Goal: Information Seeking & Learning: Learn about a topic

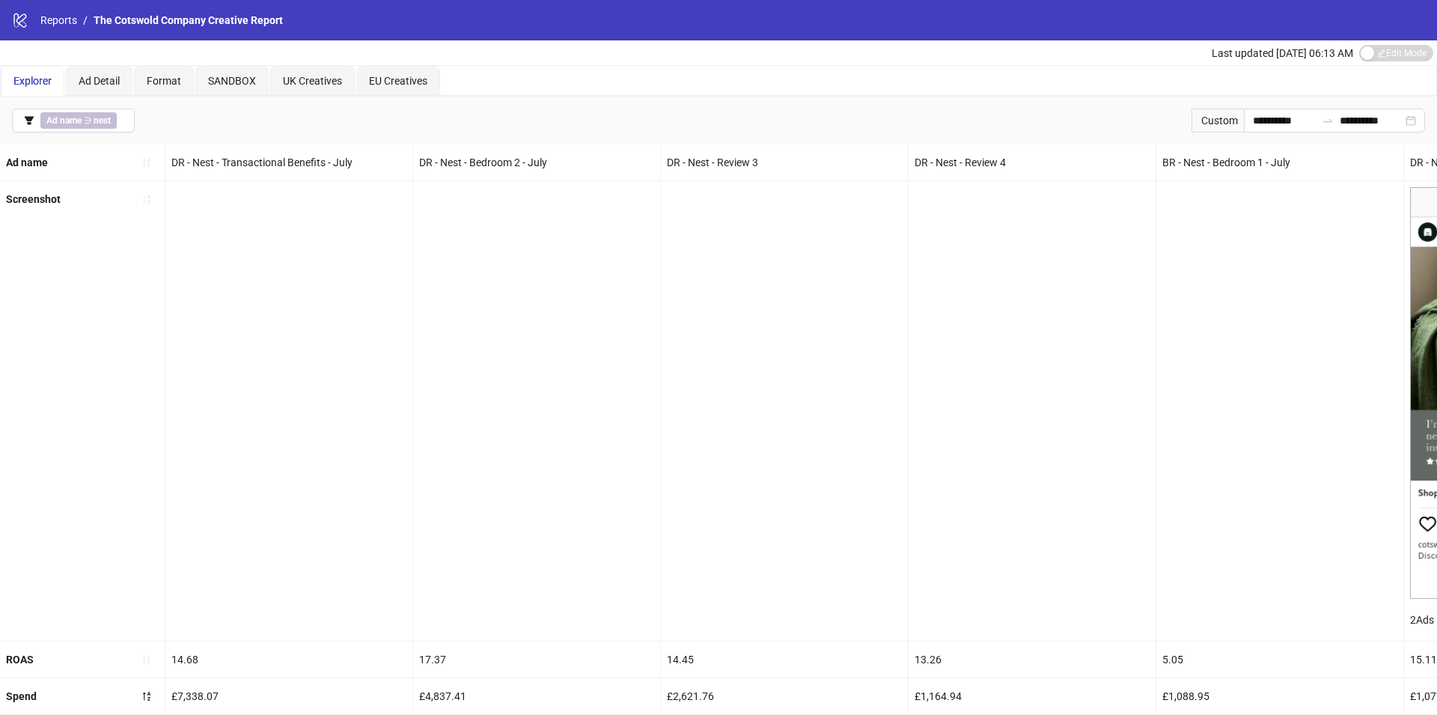
scroll to position [0, 1419]
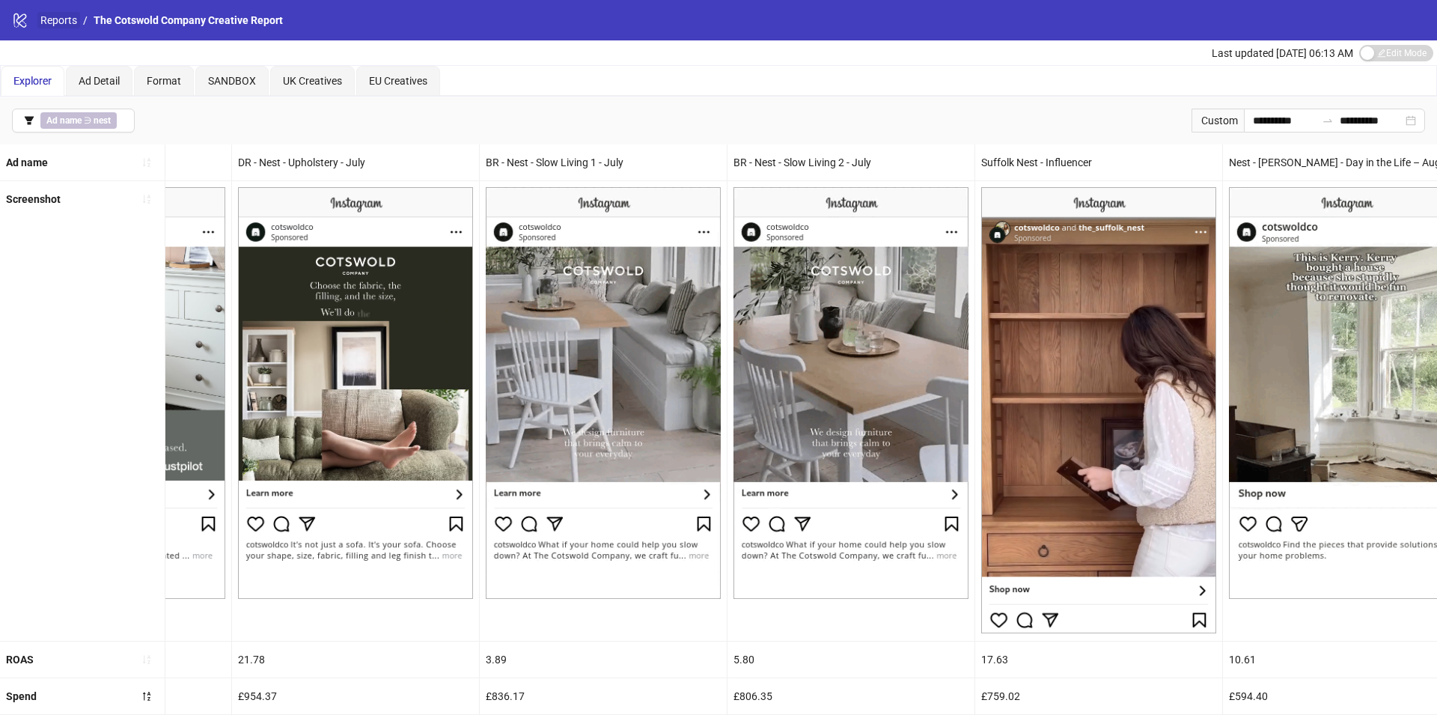
click at [78, 22] on link "Reports" at bounding box center [58, 20] width 43 height 16
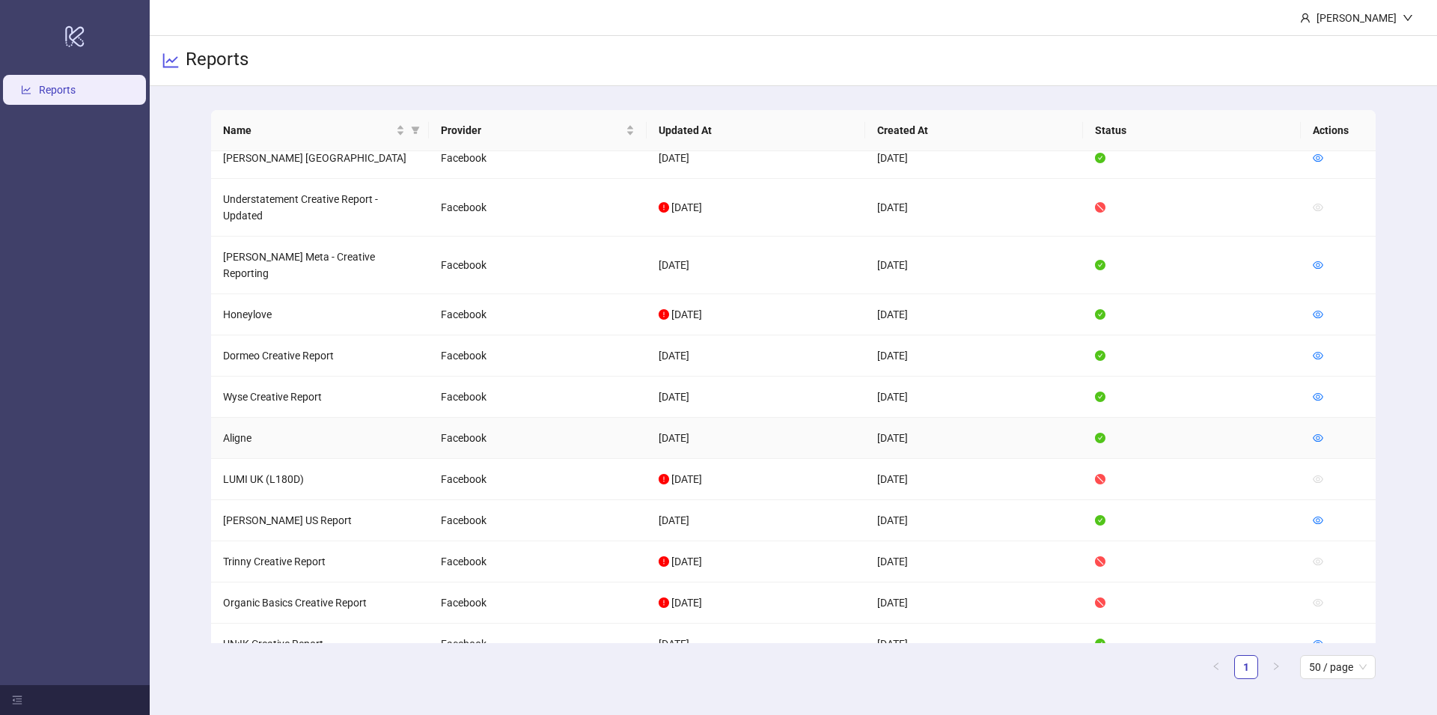
scroll to position [375, 0]
click at [1320, 433] on icon "eye" at bounding box center [1317, 438] width 10 height 10
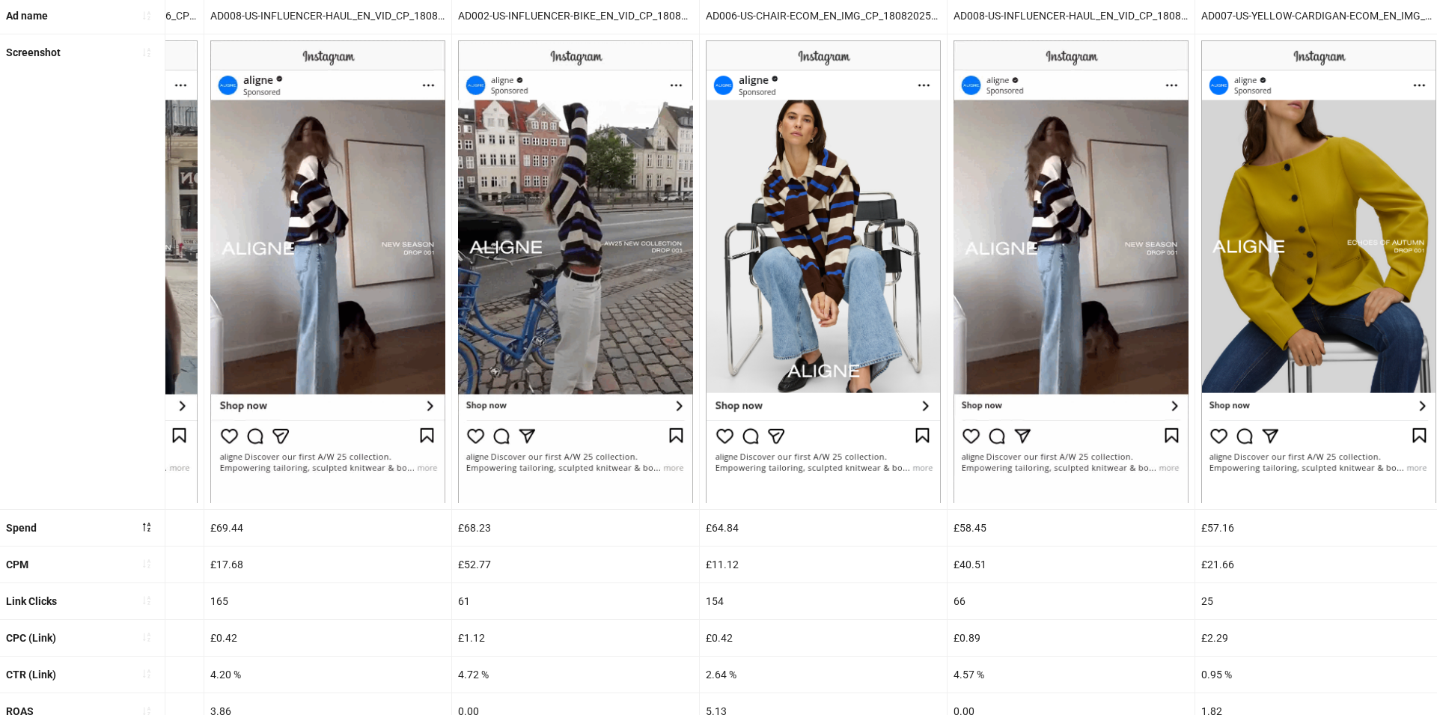
scroll to position [292, 0]
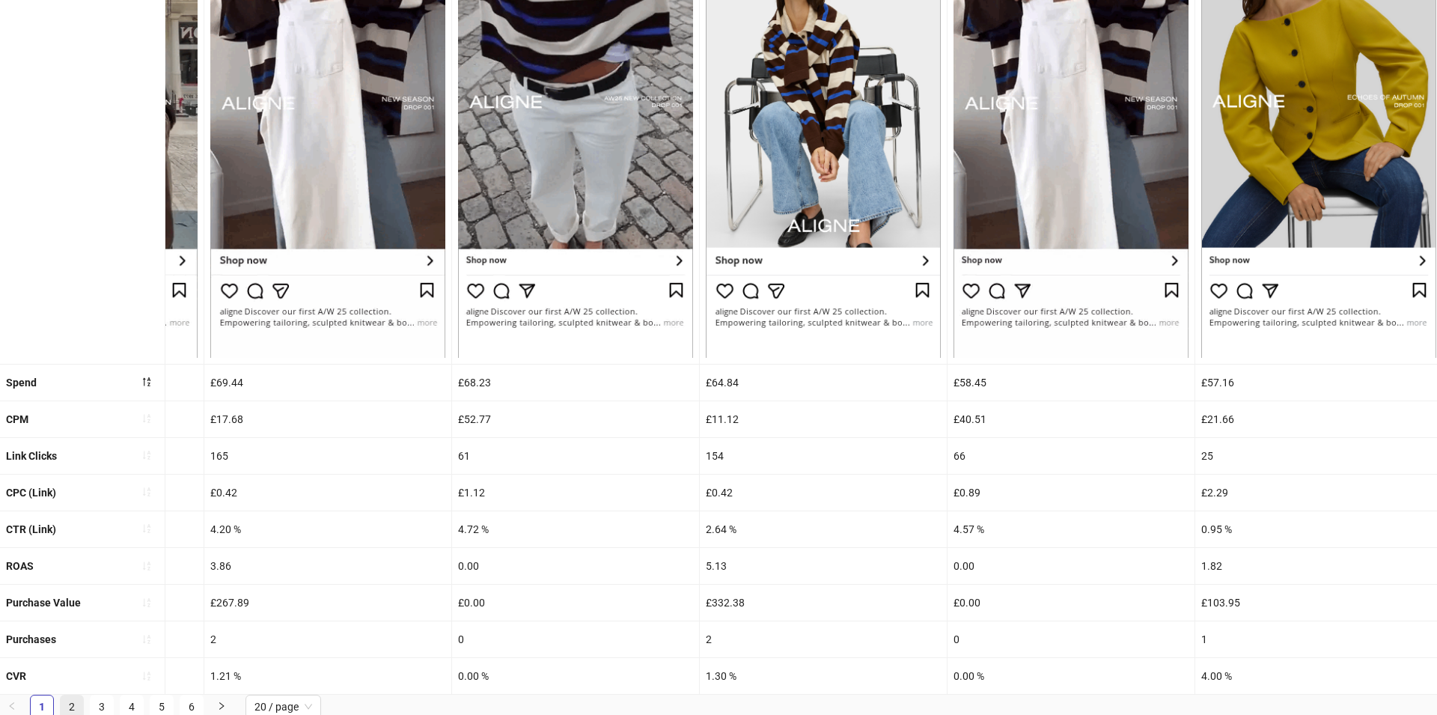
click at [70, 700] on link "2" at bounding box center [72, 706] width 22 height 22
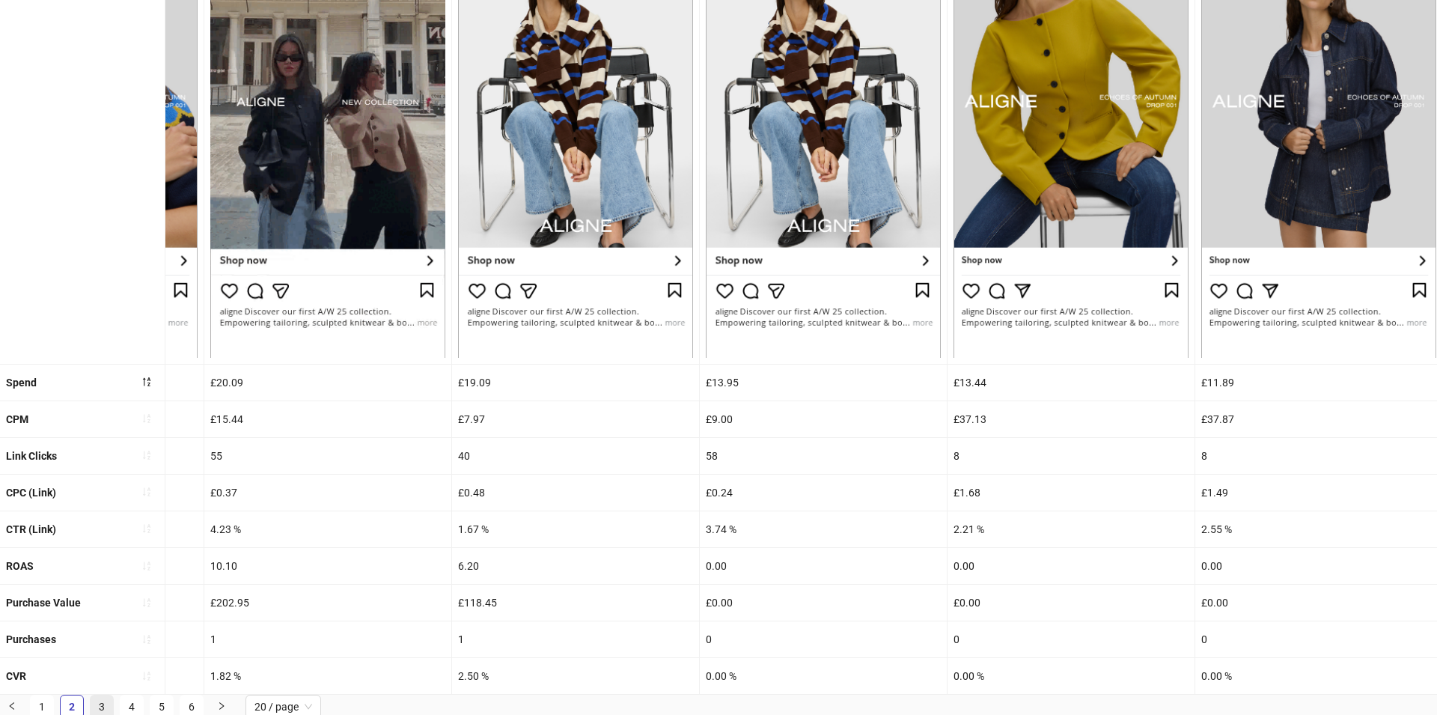
click at [99, 700] on link "3" at bounding box center [102, 706] width 22 height 22
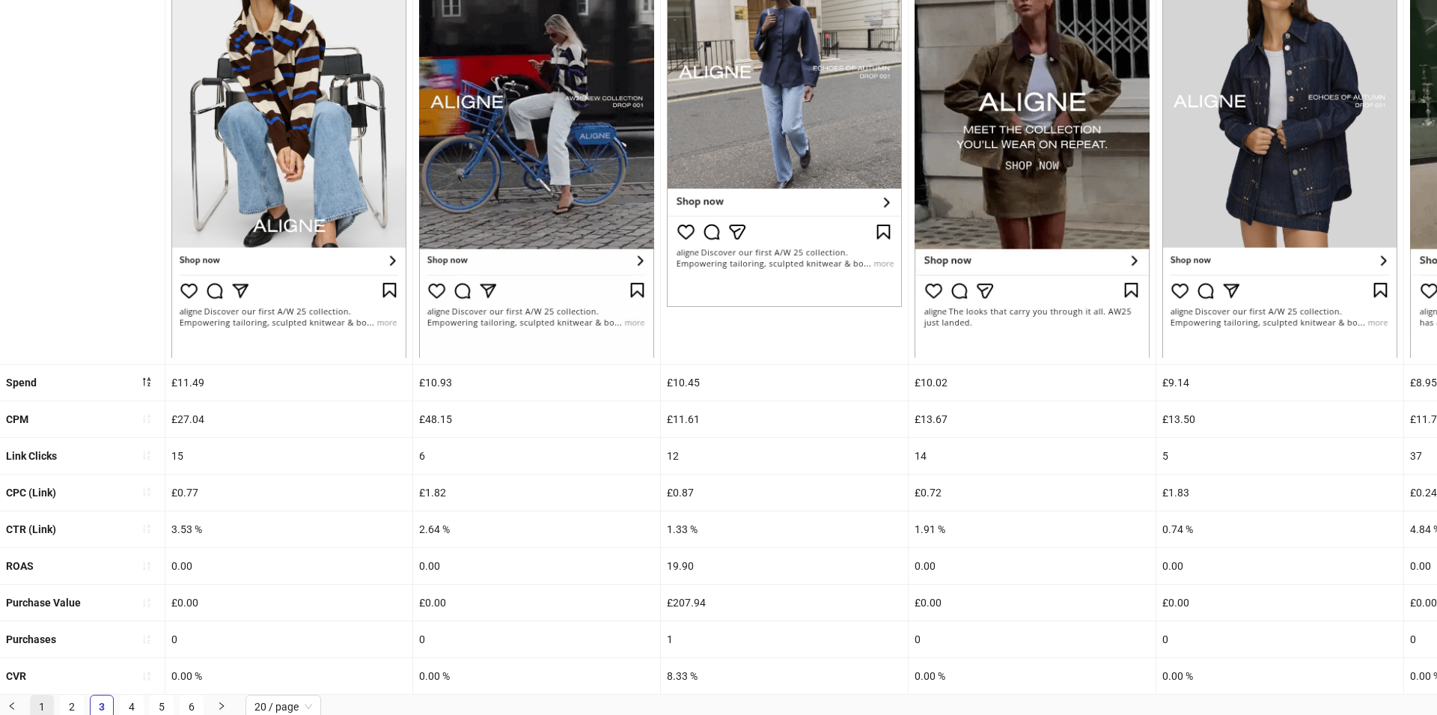
click at [43, 700] on link "1" at bounding box center [42, 706] width 22 height 22
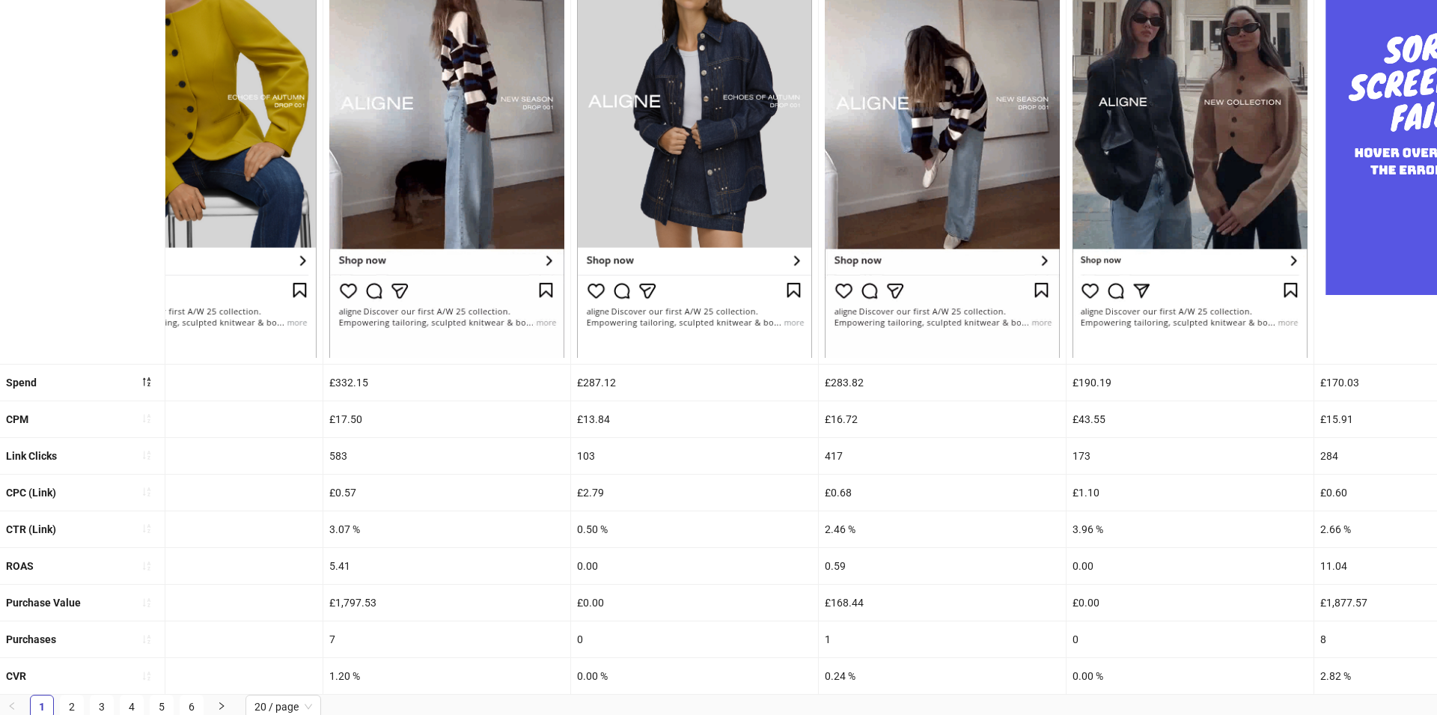
scroll to position [0, 0]
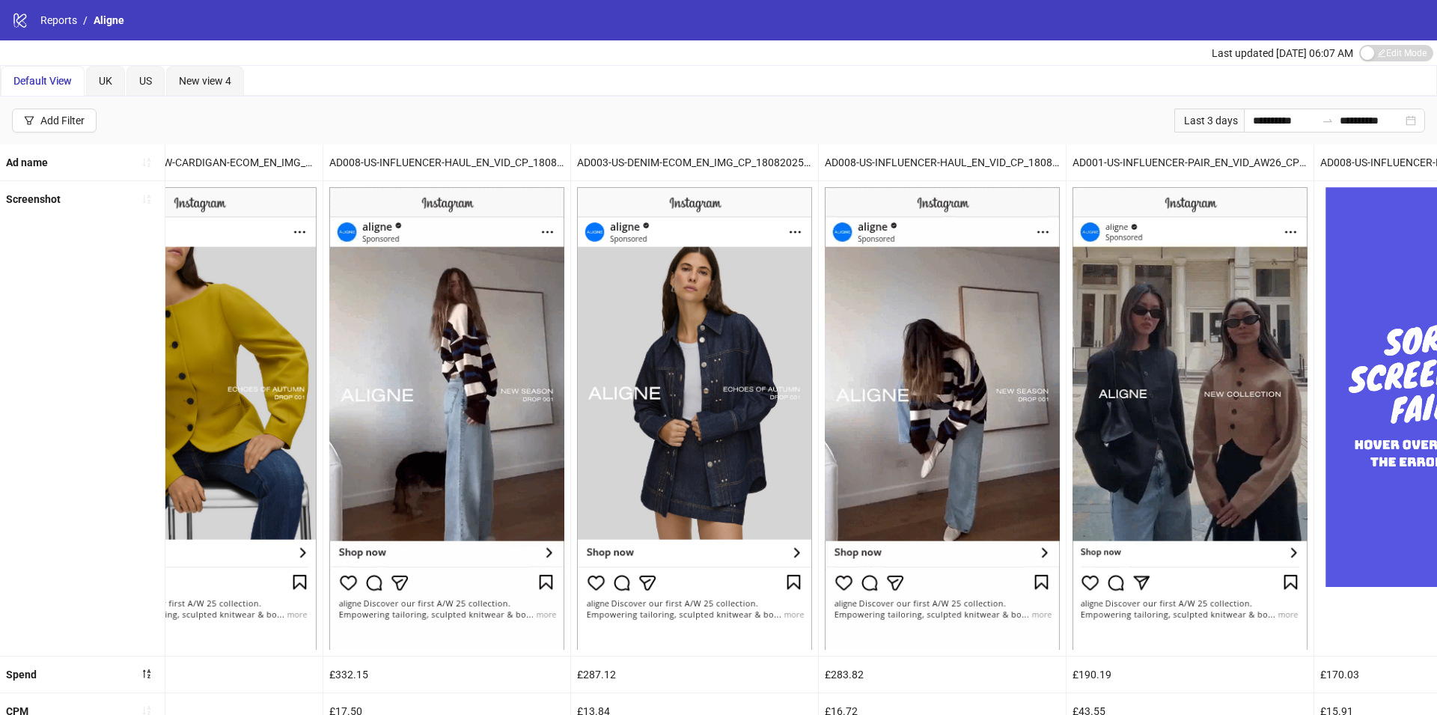
click at [26, 27] on icon "logo/logo-mobile" at bounding box center [20, 20] width 16 height 16
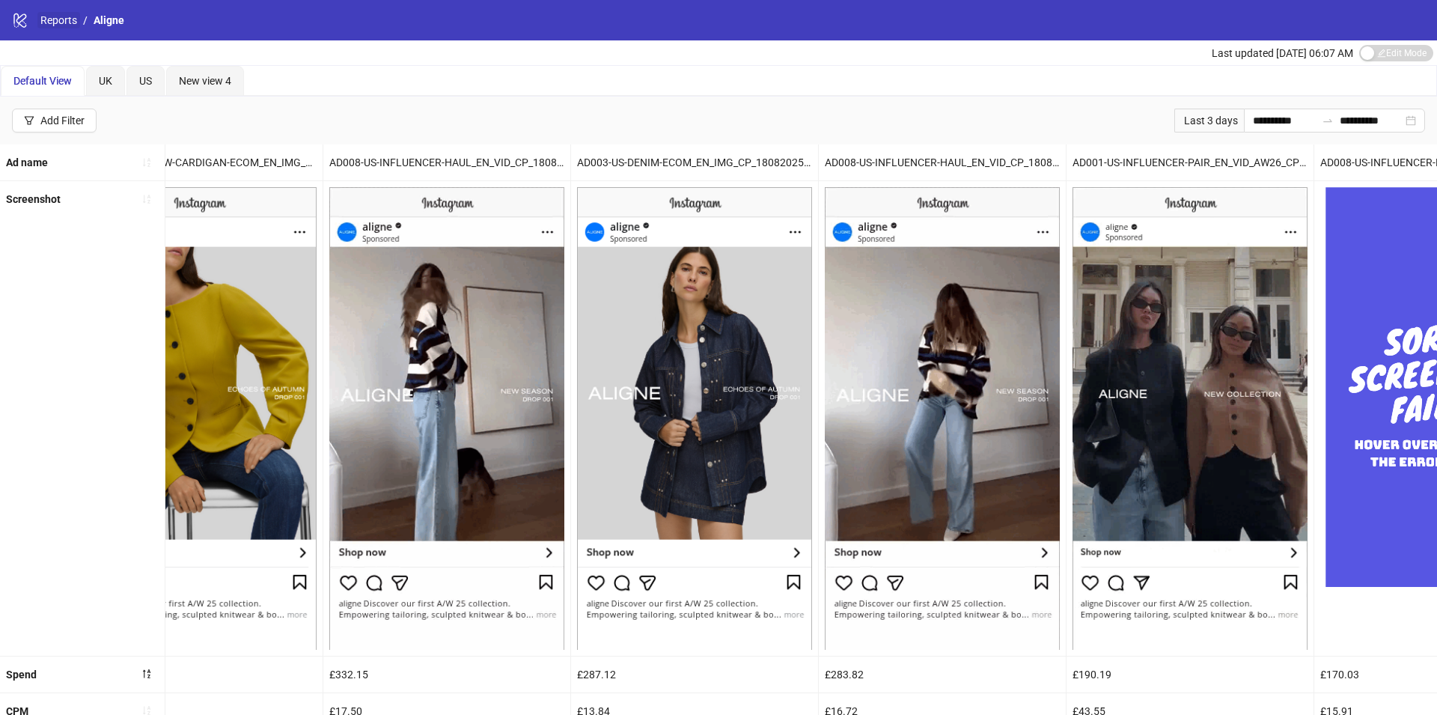
click at [40, 16] on link "Reports" at bounding box center [58, 20] width 43 height 16
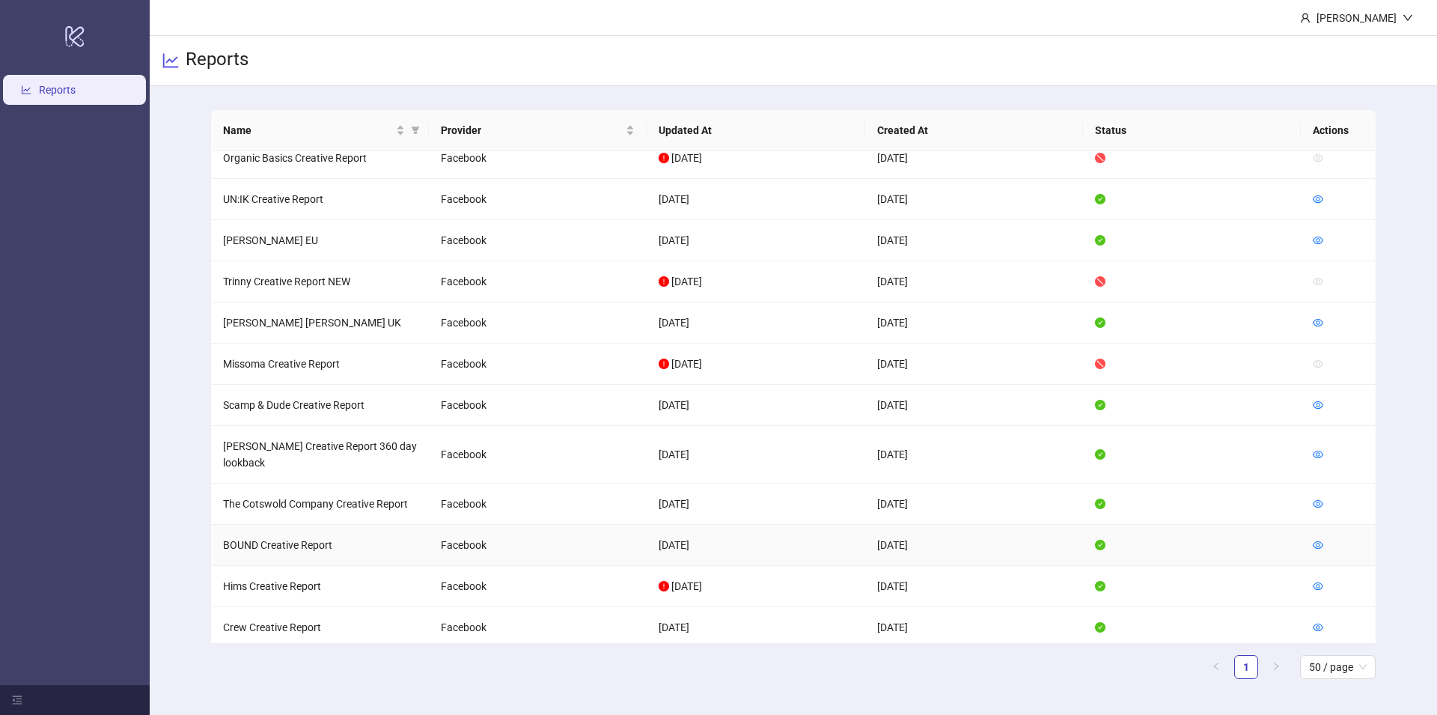
scroll to position [1000, 0]
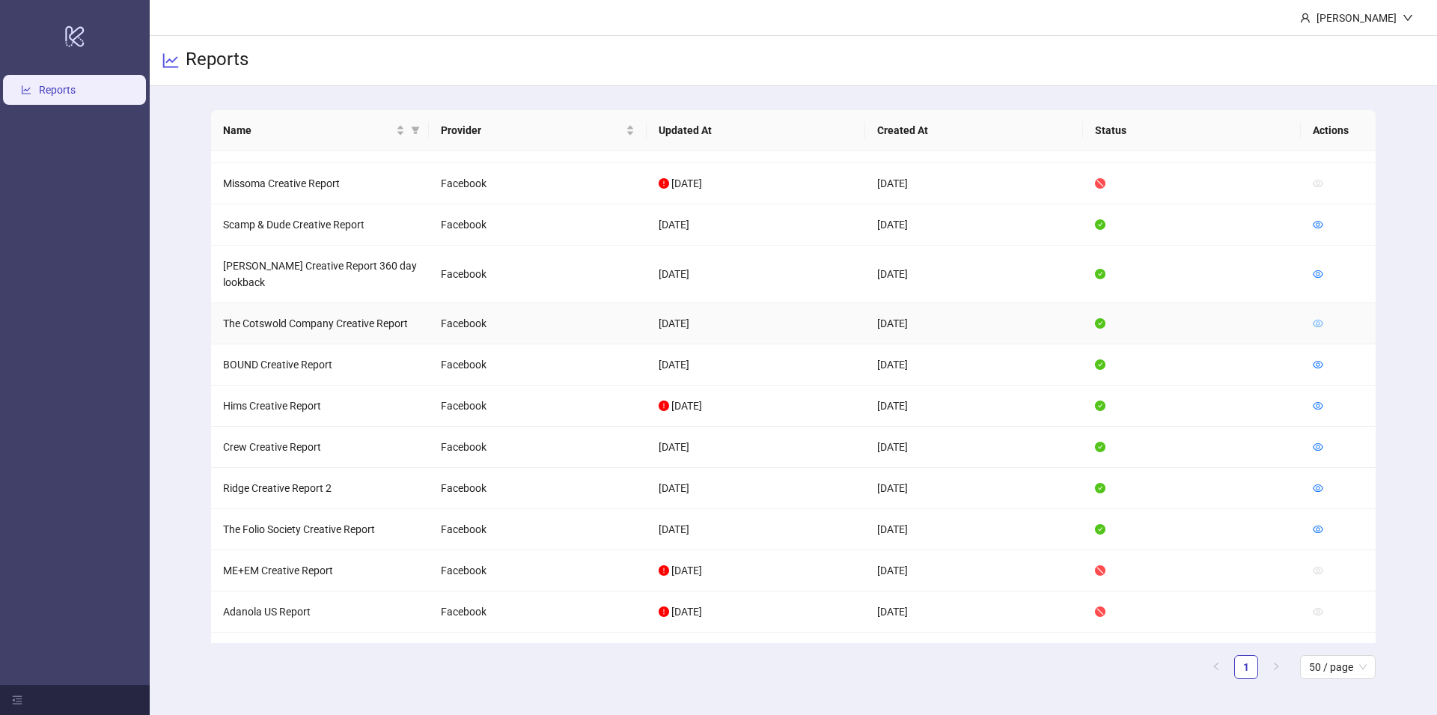
click at [1313, 318] on icon "eye" at bounding box center [1317, 323] width 10 height 10
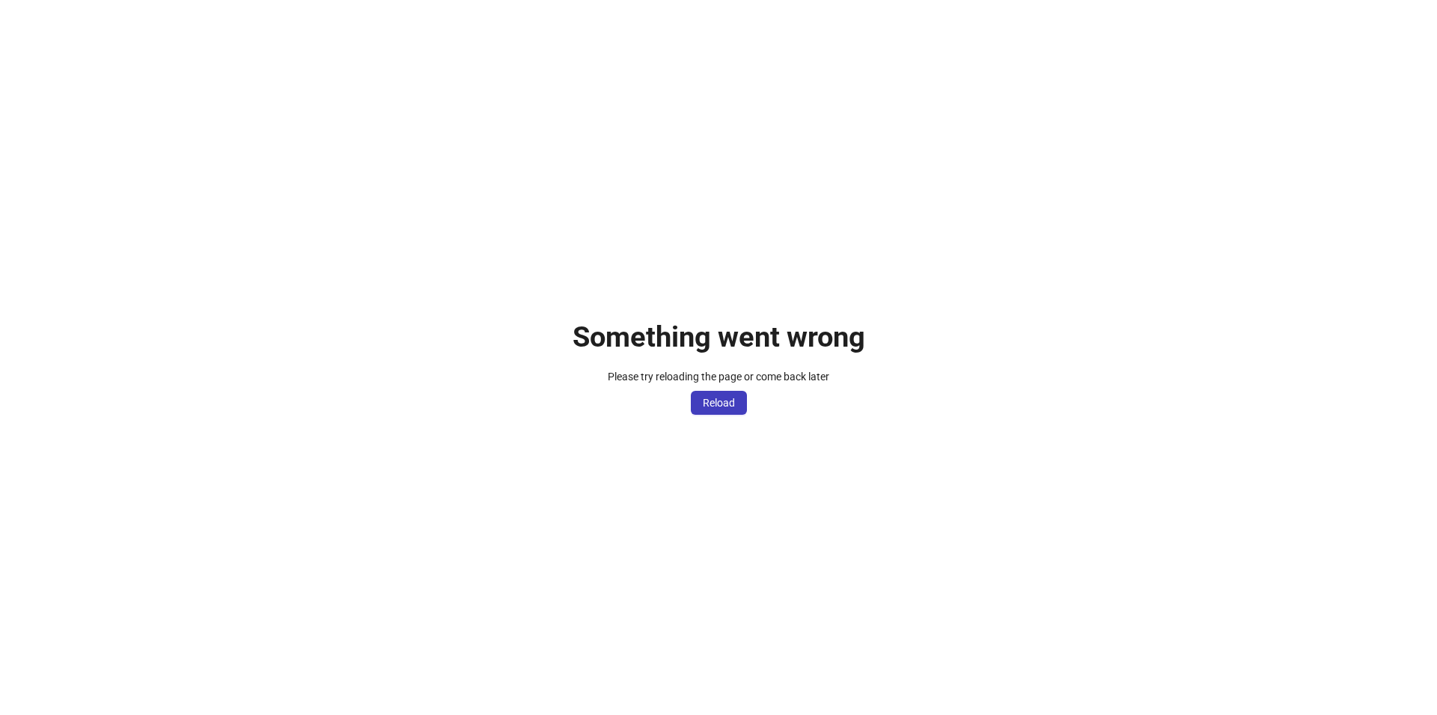
click at [722, 361] on div "Something went wrong Please try reloading the page or come back later Reload" at bounding box center [718, 357] width 1437 height 715
click at [716, 397] on span "Reload" at bounding box center [719, 403] width 32 height 12
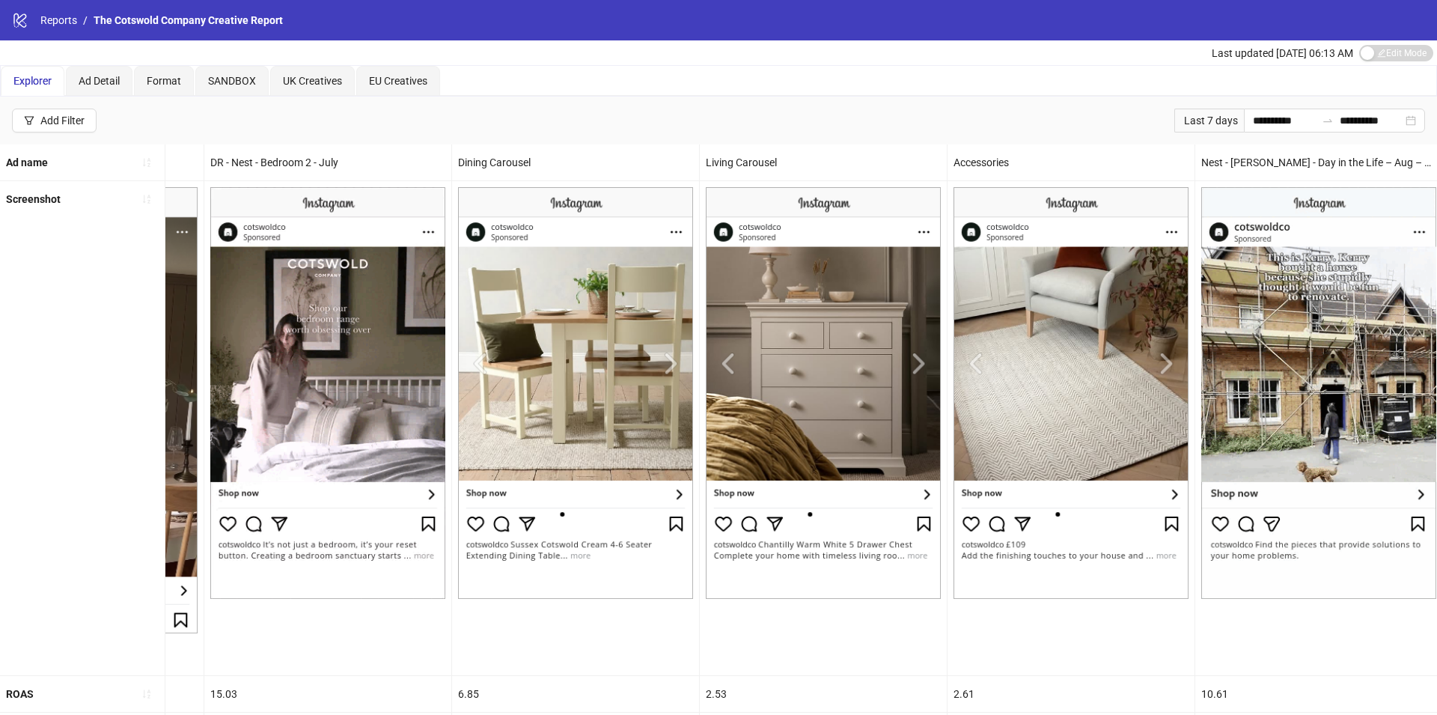
scroll to position [566, 0]
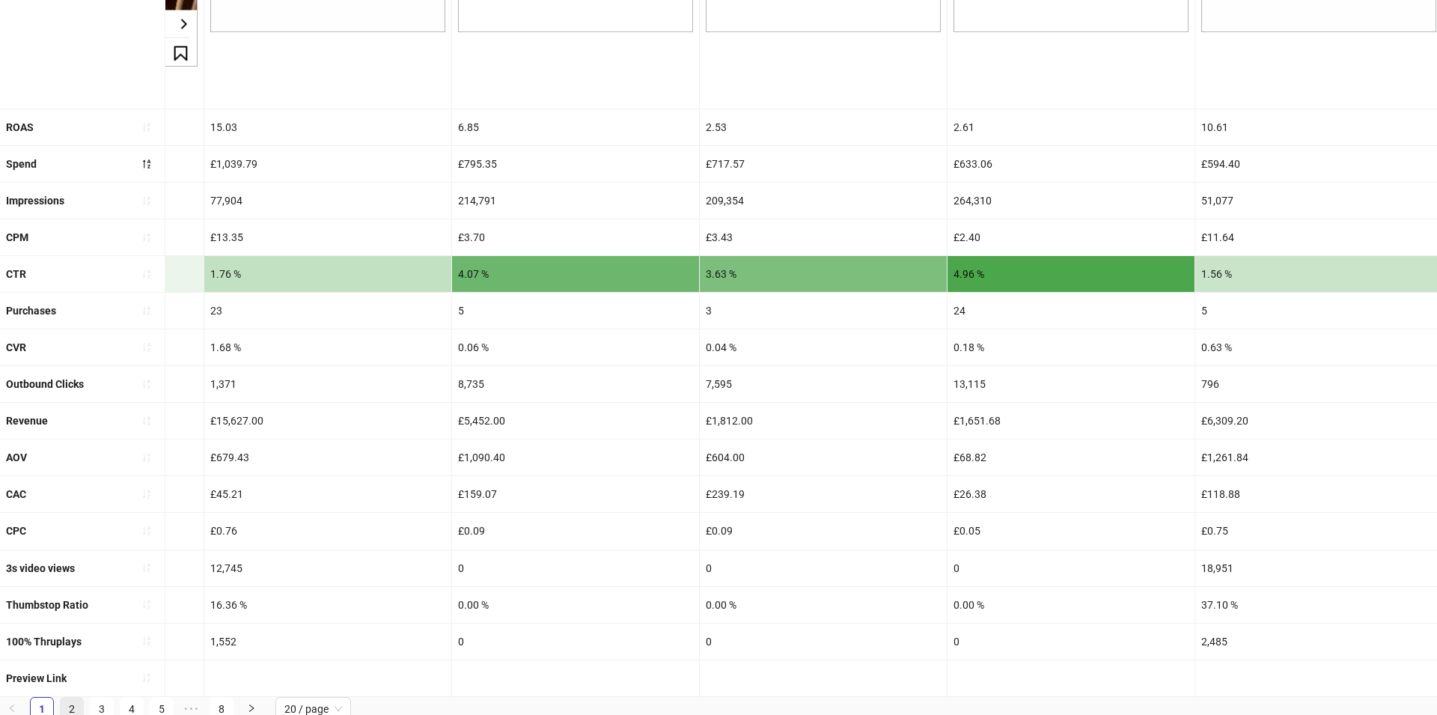
click at [70, 697] on link "2" at bounding box center [72, 708] width 22 height 22
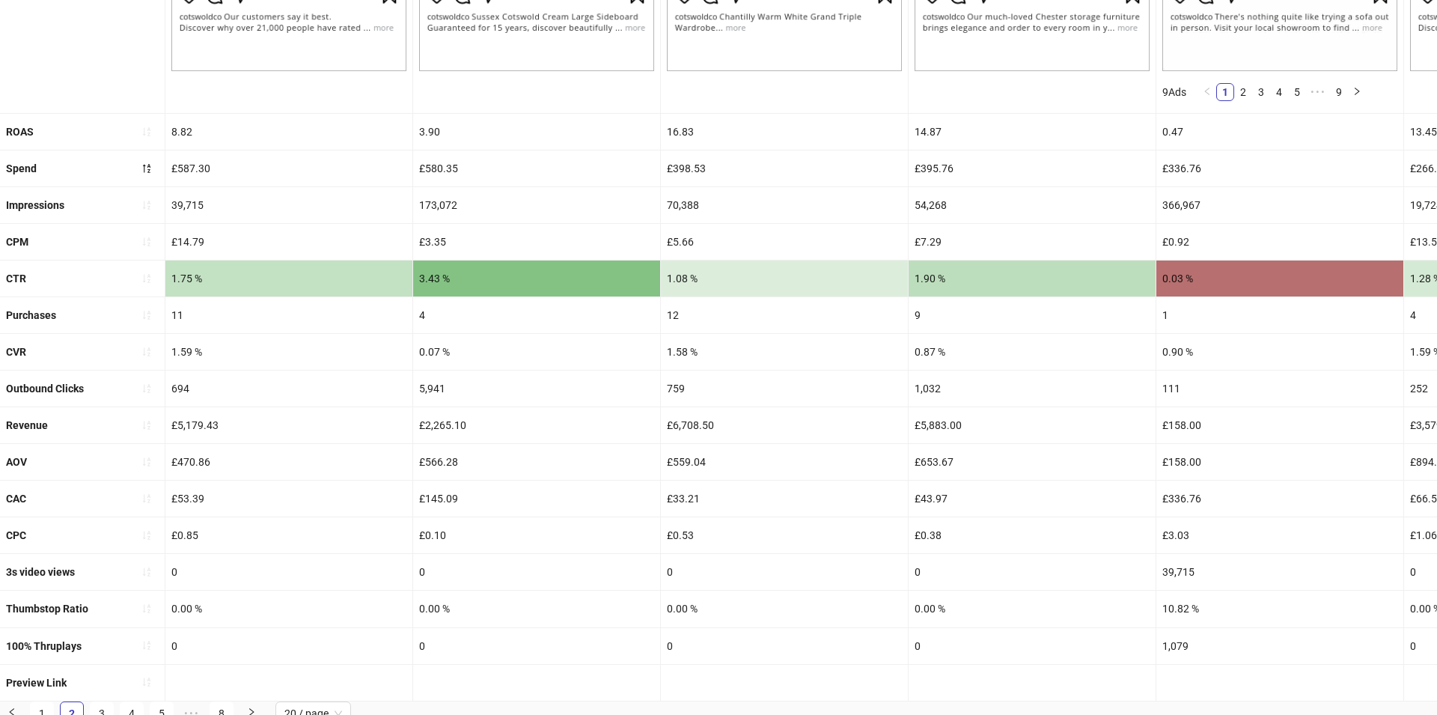
scroll to position [532, 0]
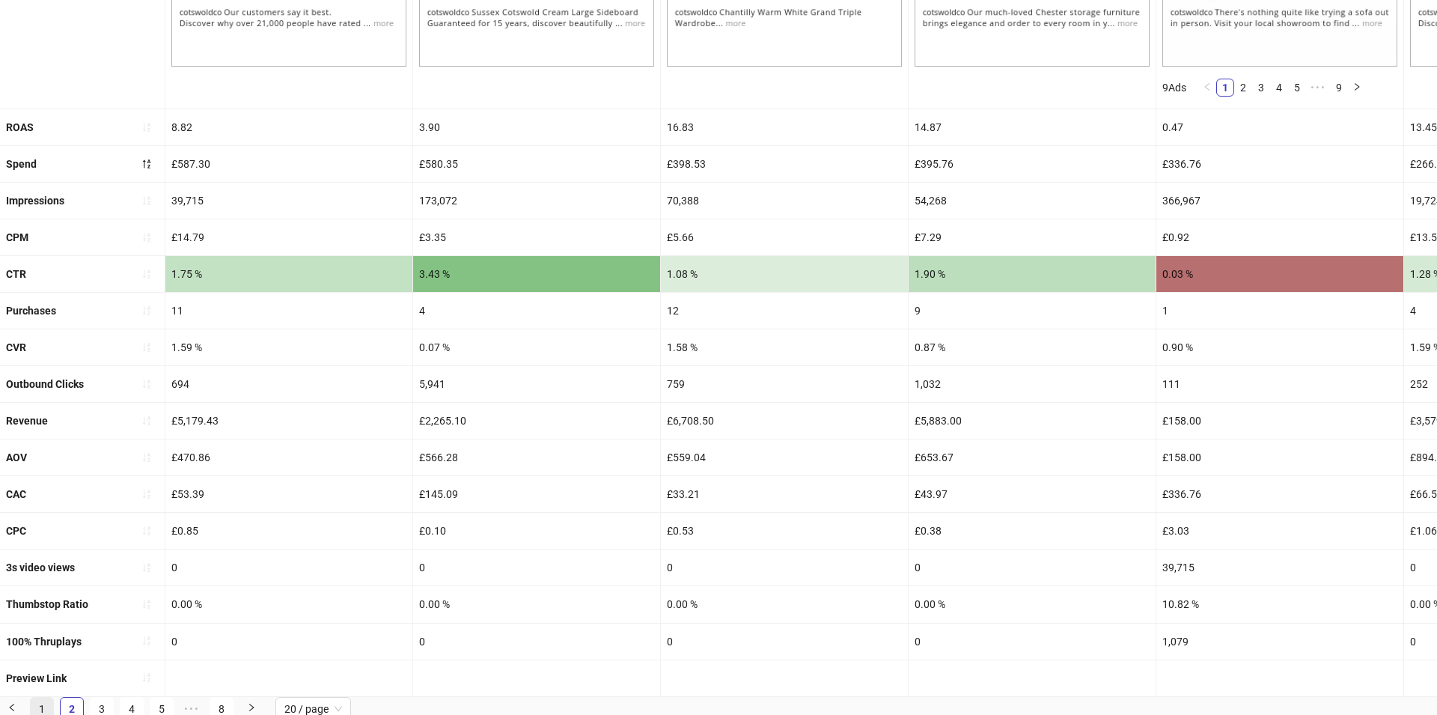
click at [52, 697] on link "1" at bounding box center [42, 708] width 22 height 22
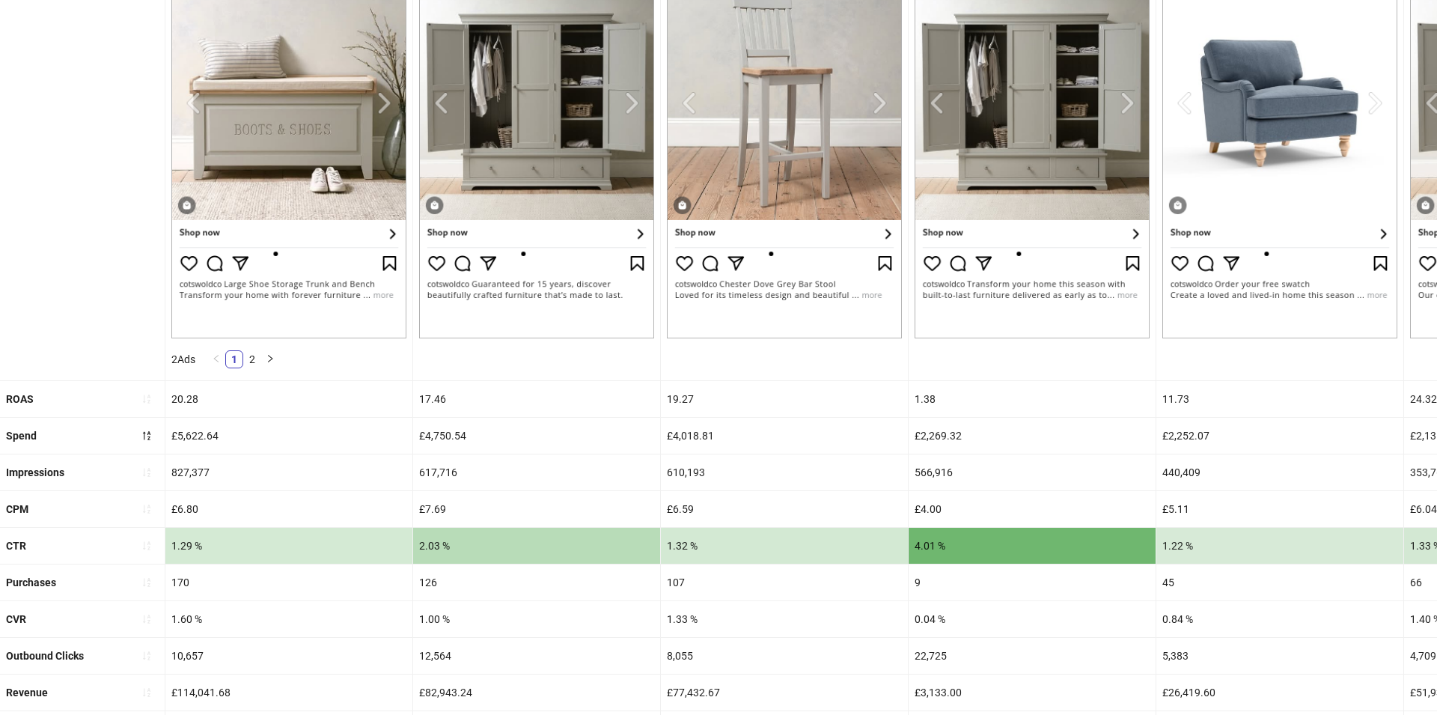
scroll to position [0, 0]
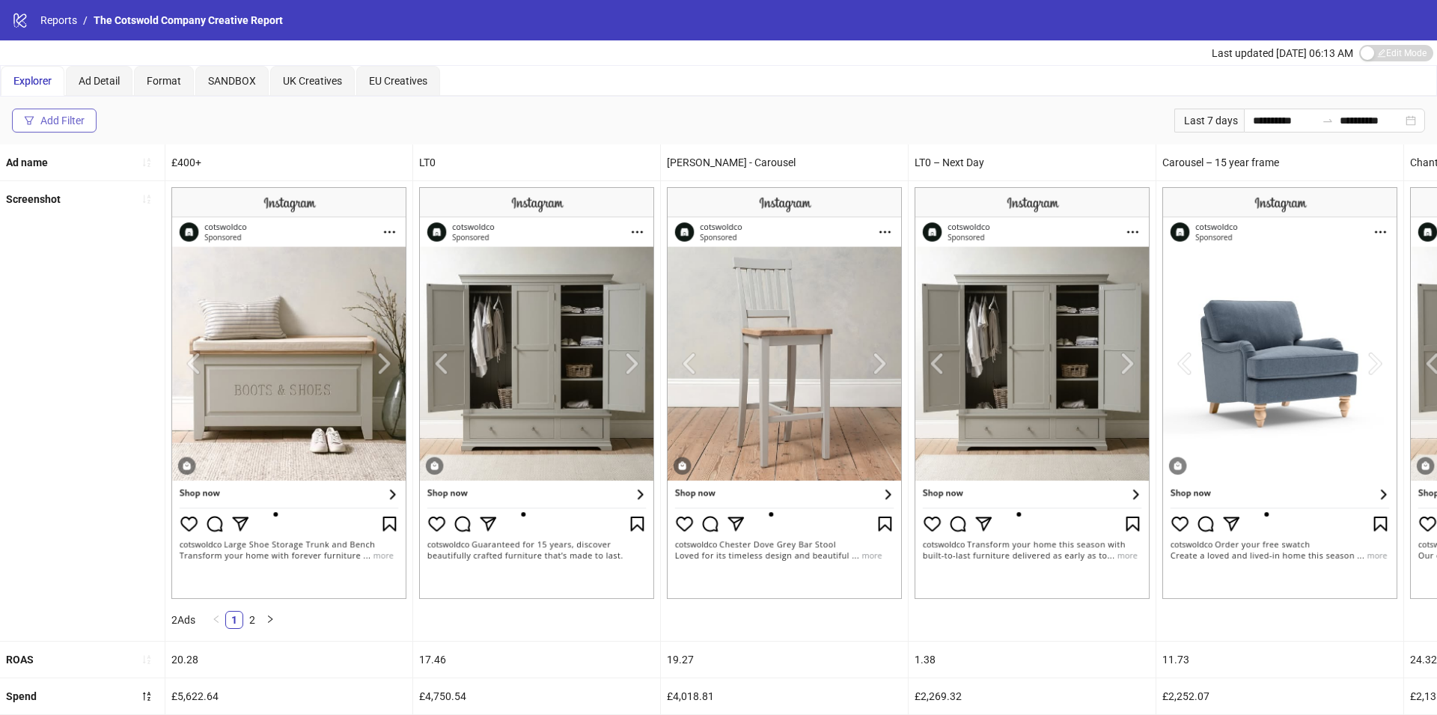
click at [55, 114] on div "Add Filter" at bounding box center [62, 120] width 44 height 12
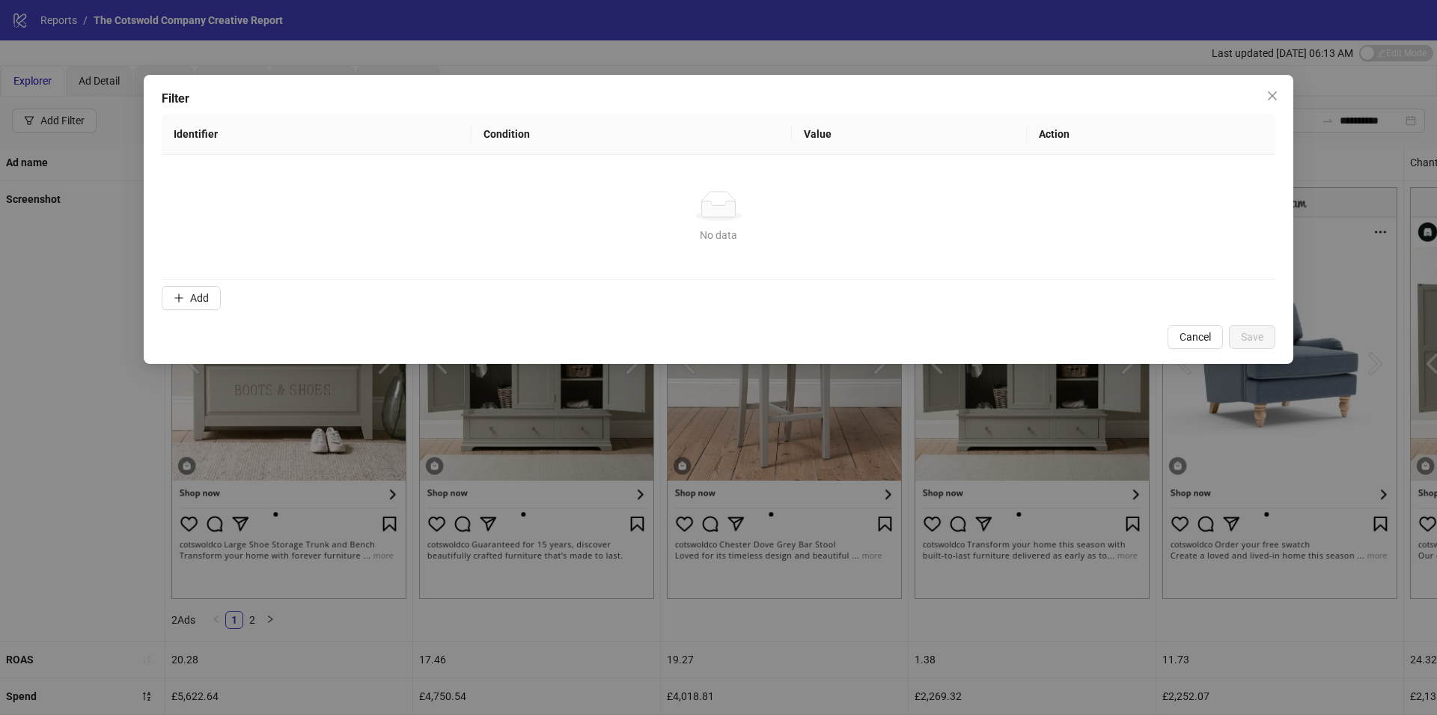
click at [193, 309] on form "Identifier Condition Value Action No data No data Add" at bounding box center [718, 215] width 1113 height 202
click at [192, 296] on span "Add" at bounding box center [199, 298] width 19 height 12
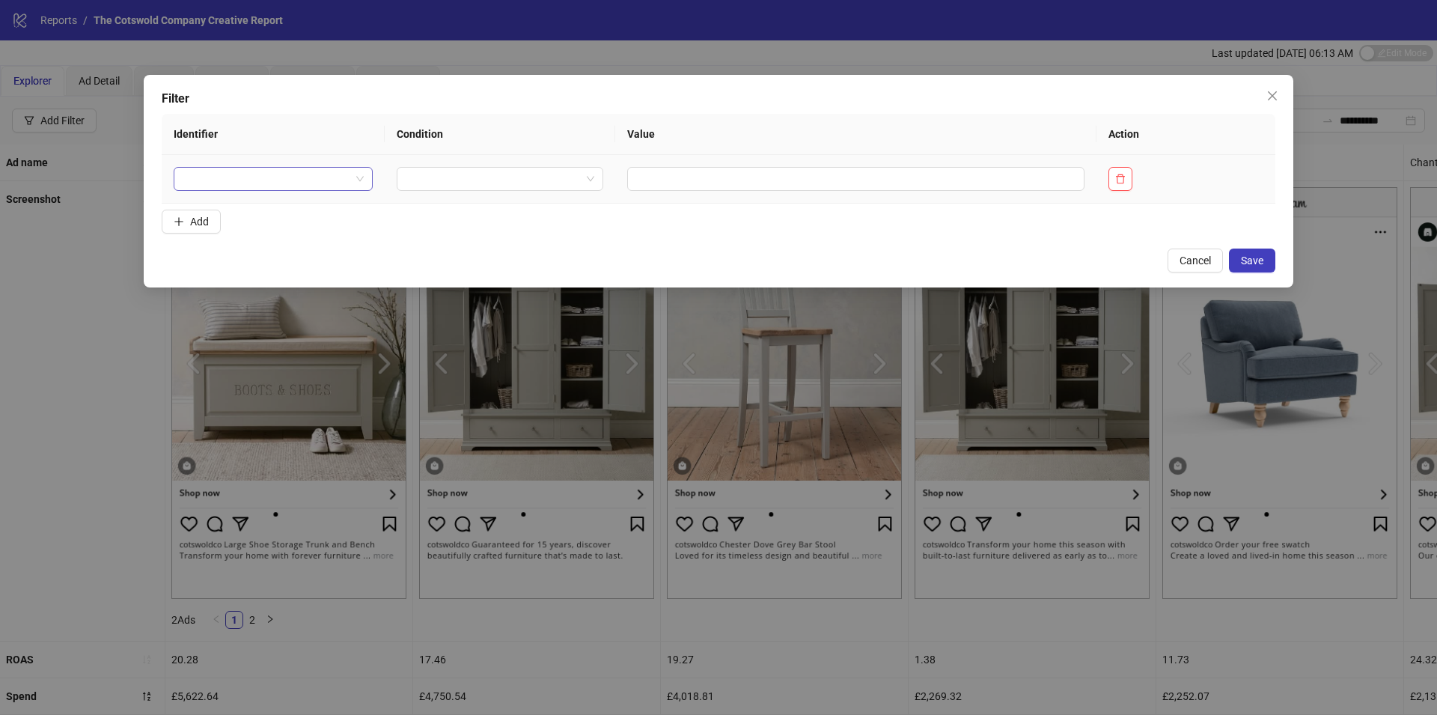
click at [304, 172] on input "search" at bounding box center [267, 179] width 168 height 22
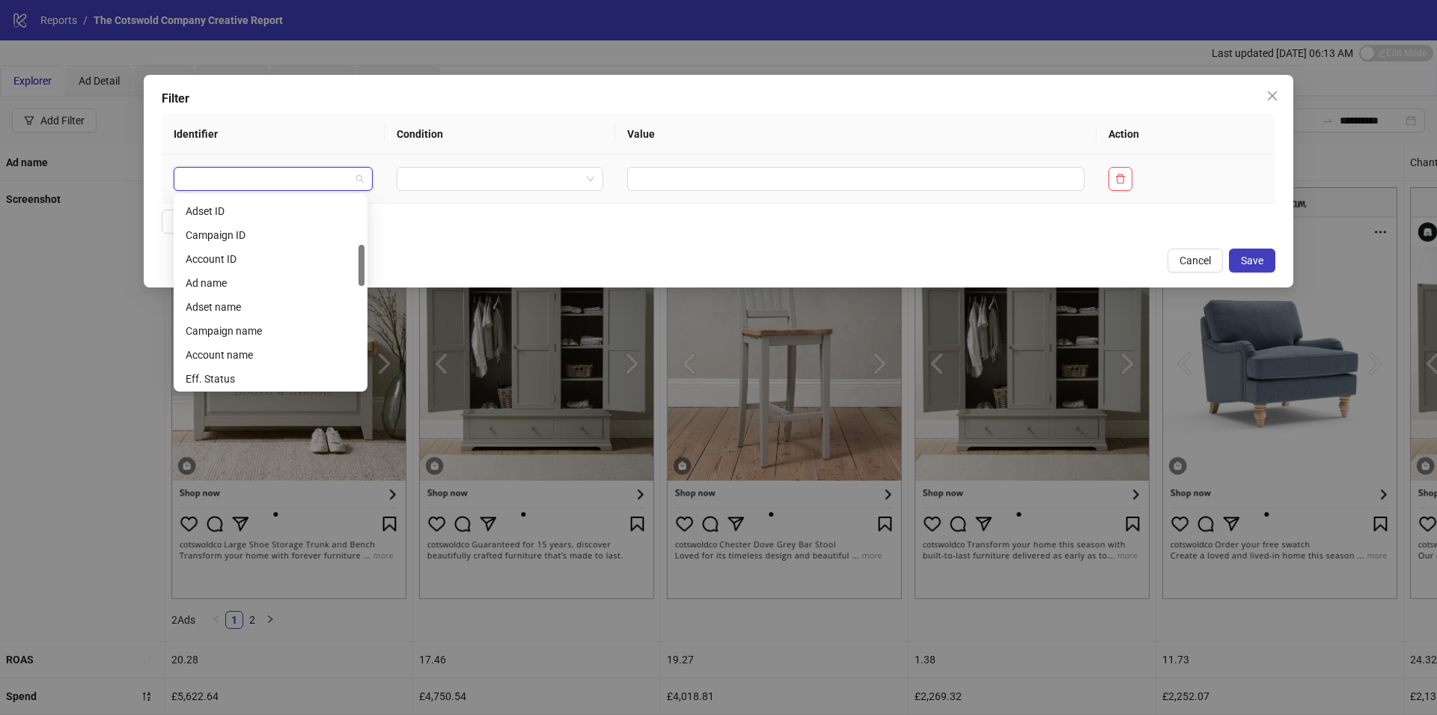
scroll to position [223, 0]
click at [284, 272] on div "Ad name" at bounding box center [271, 273] width 170 height 16
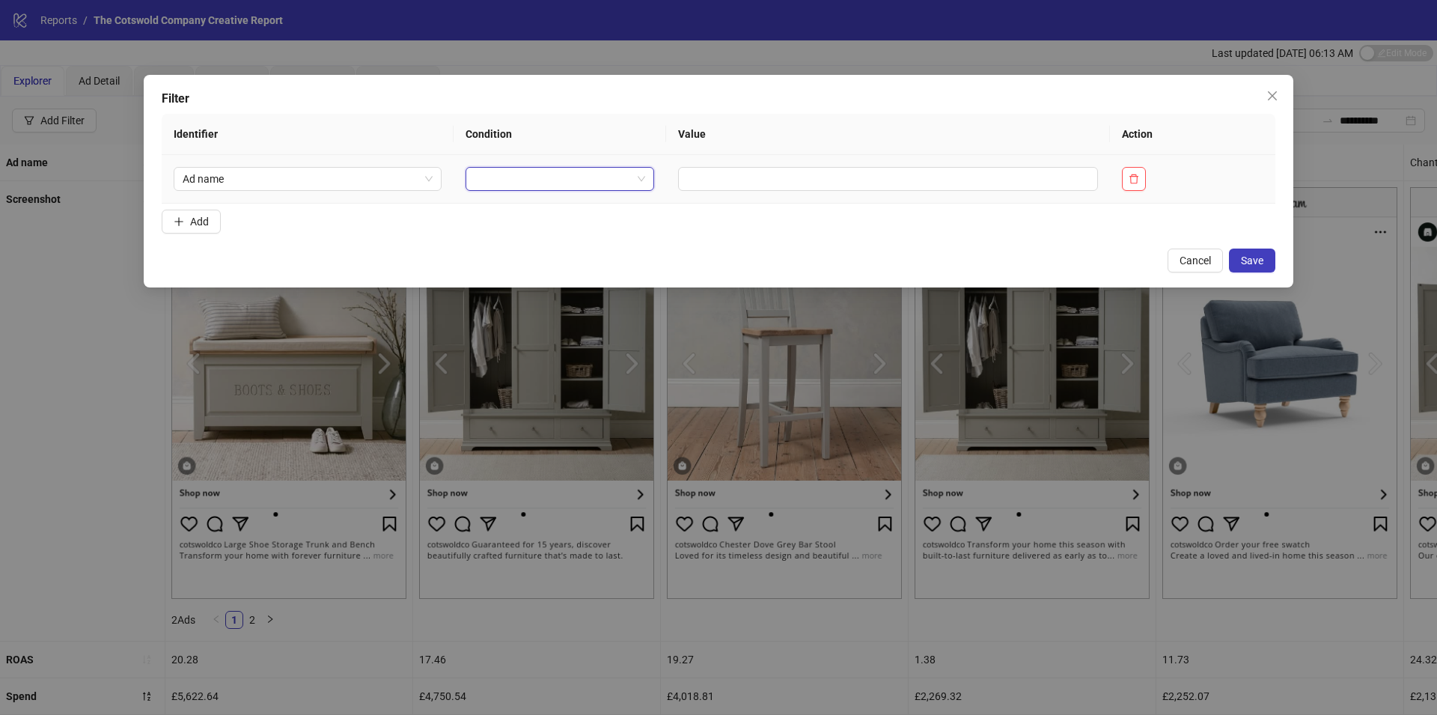
click at [599, 171] on input "search" at bounding box center [552, 179] width 157 height 22
click at [573, 233] on div "CONTAINS" at bounding box center [556, 232] width 161 height 16
click at [789, 171] on input "text" at bounding box center [921, 179] width 381 height 24
type input "****"
click at [1259, 266] on button "Save" at bounding box center [1252, 260] width 46 height 24
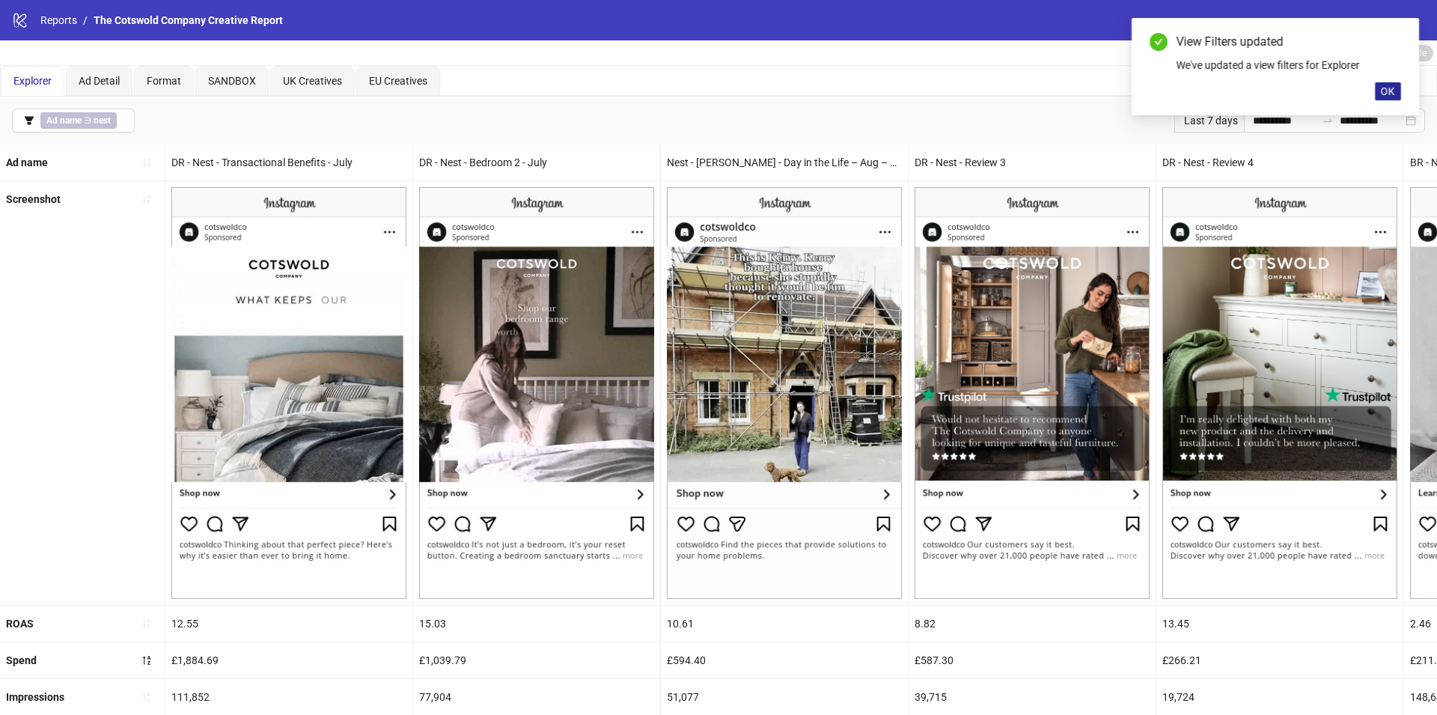
click at [1393, 94] on span "OK" at bounding box center [1387, 91] width 14 height 12
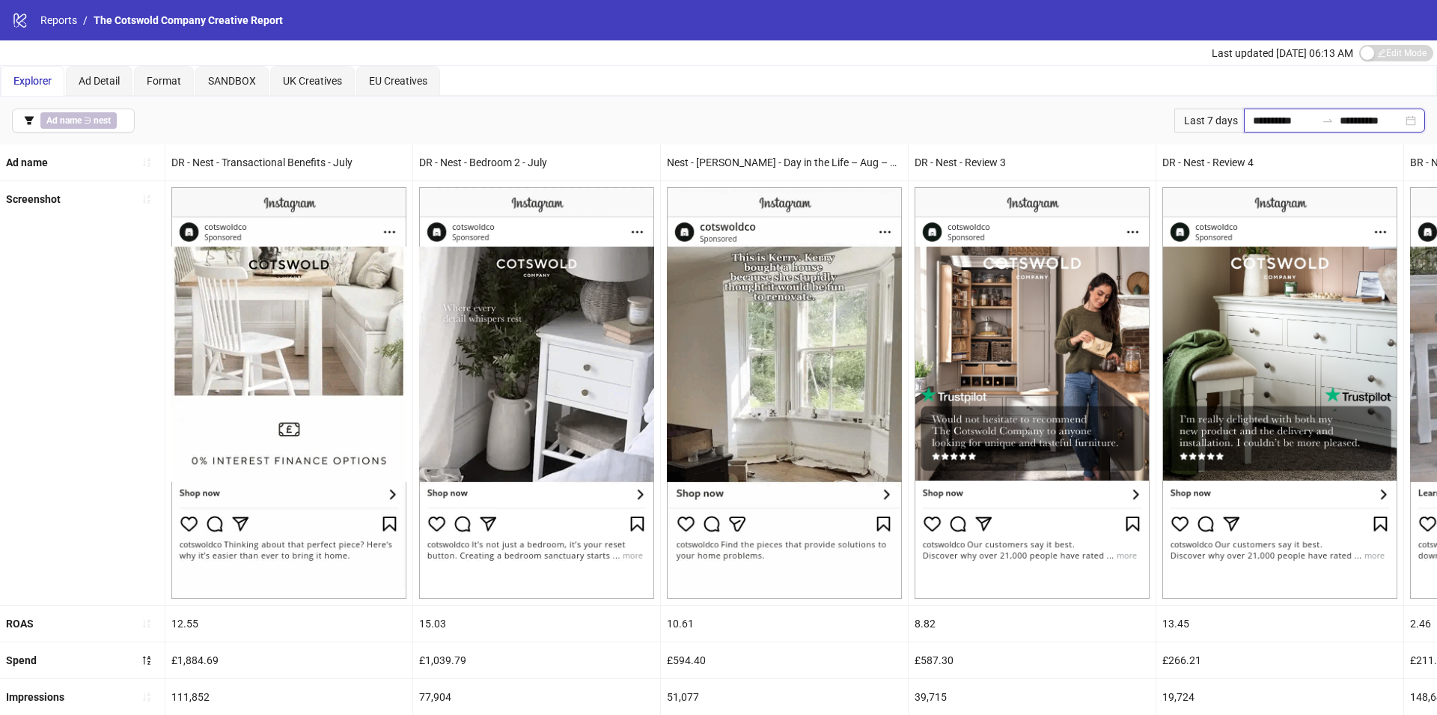
click at [1284, 123] on input "**********" at bounding box center [1284, 120] width 63 height 16
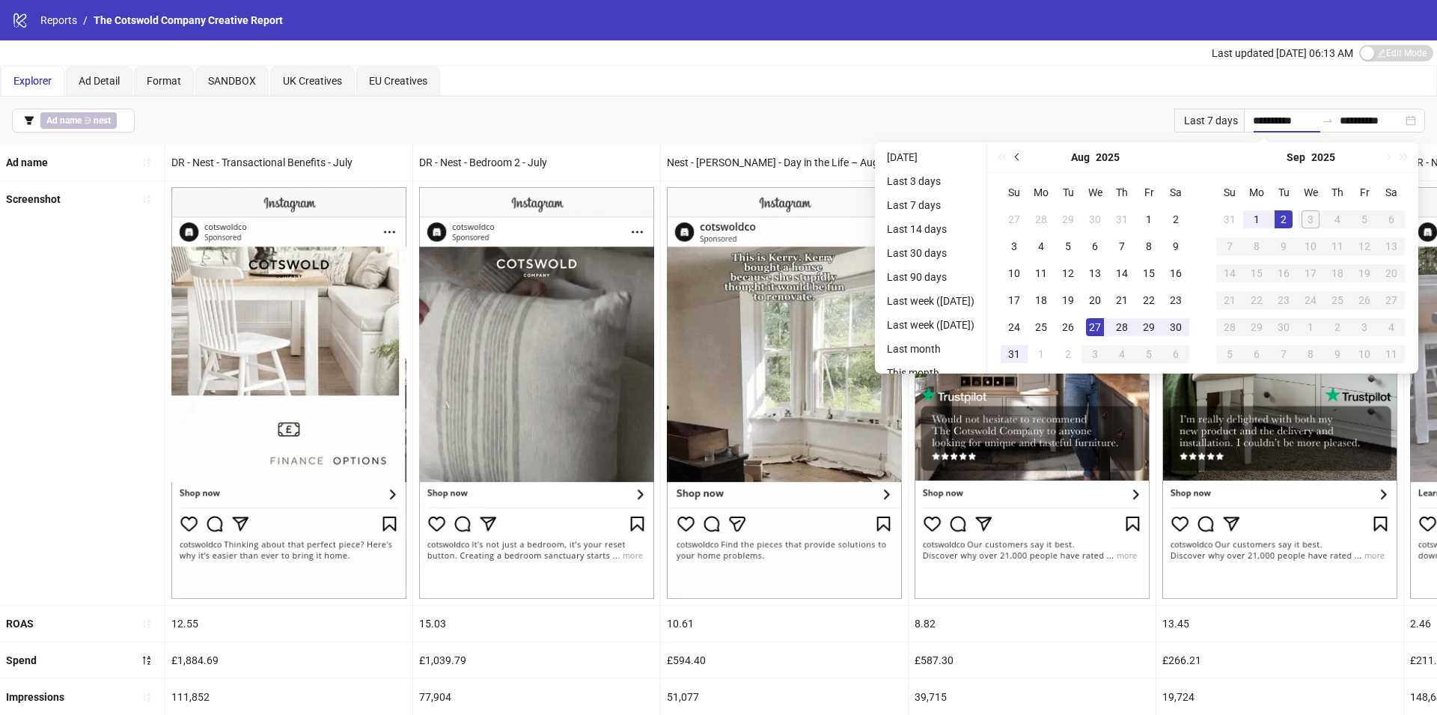
click at [1021, 156] on span "Previous month (PageUp)" at bounding box center [1018, 156] width 7 height 7
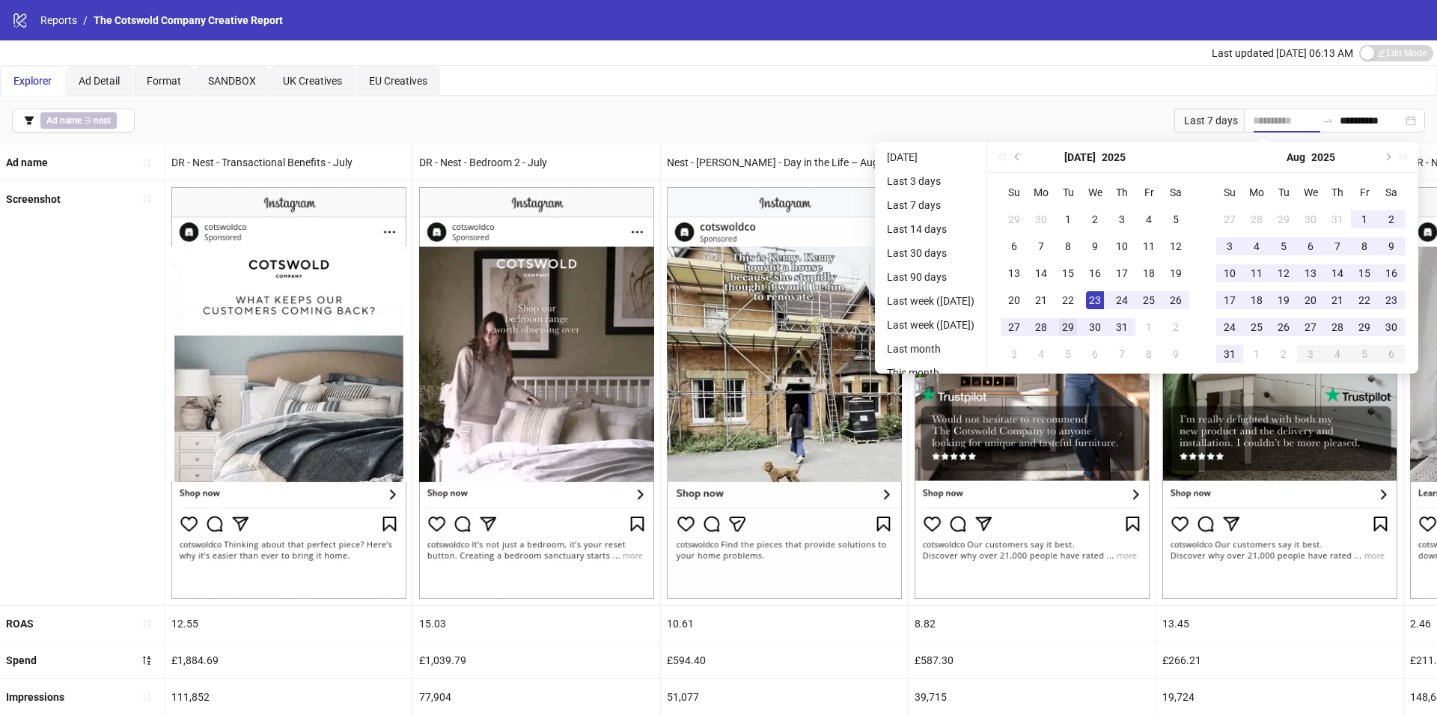
type input "**********"
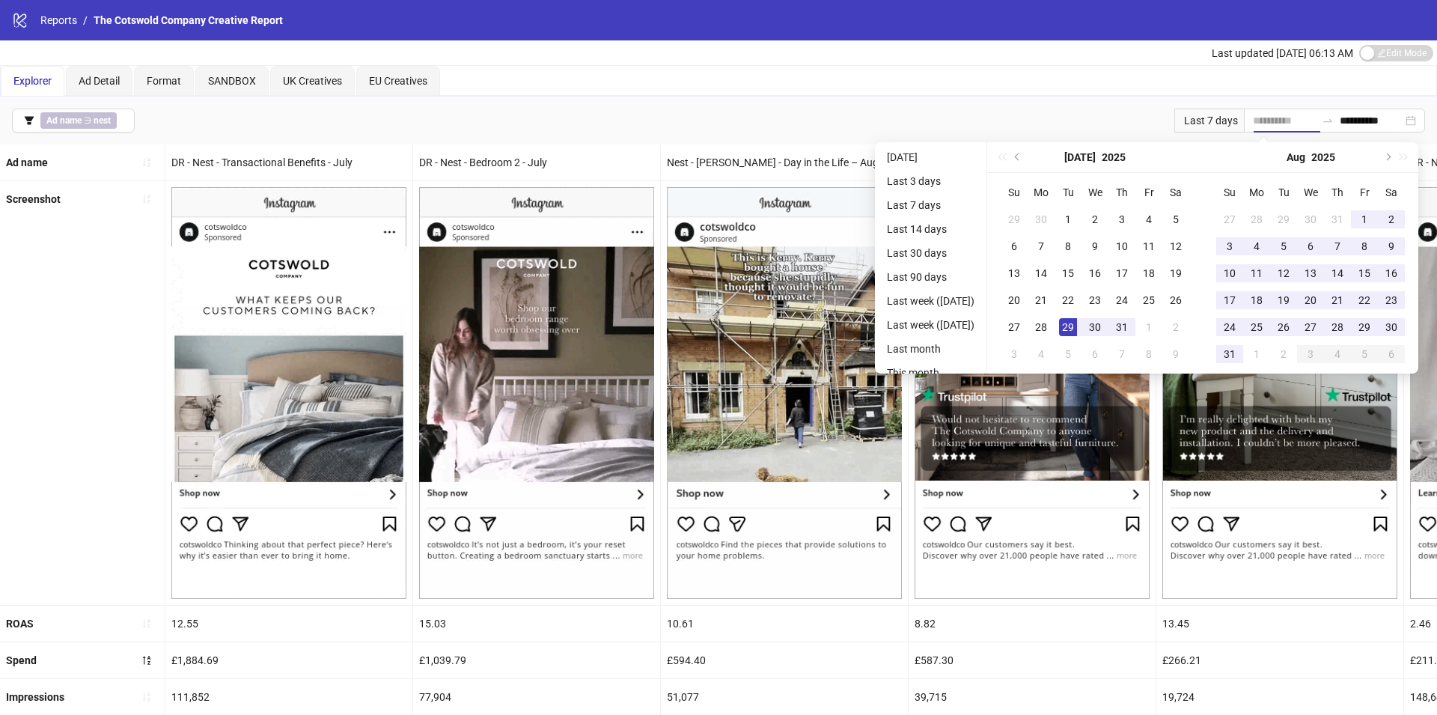
click at [1073, 322] on div "29" at bounding box center [1068, 327] width 18 height 18
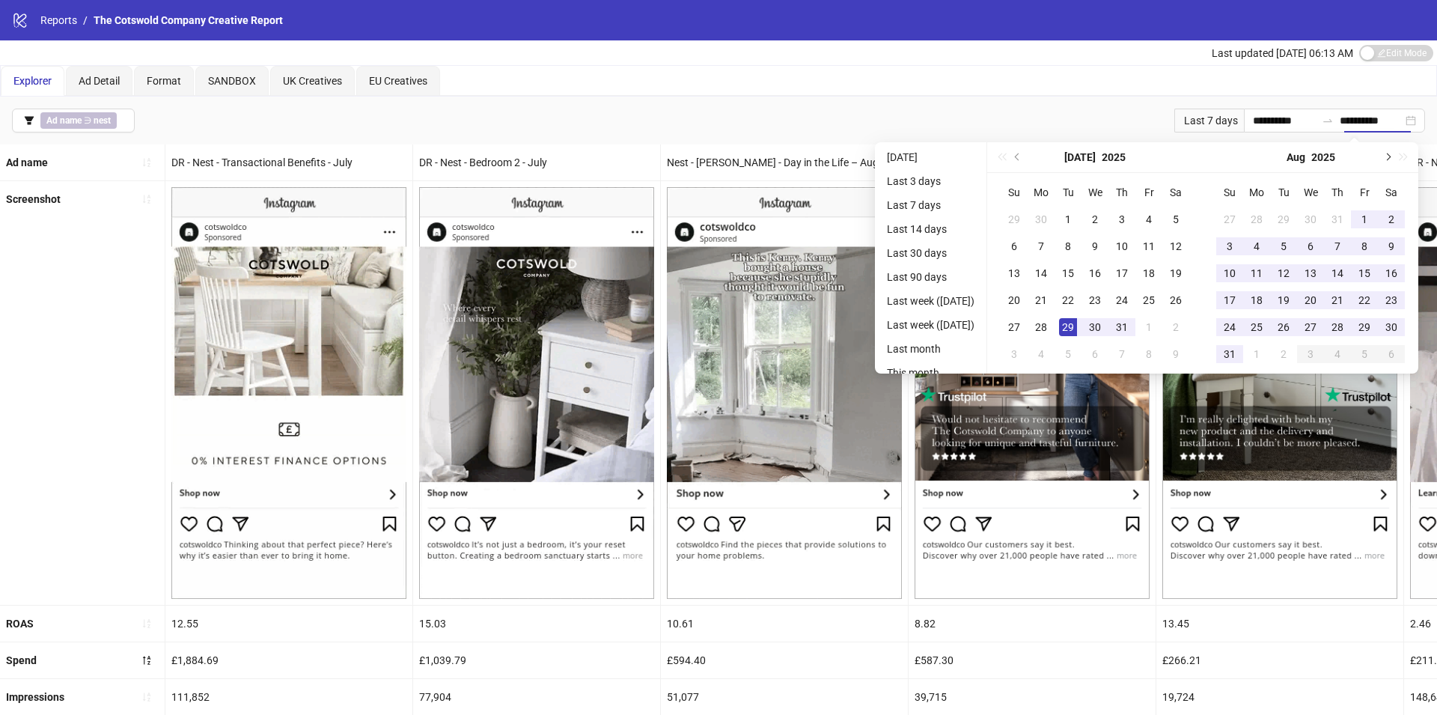
click at [1390, 155] on span "Next month (PageDown)" at bounding box center [1386, 156] width 7 height 7
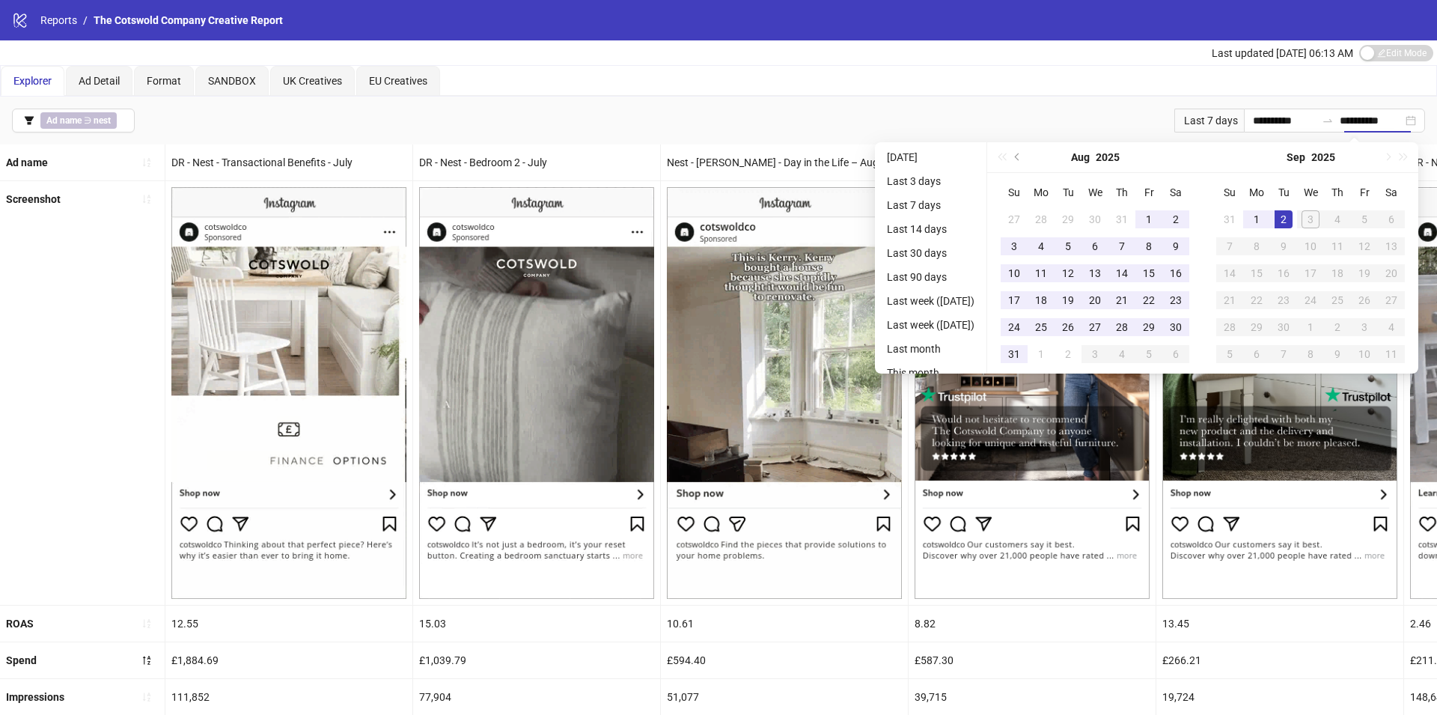
type input "**********"
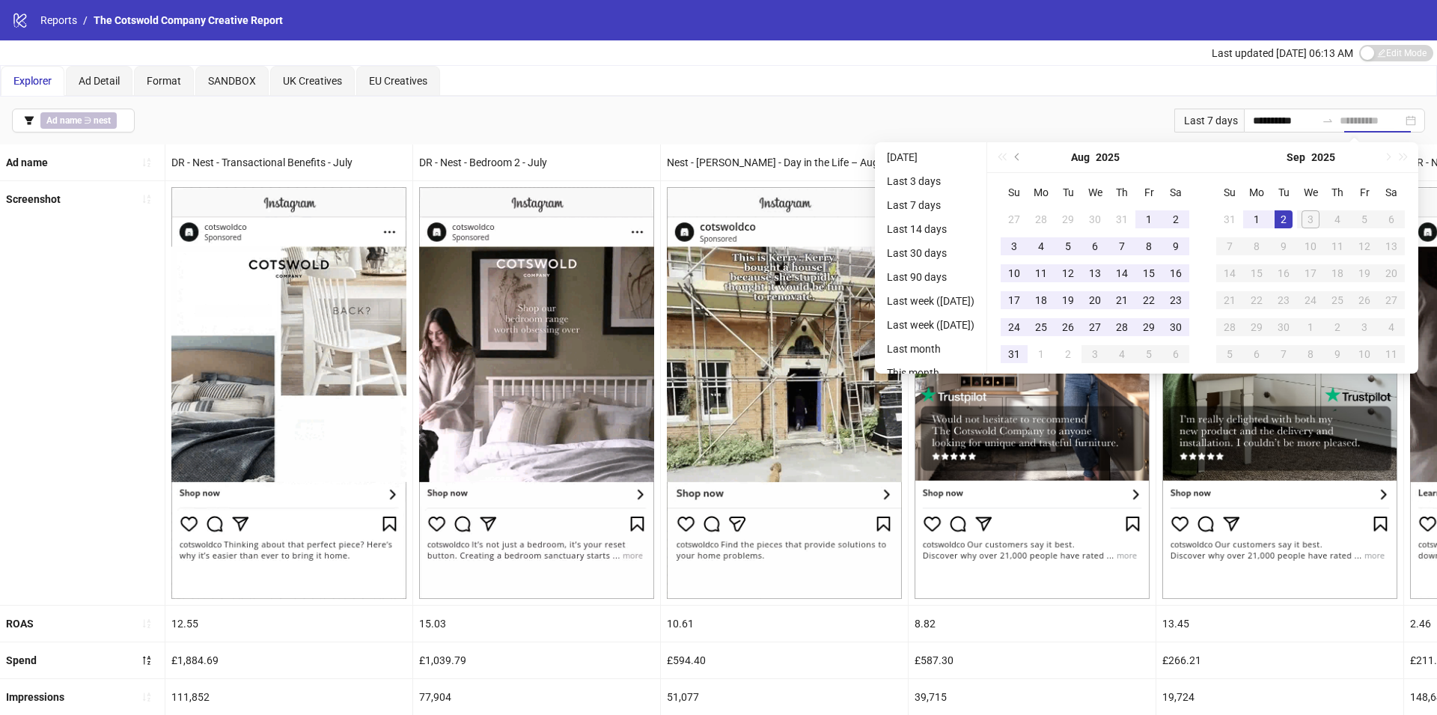
click at [1291, 221] on div "2" at bounding box center [1283, 219] width 18 height 18
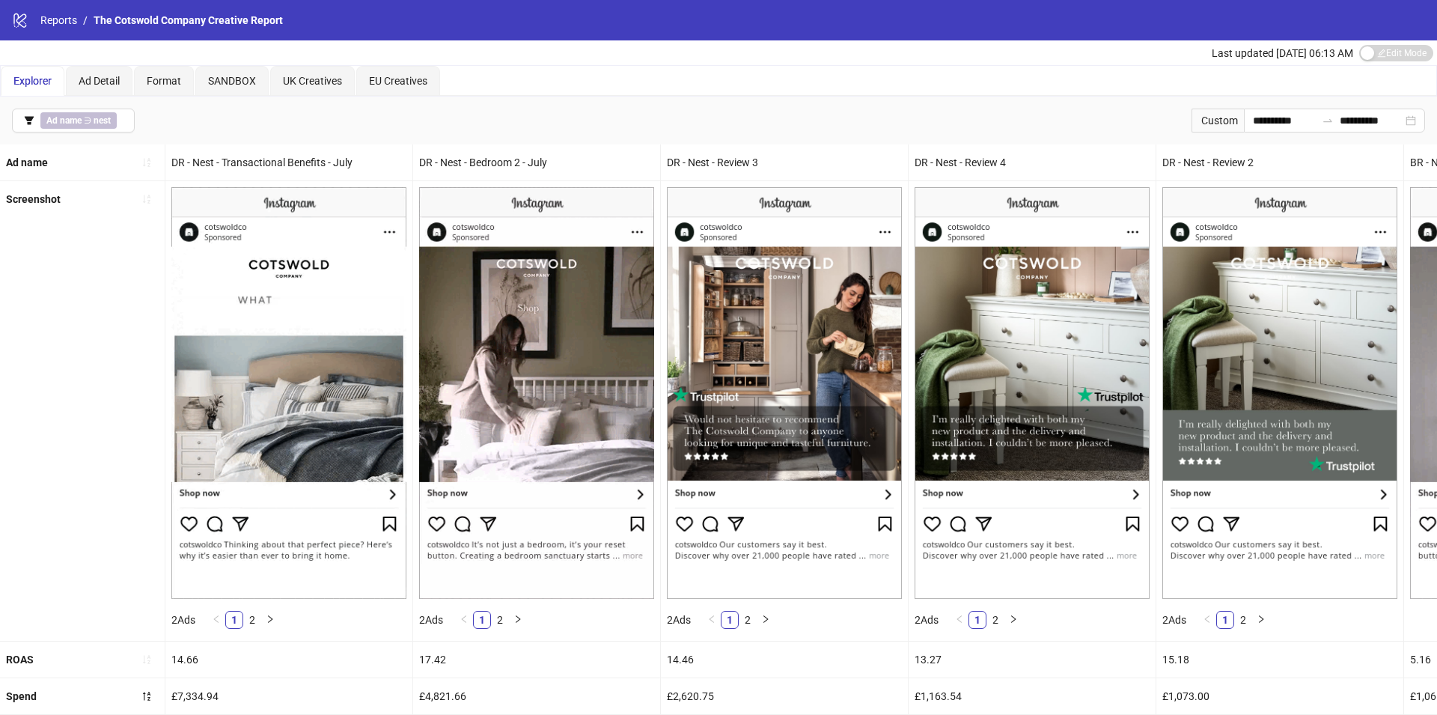
scroll to position [231, 0]
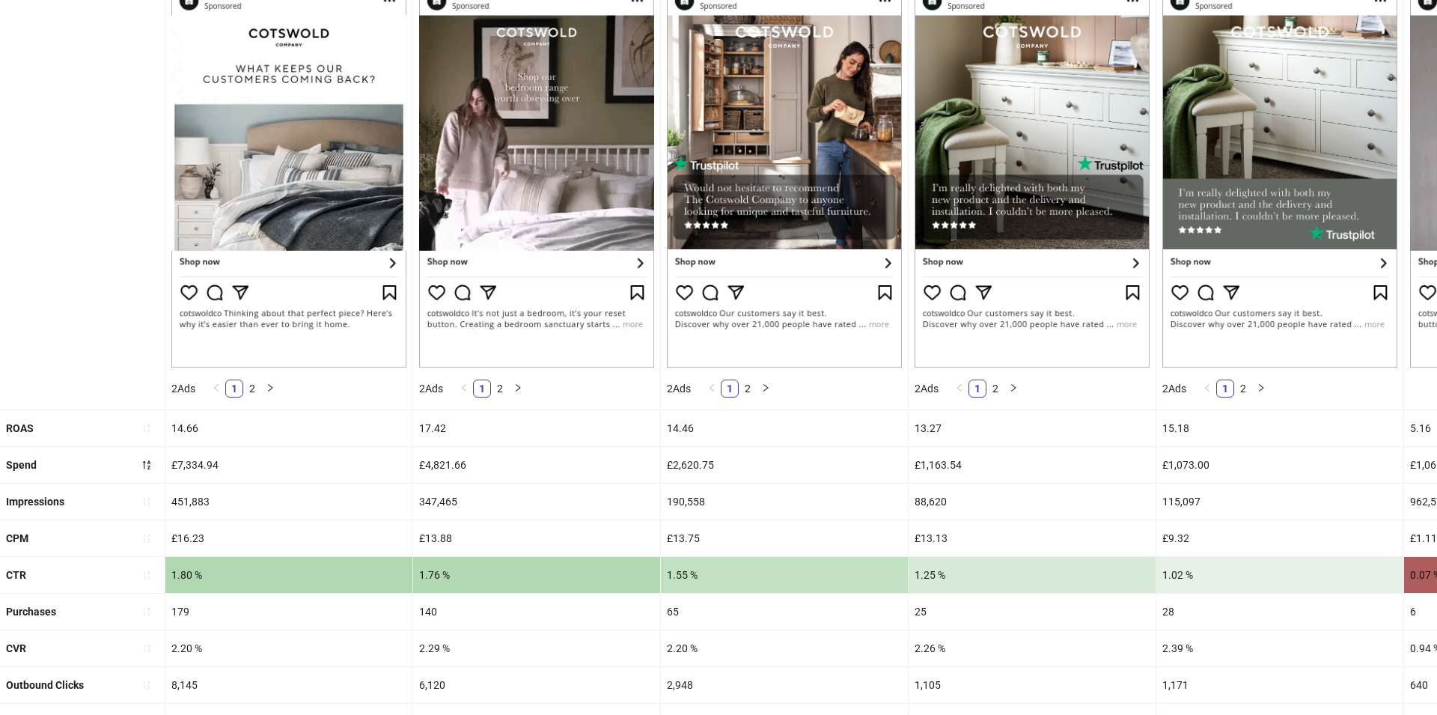
click at [196, 458] on div "£7,334.94" at bounding box center [288, 465] width 247 height 36
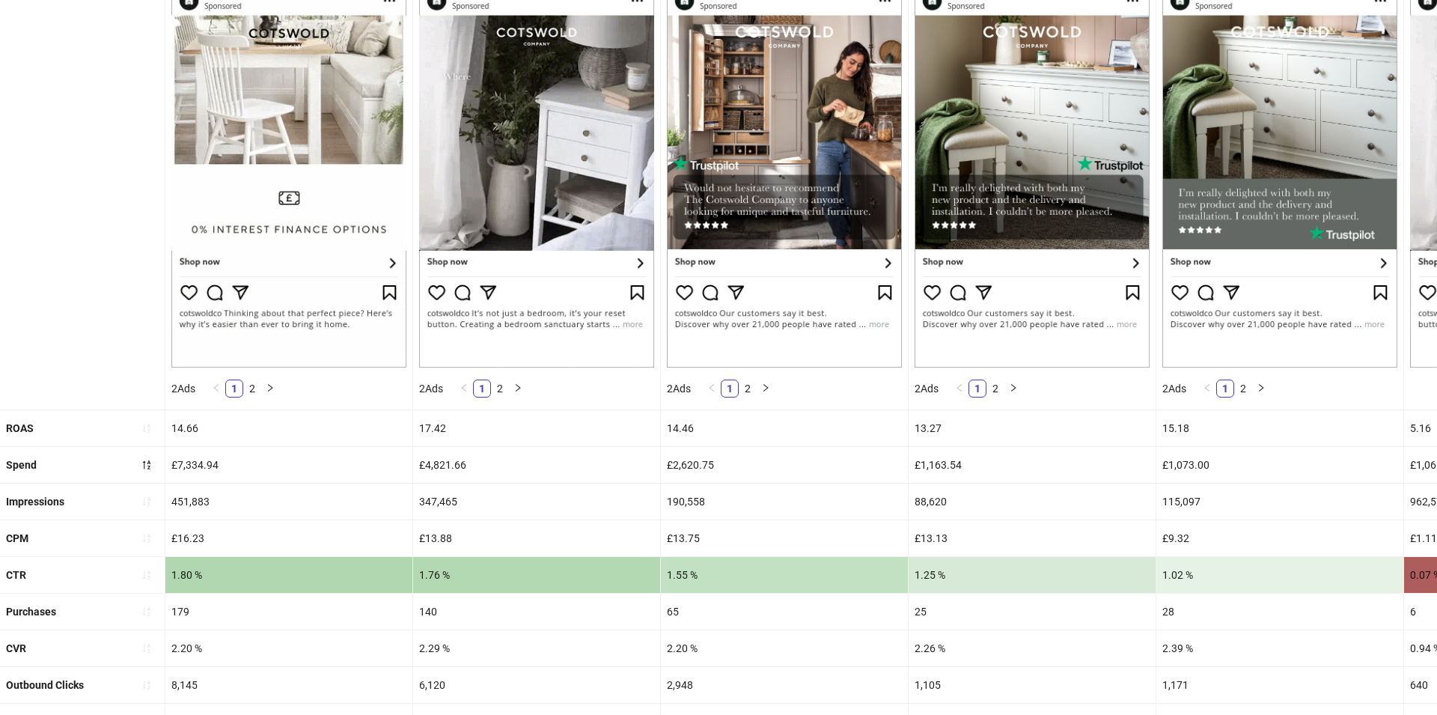
click at [196, 458] on div "£7,334.94" at bounding box center [288, 465] width 247 height 36
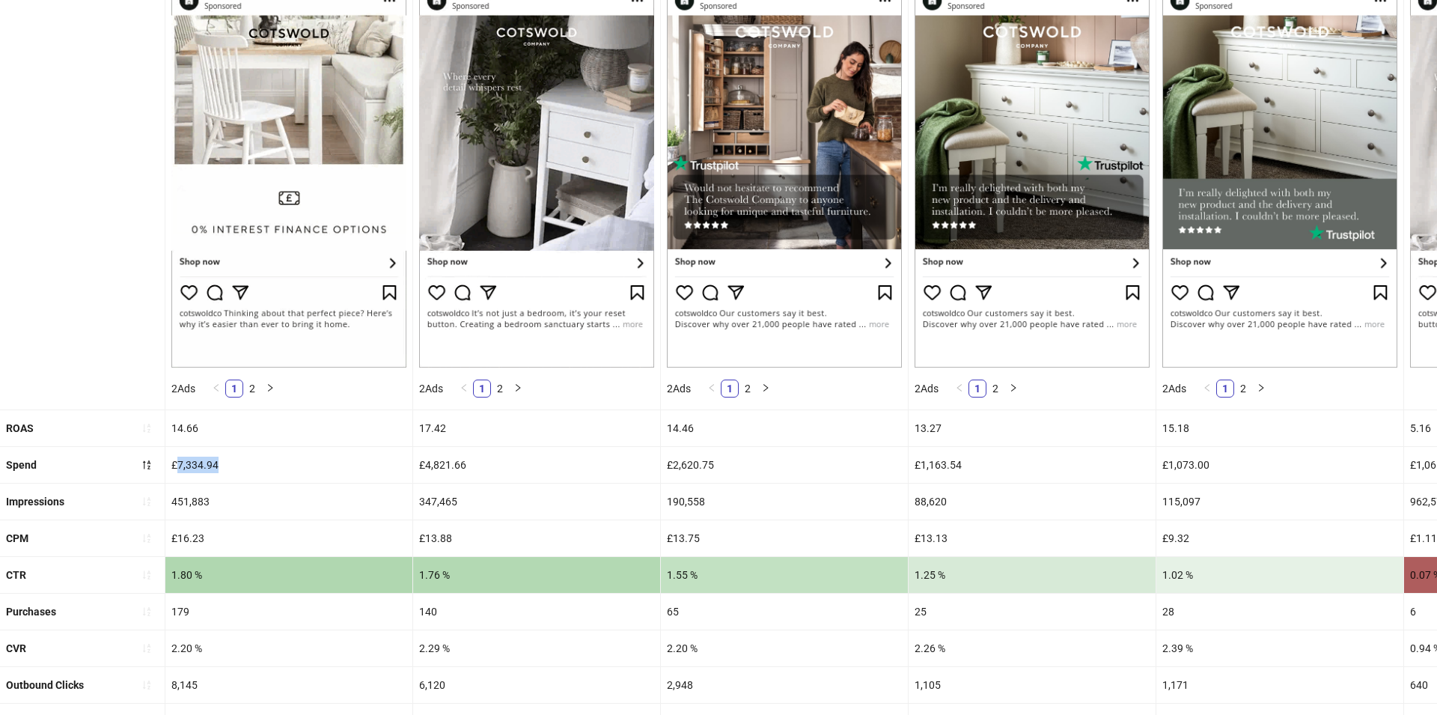
copy div "7,334.94"
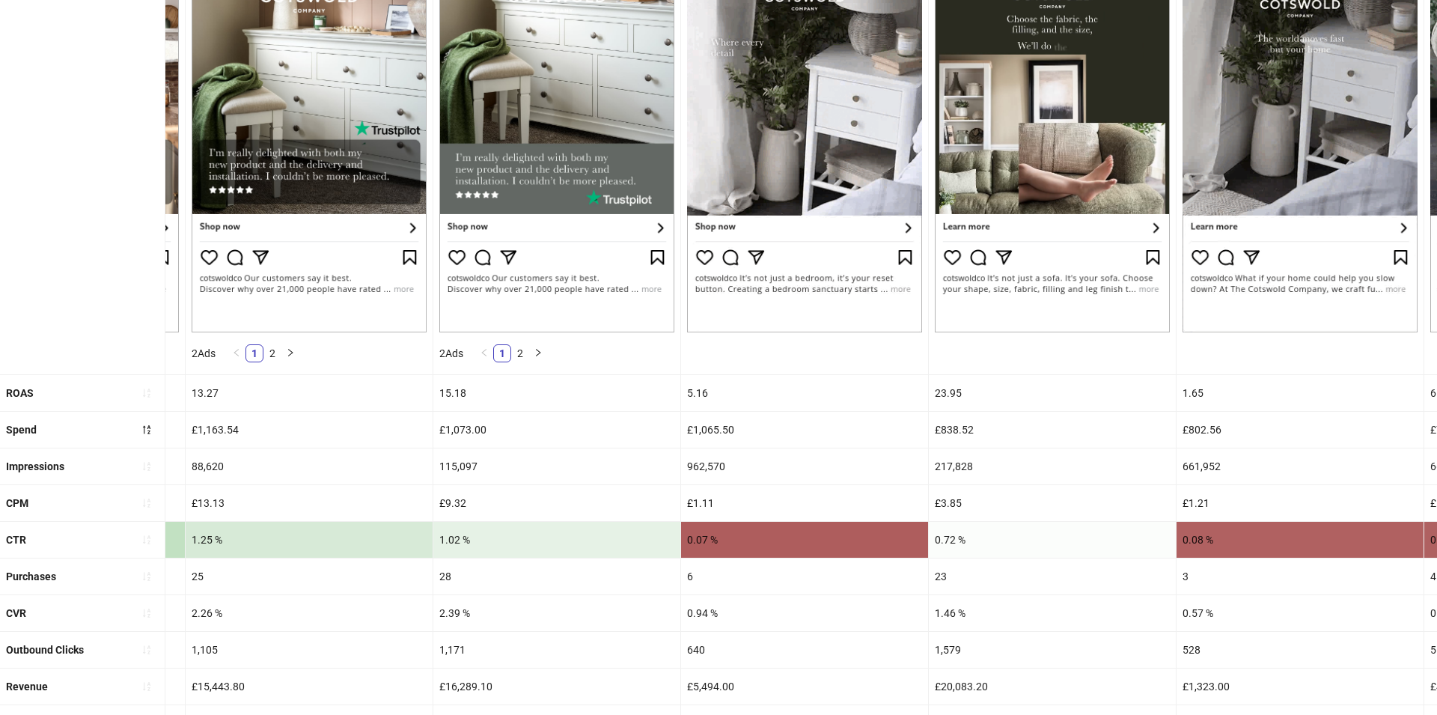
scroll to position [349, 0]
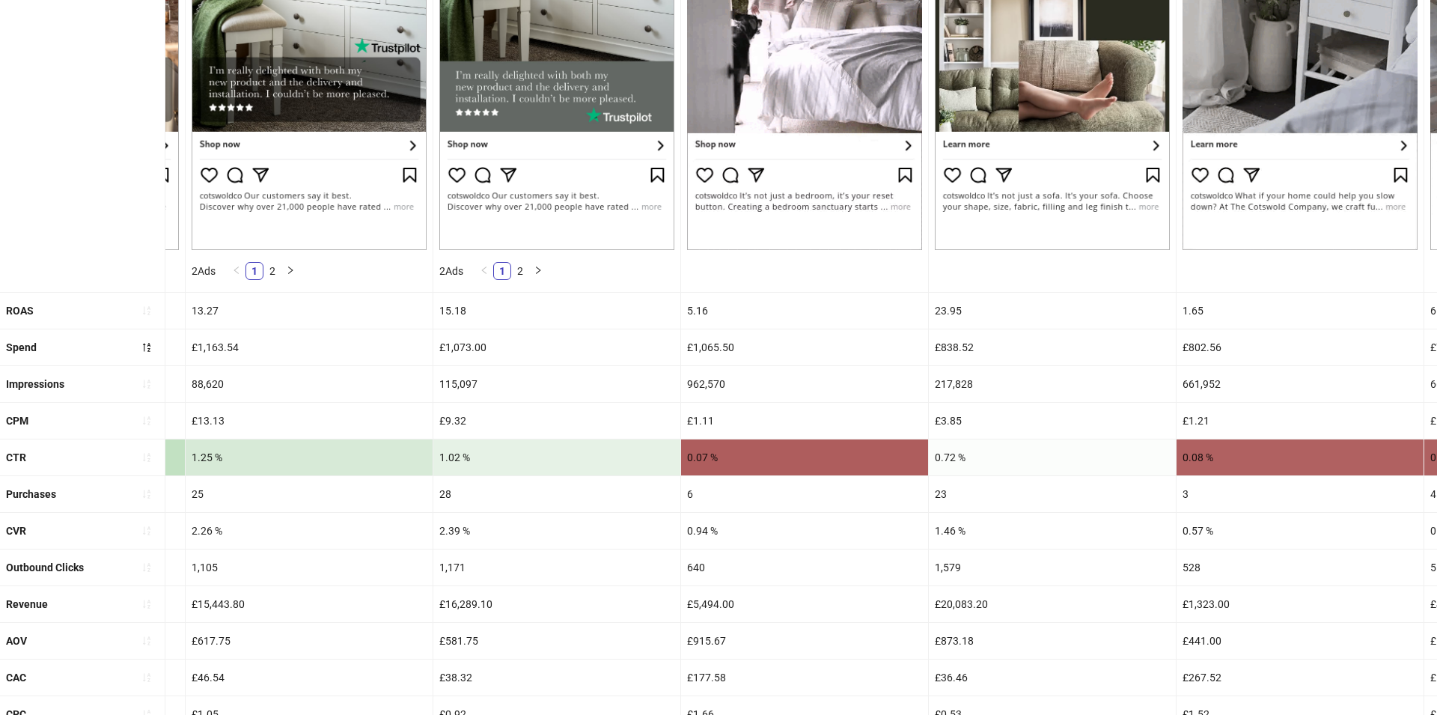
click at [705, 343] on div "£1,065.50" at bounding box center [804, 347] width 247 height 36
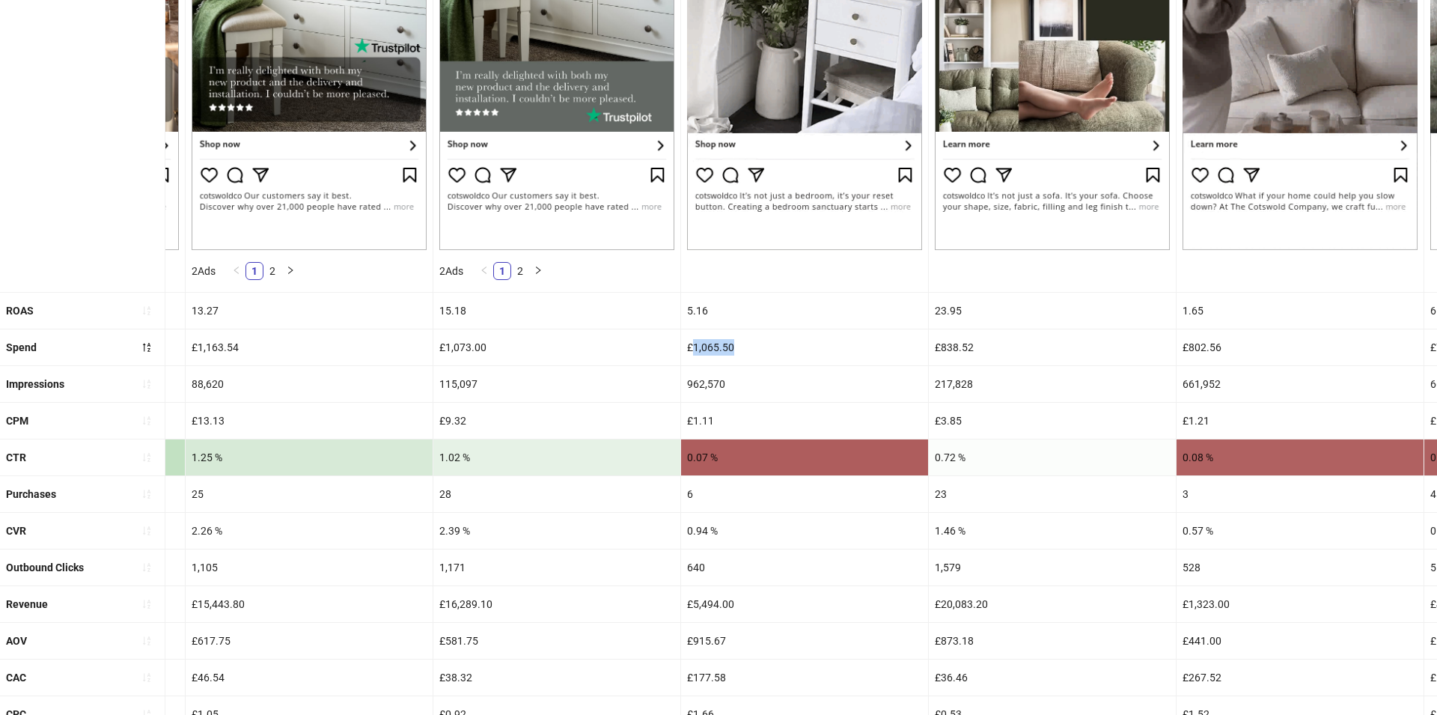
drag, startPoint x: 689, startPoint y: 344, endPoint x: 747, endPoint y: 346, distance: 58.4
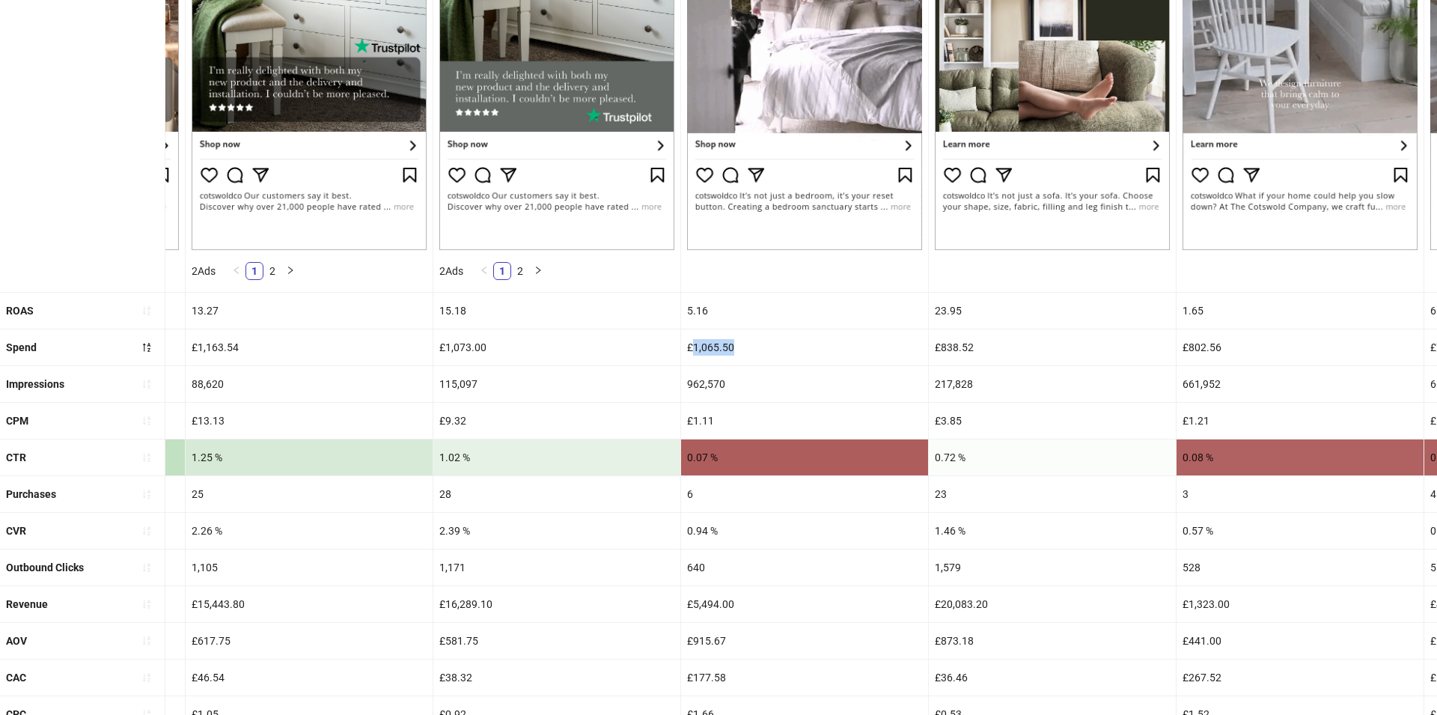
click at [747, 346] on div "£1,065.50" at bounding box center [804, 347] width 247 height 36
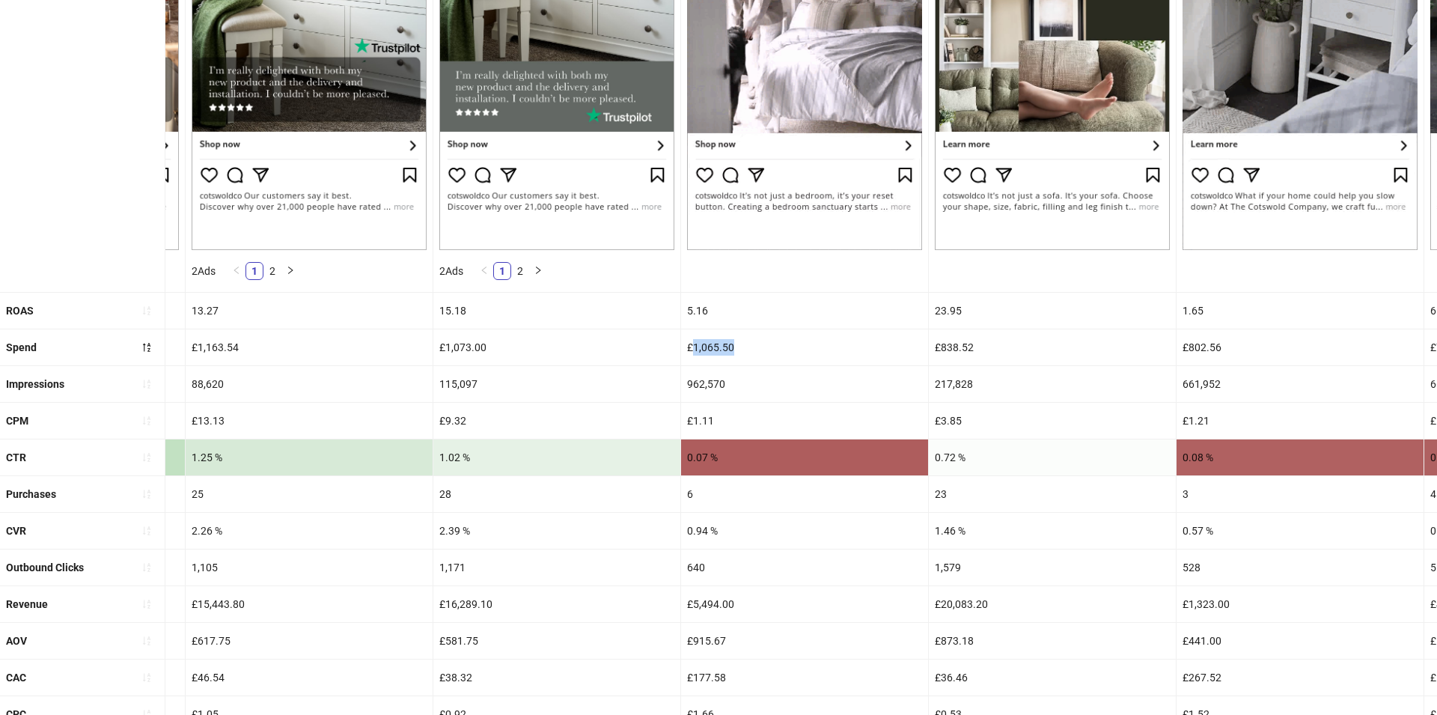
copy div "1,065.50"
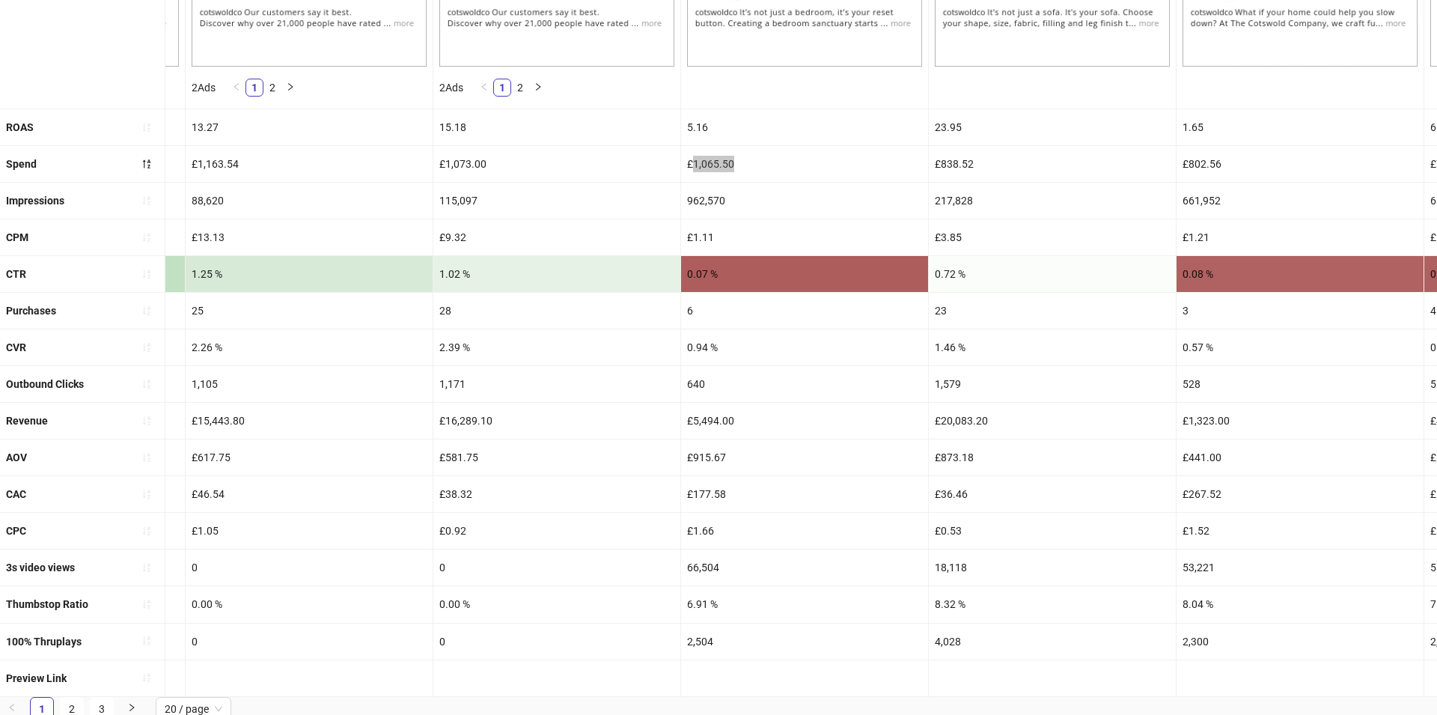
scroll to position [413, 0]
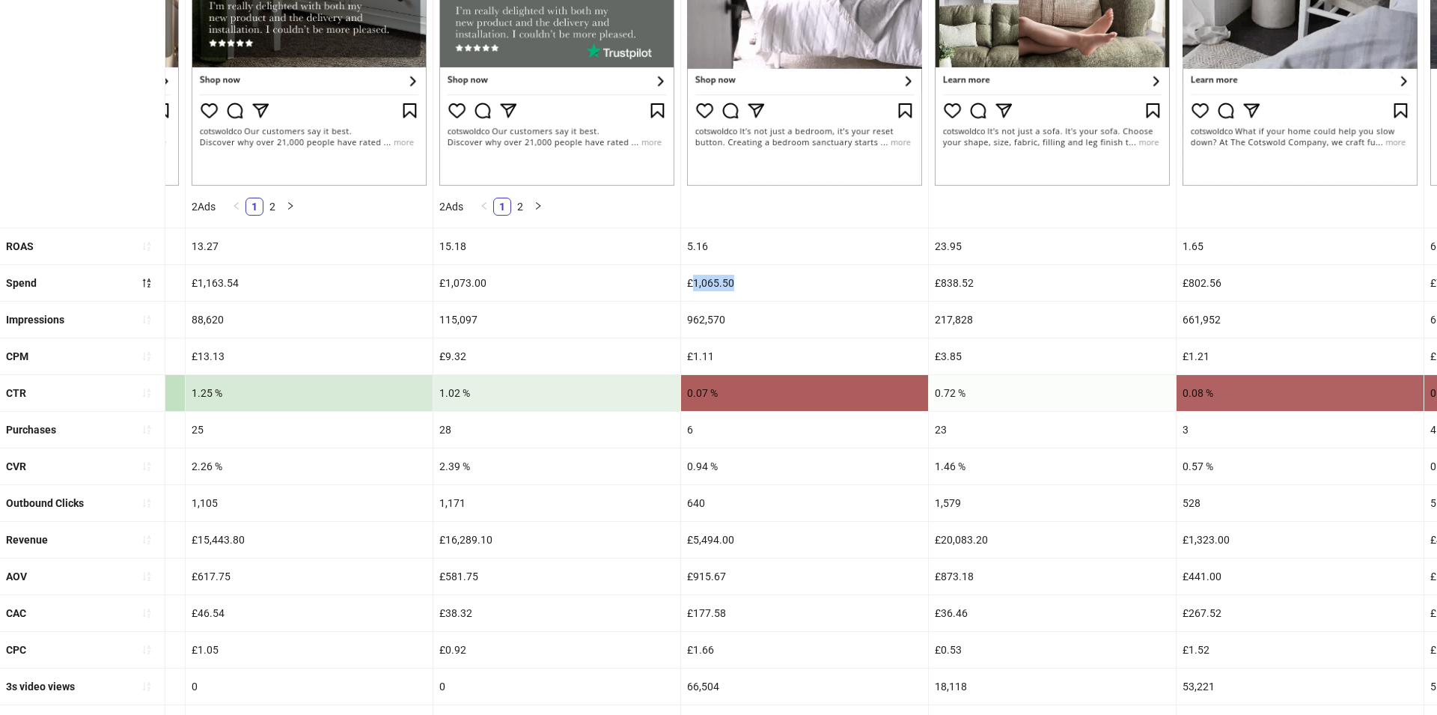
click at [691, 319] on div "962,570" at bounding box center [804, 320] width 247 height 36
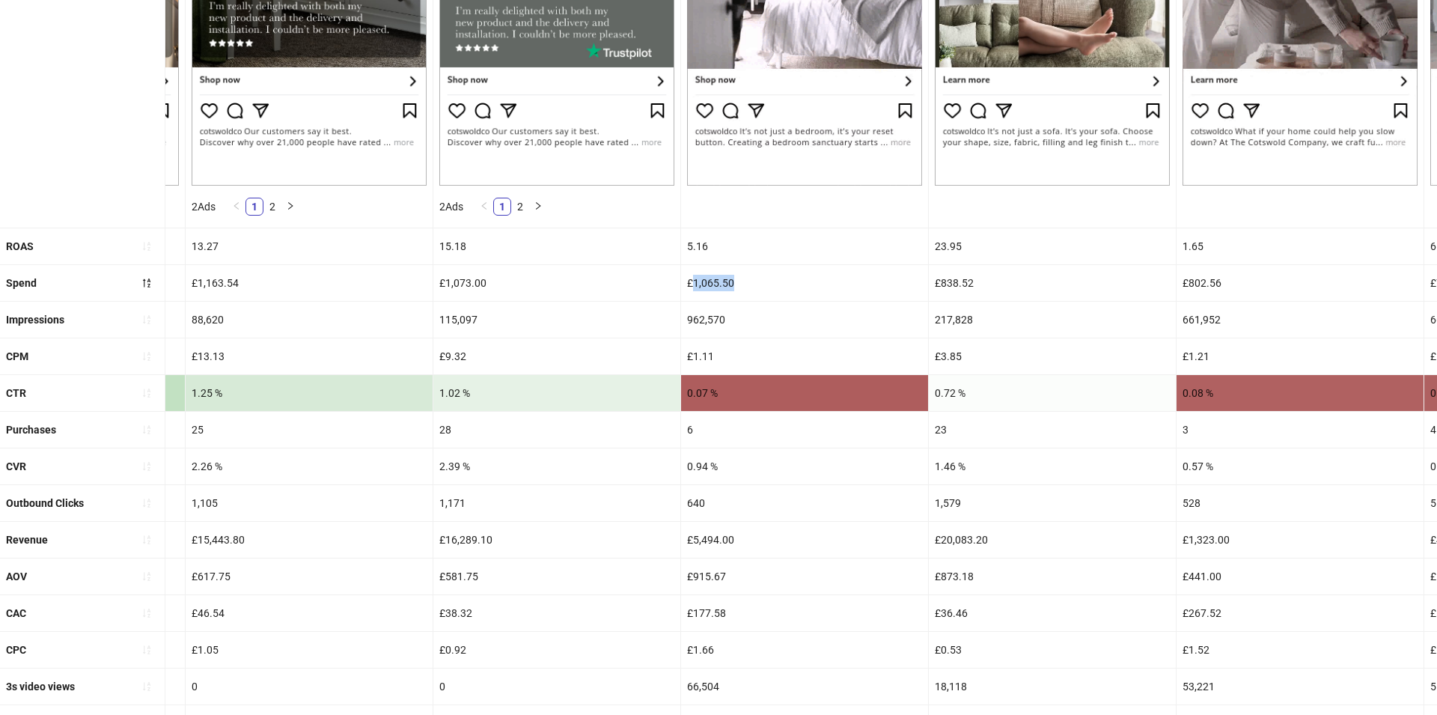
click at [691, 319] on div "962,570" at bounding box center [804, 320] width 247 height 36
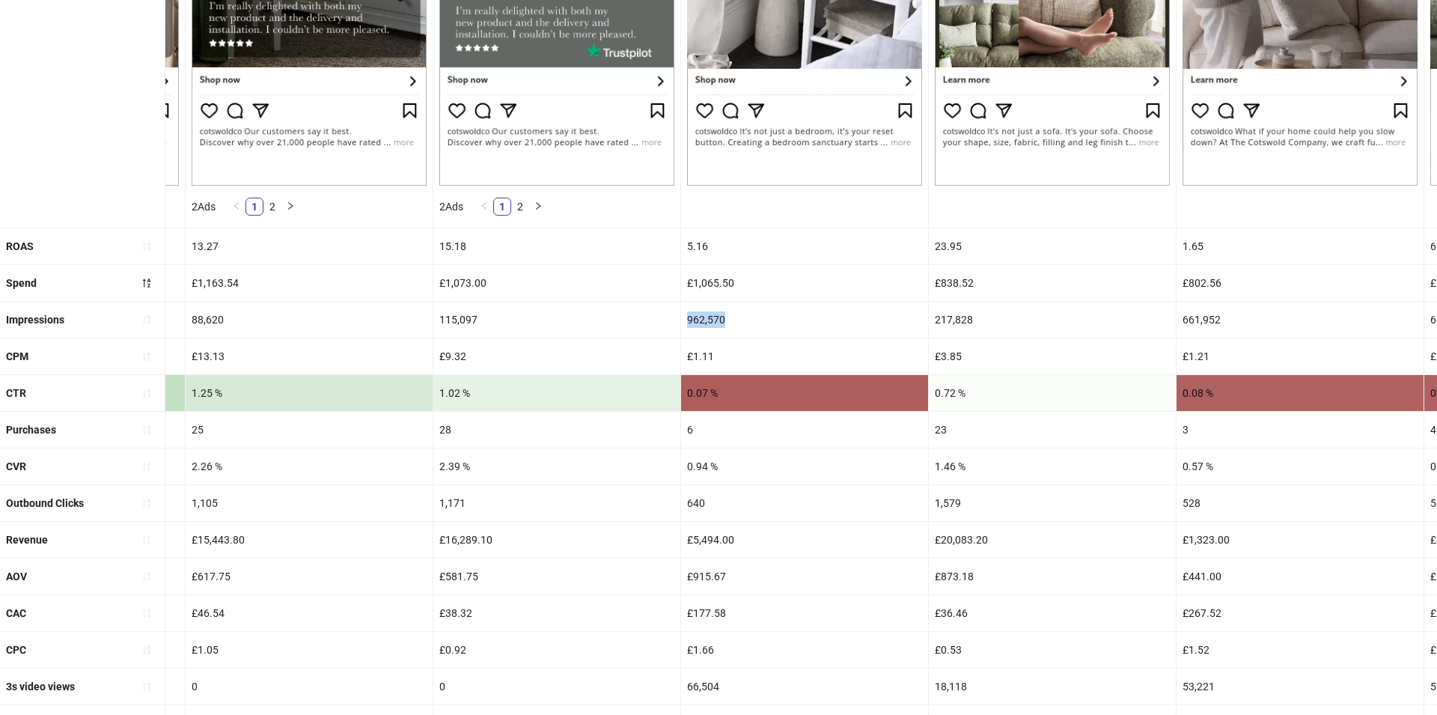
click at [691, 319] on div "962,570" at bounding box center [804, 320] width 247 height 36
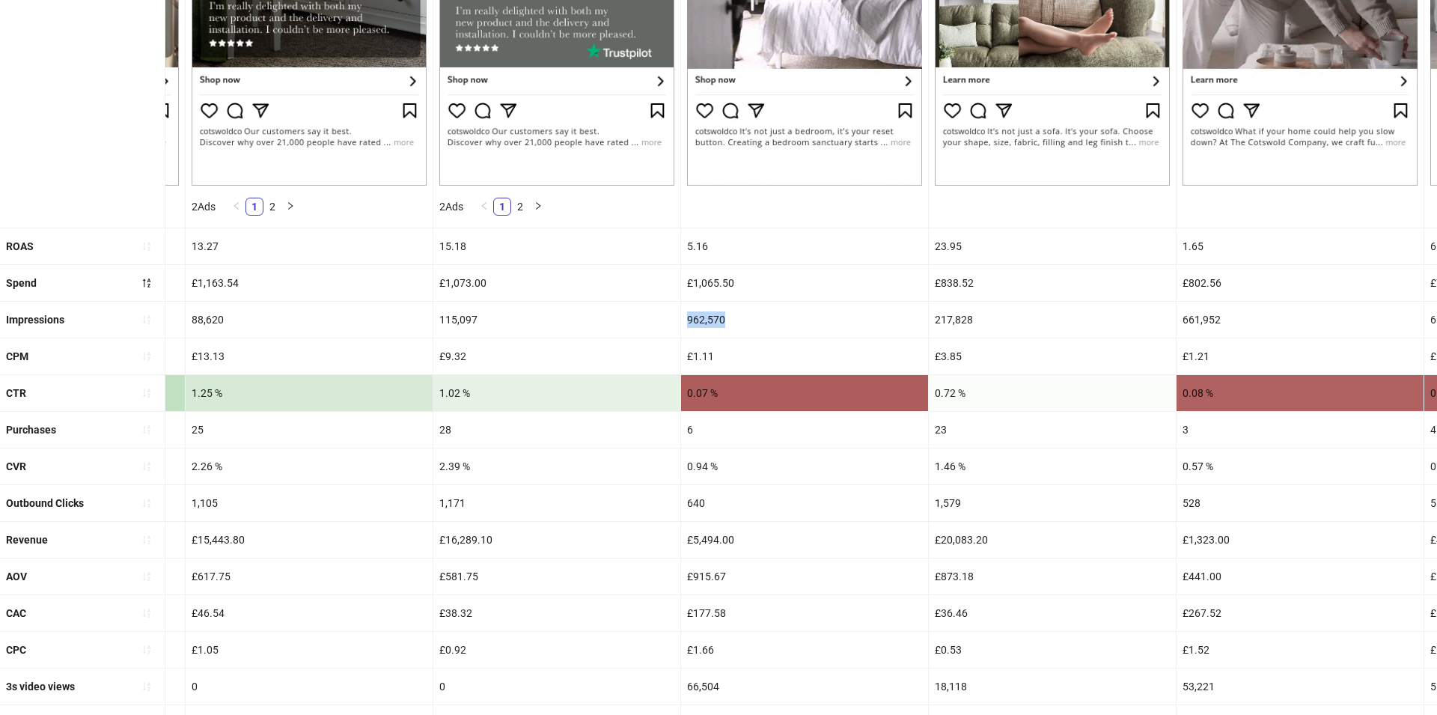
copy div "962,570"
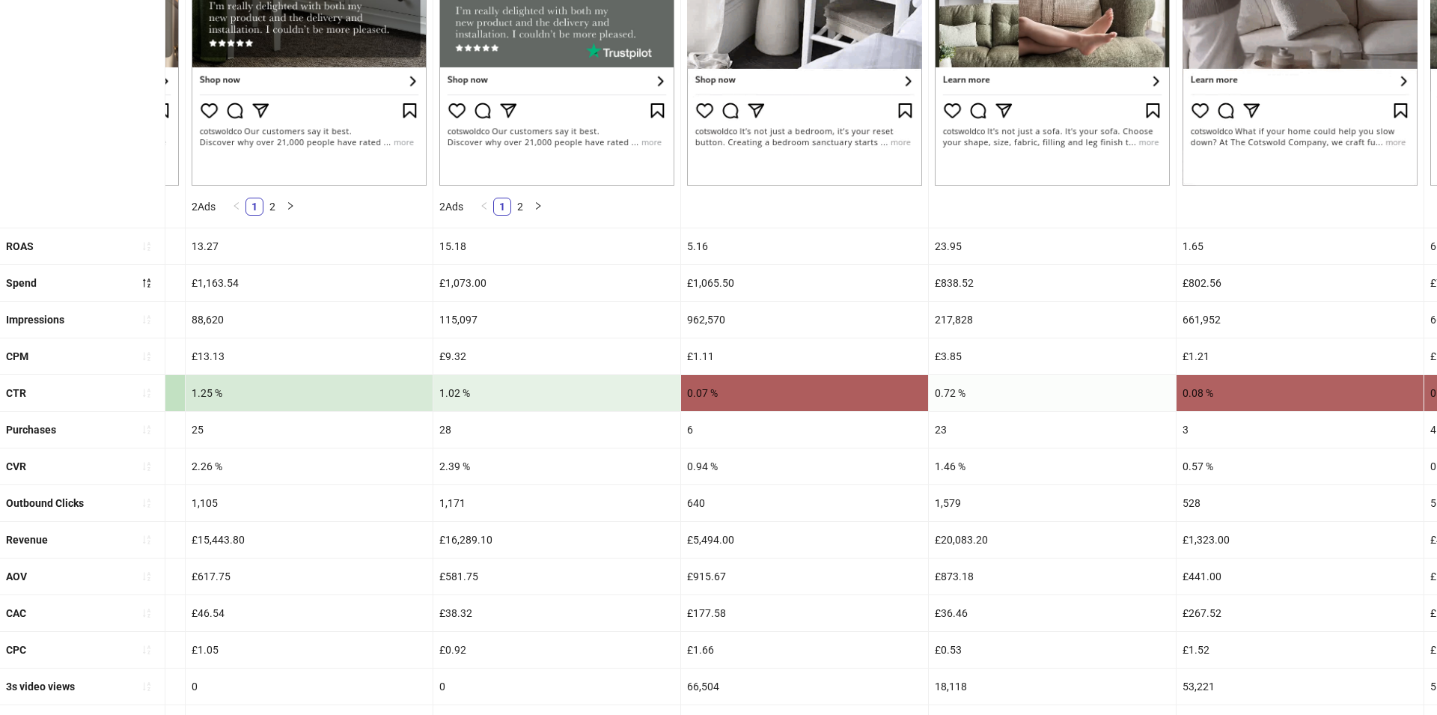
click at [787, 376] on div "0.07 %" at bounding box center [804, 393] width 247 height 36
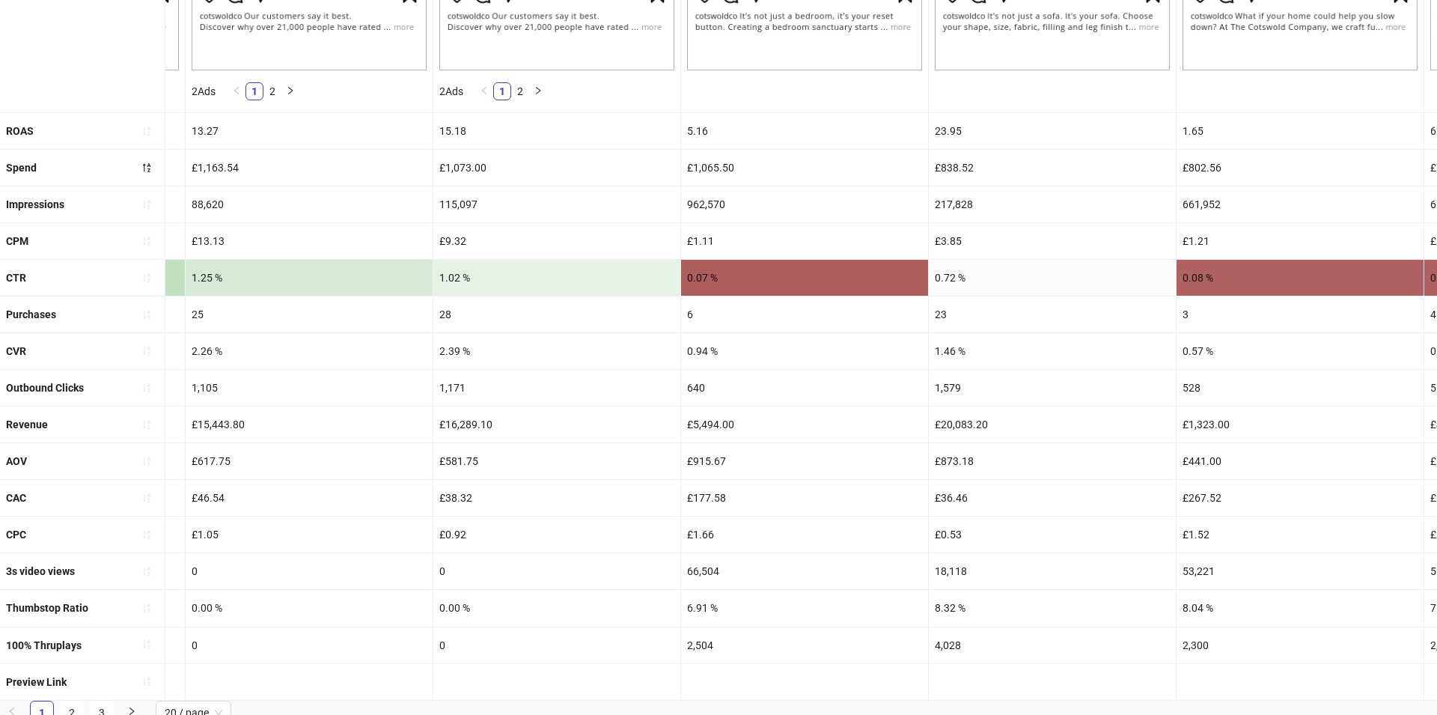
scroll to position [532, 0]
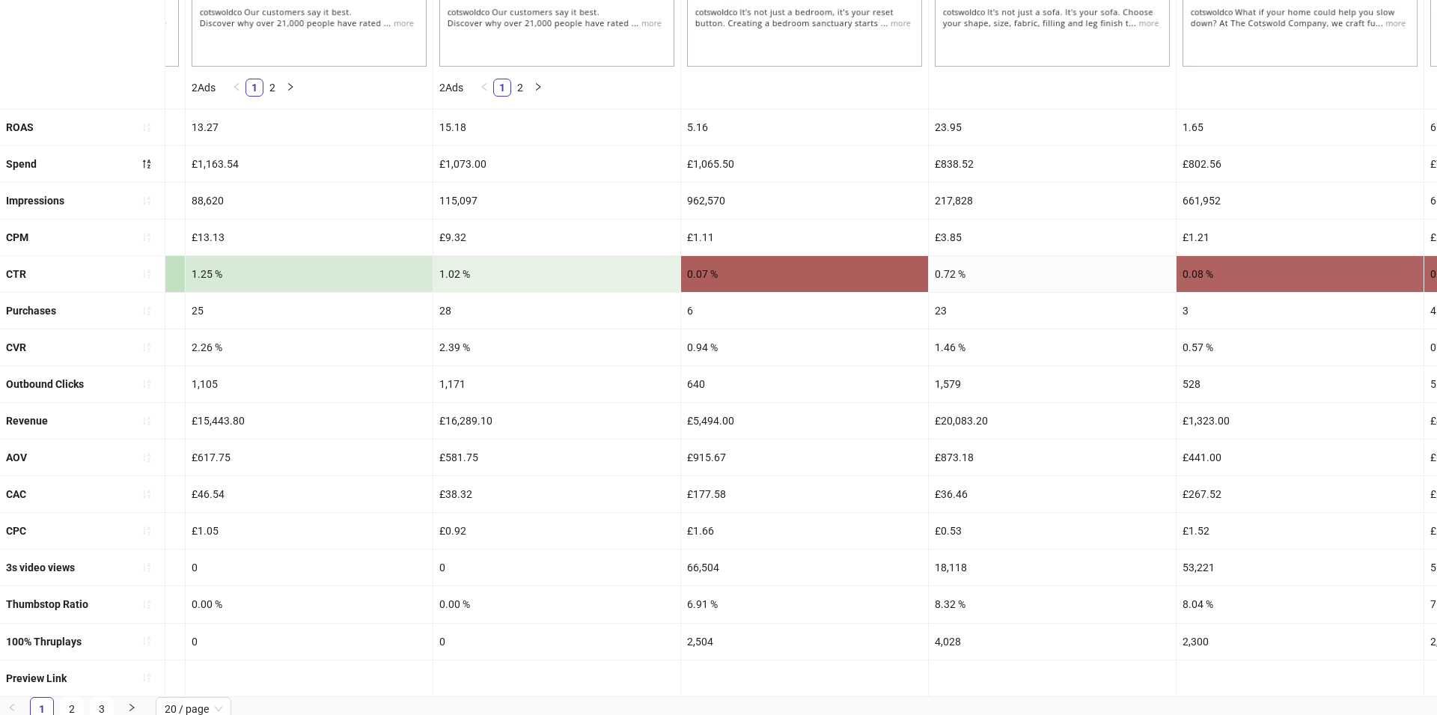
click at [93, 417] on div "Revenue" at bounding box center [82, 421] width 165 height 36
click at [701, 164] on div "£1,065.50" at bounding box center [804, 164] width 247 height 36
copy div "£1,065.50"
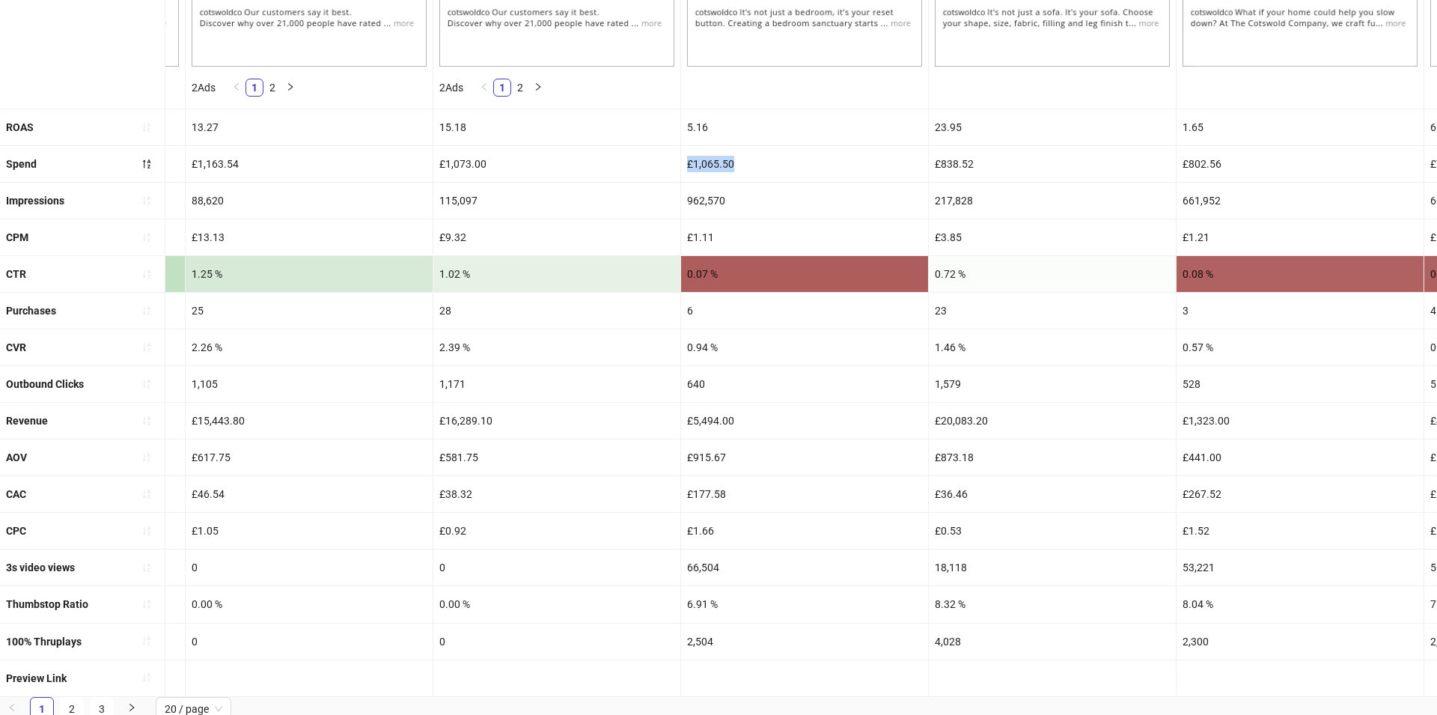
click at [34, 424] on div "Revenue" at bounding box center [27, 421] width 42 height 24
copy b "Revenue"
click at [703, 415] on div "£5,494.00" at bounding box center [804, 421] width 247 height 36
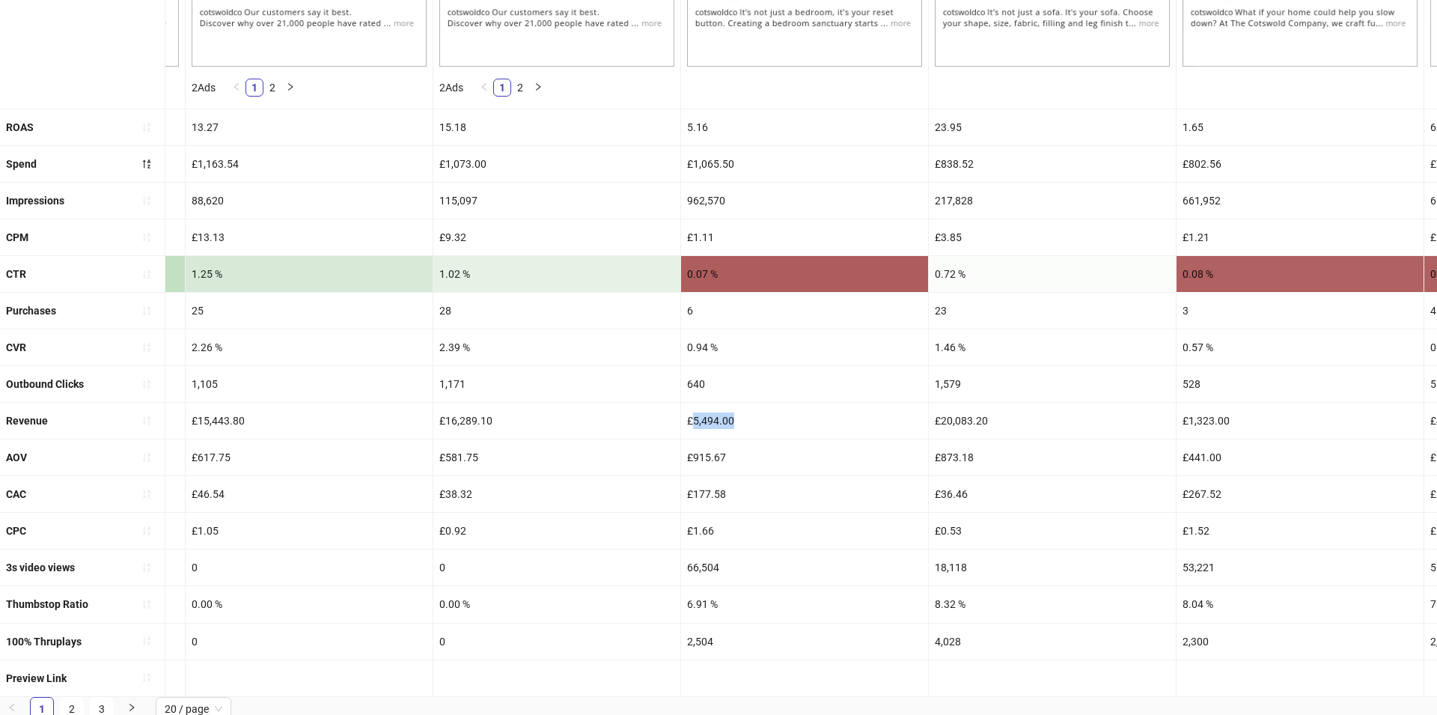
click at [703, 415] on div "£5,494.00" at bounding box center [804, 421] width 247 height 36
copy div "£5,494.00"
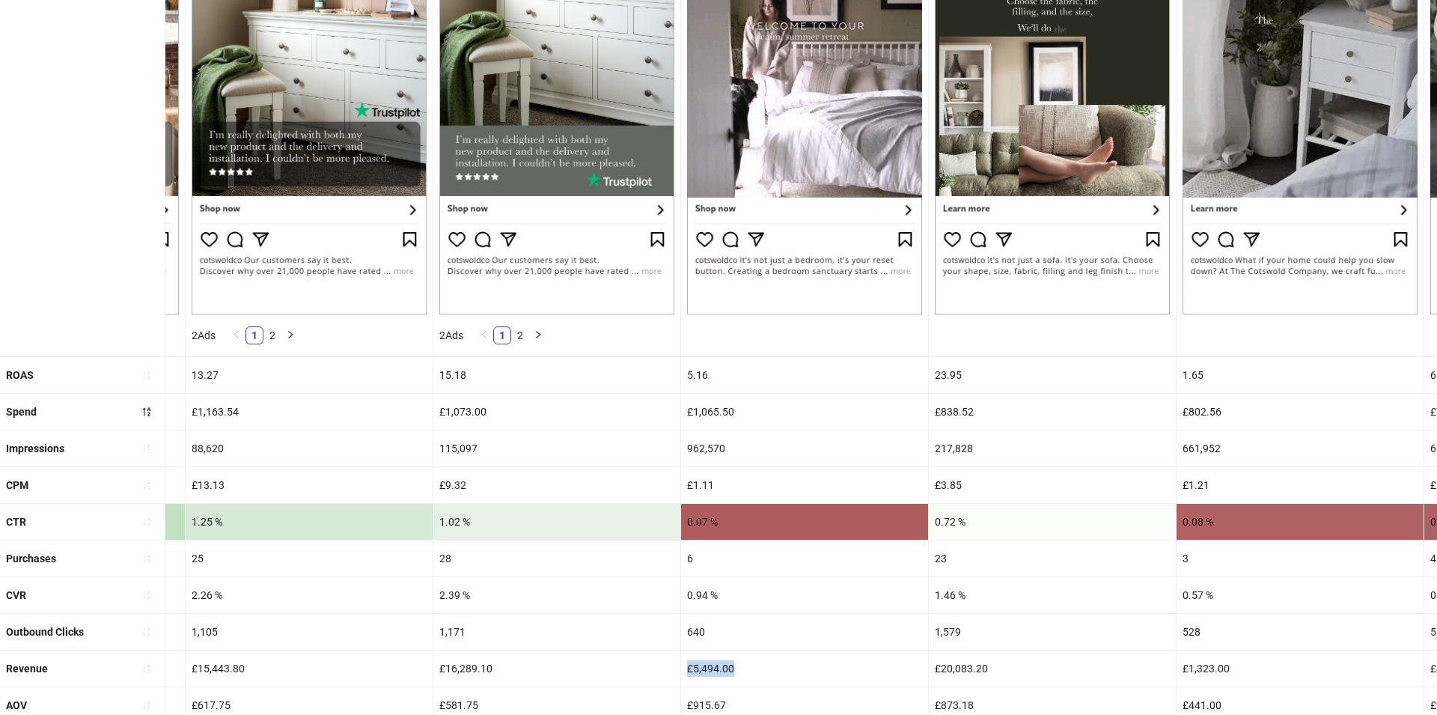
scroll to position [325, 0]
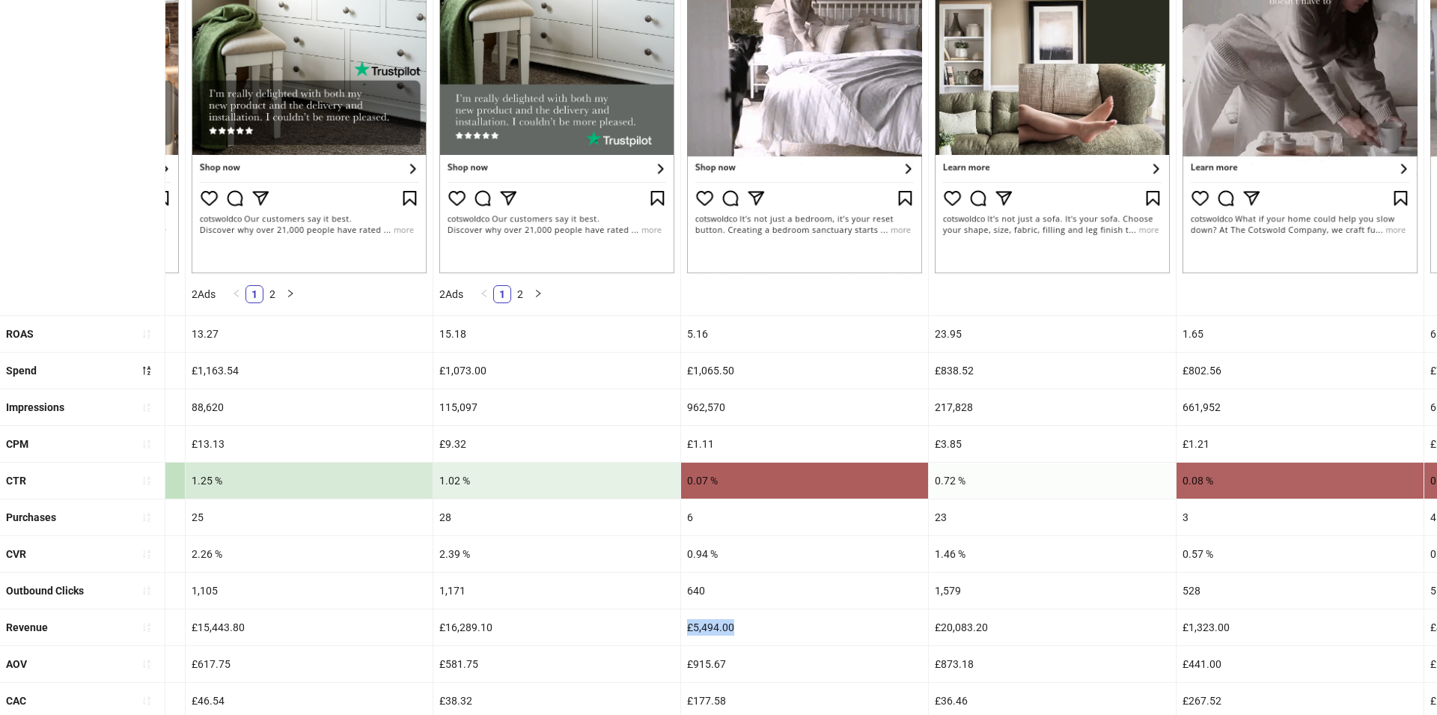
click at [696, 324] on div "5.16" at bounding box center [804, 334] width 247 height 36
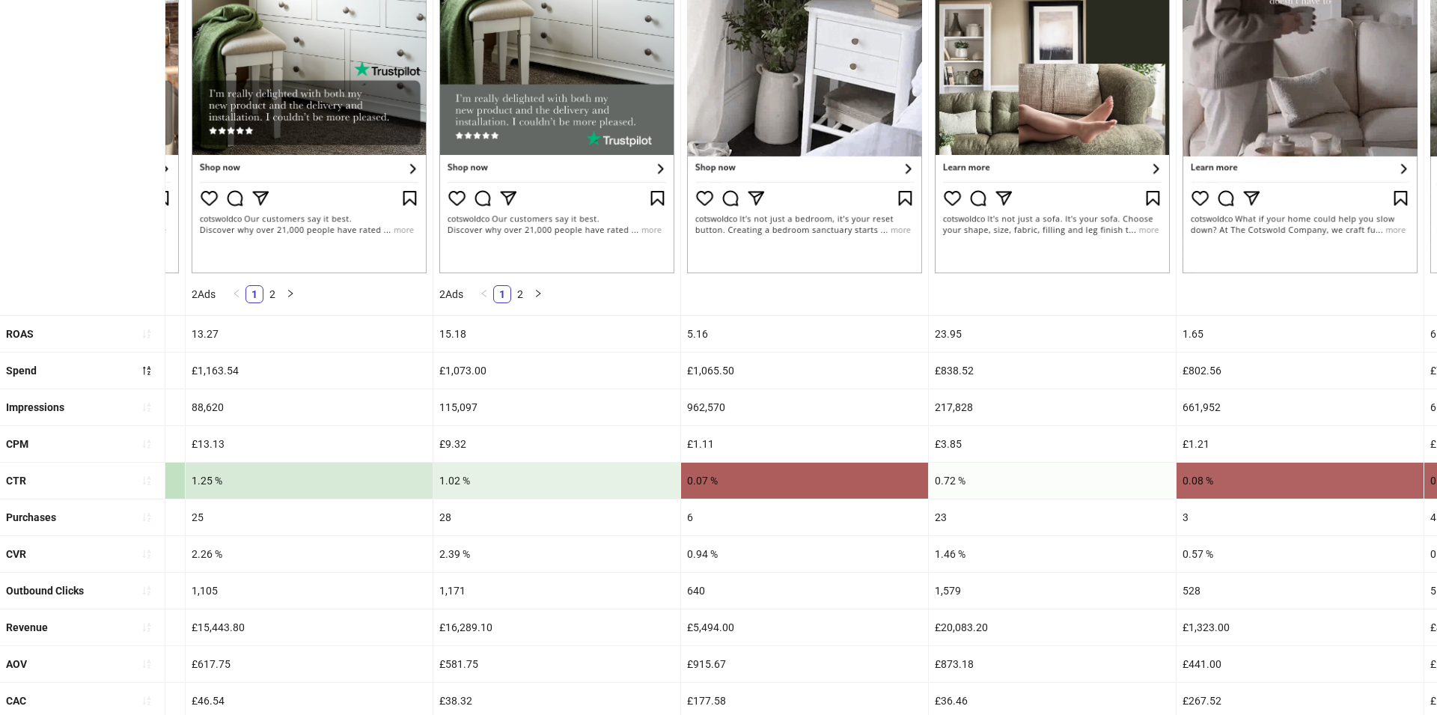
click at [696, 324] on div "5.16" at bounding box center [804, 334] width 247 height 36
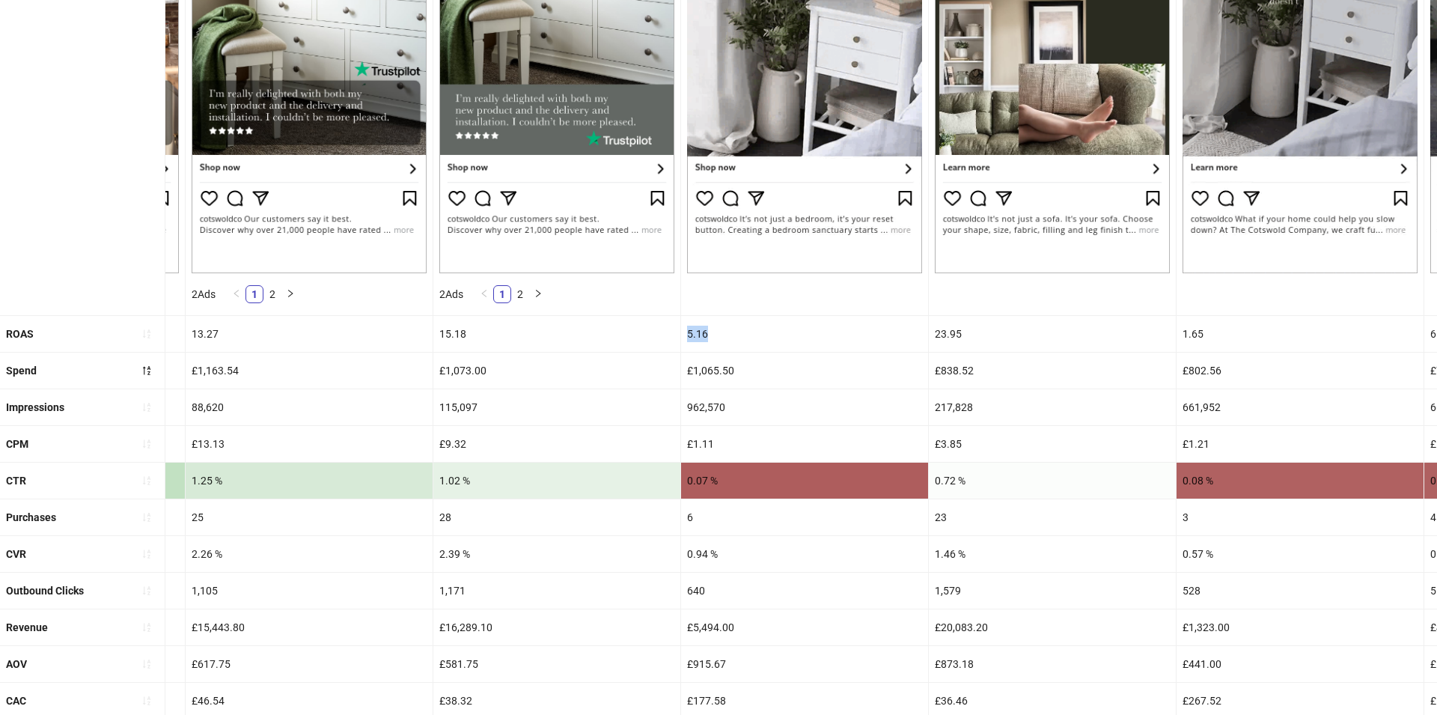
click at [696, 324] on div "5.16" at bounding box center [804, 334] width 247 height 36
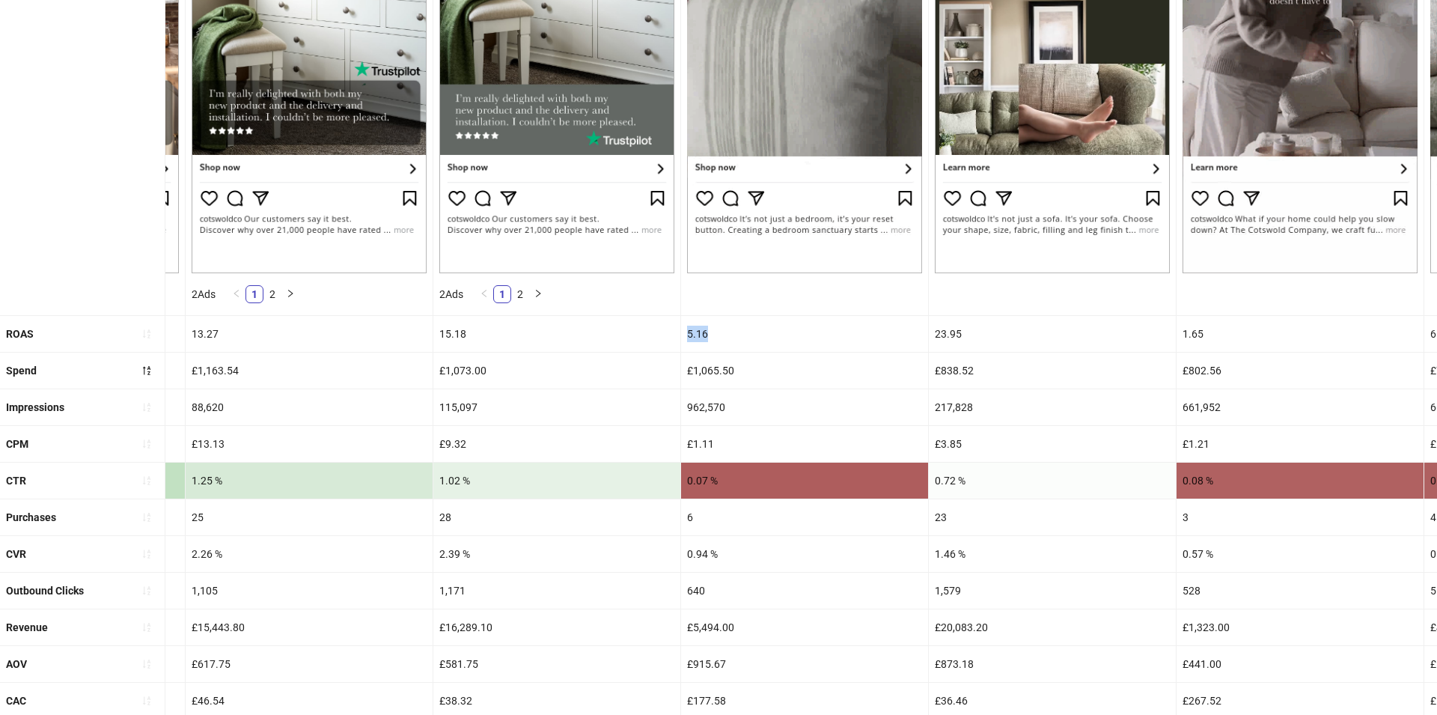
copy div "5.16"
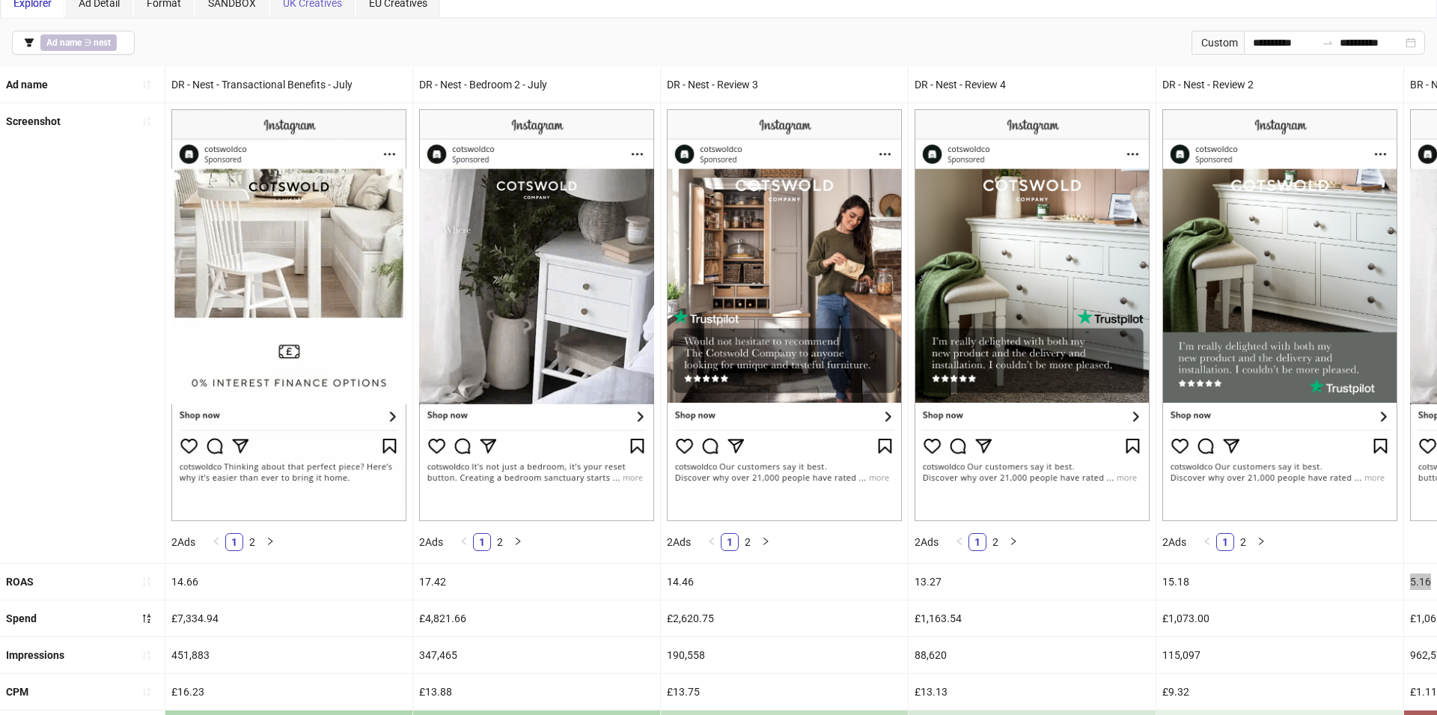
scroll to position [0, 0]
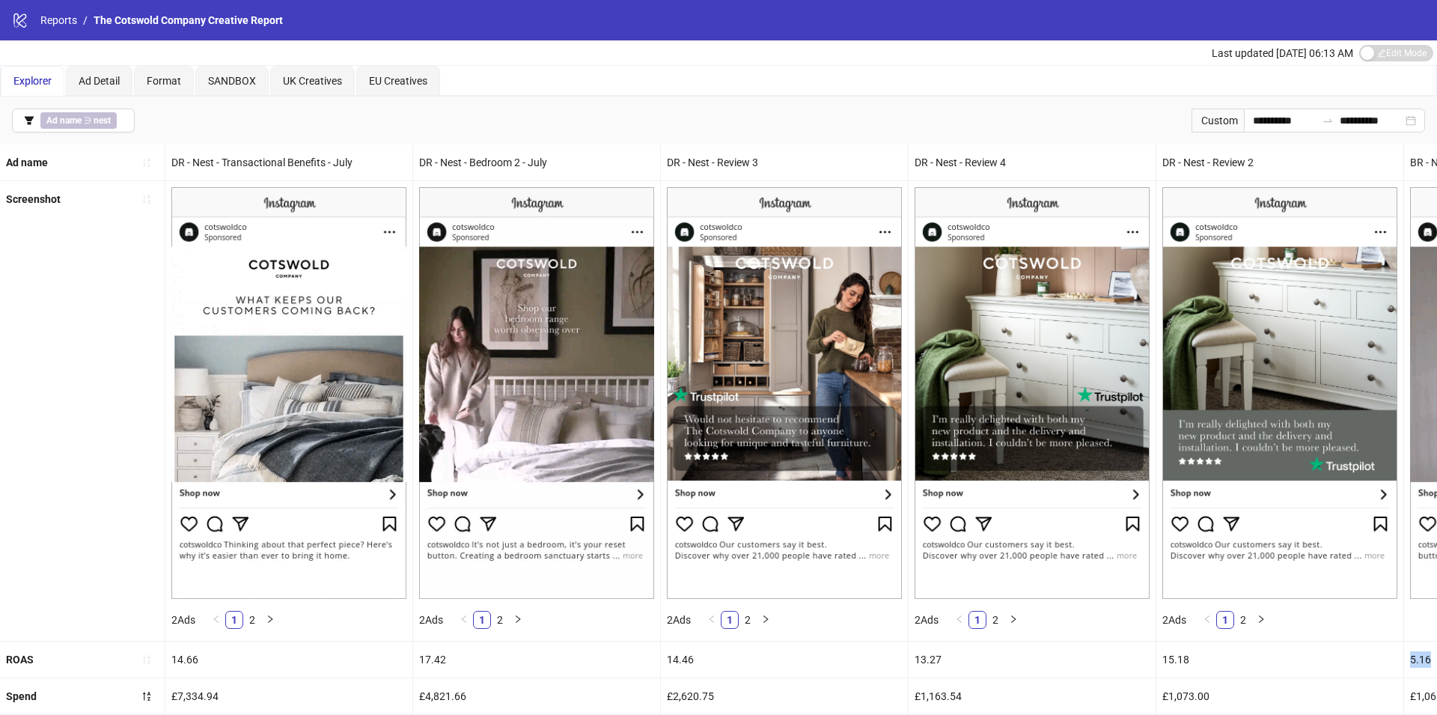
click at [1232, 120] on div "Custom" at bounding box center [1217, 120] width 52 height 24
click at [1256, 116] on input "**********" at bounding box center [1284, 120] width 63 height 16
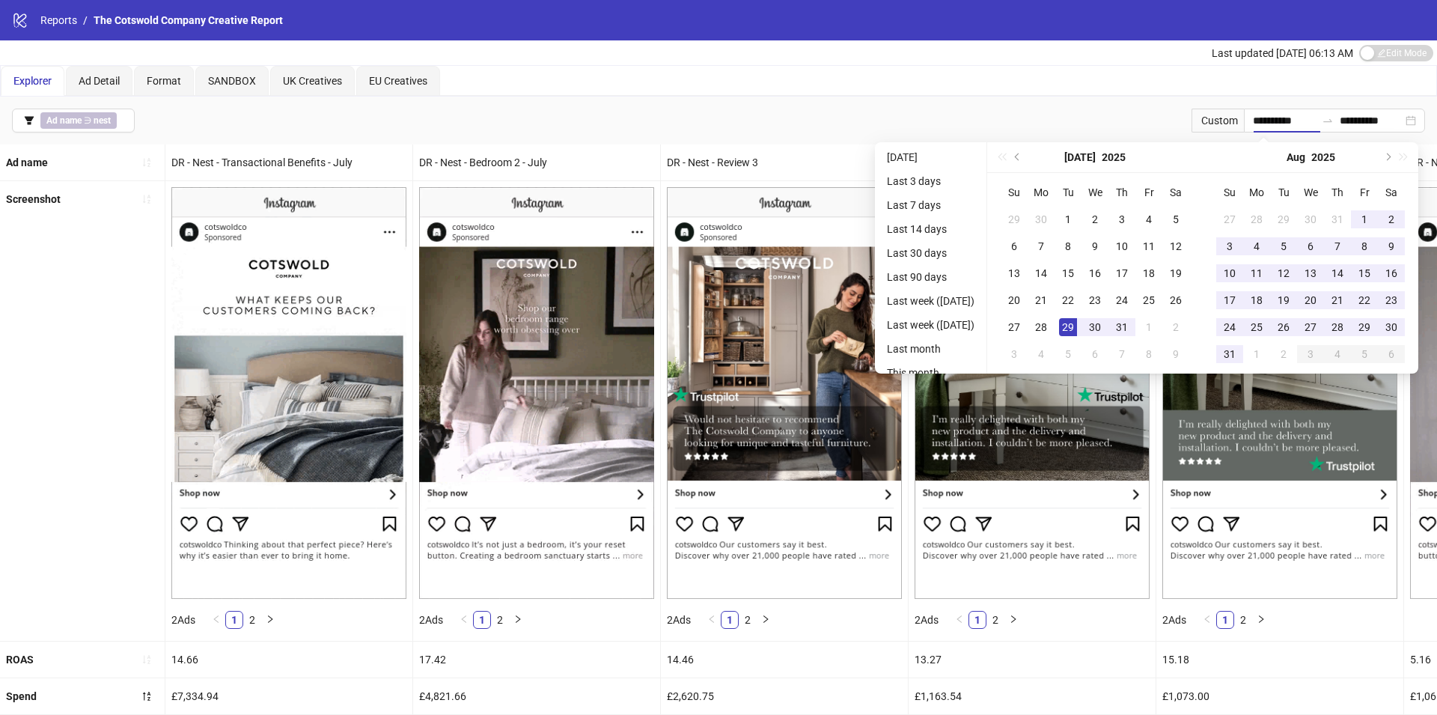
click at [1092, 119] on div "**********" at bounding box center [718, 121] width 1437 height 48
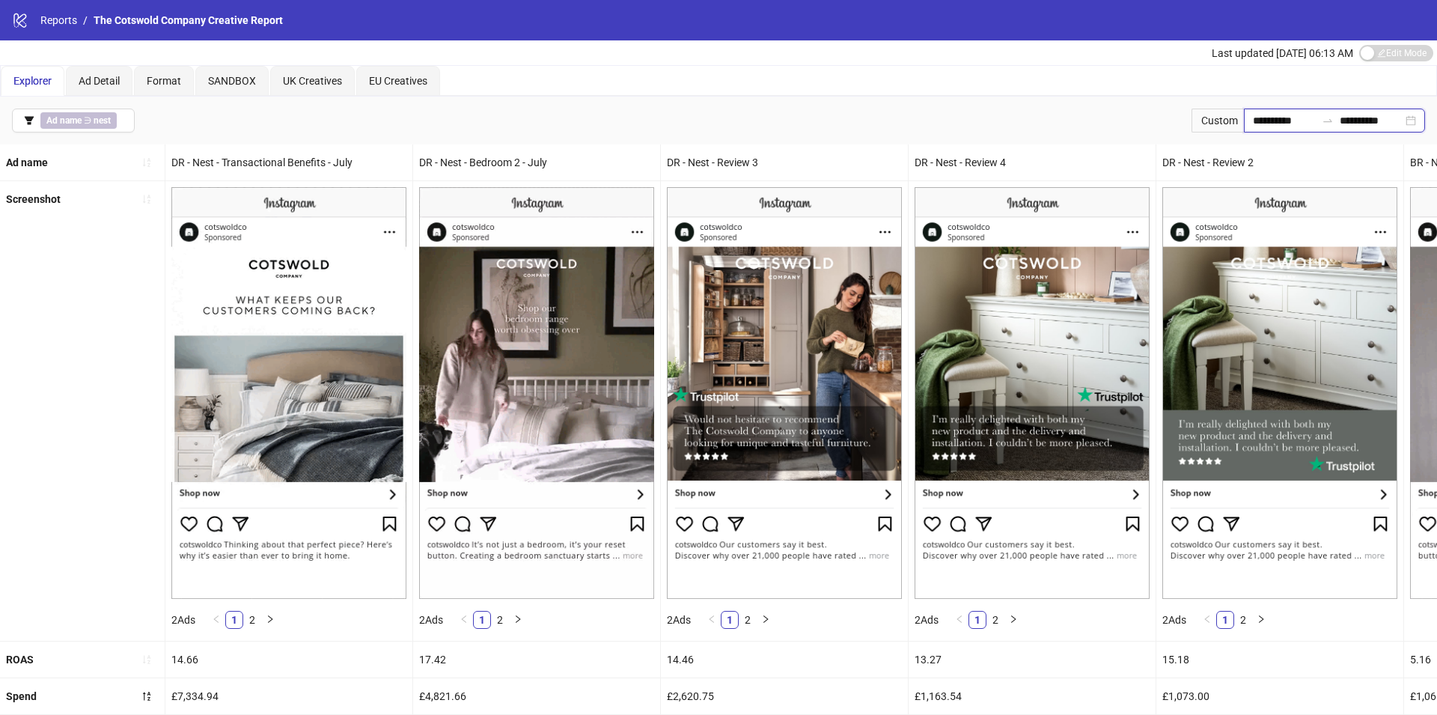
click at [1274, 121] on input "**********" at bounding box center [1284, 120] width 63 height 16
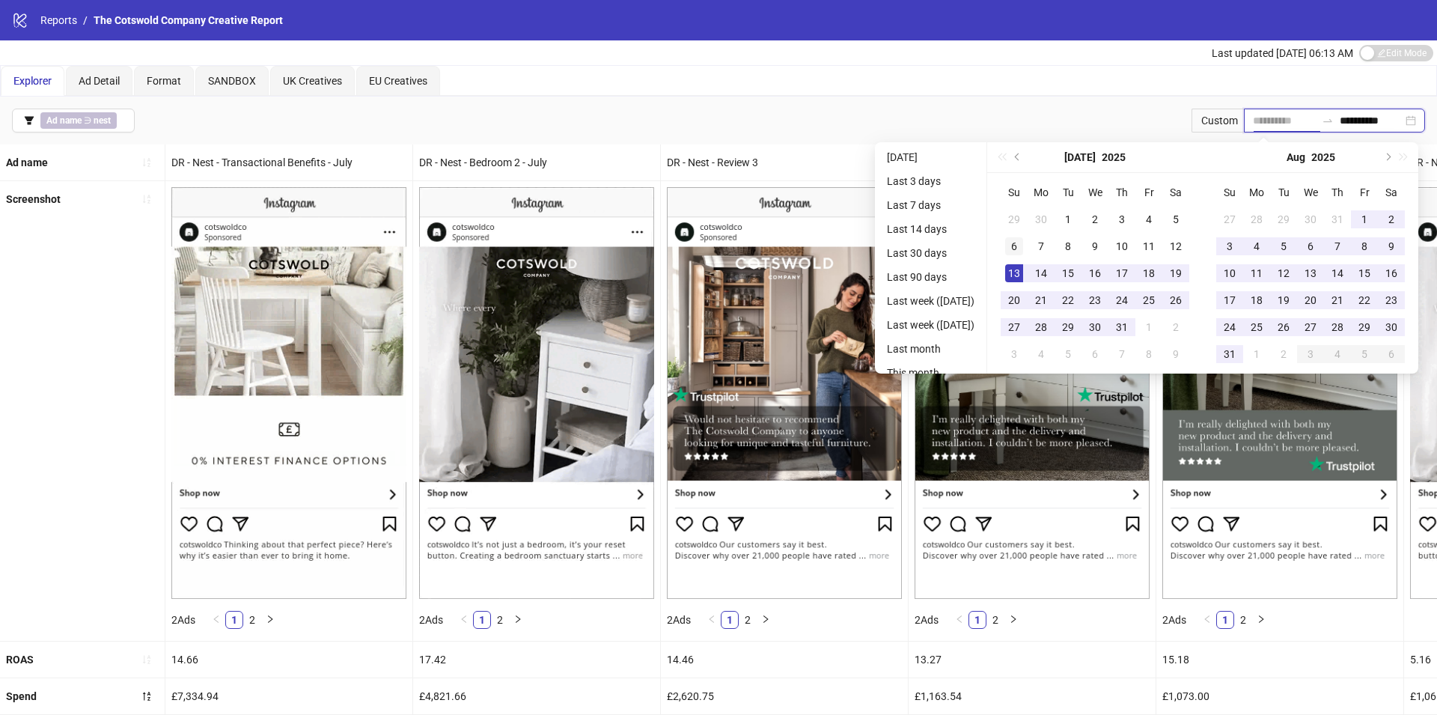
type input "**********"
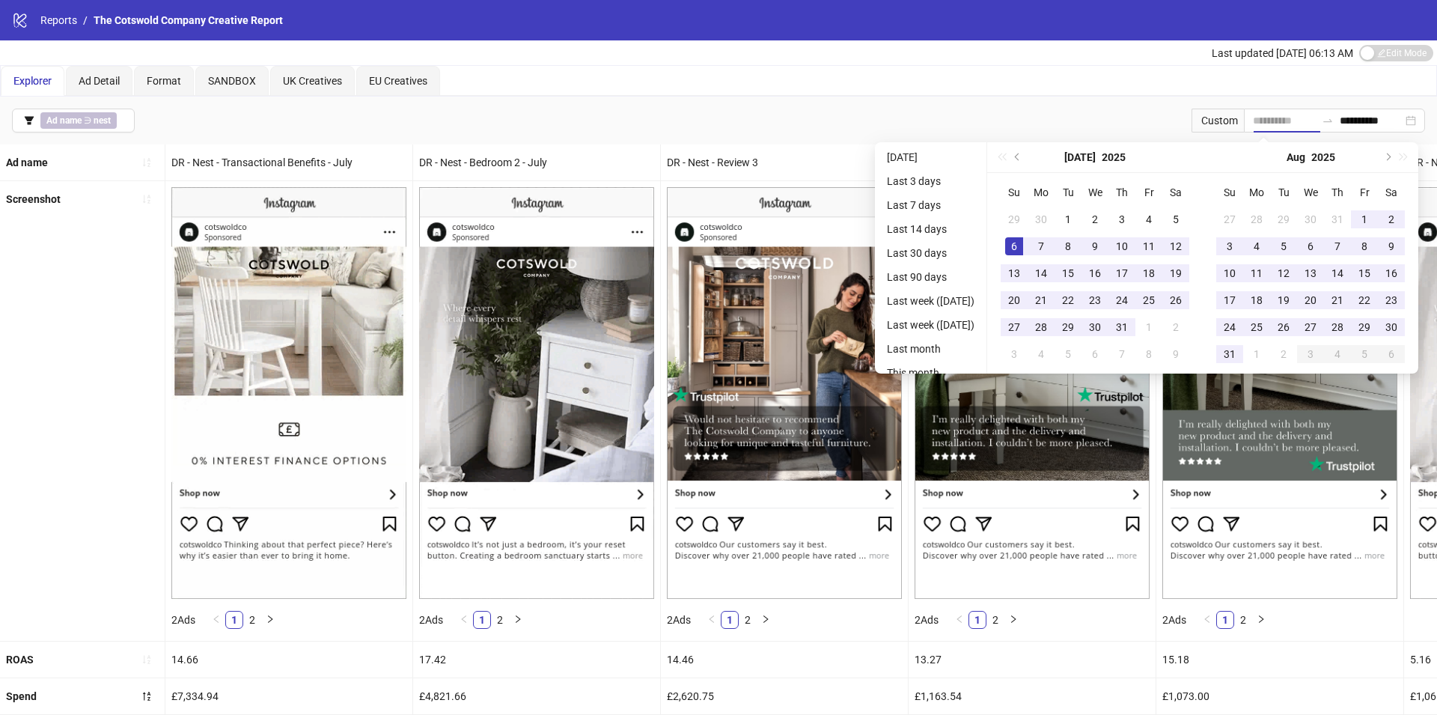
click at [1018, 239] on div "6" at bounding box center [1014, 246] width 18 height 18
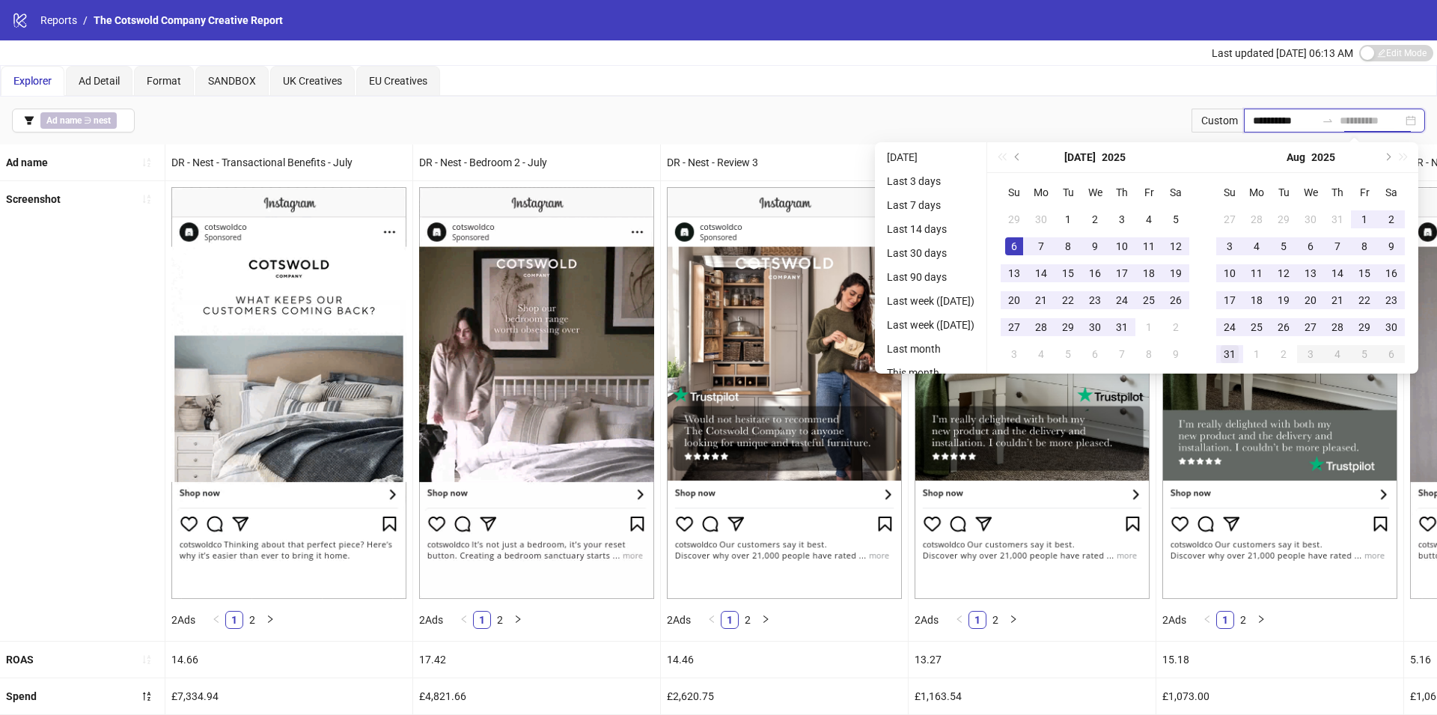
type input "**********"
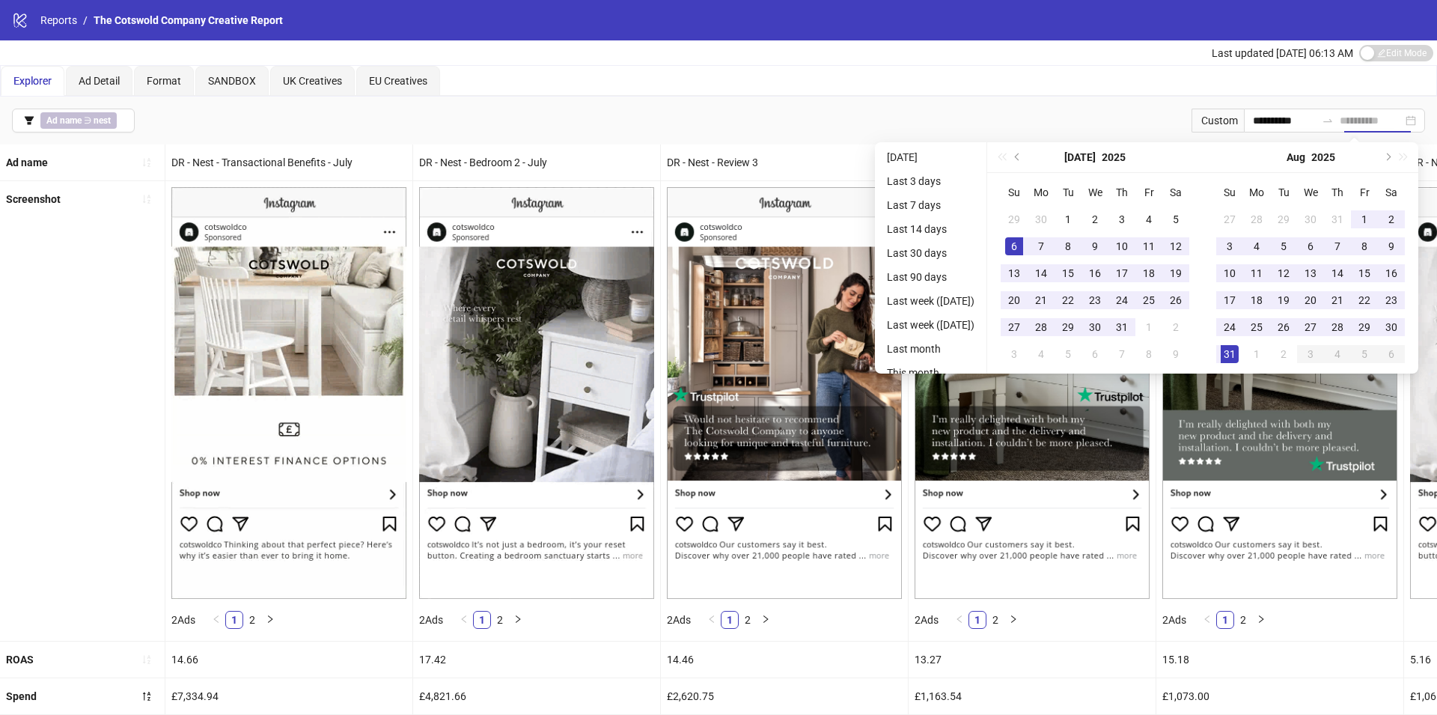
click at [1238, 349] on div "31" at bounding box center [1229, 354] width 18 height 18
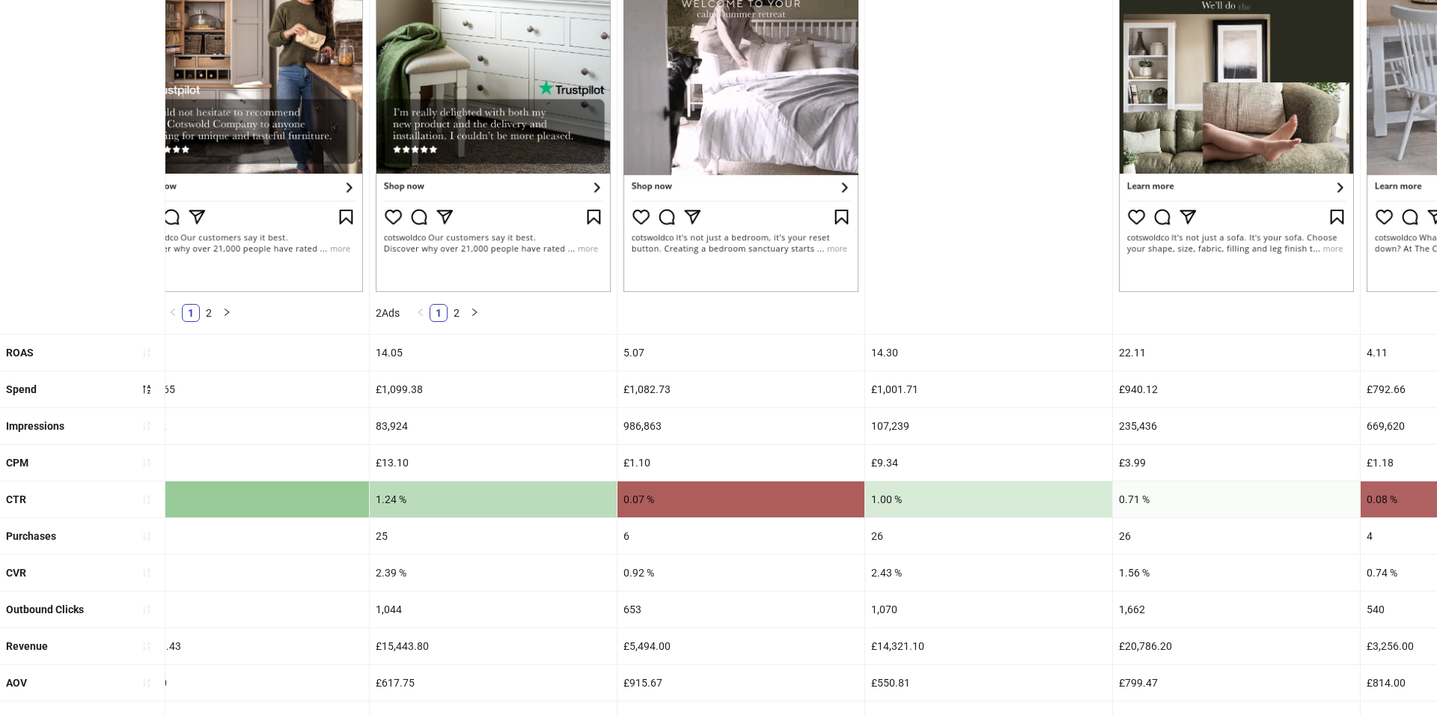
scroll to position [326, 0]
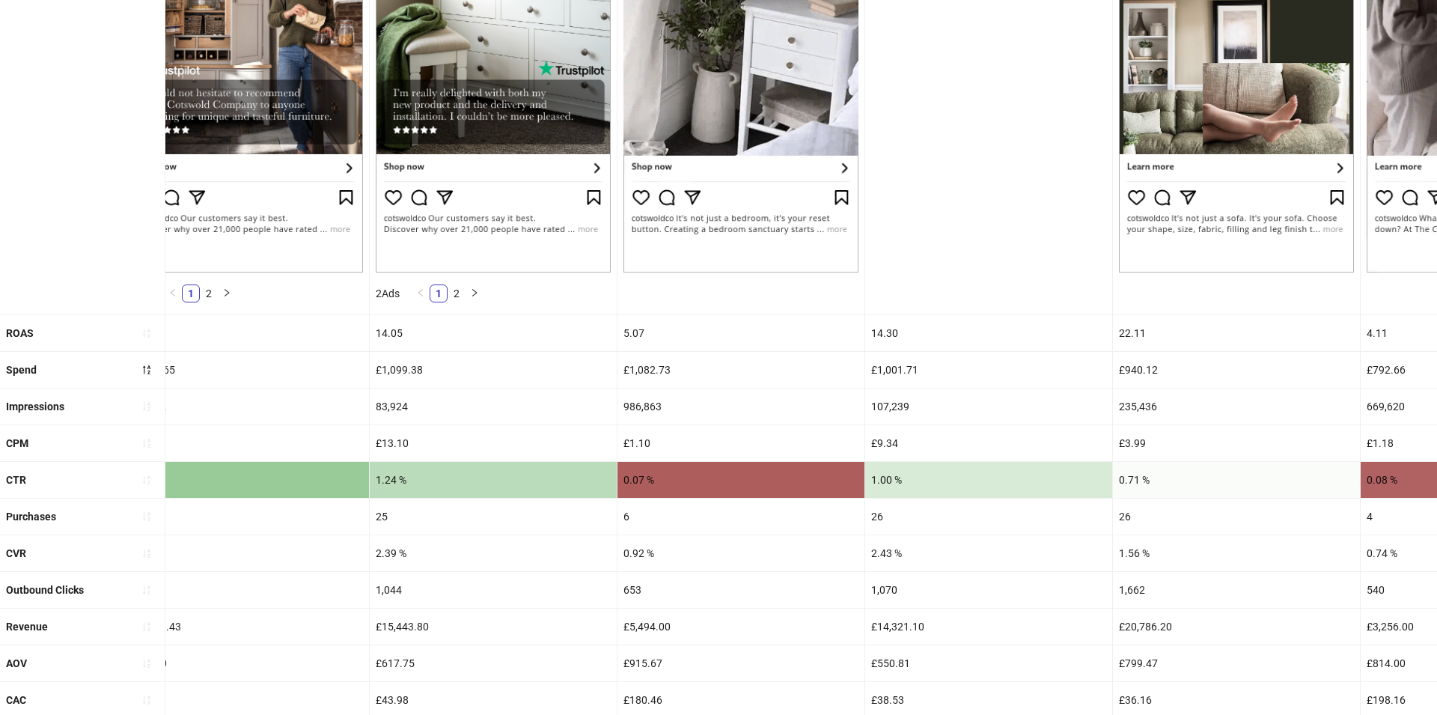
click at [652, 389] on div "986,863" at bounding box center [740, 406] width 247 height 36
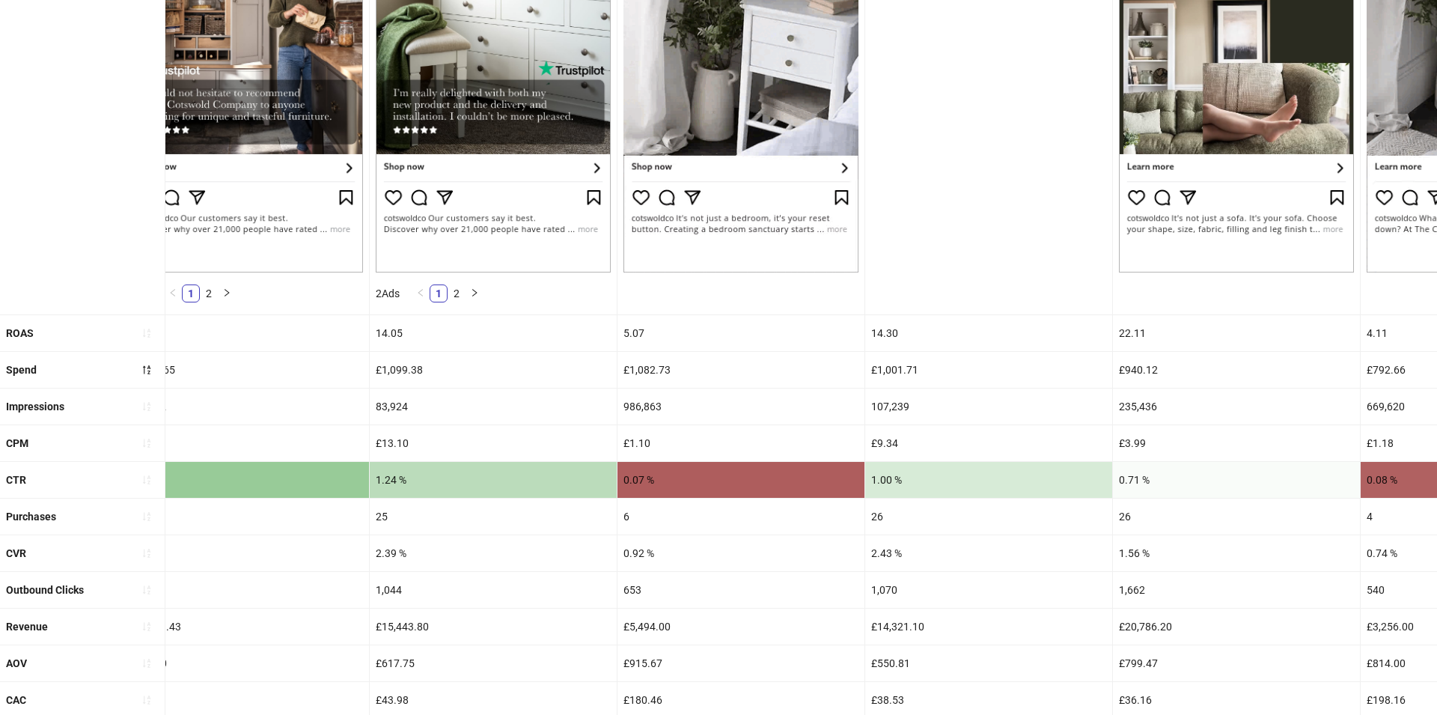
click at [648, 412] on div "986,863" at bounding box center [740, 406] width 247 height 36
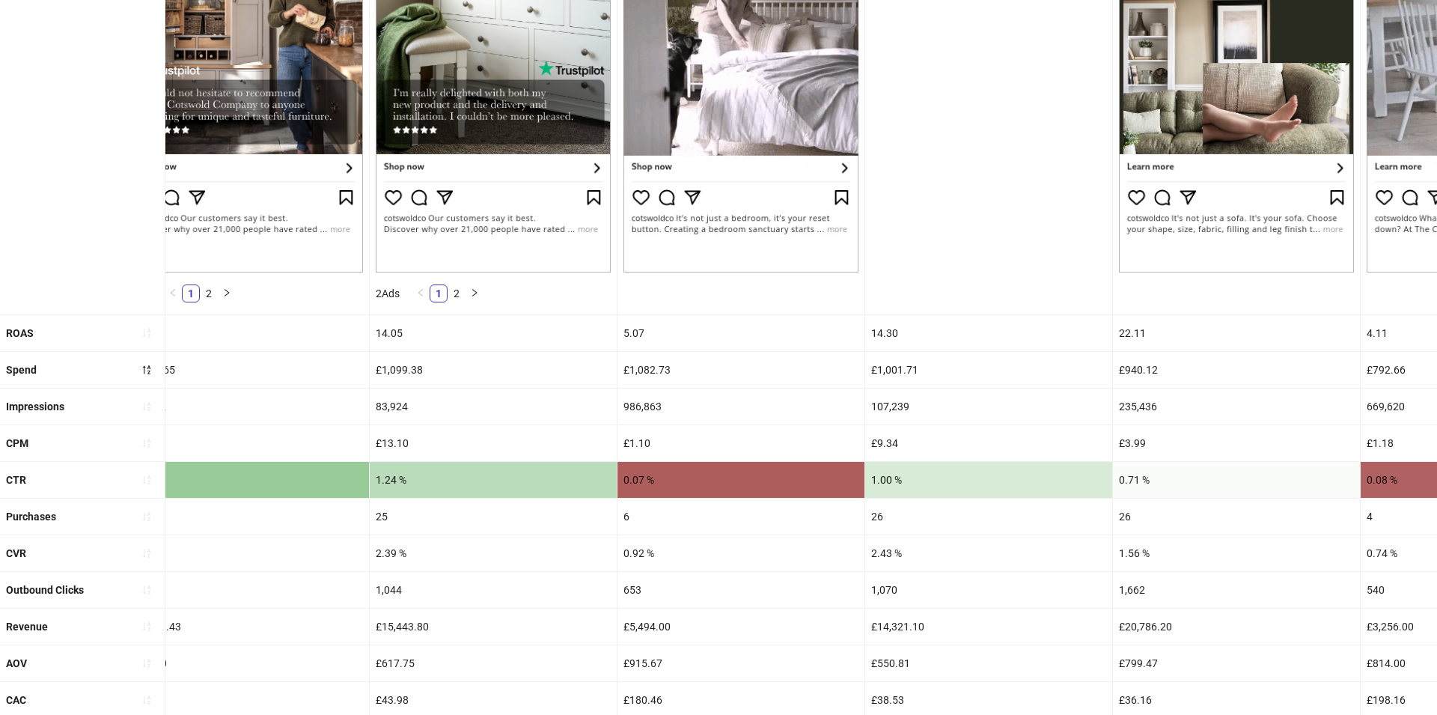
click at [649, 364] on div "£1,082.73" at bounding box center [740, 370] width 247 height 36
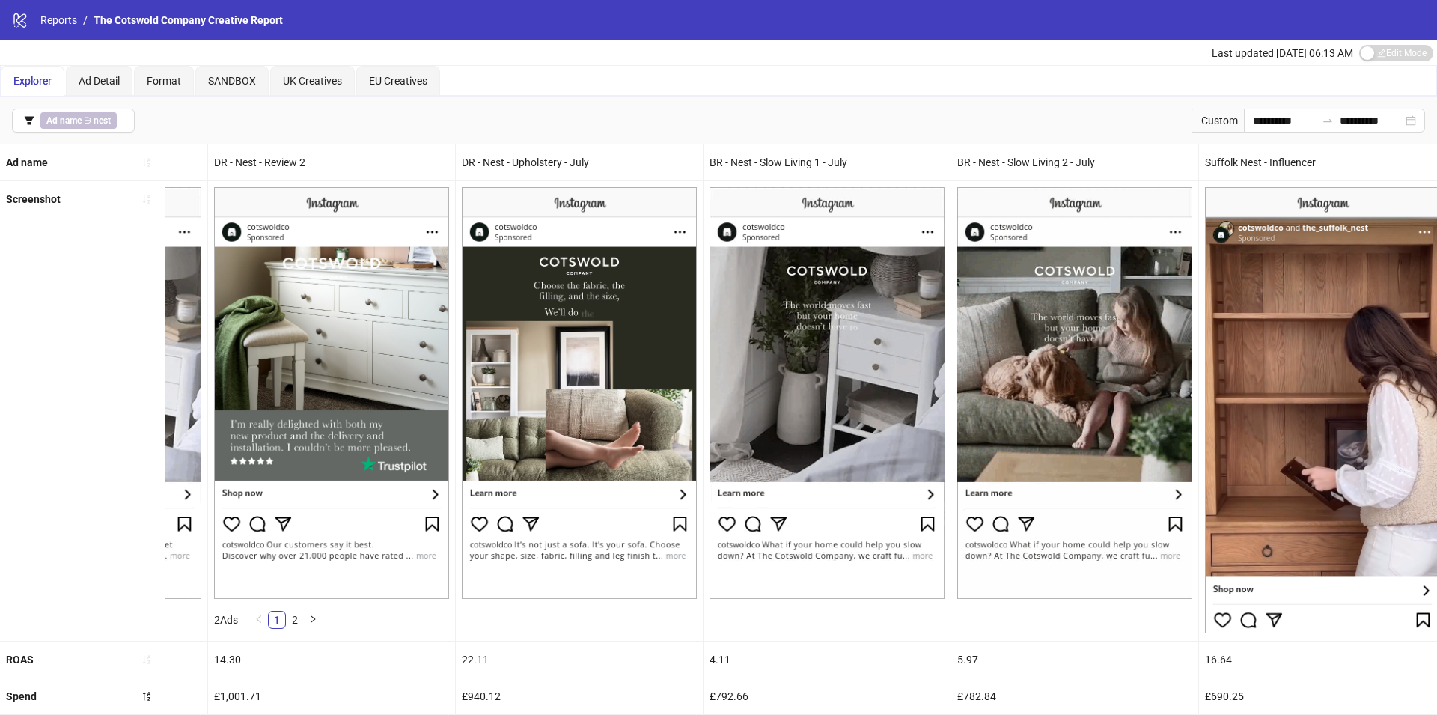
scroll to position [0, 1272]
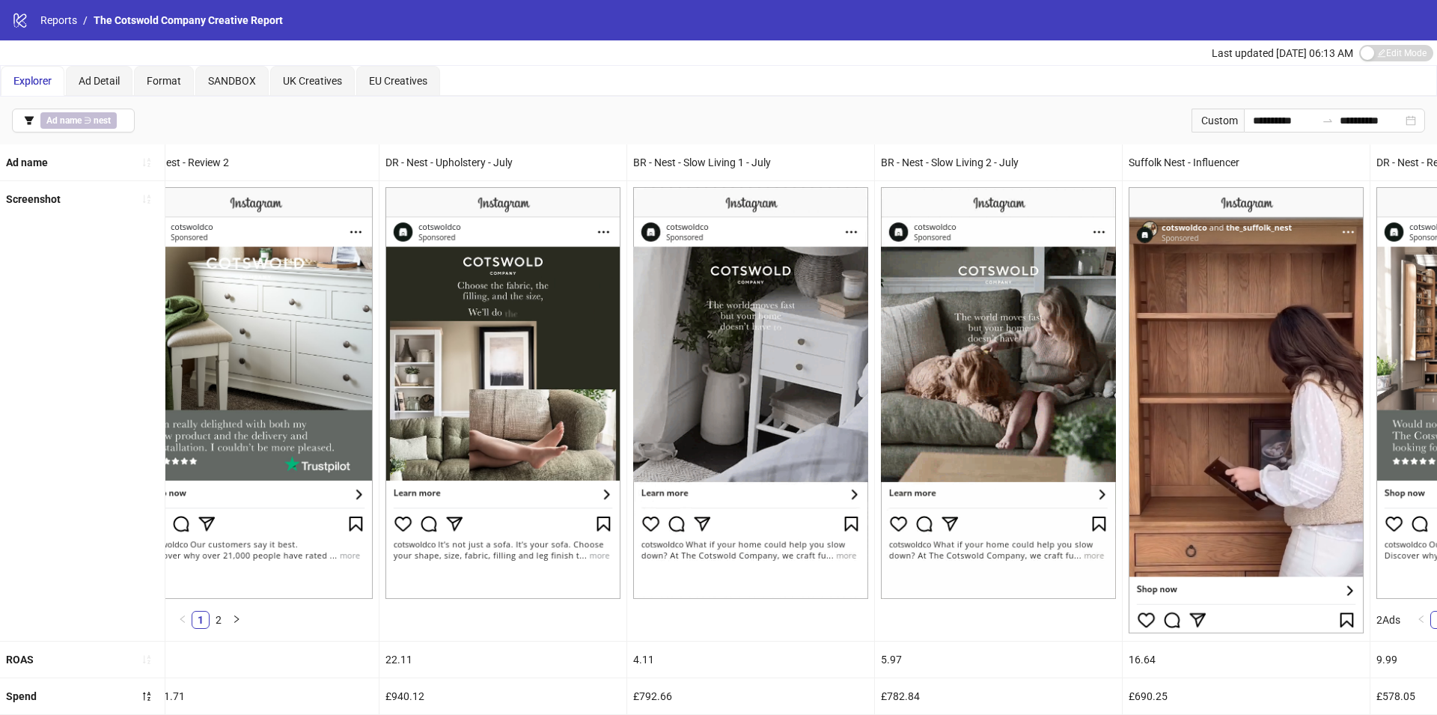
click at [688, 159] on div "BR - Nest - Slow Living 1 - July" at bounding box center [750, 162] width 247 height 36
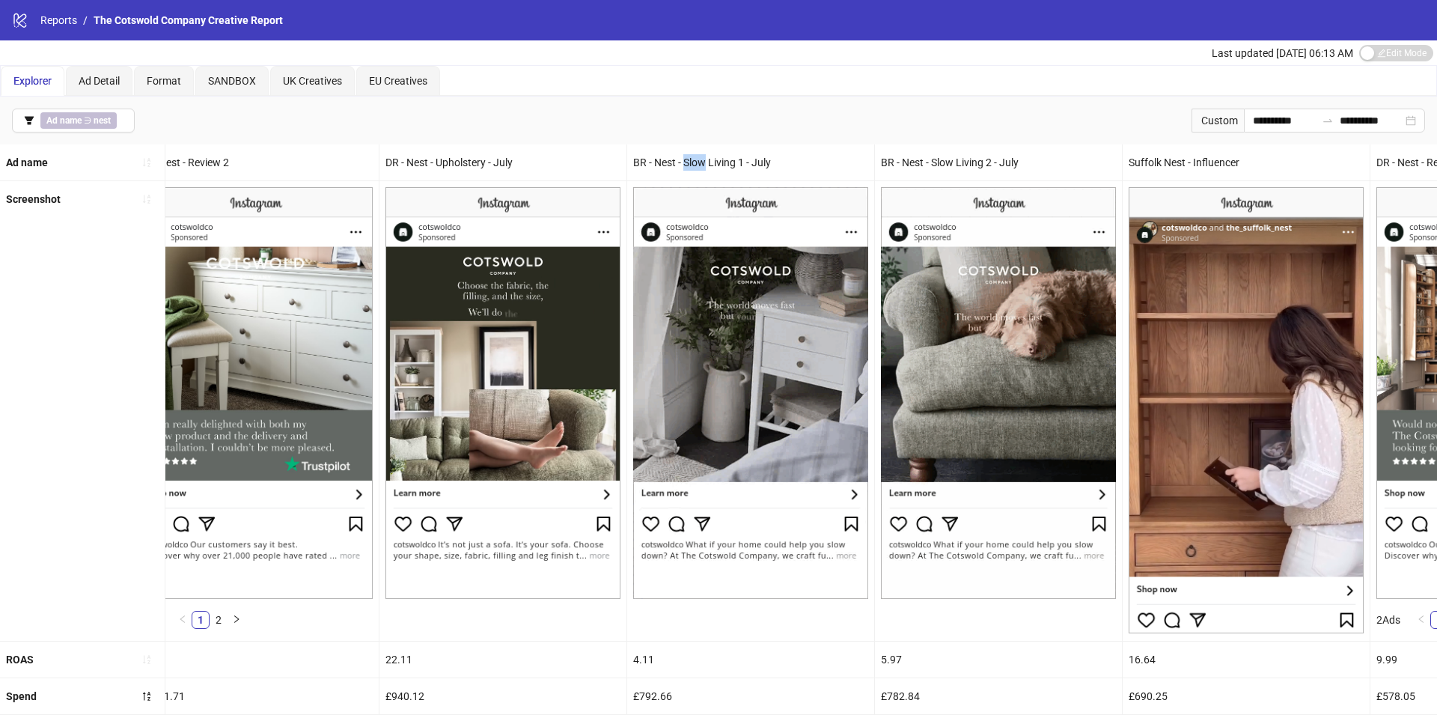
click at [688, 159] on div "BR - Nest - Slow Living 1 - July" at bounding box center [750, 162] width 247 height 36
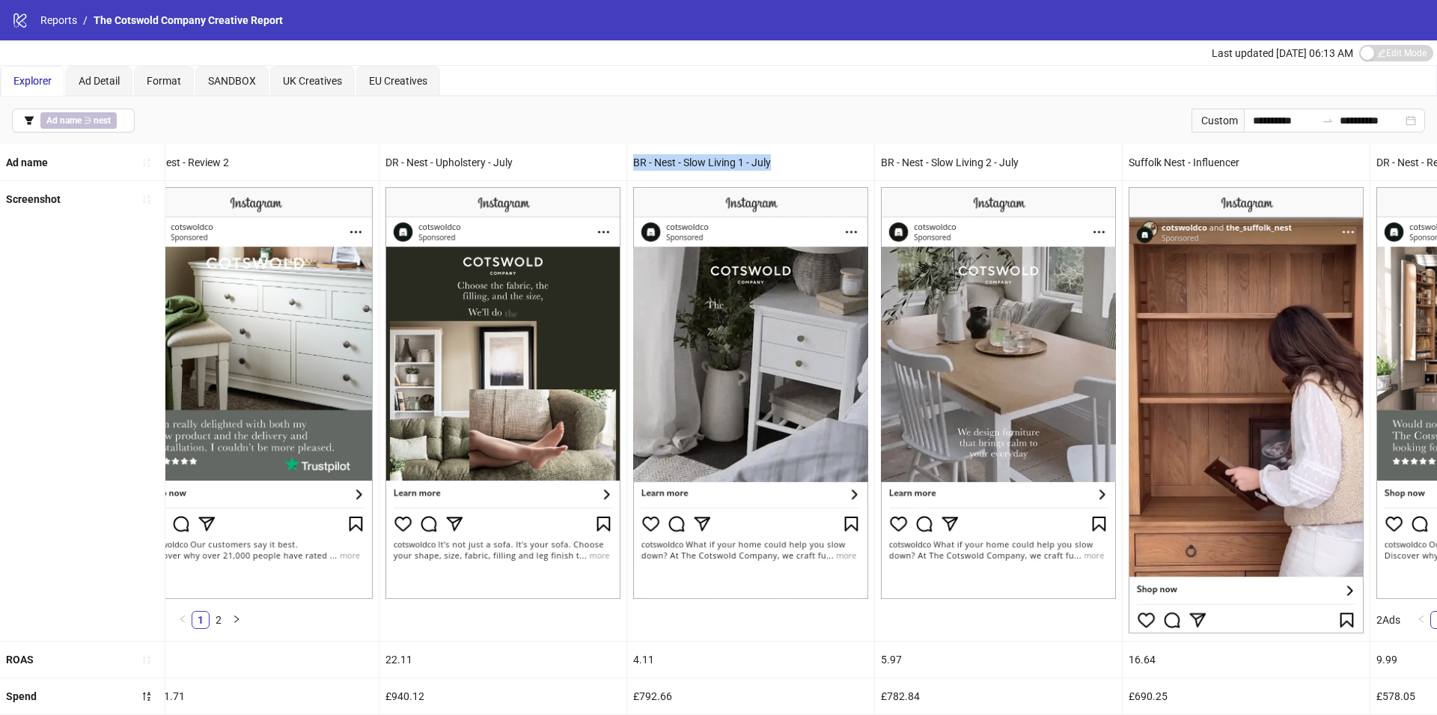
click at [688, 159] on div "BR - Nest - Slow Living 1 - July" at bounding box center [750, 162] width 247 height 36
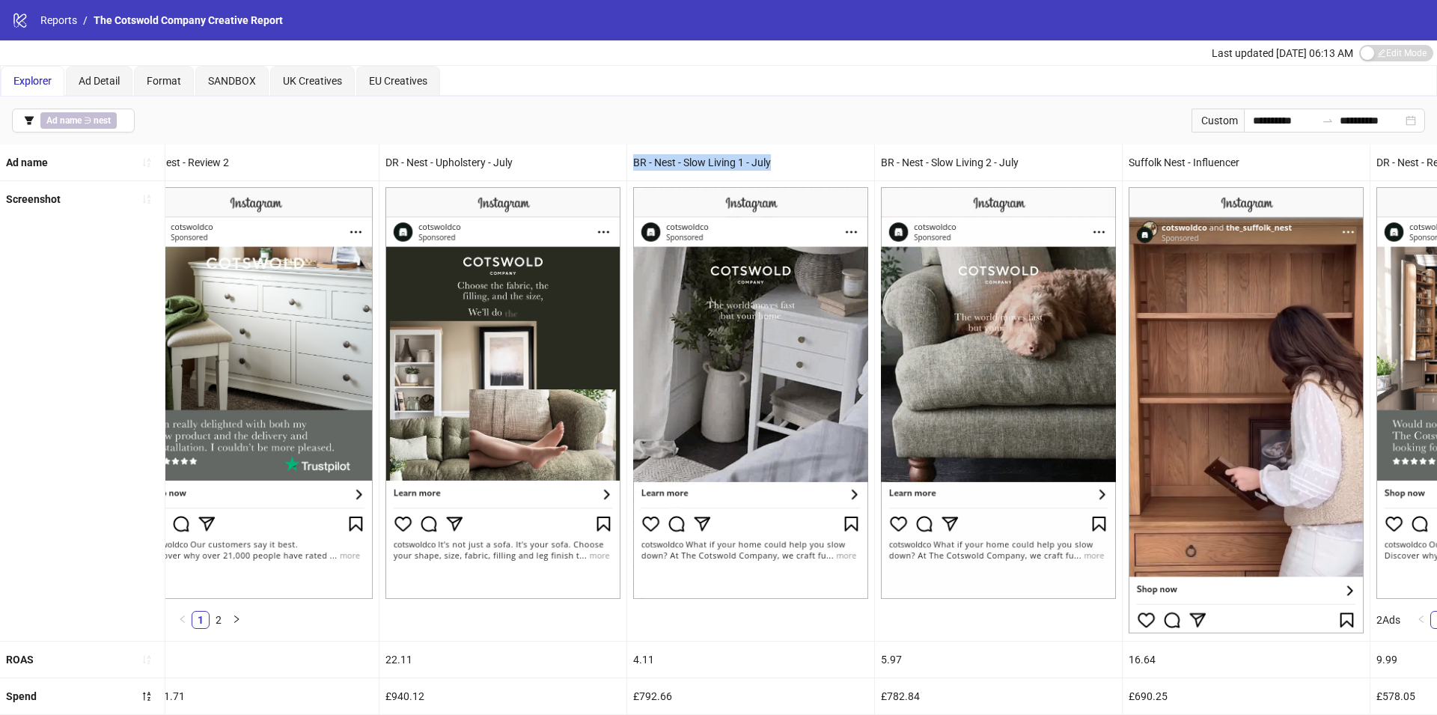
copy div "BR - Nest - Slow Living 1 - July"
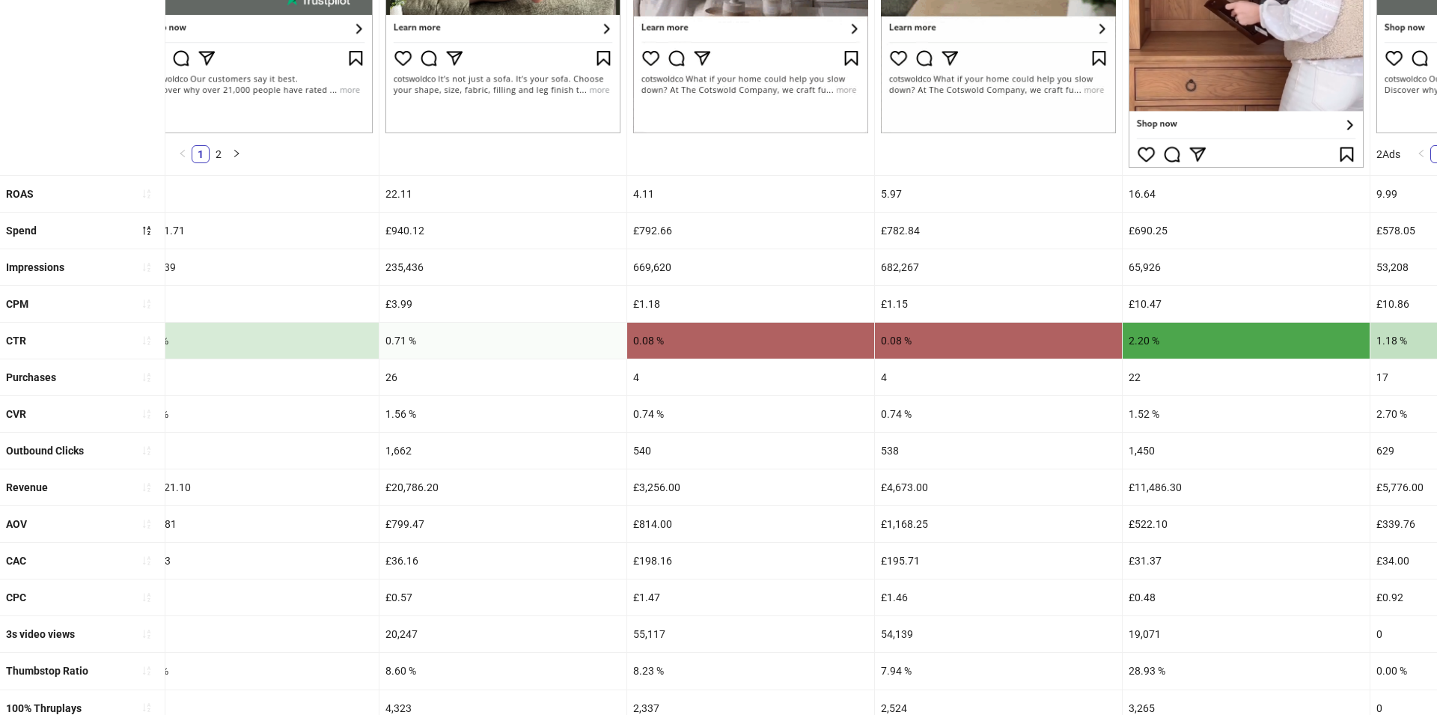
scroll to position [465, 0]
click at [647, 230] on div "£792.66" at bounding box center [750, 231] width 247 height 36
copy div "792.66"
click at [639, 269] on div "669,620" at bounding box center [750, 268] width 247 height 36
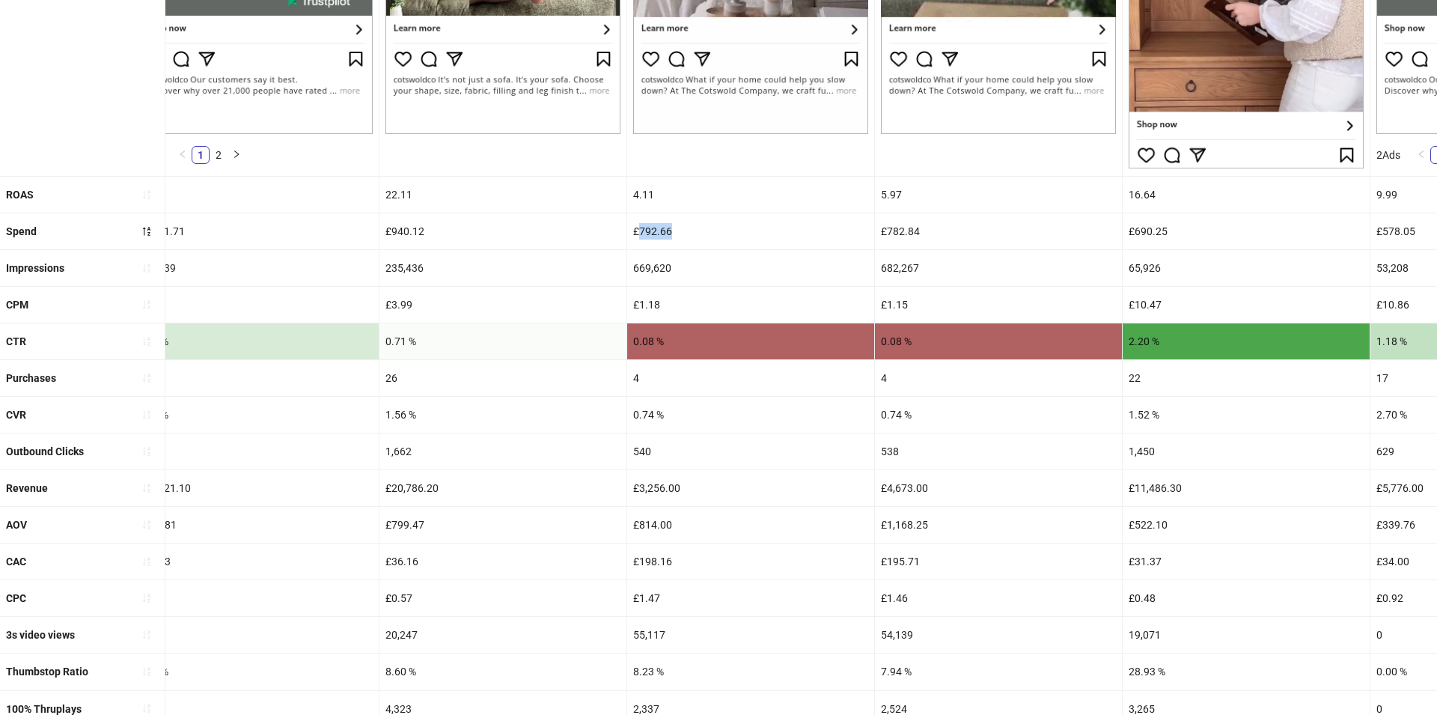
click at [639, 269] on div "669,620" at bounding box center [750, 268] width 247 height 36
copy div "669,620"
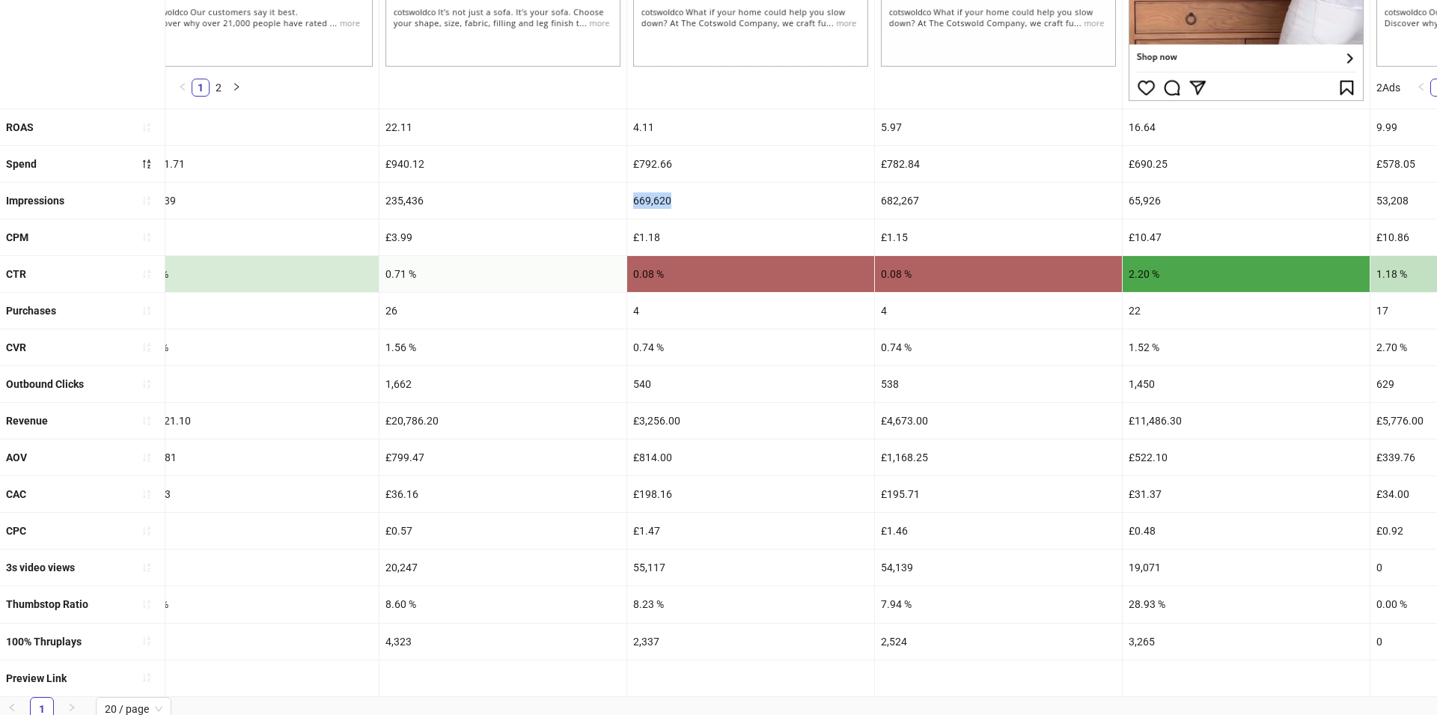
click at [643, 599] on div "8.23 %" at bounding box center [750, 604] width 247 height 36
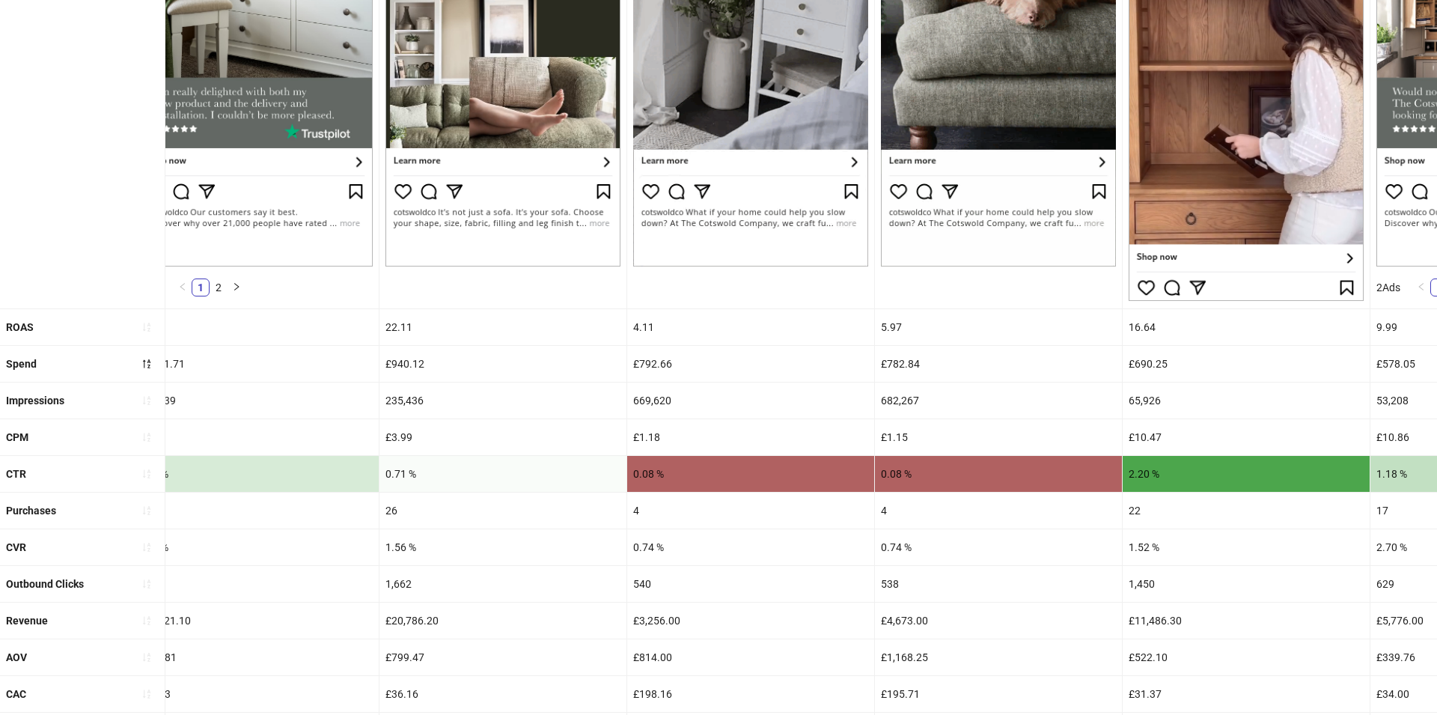
scroll to position [367, 0]
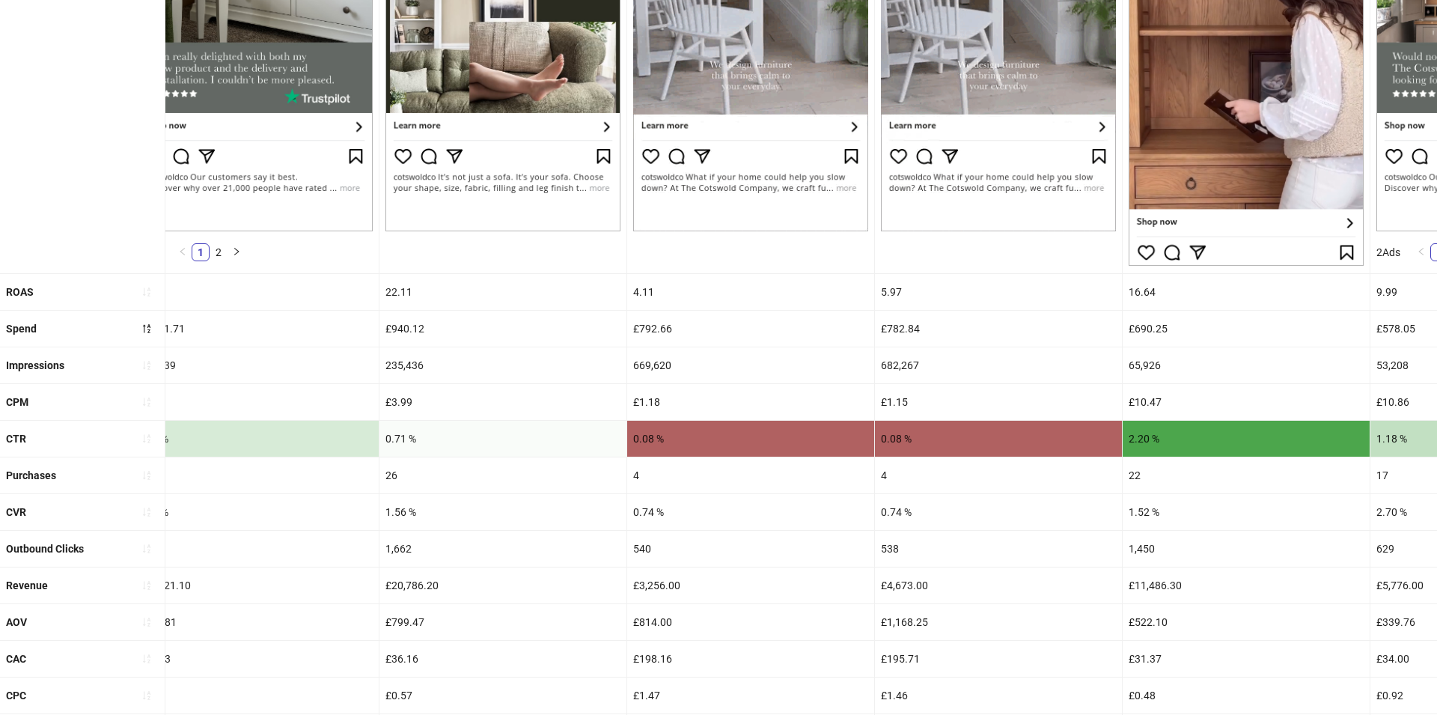
click at [661, 573] on div "£3,256.00" at bounding box center [750, 585] width 247 height 36
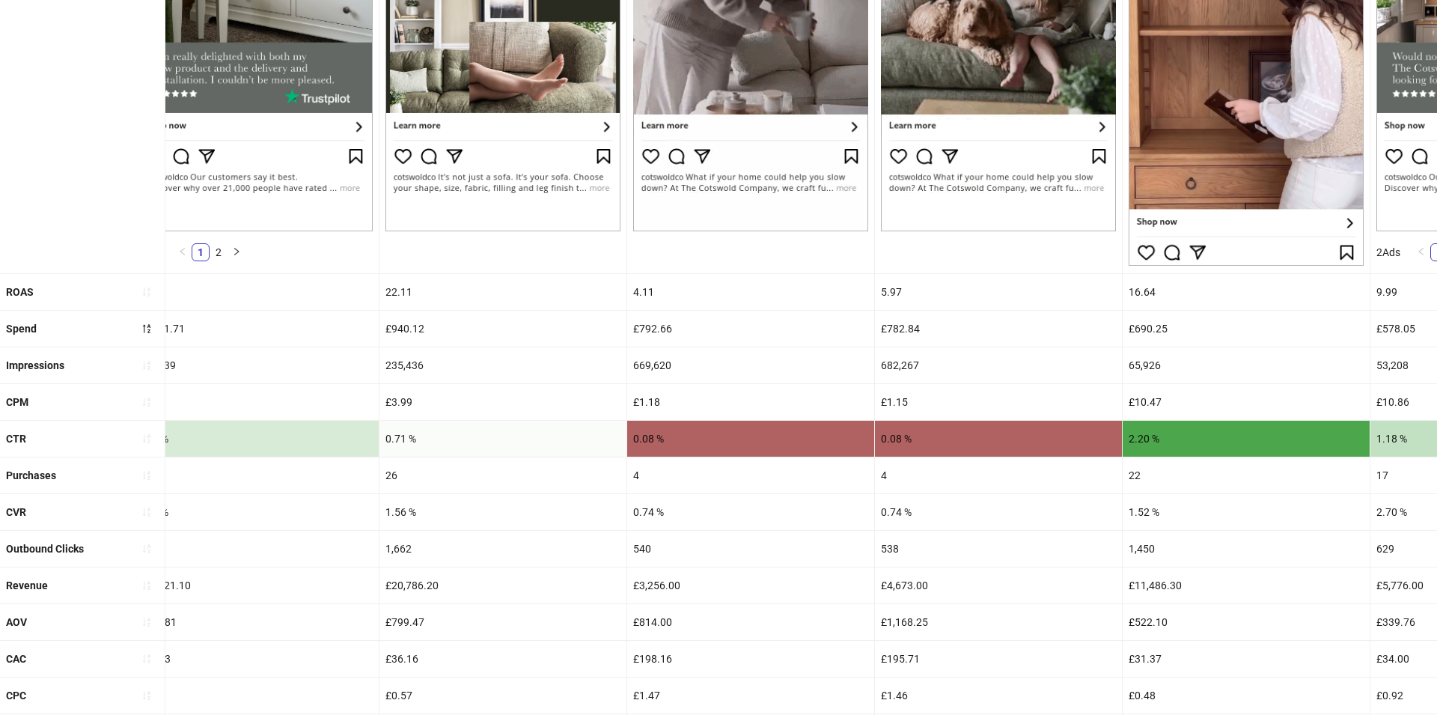
click at [661, 573] on div "£3,256.00" at bounding box center [750, 585] width 247 height 36
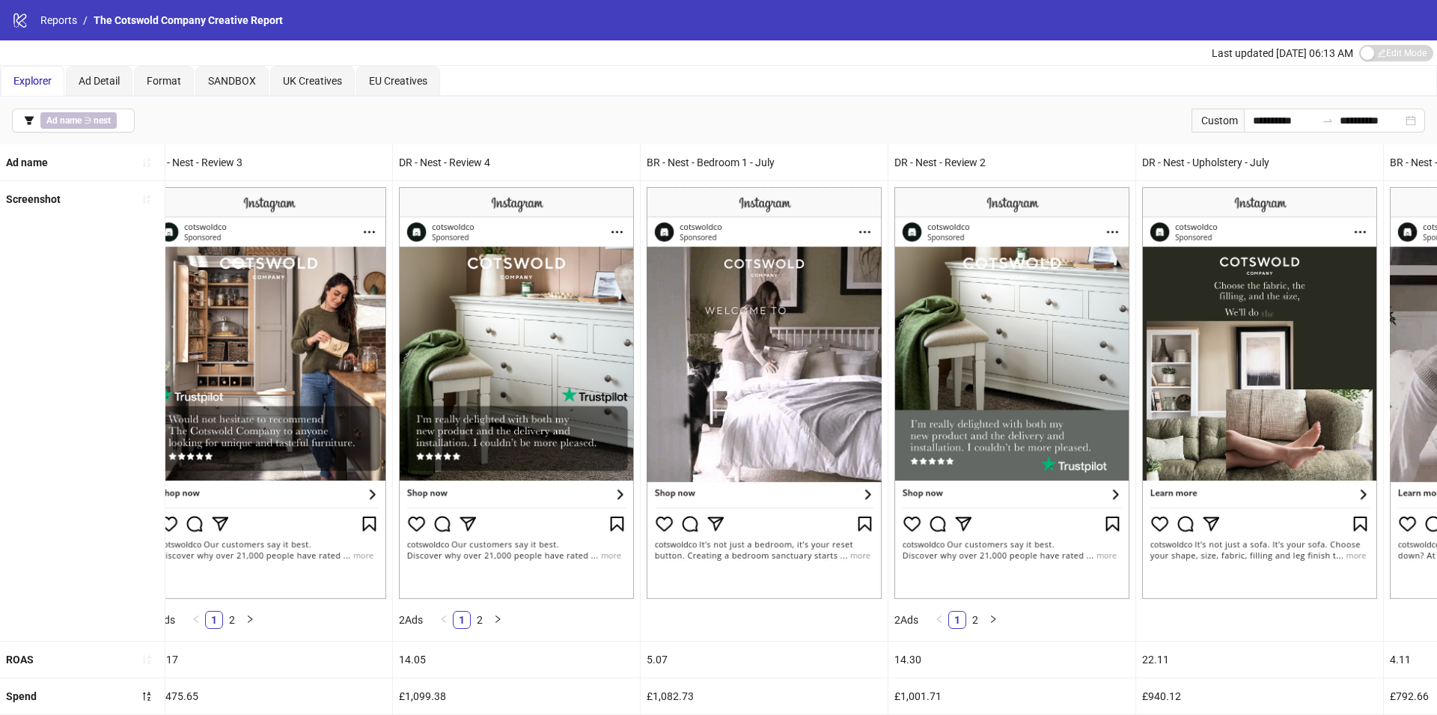
scroll to position [0, 528]
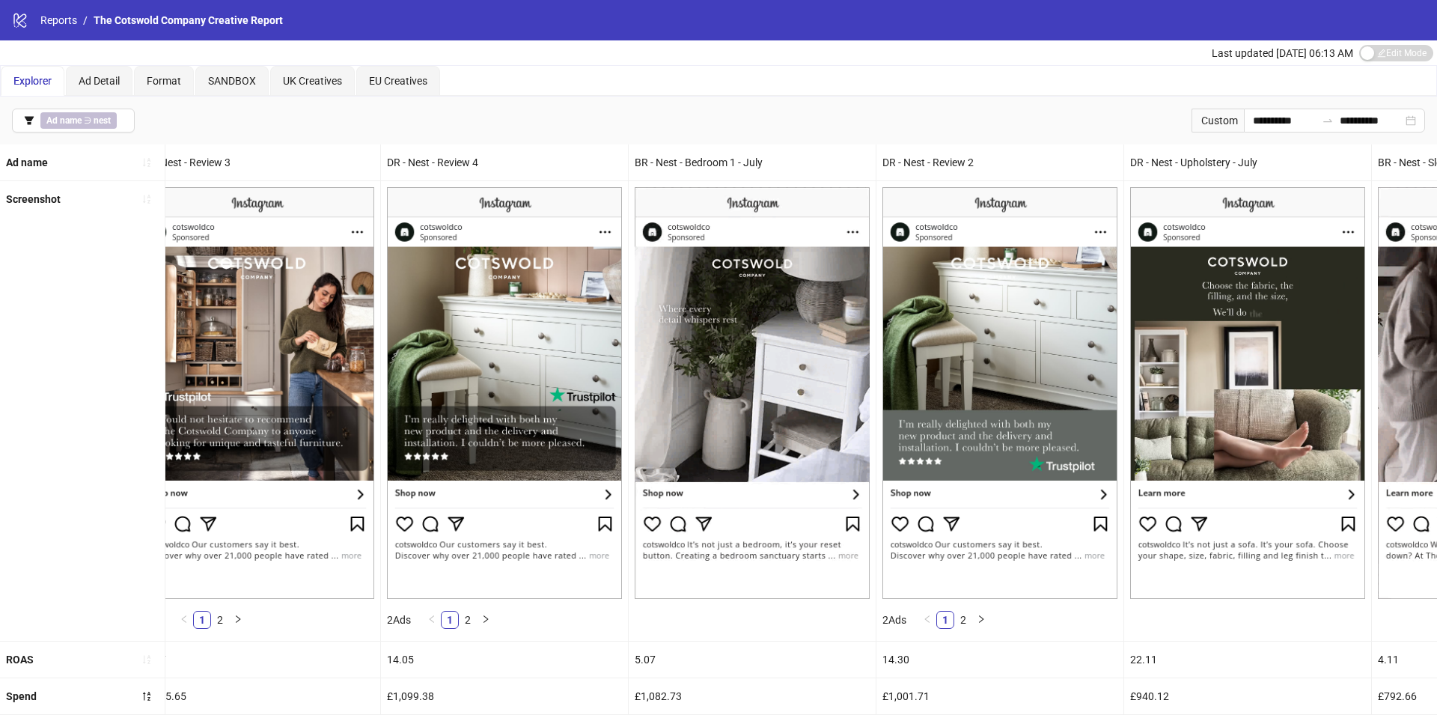
click at [692, 162] on div "BR - Nest - Bedroom 1 - July" at bounding box center [752, 162] width 247 height 36
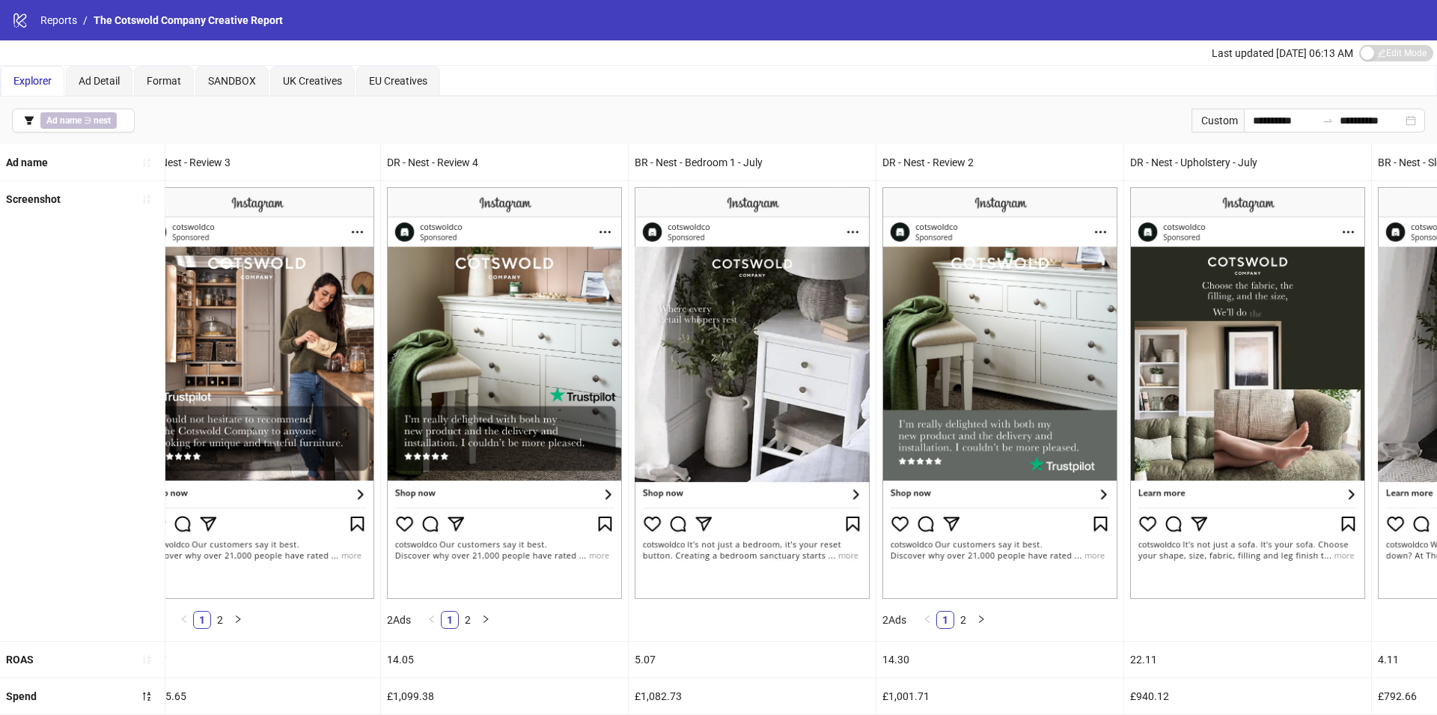
click at [692, 162] on div "BR - Nest - Bedroom 1 - July" at bounding box center [752, 162] width 247 height 36
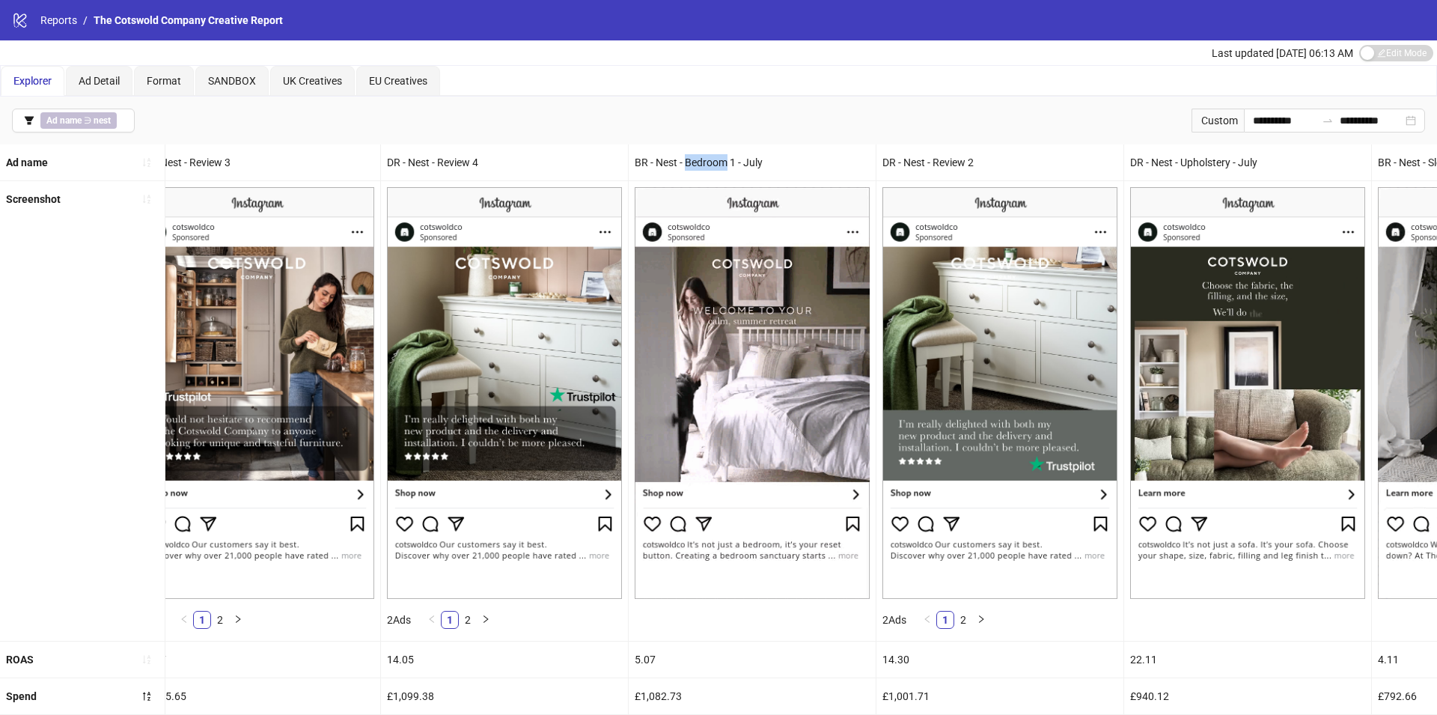
click at [692, 162] on div "BR - Nest - Bedroom 1 - July" at bounding box center [752, 162] width 247 height 36
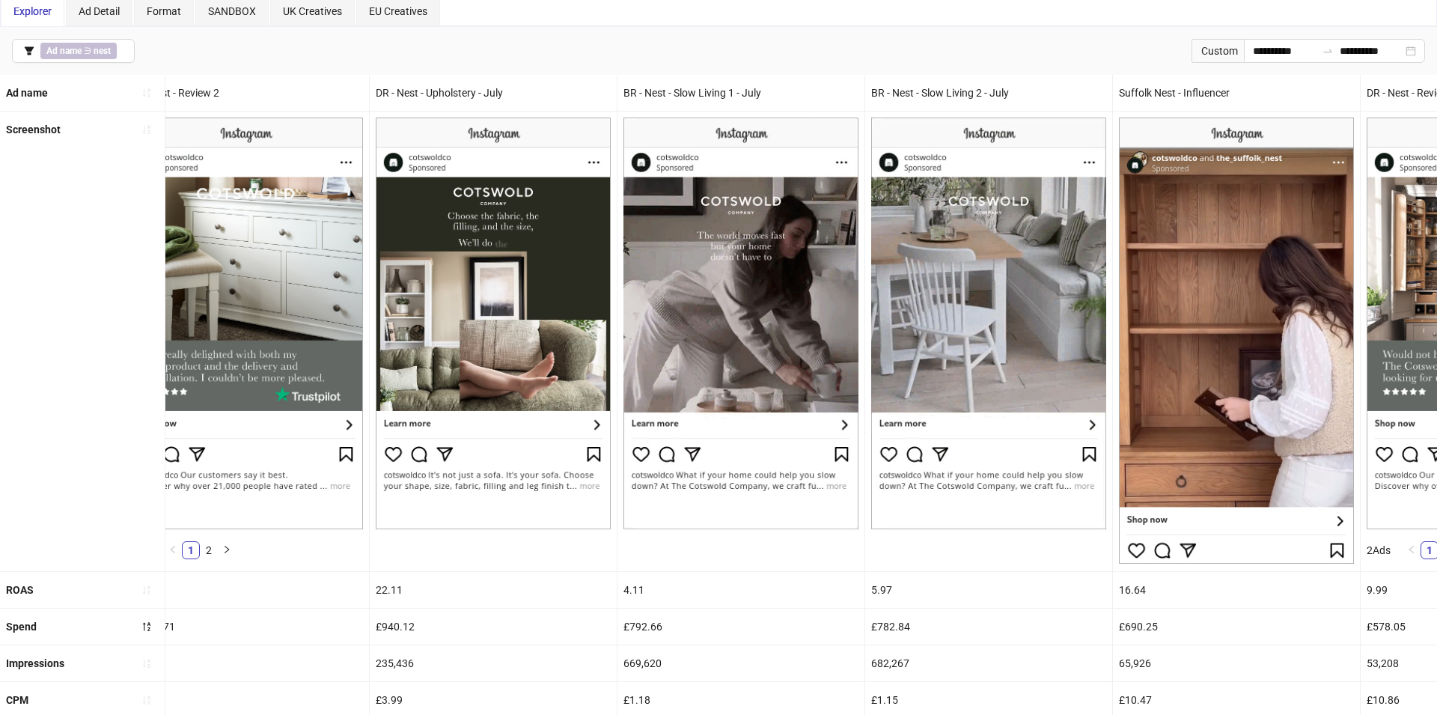
scroll to position [0, 1294]
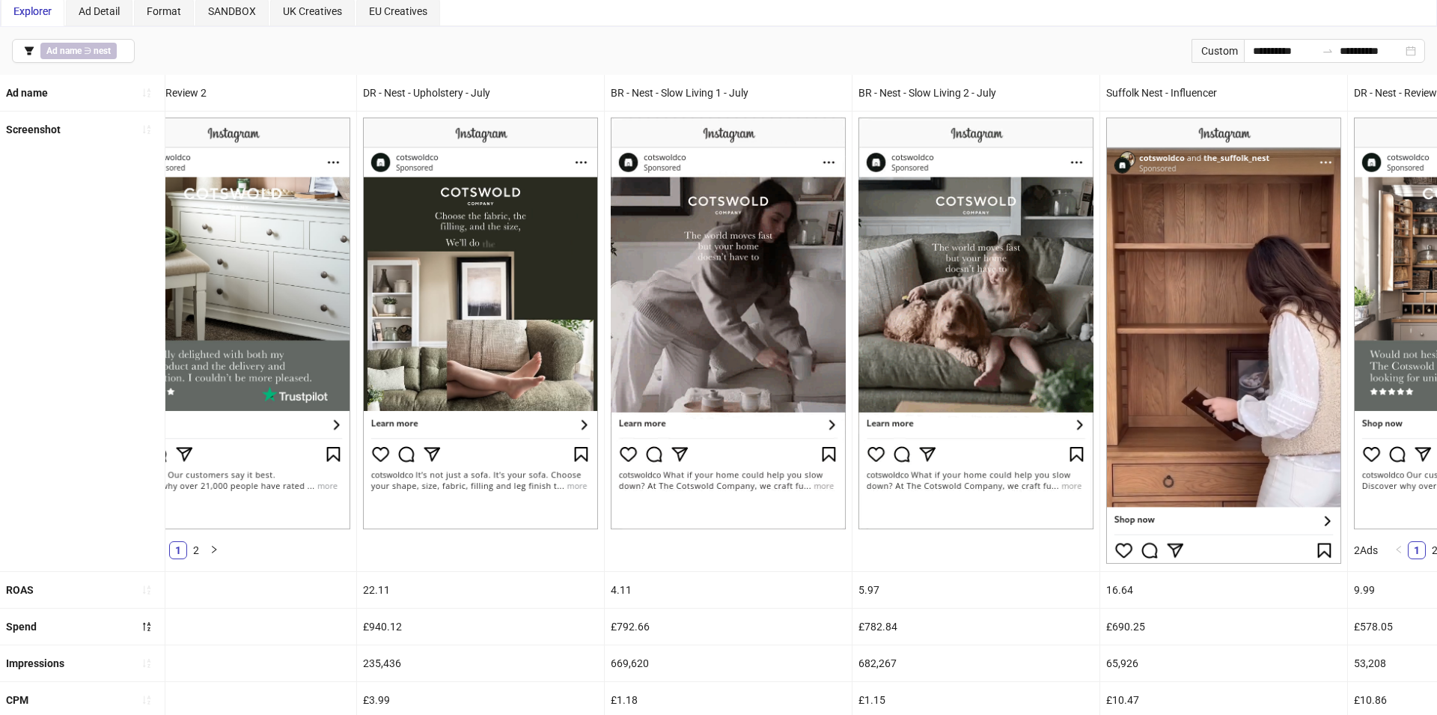
click at [898, 100] on div "BR - Nest - Slow Living 2 - July" at bounding box center [975, 93] width 247 height 36
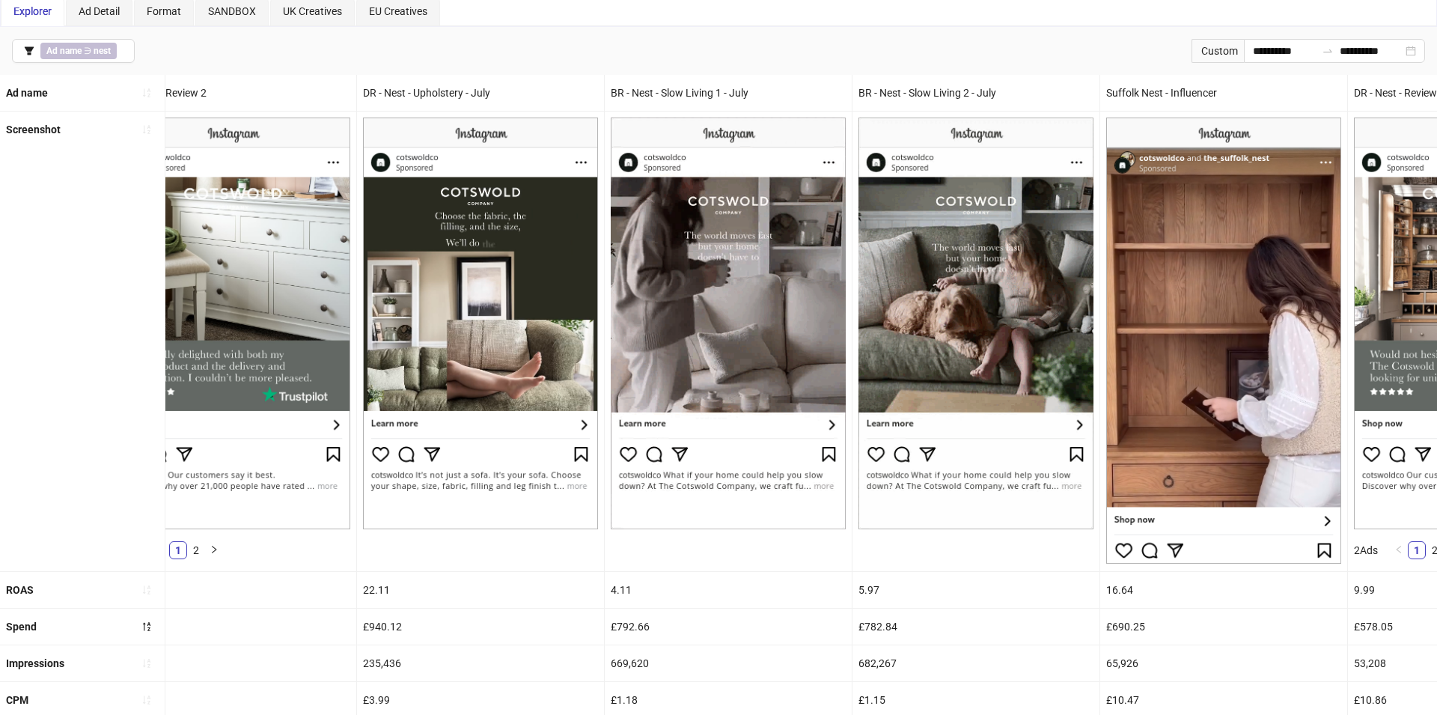
click at [898, 100] on div "BR - Nest - Slow Living 2 - July" at bounding box center [975, 93] width 247 height 36
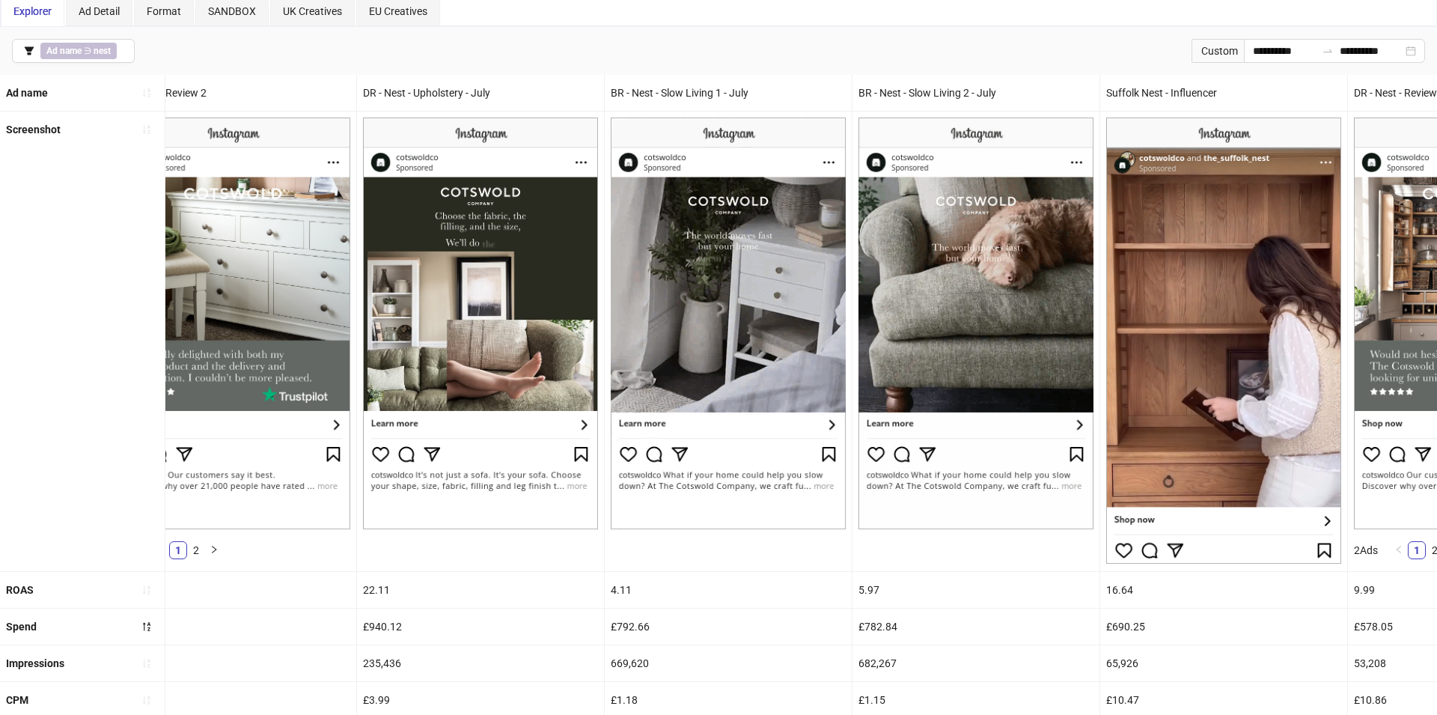
click at [898, 100] on div "BR - Nest - Slow Living 2 - July" at bounding box center [975, 93] width 247 height 36
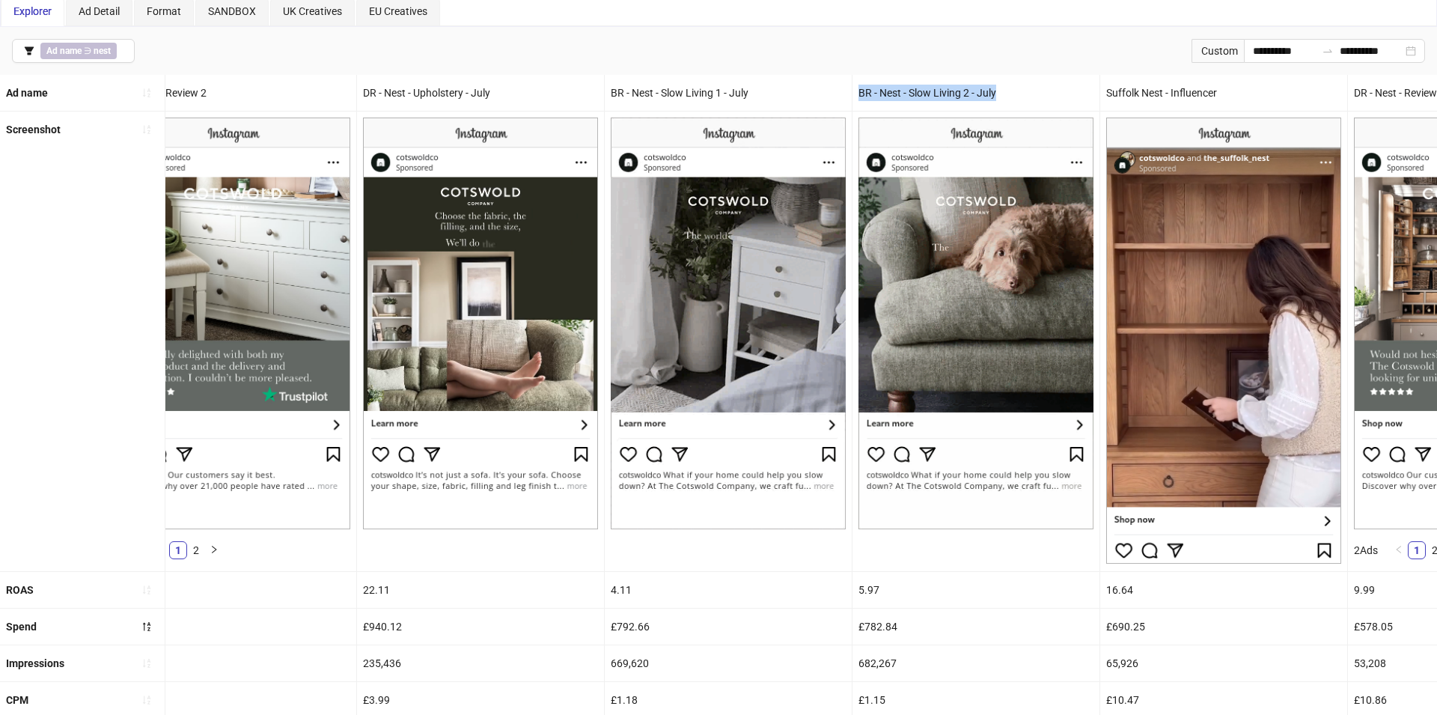
click at [898, 100] on div "BR - Nest - Slow Living 2 - July" at bounding box center [975, 93] width 247 height 36
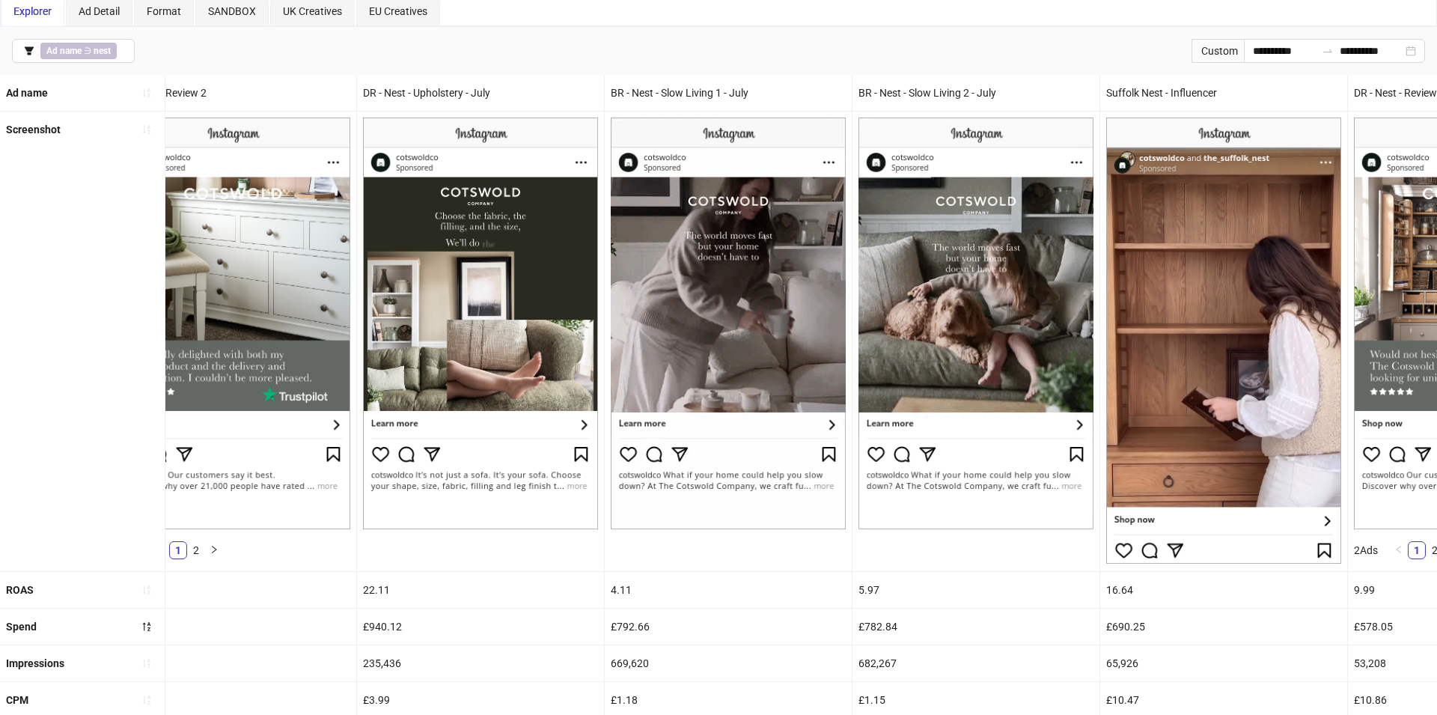
drag, startPoint x: 864, startPoint y: 625, endPoint x: 911, endPoint y: 626, distance: 46.4
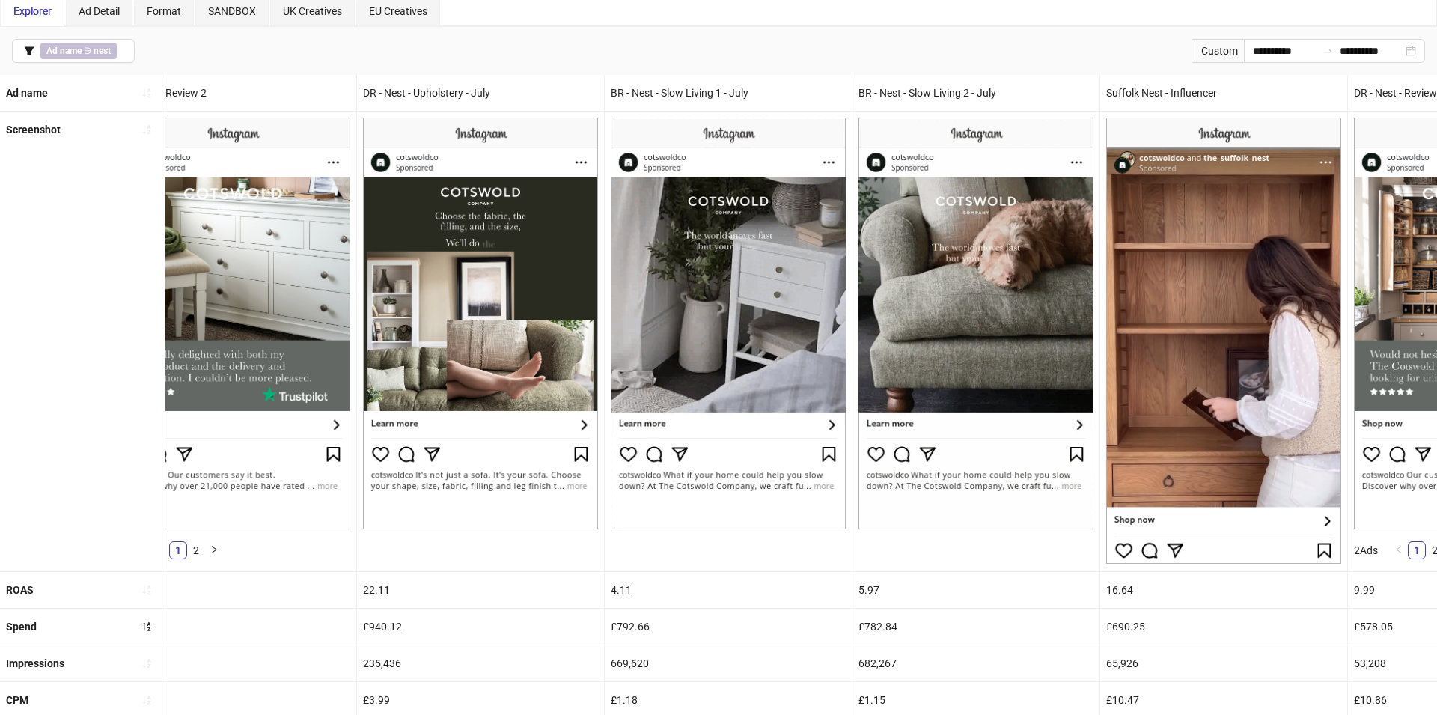
click at [911, 626] on div "£782.84" at bounding box center [975, 626] width 247 height 36
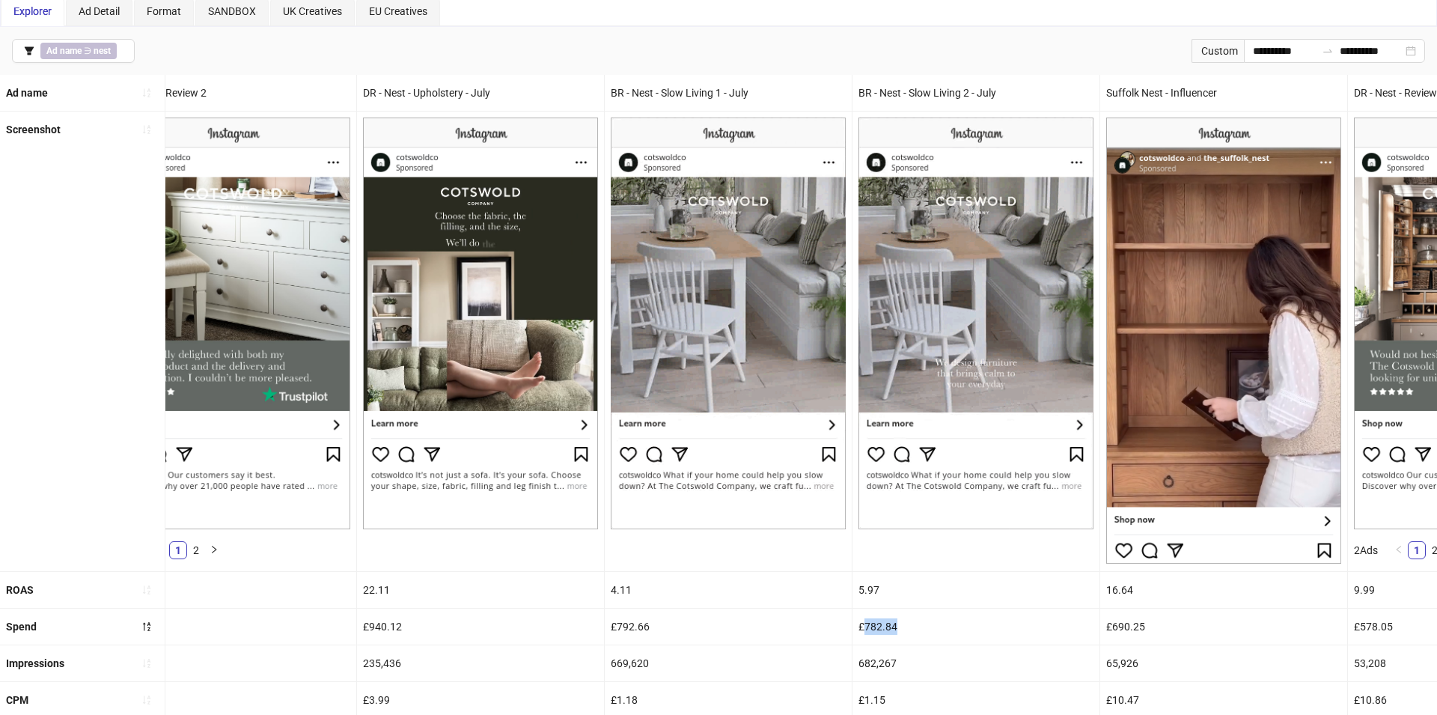
drag, startPoint x: 863, startPoint y: 626, endPoint x: 917, endPoint y: 627, distance: 53.1
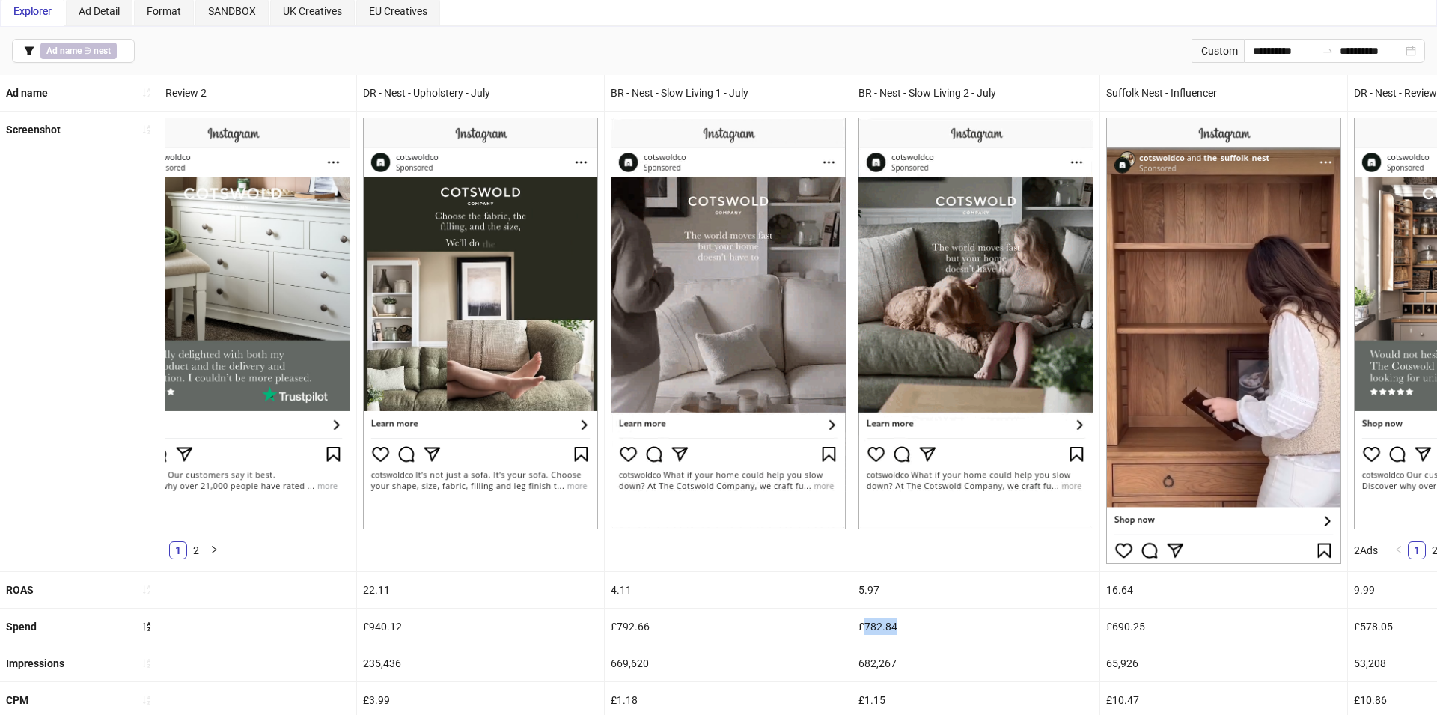
click at [917, 627] on div "£782.84" at bounding box center [975, 626] width 247 height 36
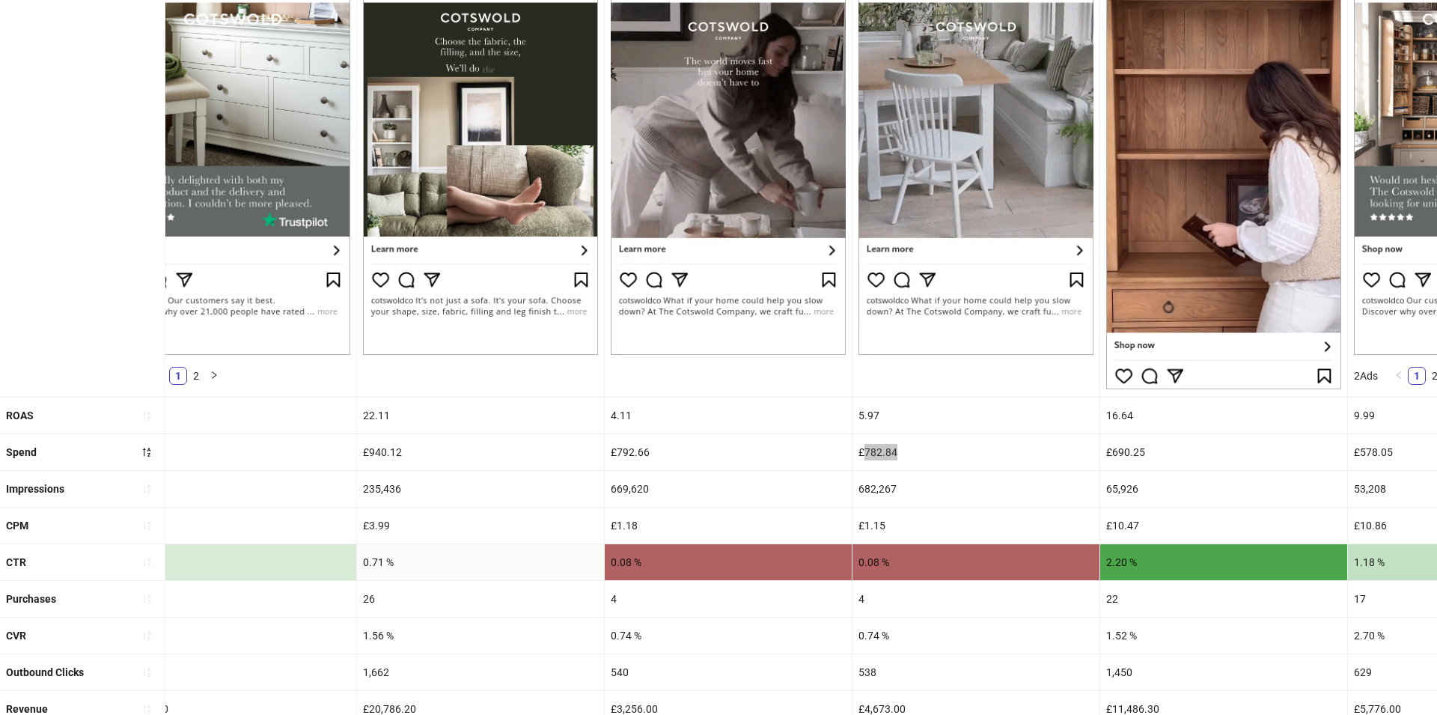
scroll to position [255, 0]
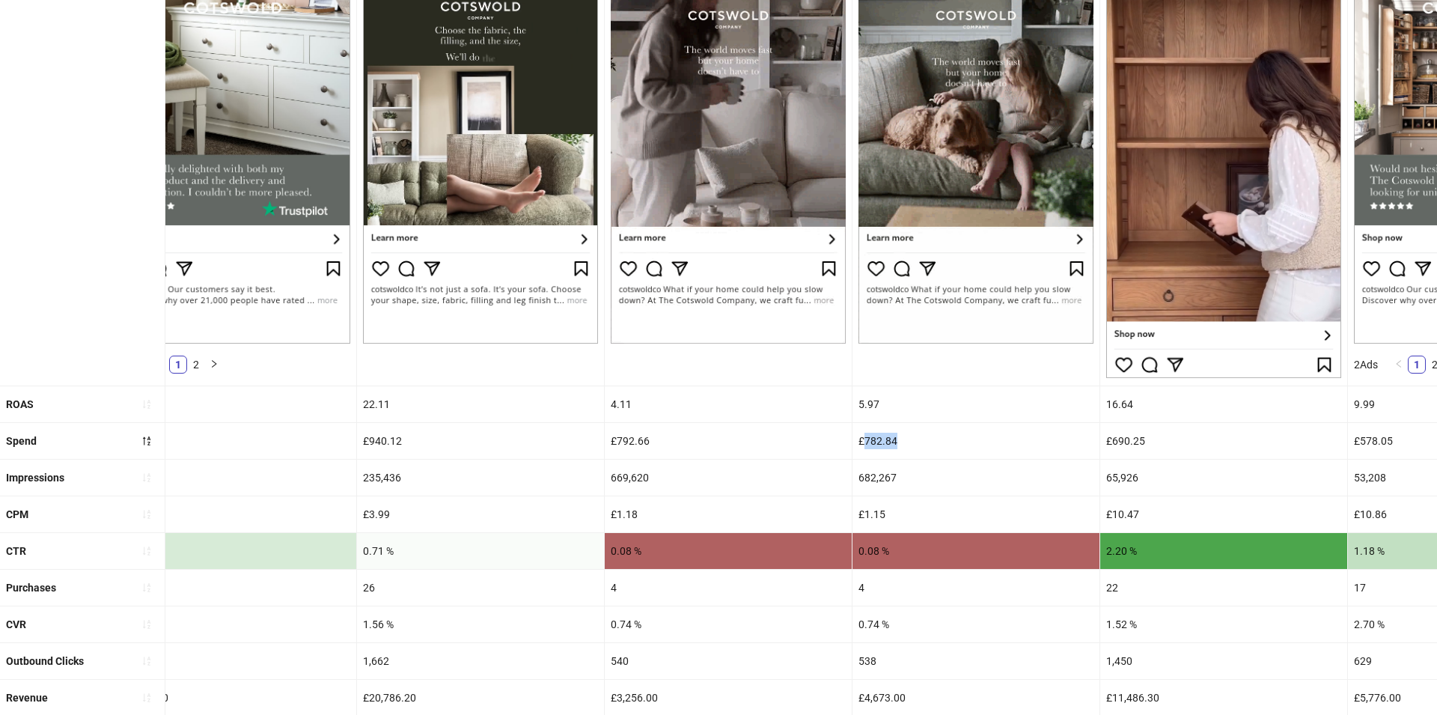
click at [866, 474] on div "682,267" at bounding box center [975, 477] width 247 height 36
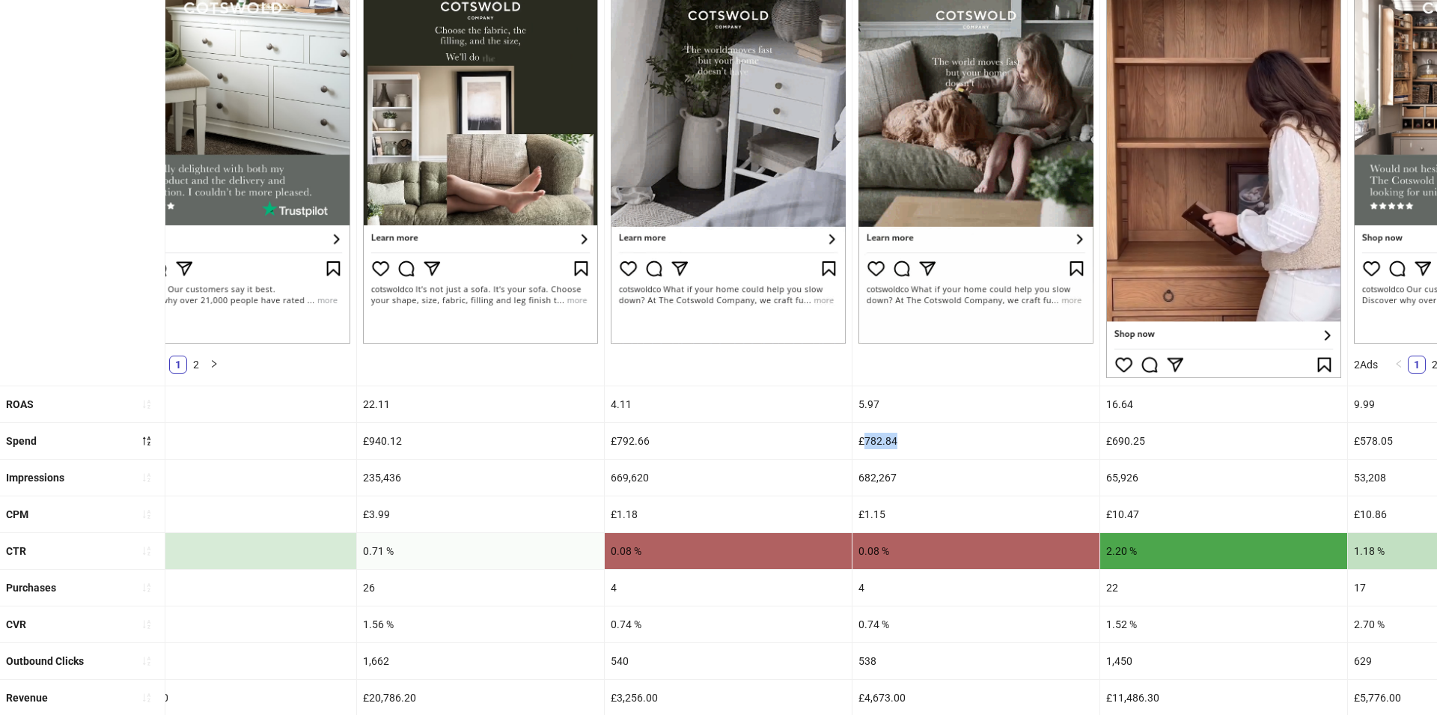
click at [866, 474] on div "682,267" at bounding box center [975, 477] width 247 height 36
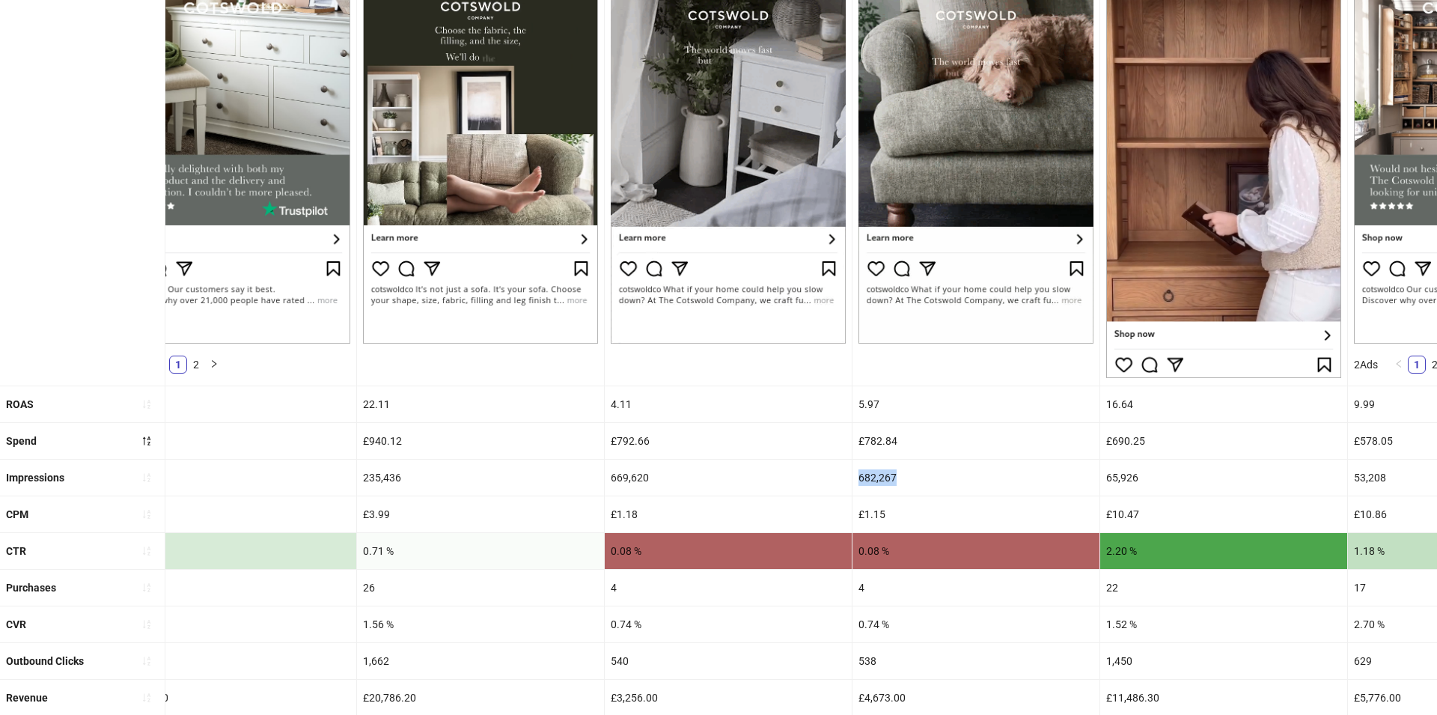
click at [866, 474] on div "682,267" at bounding box center [975, 477] width 247 height 36
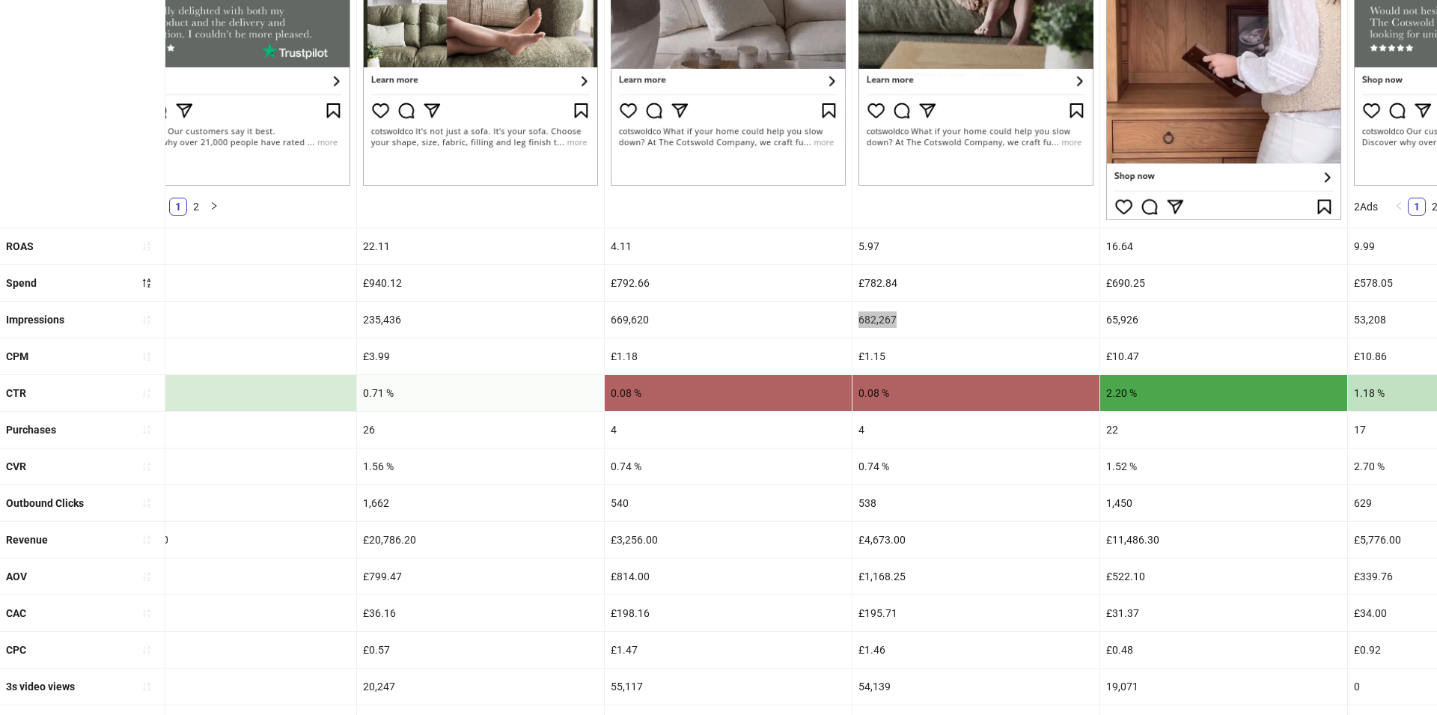
scroll to position [532, 0]
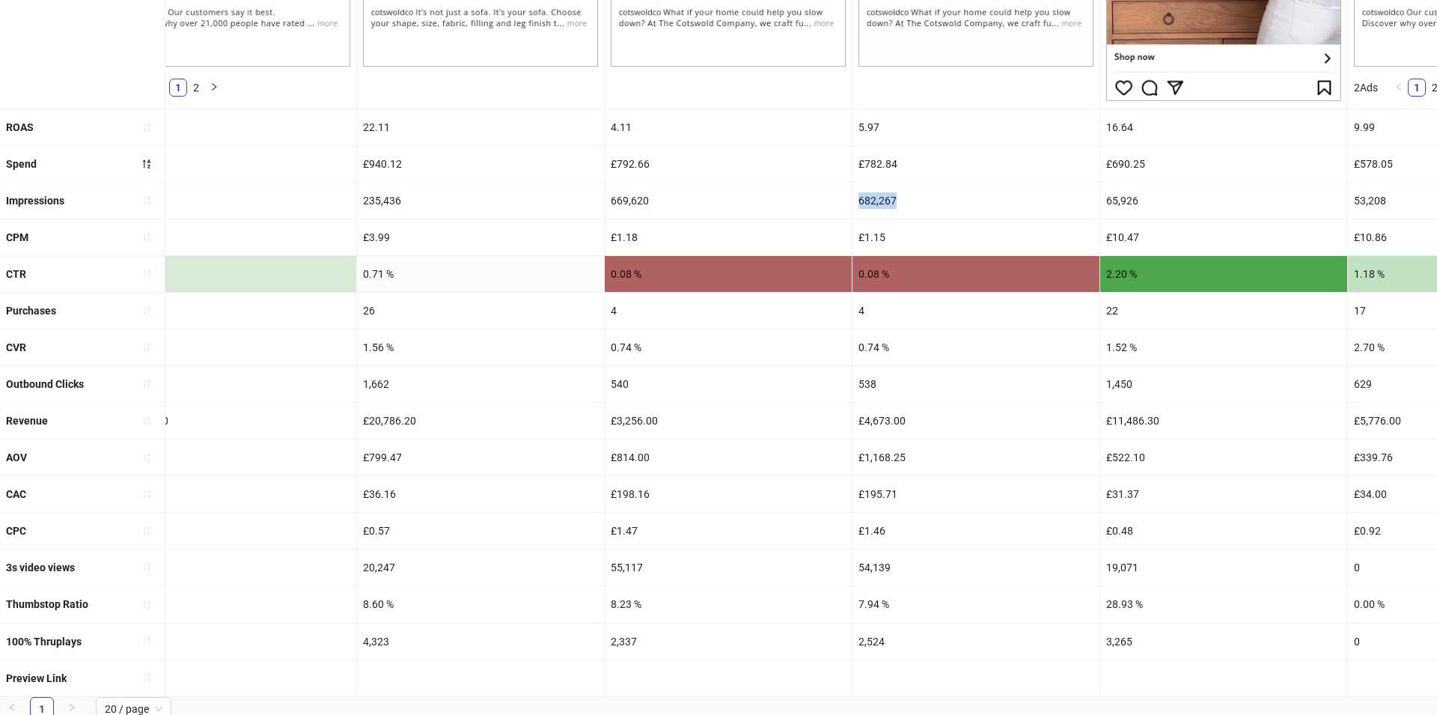
click at [862, 602] on div "7.94 %" at bounding box center [975, 604] width 247 height 36
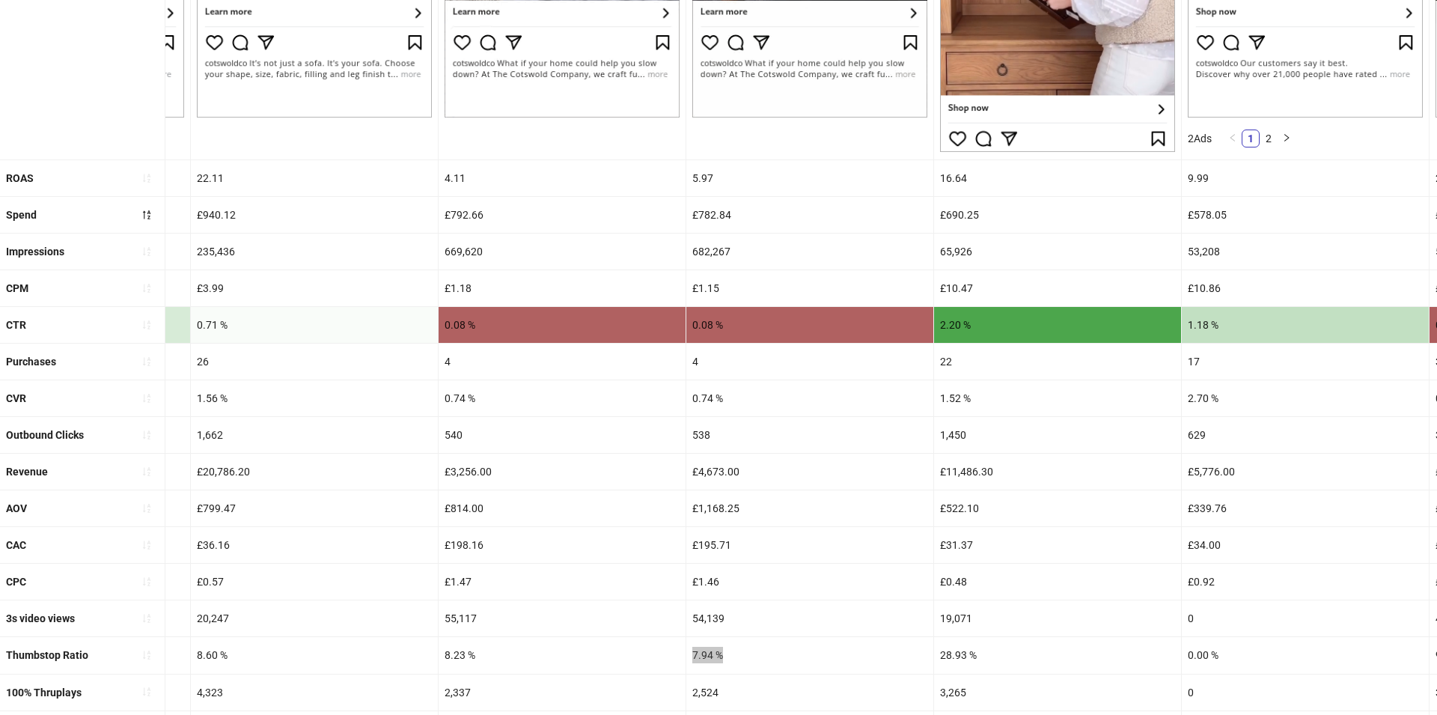
scroll to position [483, 0]
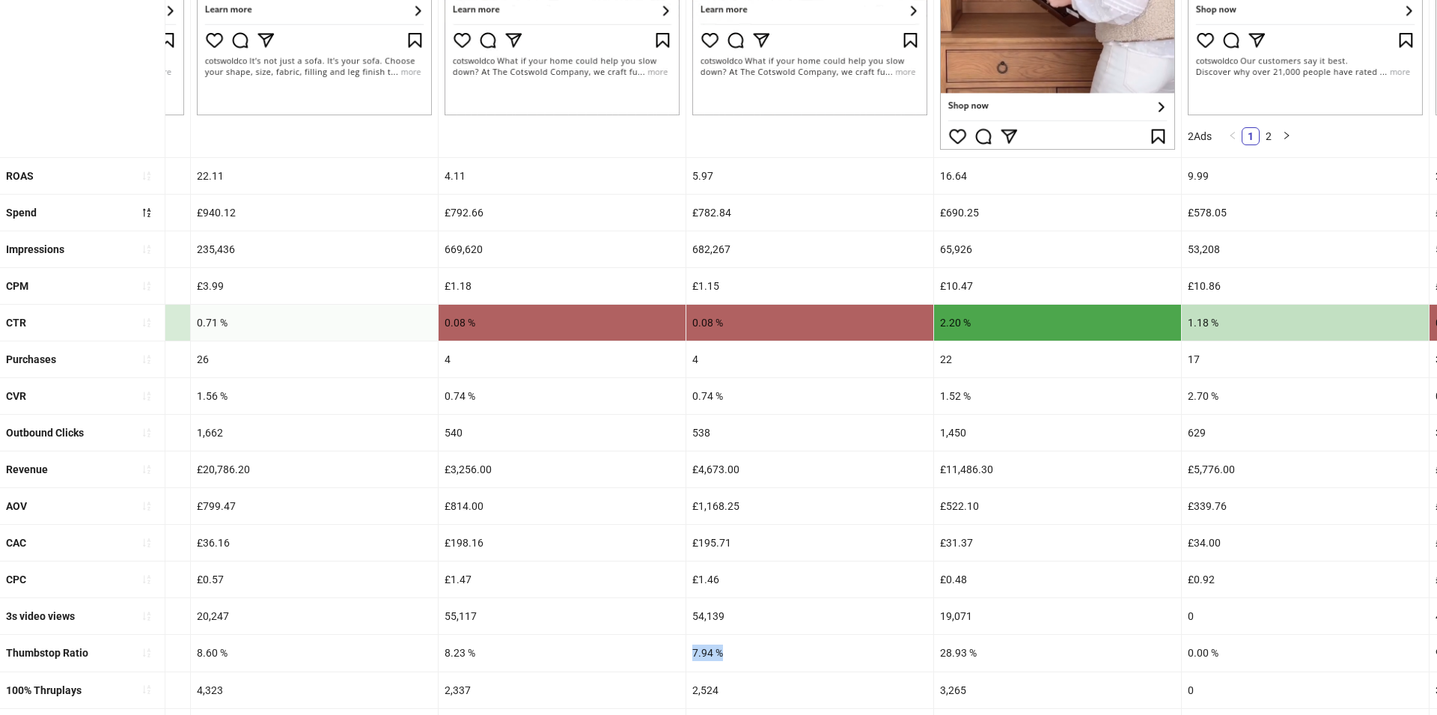
click at [723, 468] on div "£4,673.00" at bounding box center [809, 469] width 247 height 36
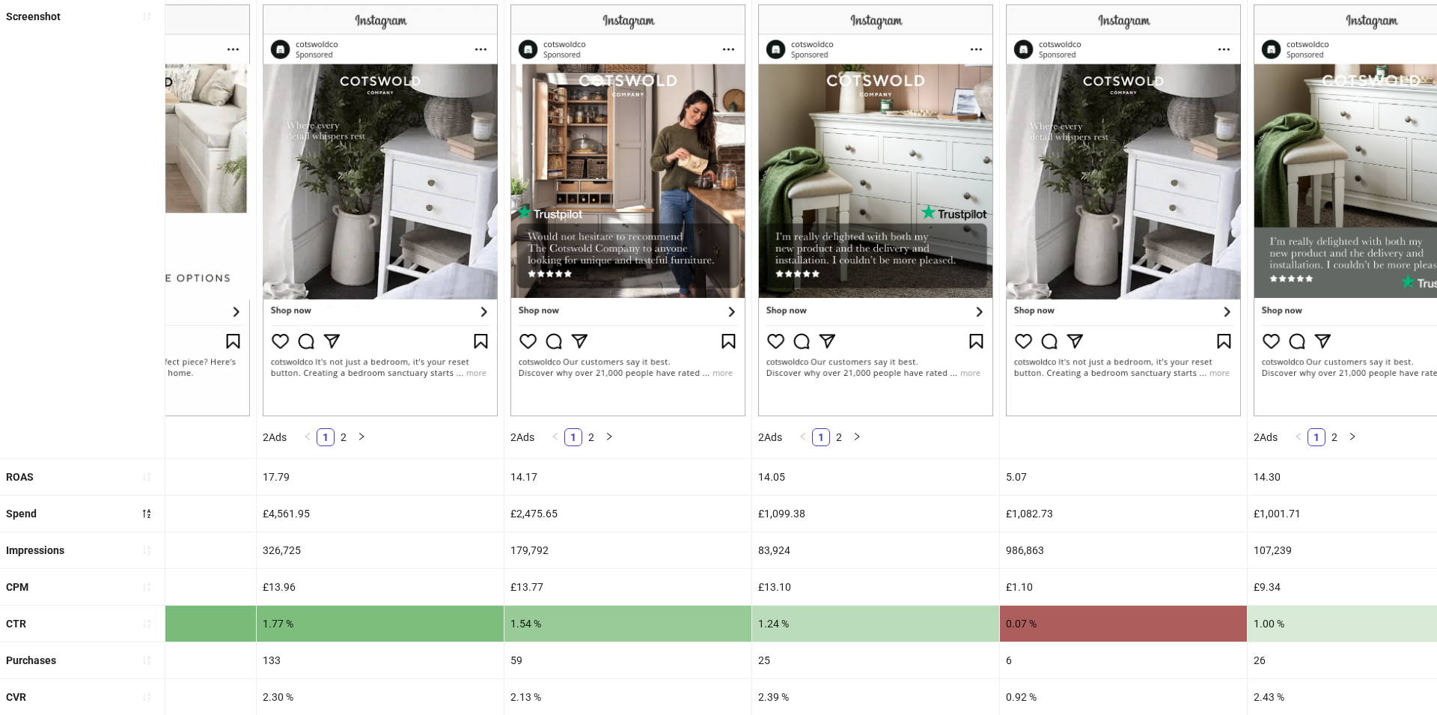
scroll to position [0, 0]
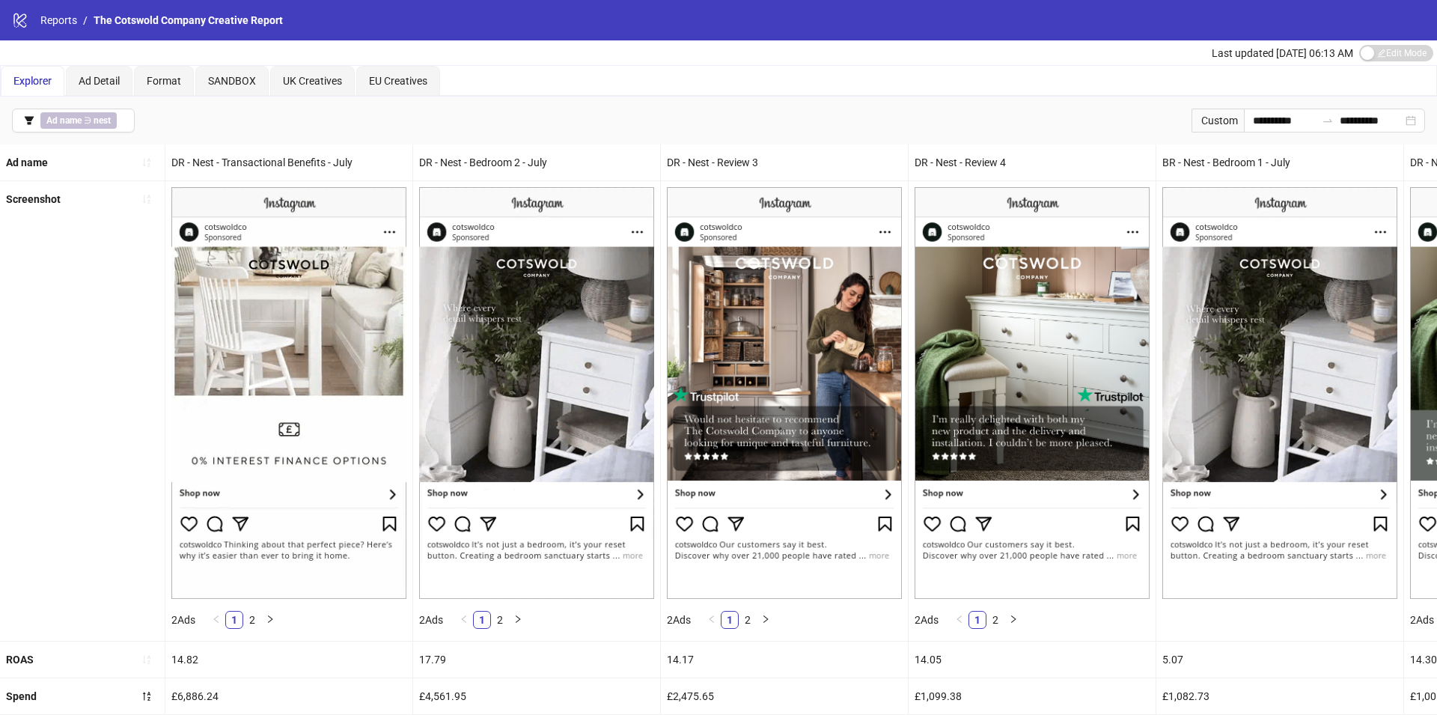
click at [290, 159] on div "DR - Nest - Transactional Benefits - July" at bounding box center [288, 162] width 247 height 36
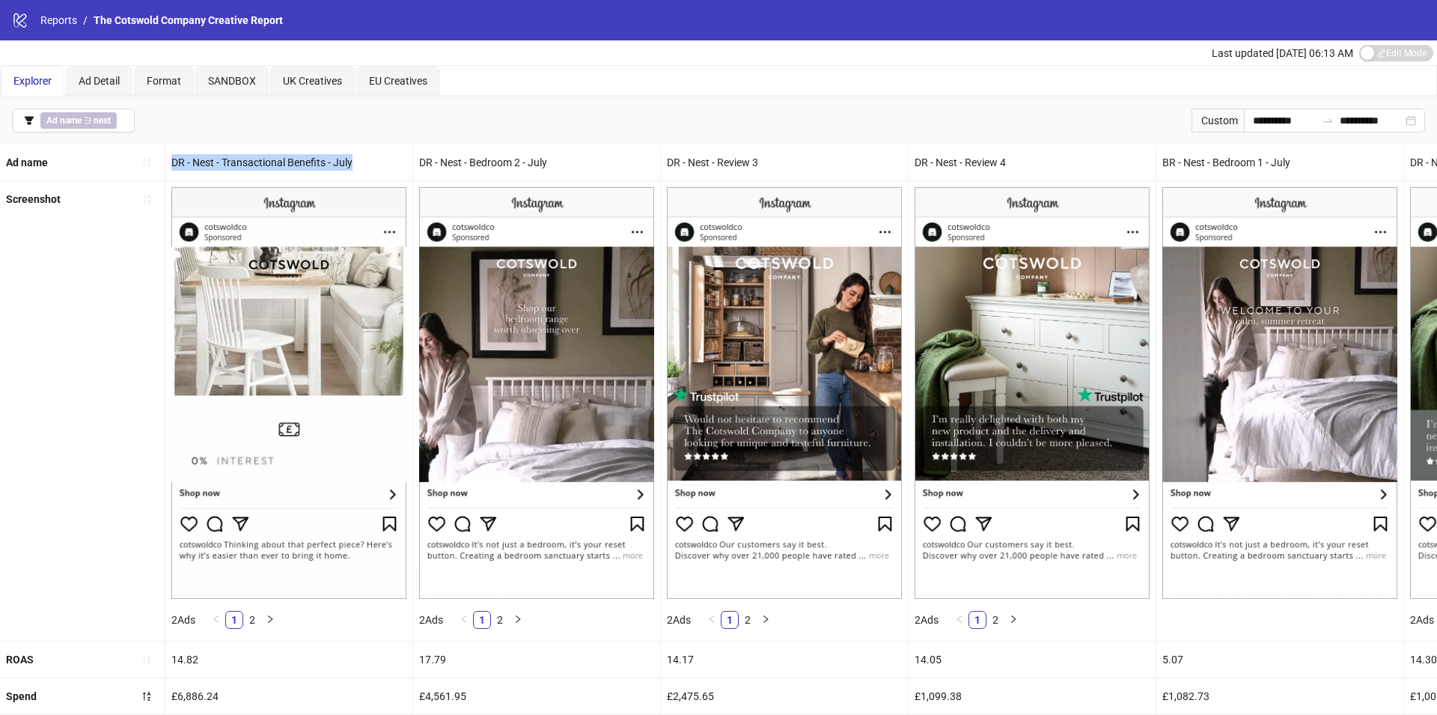
click at [290, 159] on div "DR - Nest - Transactional Benefits - July" at bounding box center [288, 162] width 247 height 36
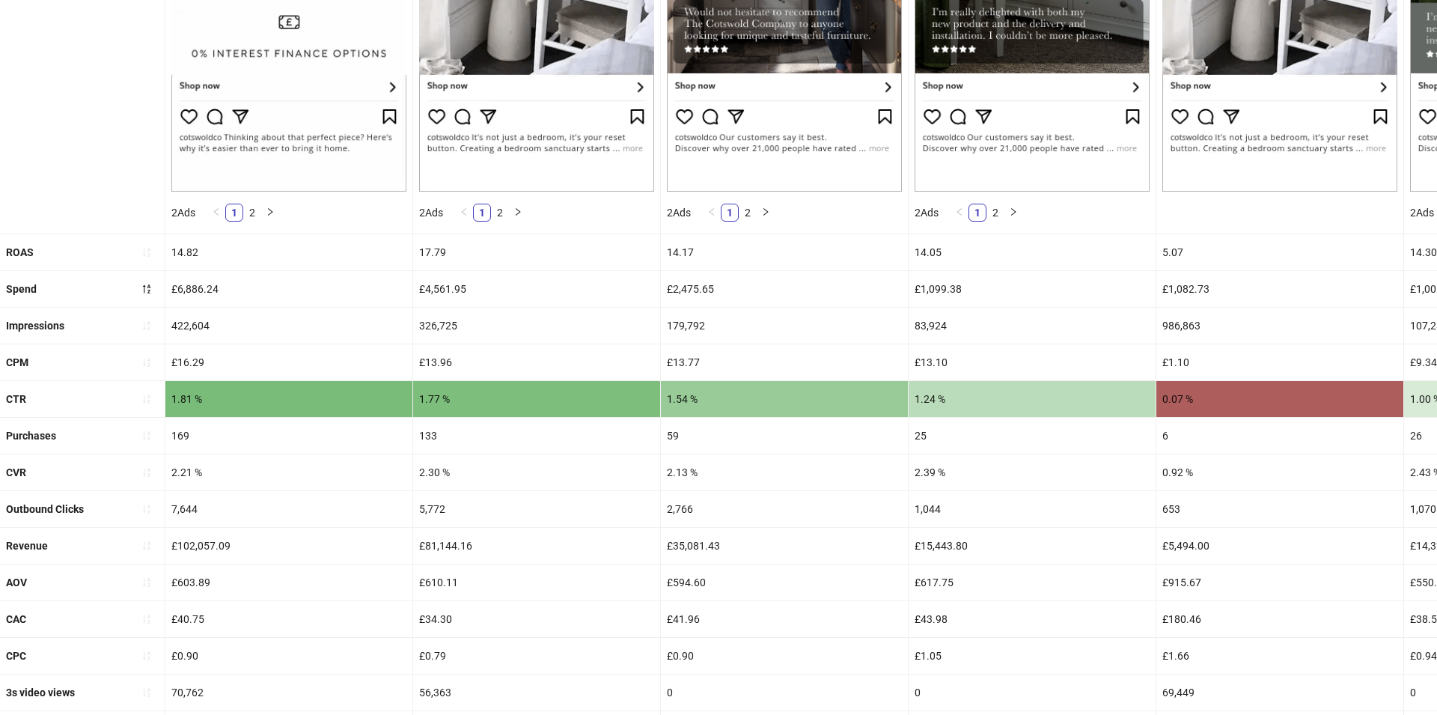
scroll to position [417, 0]
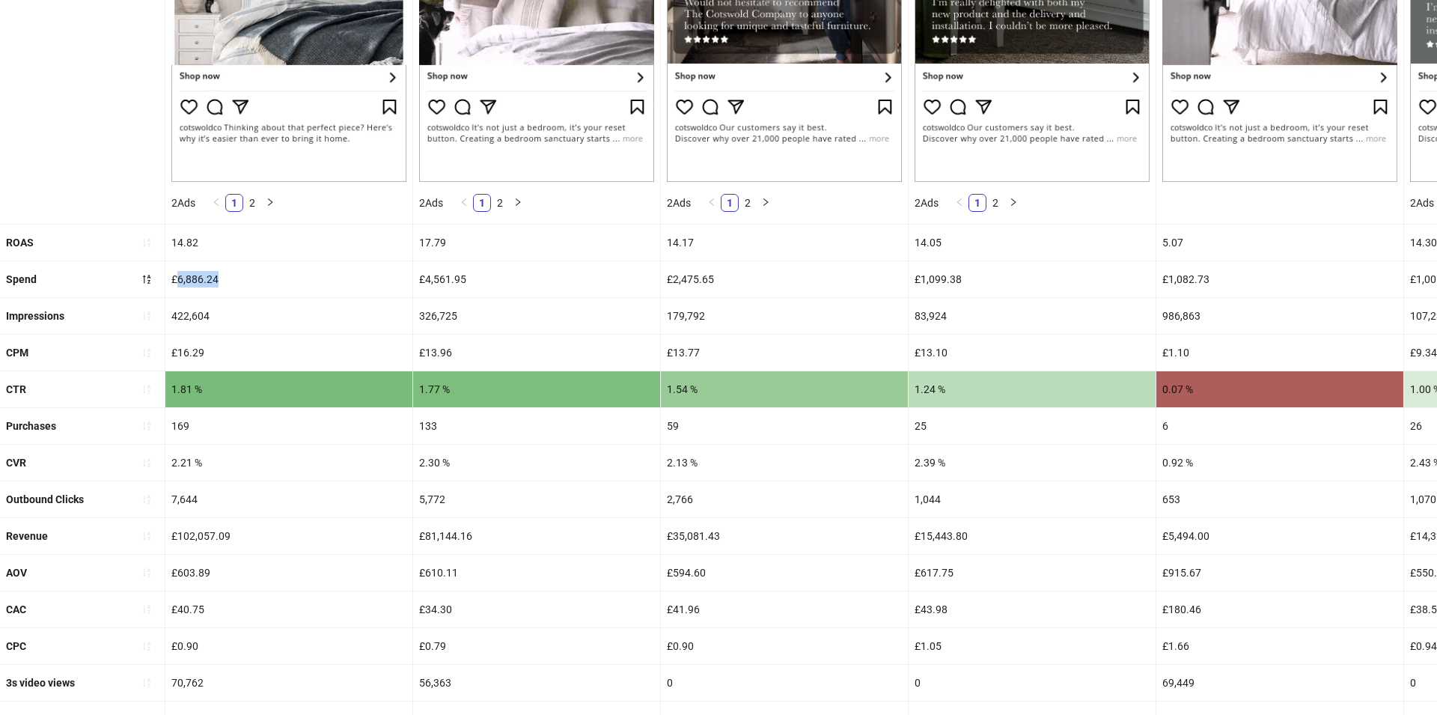
drag, startPoint x: 175, startPoint y: 278, endPoint x: 260, endPoint y: 278, distance: 85.3
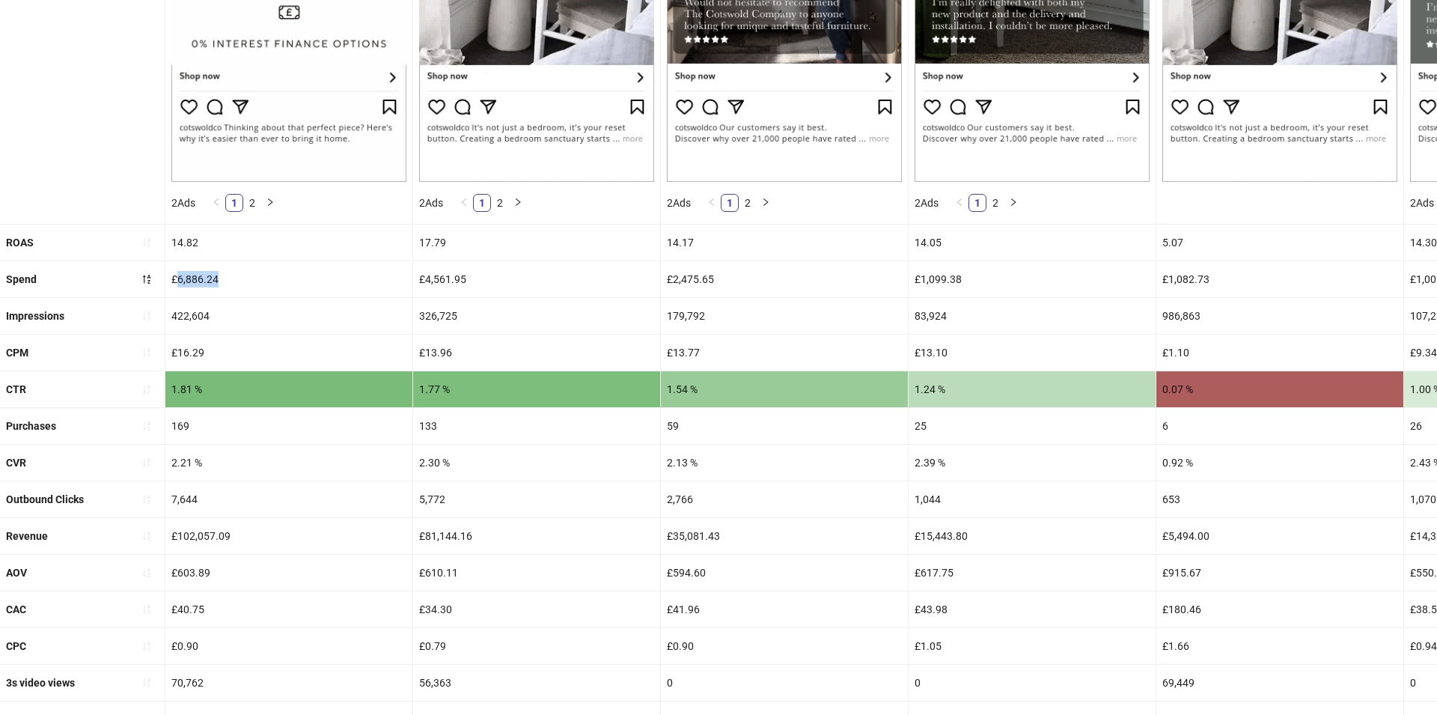
click at [260, 278] on div "£6,886.24" at bounding box center [288, 279] width 247 height 36
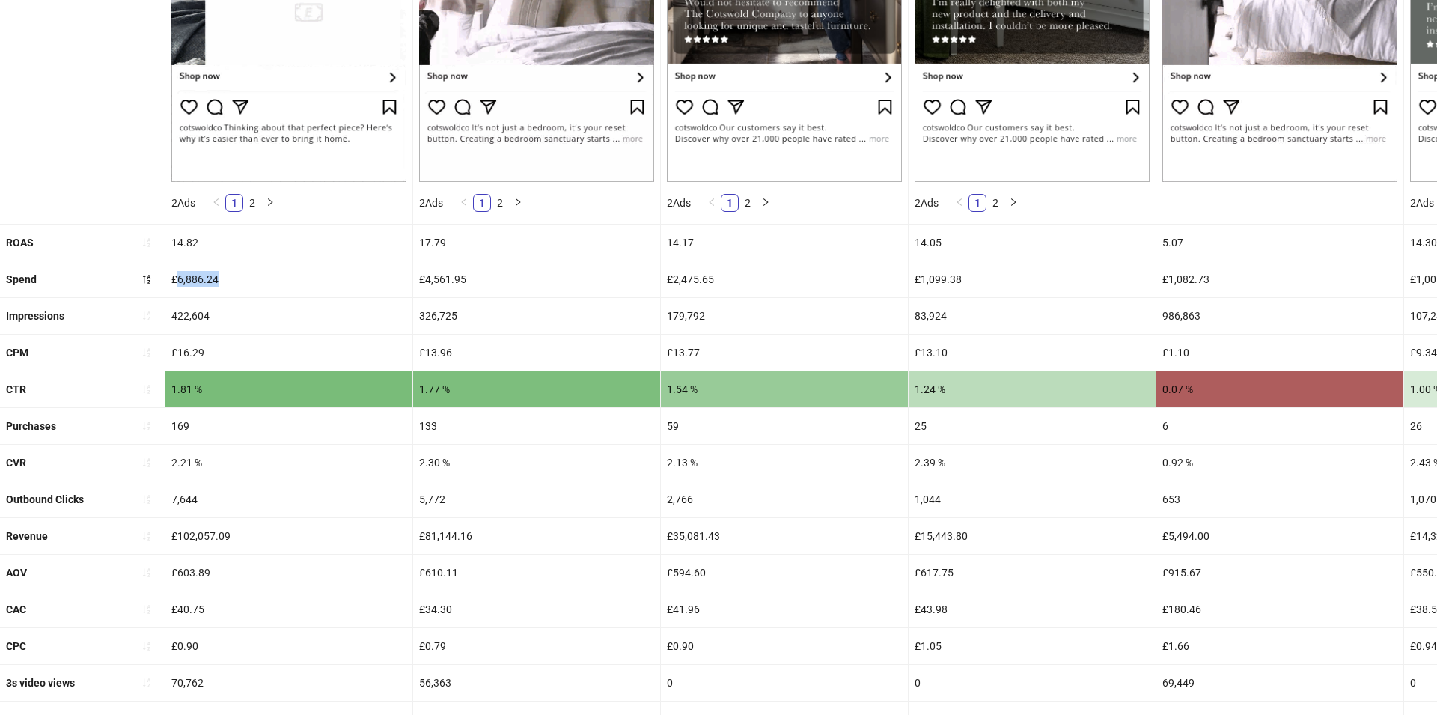
click at [181, 240] on div "14.82" at bounding box center [288, 242] width 247 height 36
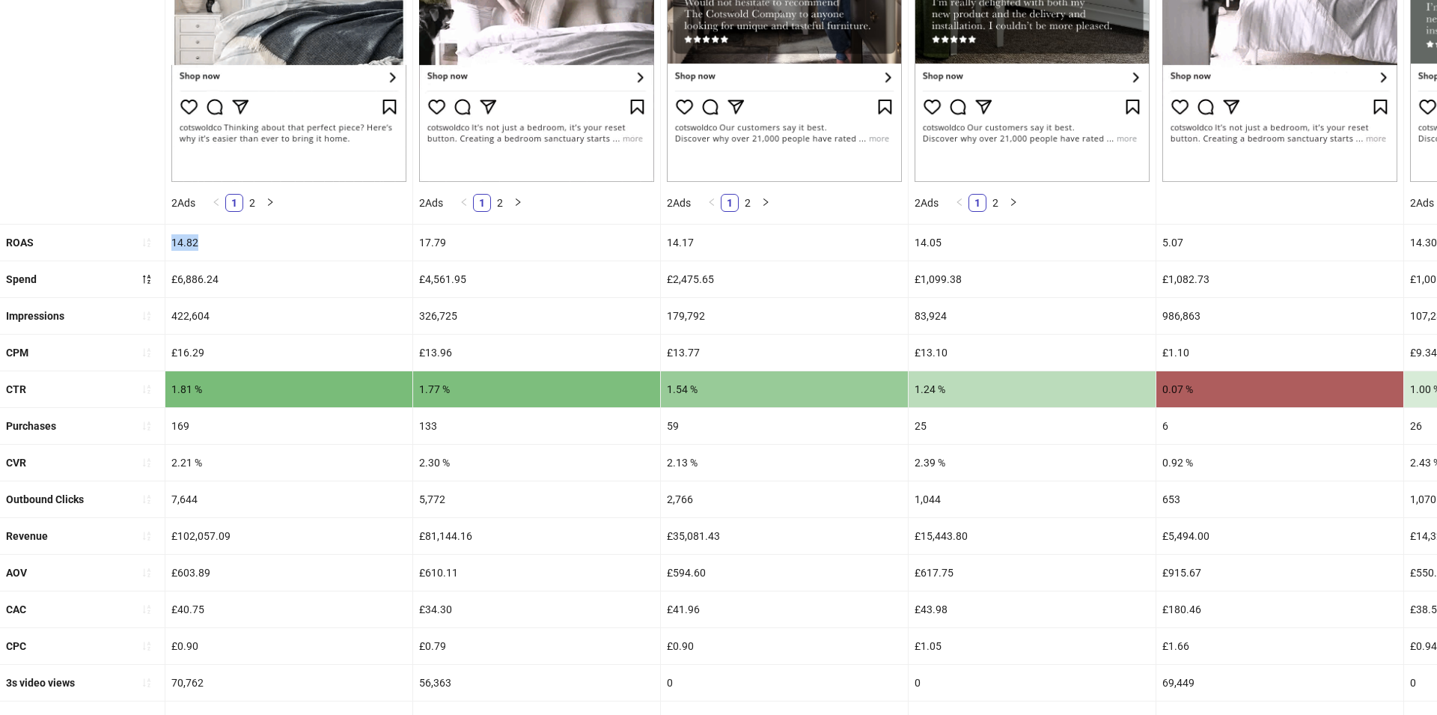
click at [181, 240] on div "14.82" at bounding box center [288, 242] width 247 height 36
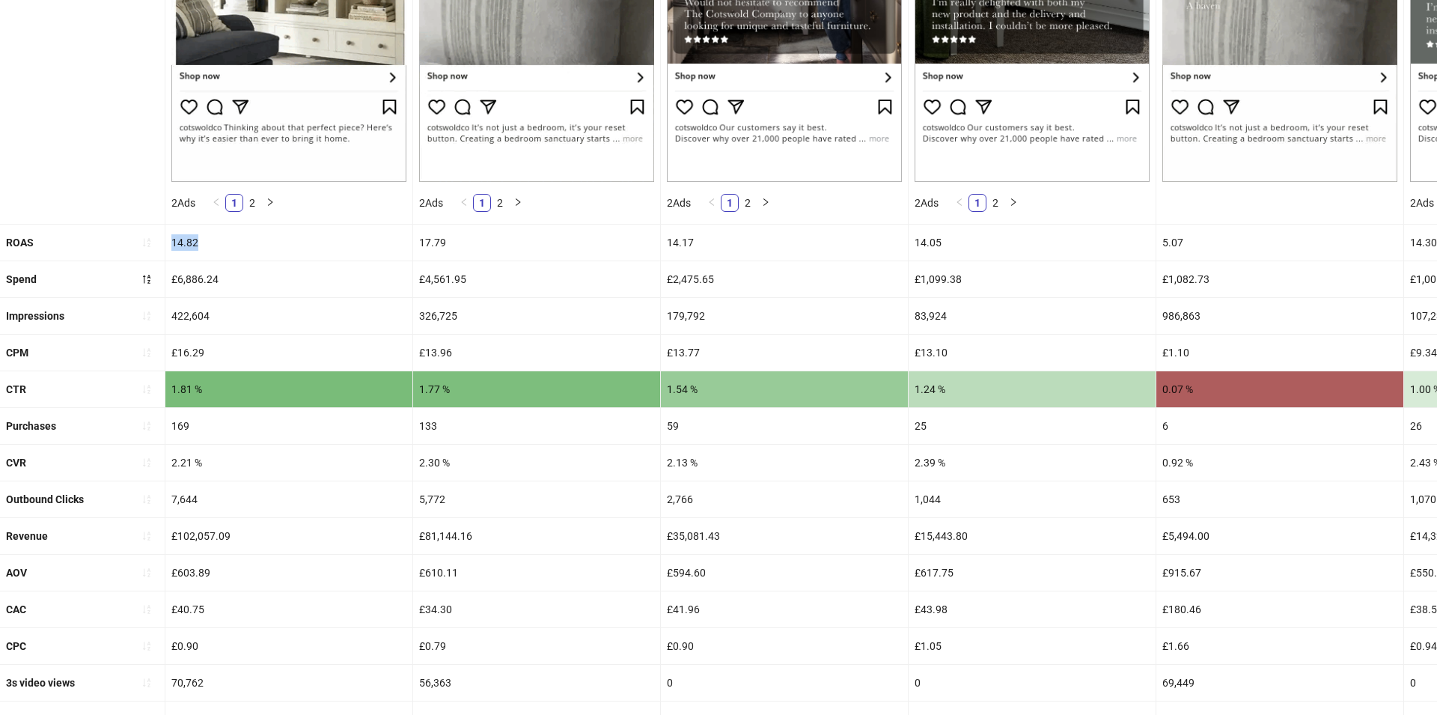
click at [181, 240] on div "14.82" at bounding box center [288, 242] width 247 height 36
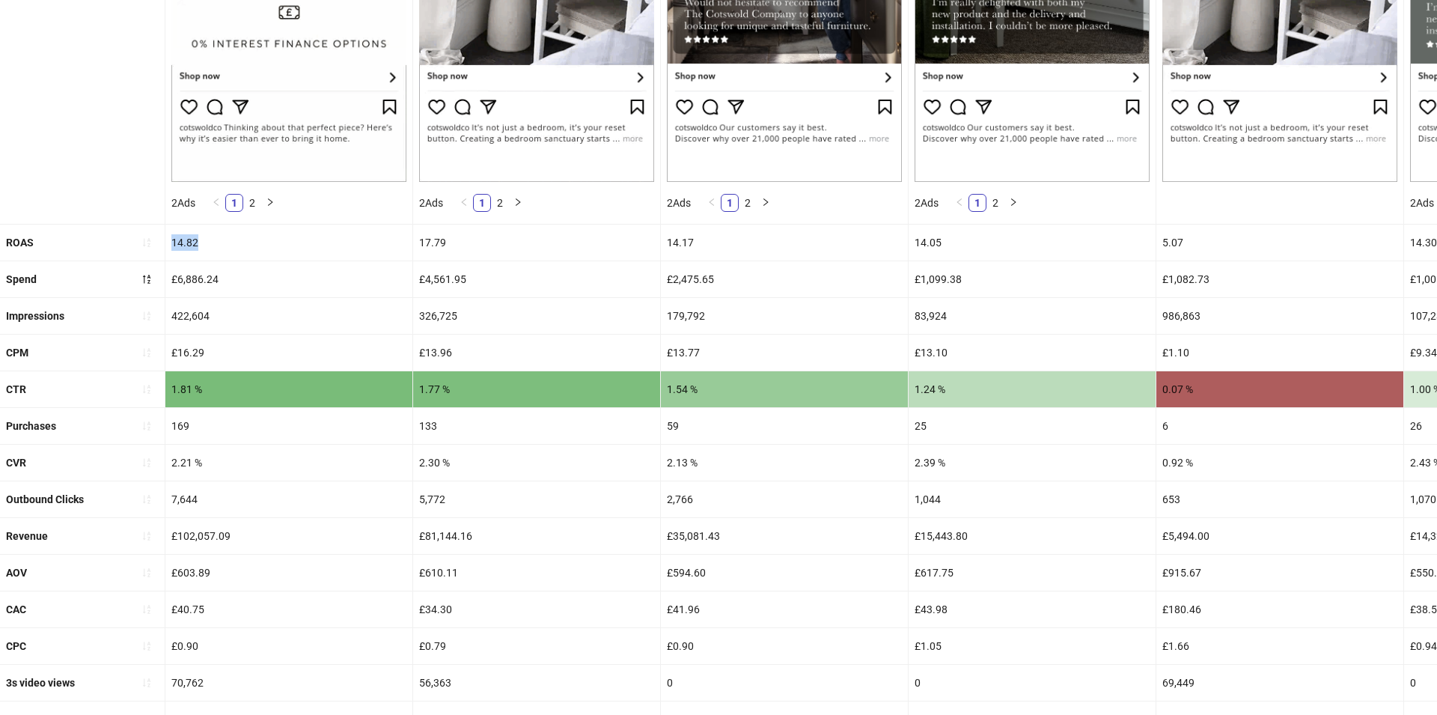
click at [221, 378] on div "1.81 %" at bounding box center [288, 389] width 247 height 36
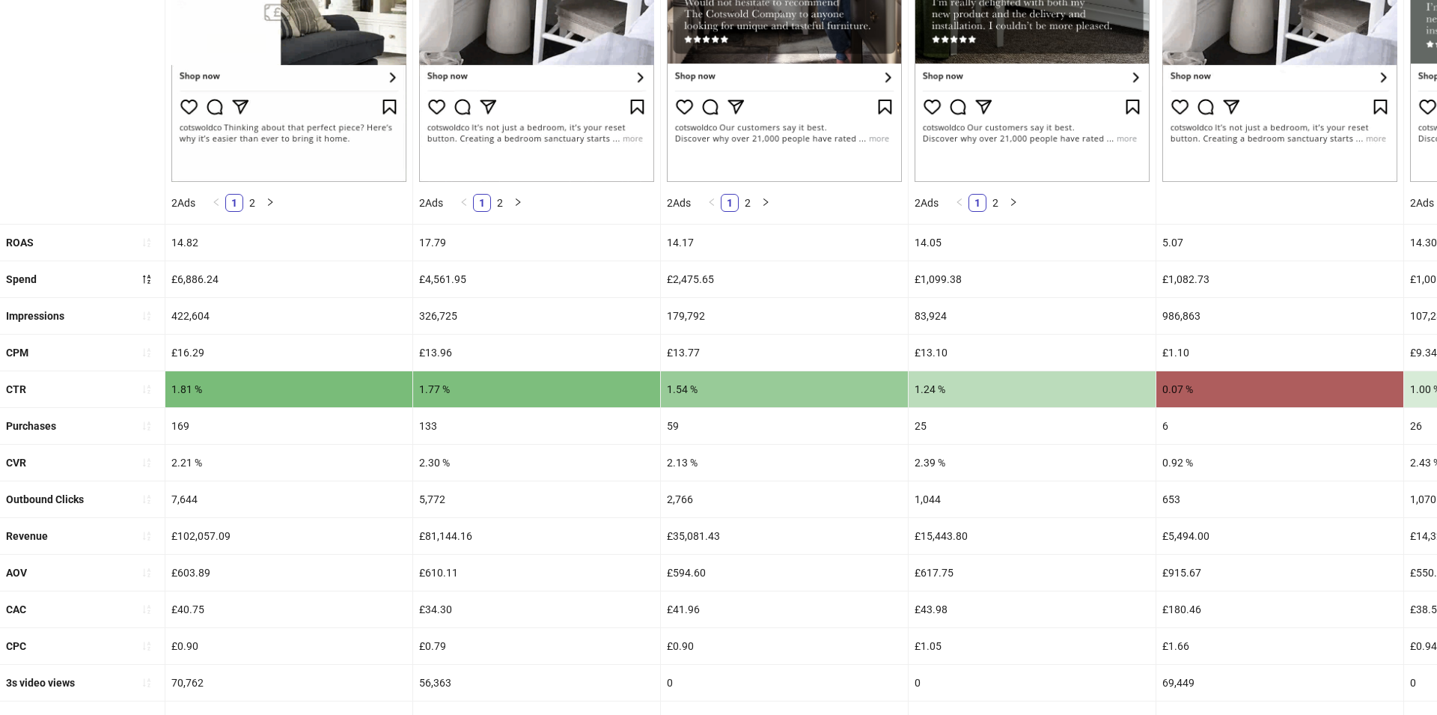
scroll to position [532, 0]
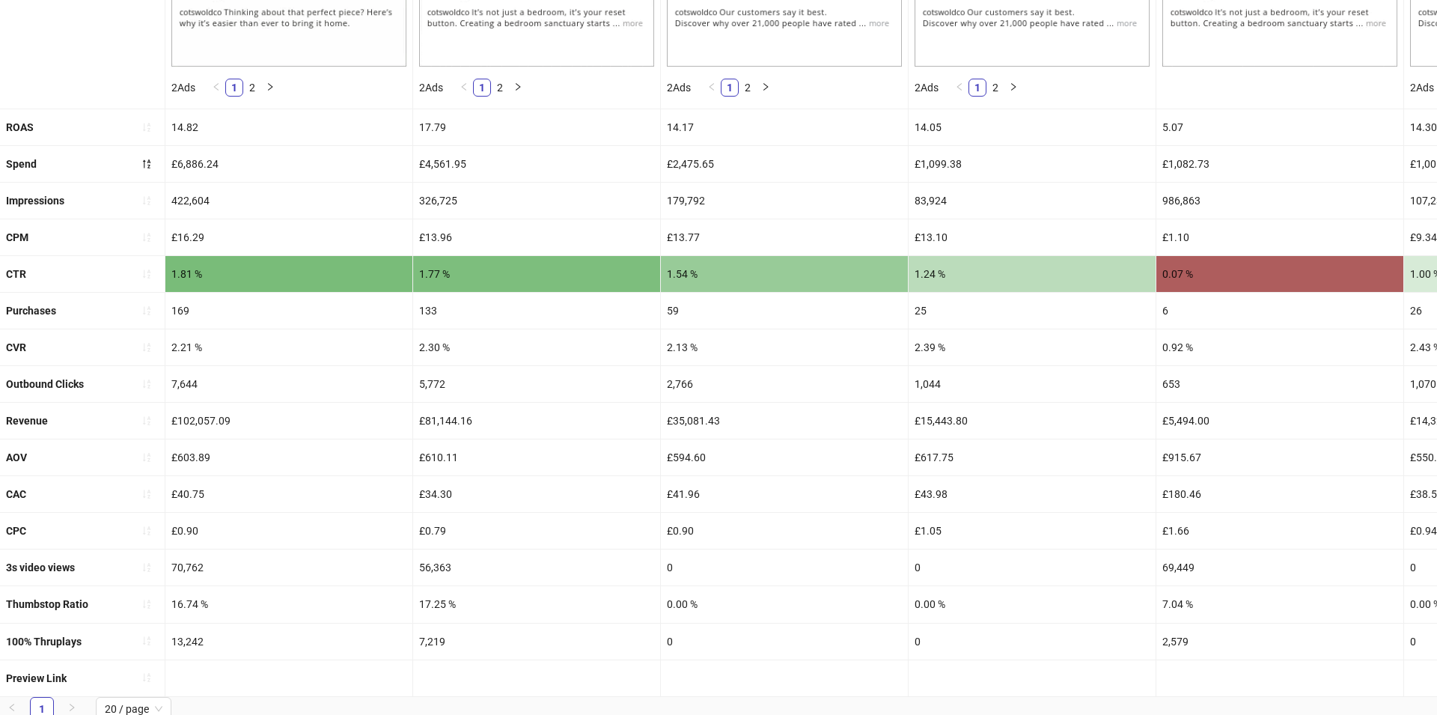
click at [183, 606] on div "16.74 %" at bounding box center [288, 604] width 247 height 36
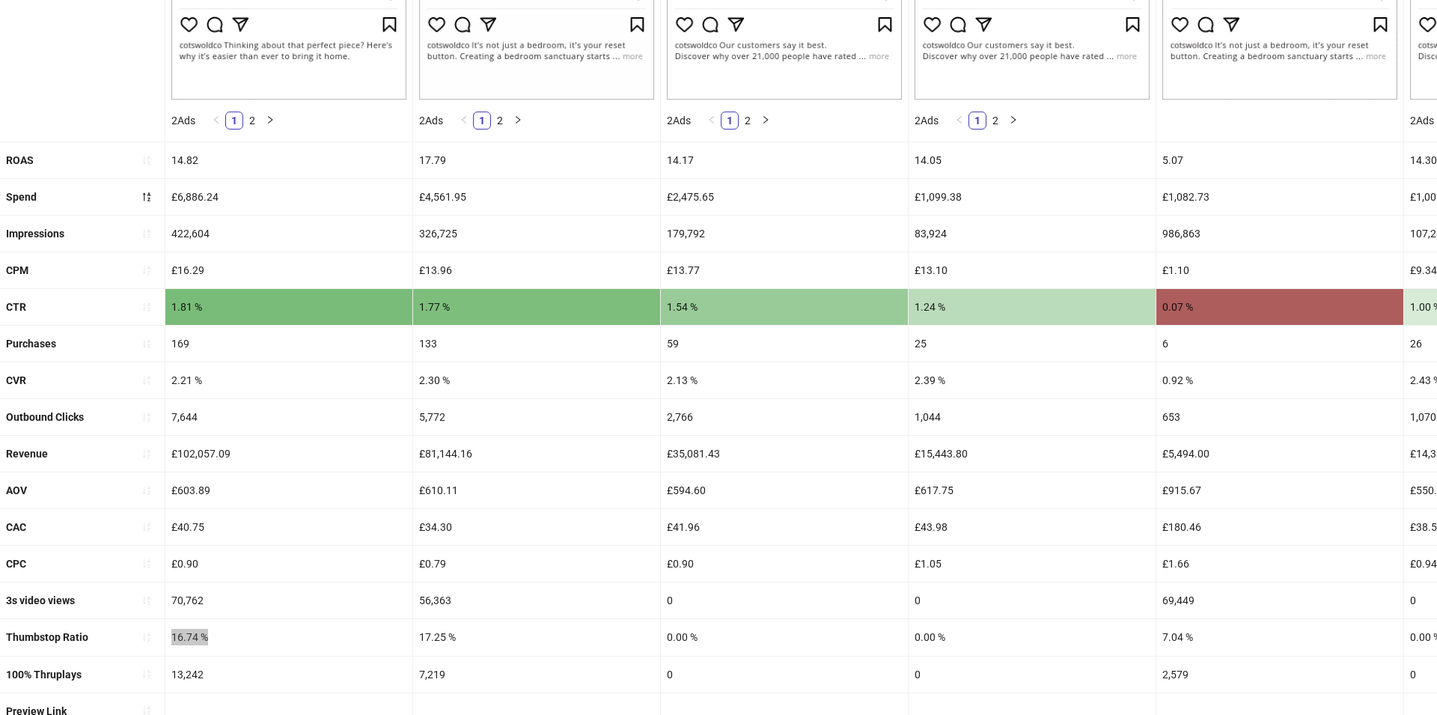
scroll to position [501, 0]
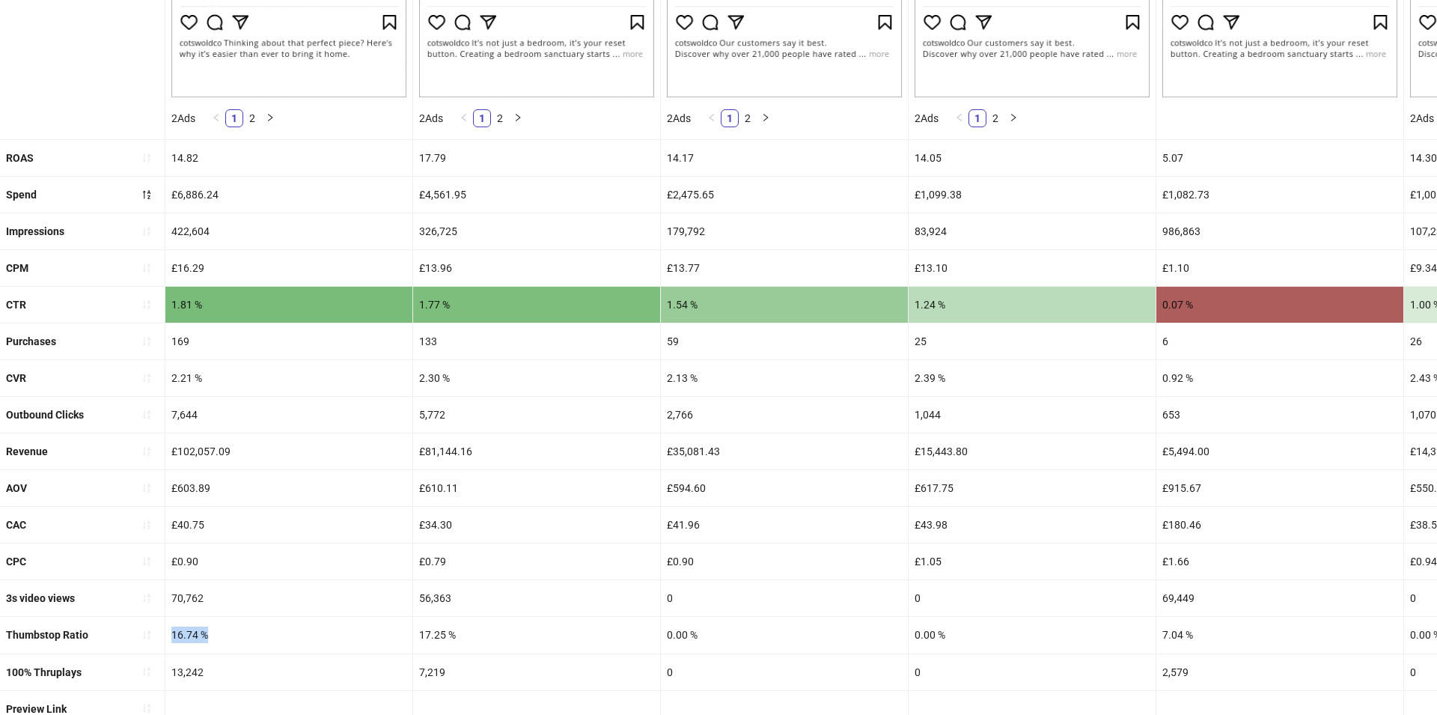
click at [189, 381] on div "2.21 %" at bounding box center [288, 378] width 247 height 36
click at [184, 453] on div "£102,057.09" at bounding box center [288, 451] width 247 height 36
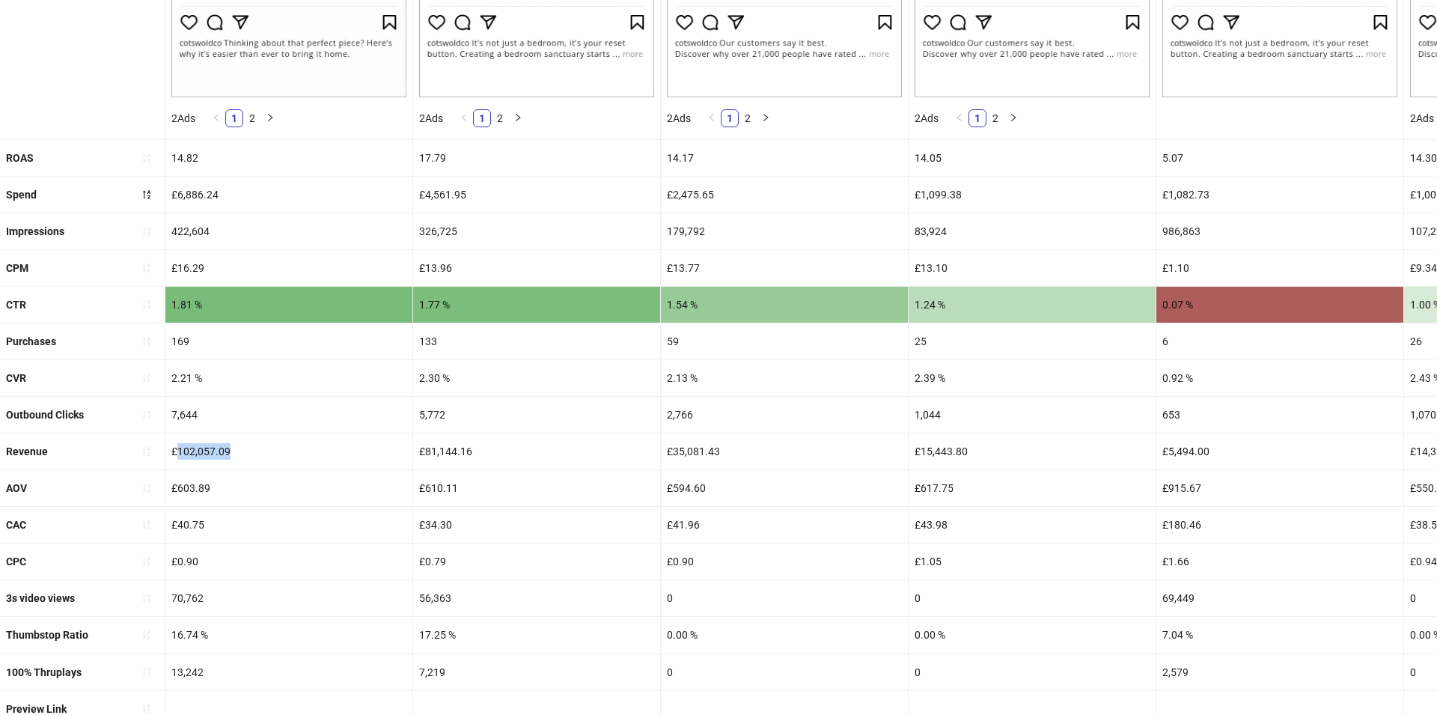
drag, startPoint x: 177, startPoint y: 449, endPoint x: 297, endPoint y: 448, distance: 119.7
click at [297, 448] on div "£102,057.09" at bounding box center [288, 451] width 247 height 36
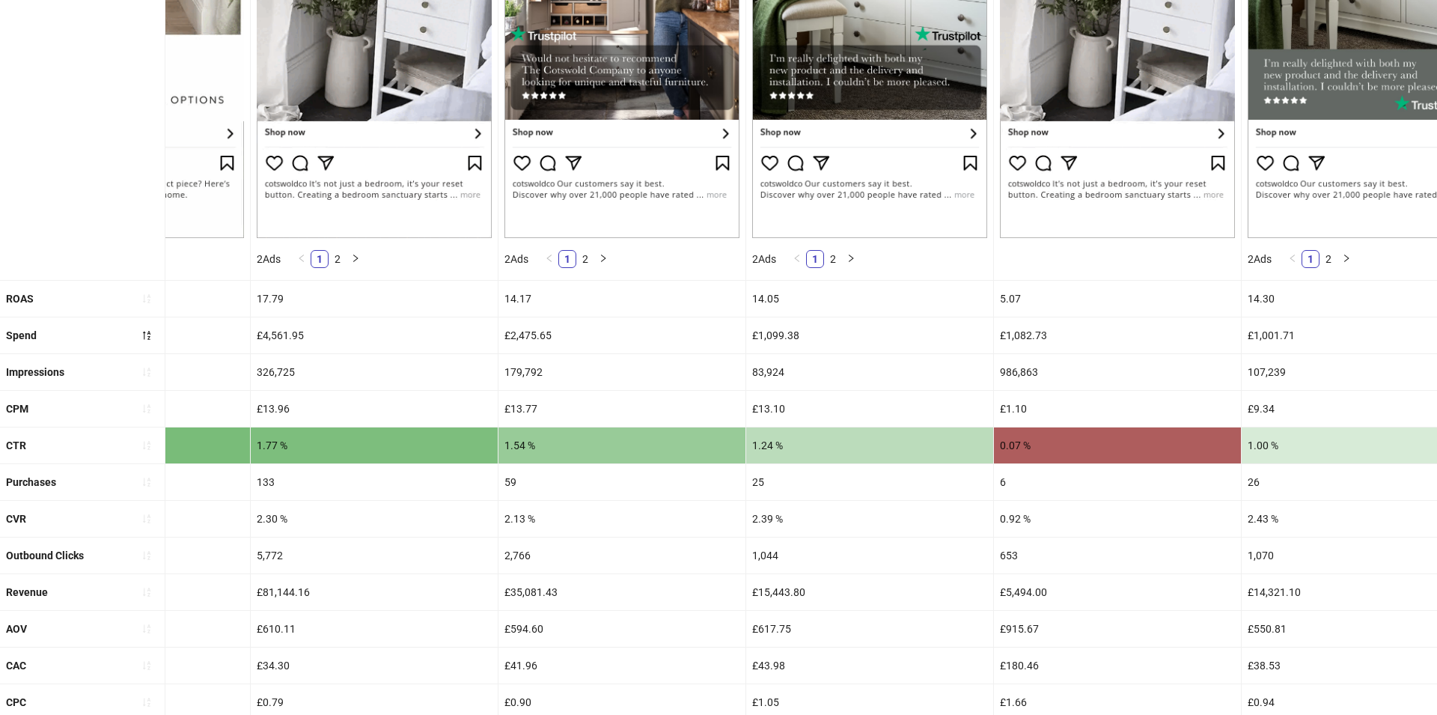
scroll to position [0, 0]
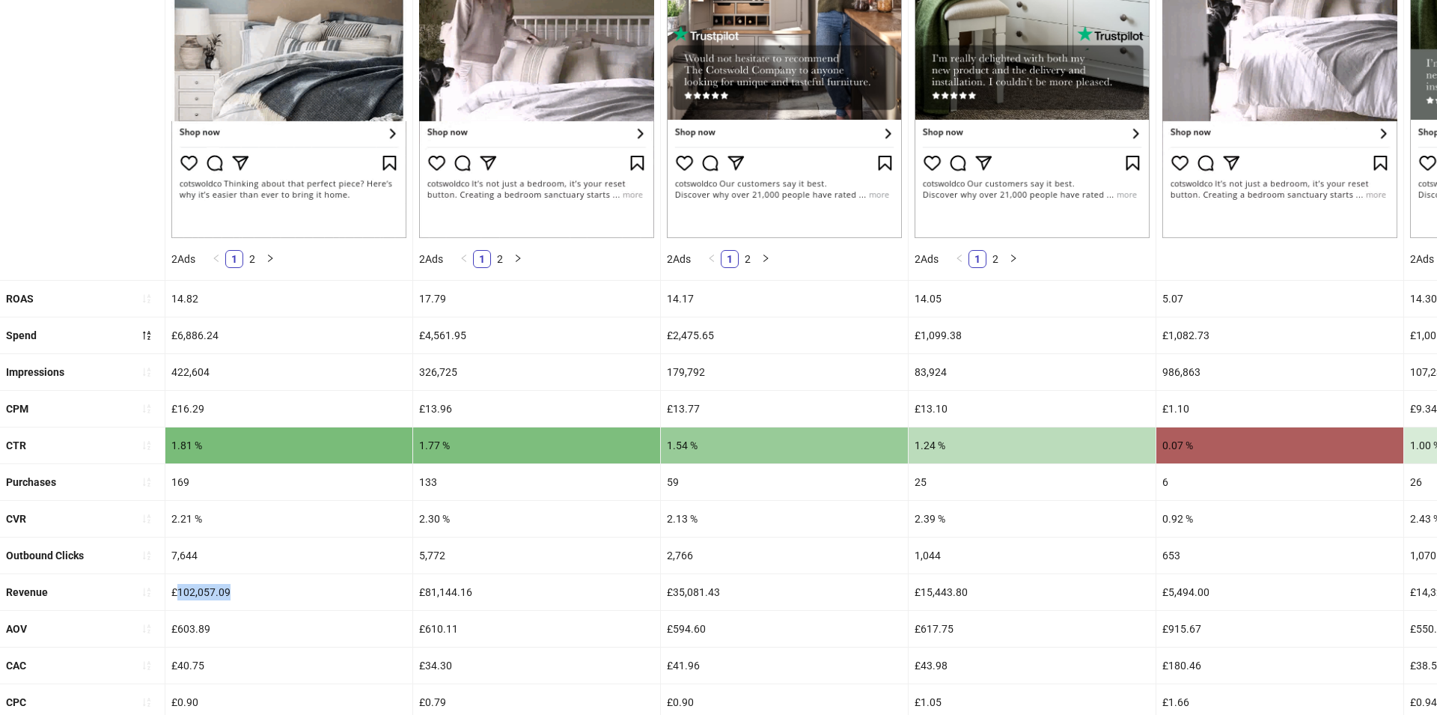
click at [144, 587] on icon "sort-ascending" at bounding box center [146, 591] width 7 height 9
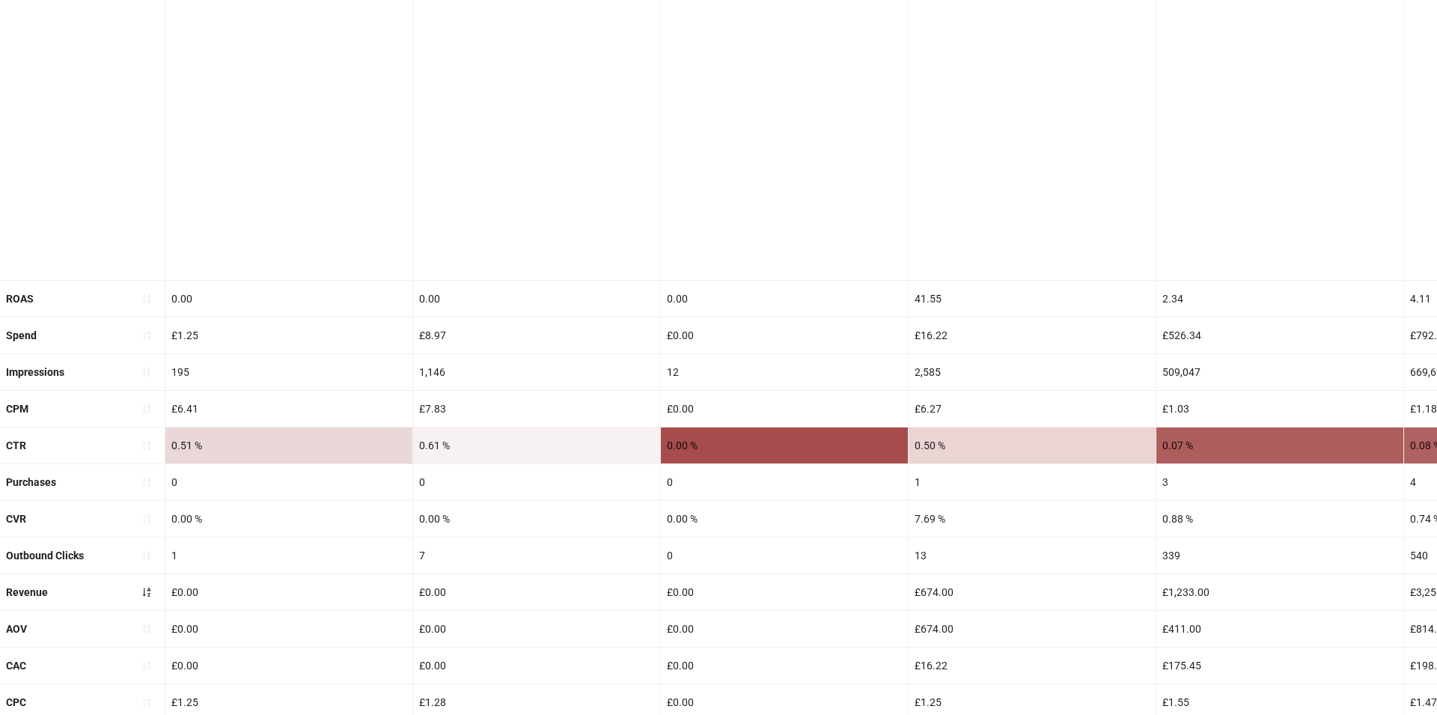
scroll to position [361, 0]
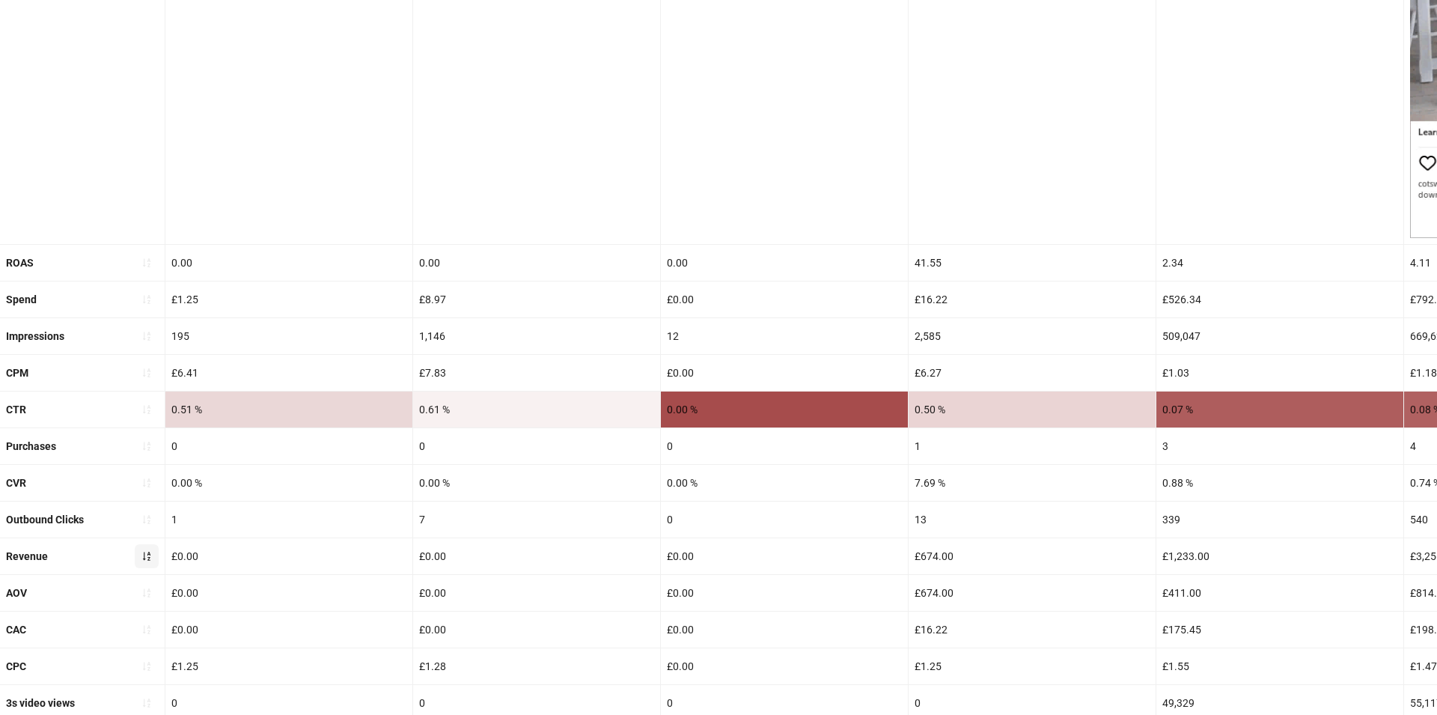
click at [144, 561] on button "button" at bounding box center [147, 556] width 24 height 24
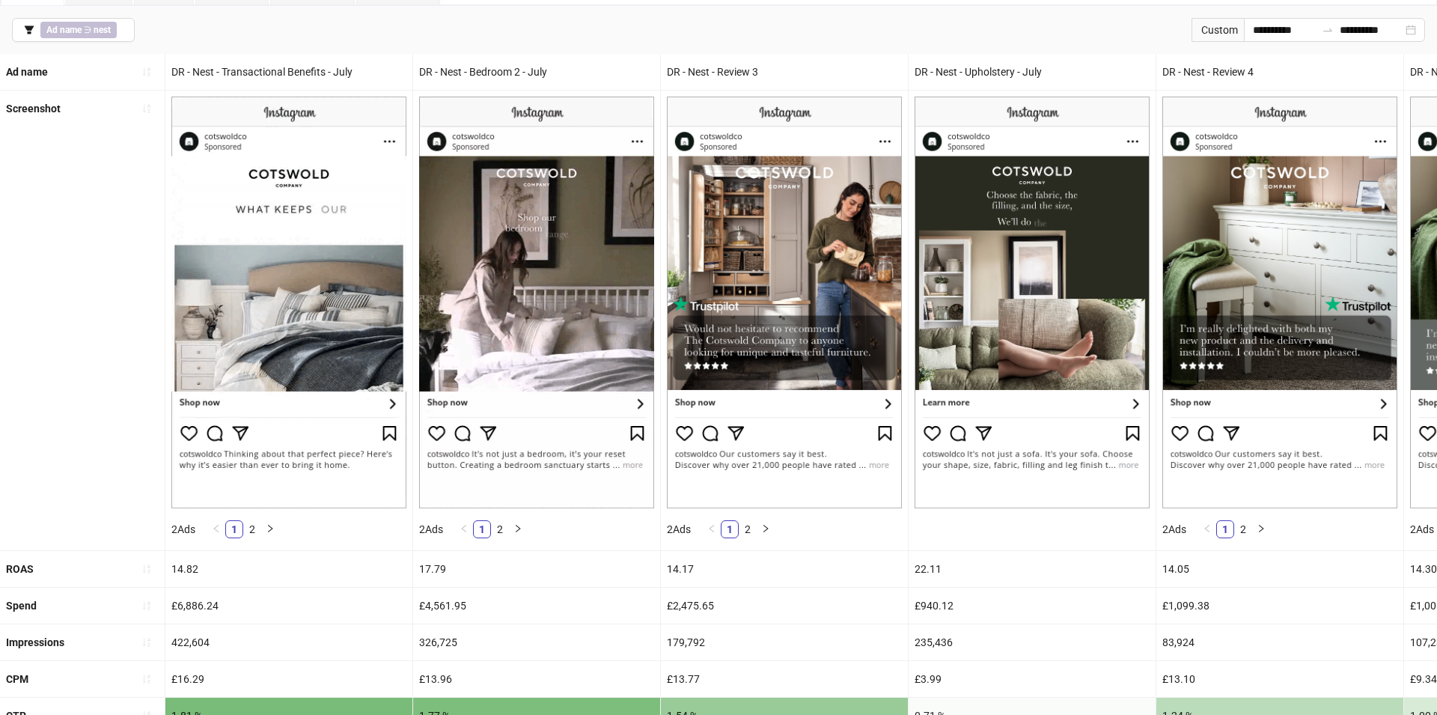
scroll to position [79, 0]
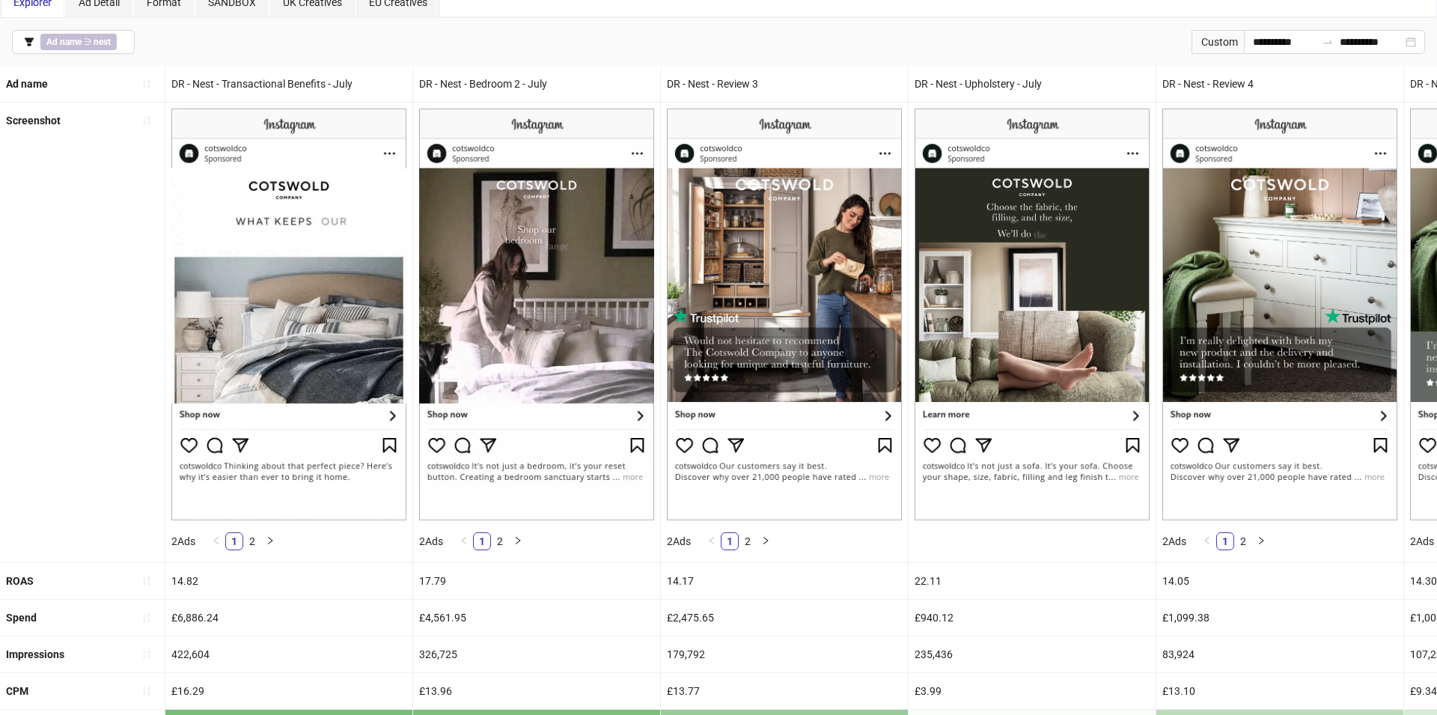
click at [501, 87] on div "DR - Nest - Bedroom 2 - July" at bounding box center [536, 84] width 247 height 36
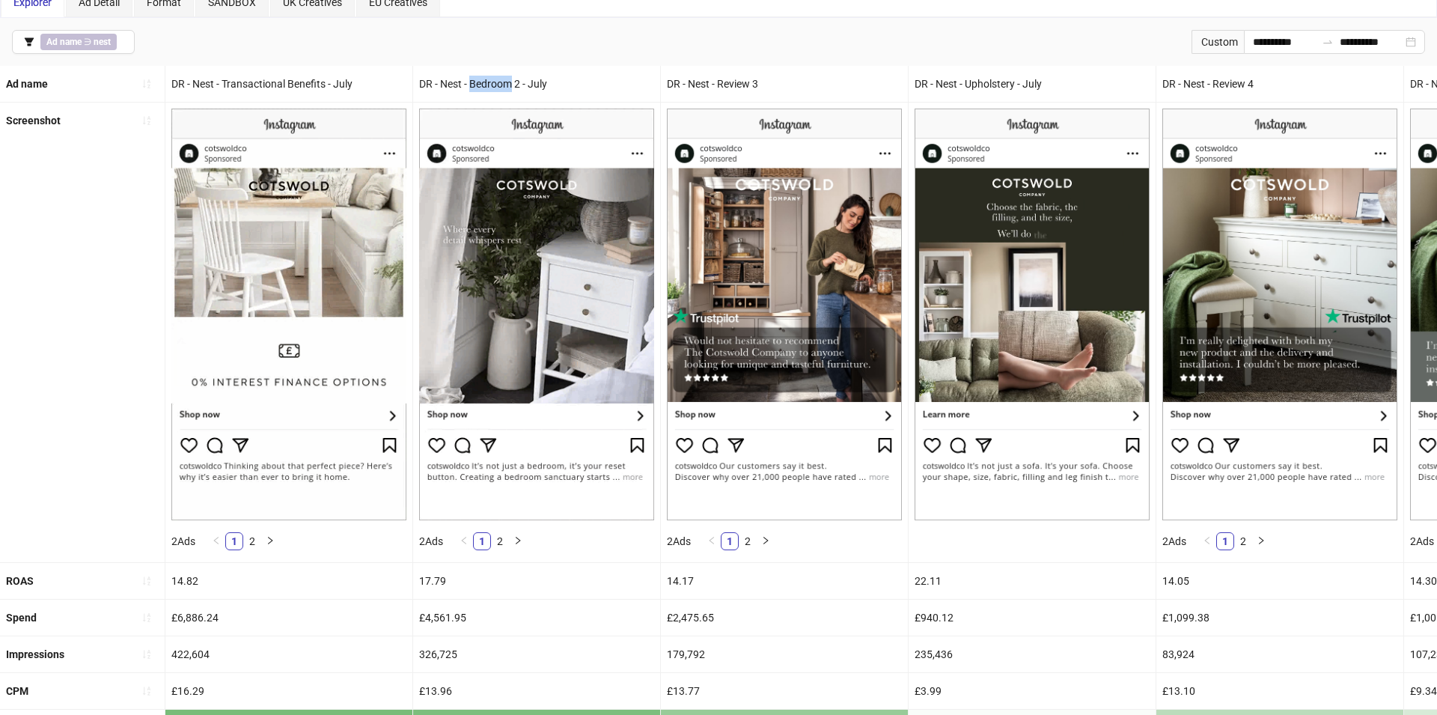
click at [501, 87] on div "DR - Nest - Bedroom 2 - July" at bounding box center [536, 84] width 247 height 36
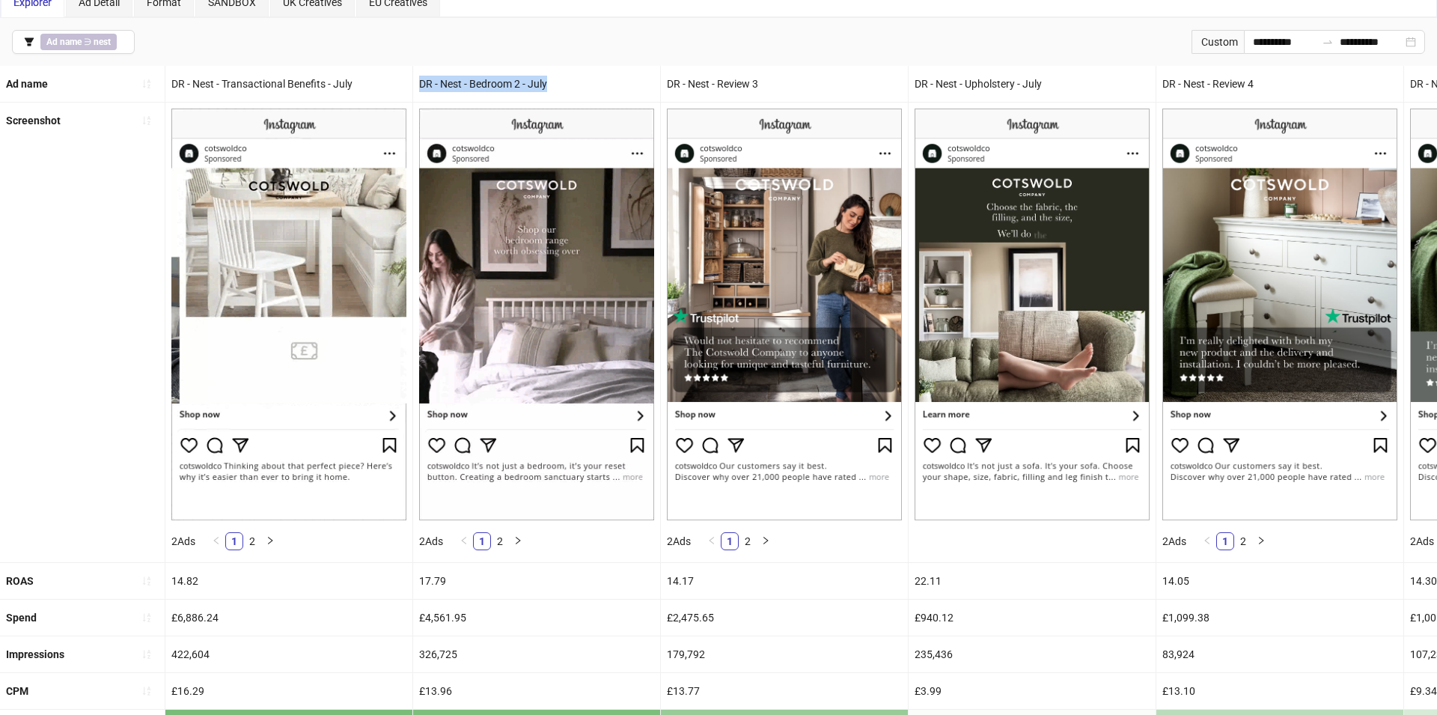
click at [501, 87] on div "DR - Nest - Bedroom 2 - July" at bounding box center [536, 84] width 247 height 36
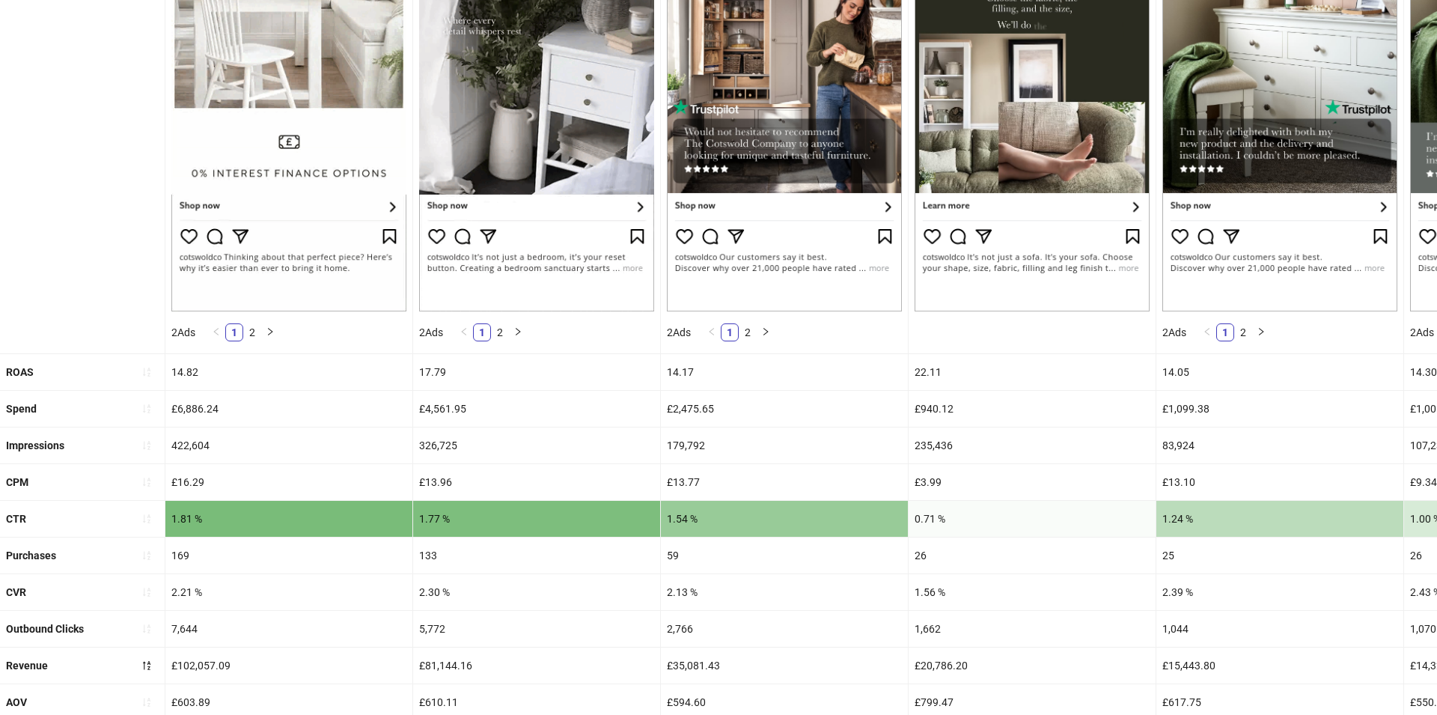
scroll to position [286, 0]
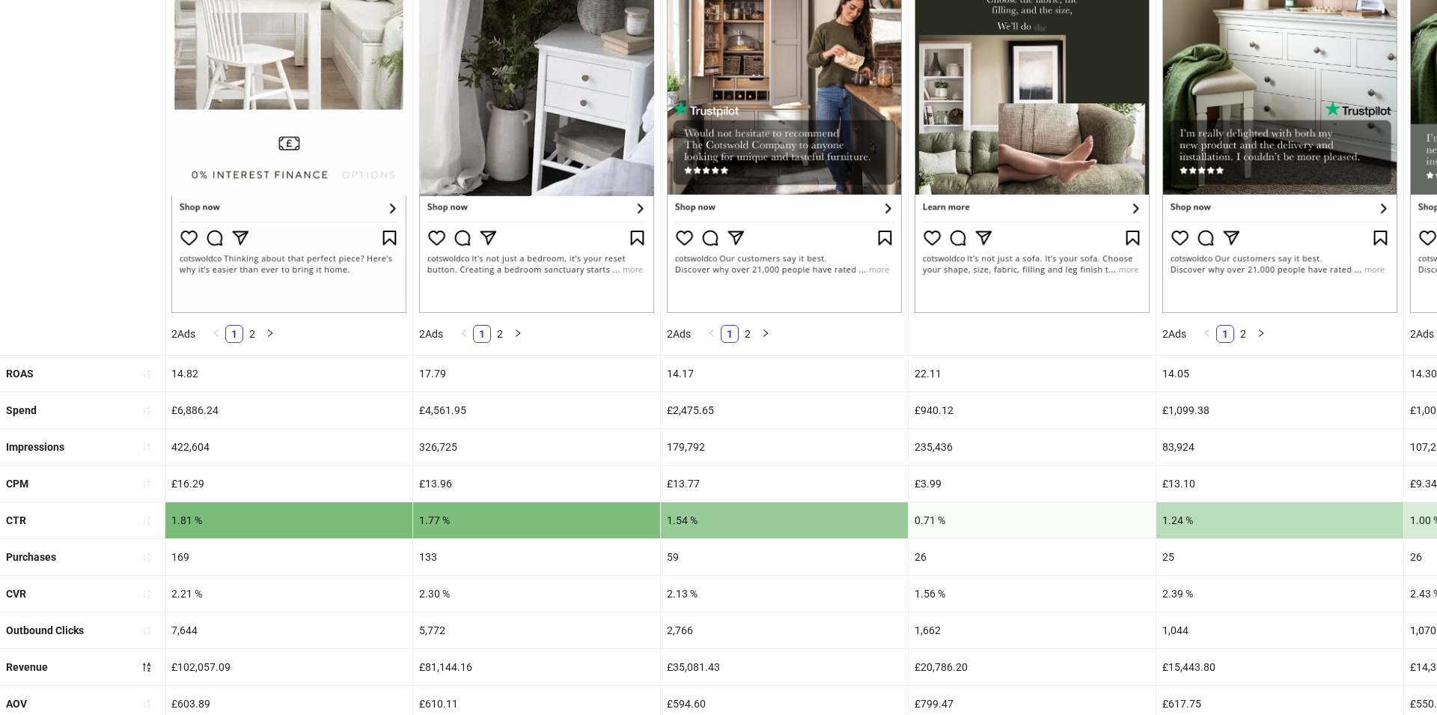
click at [450, 410] on div "£4,561.95" at bounding box center [536, 410] width 247 height 36
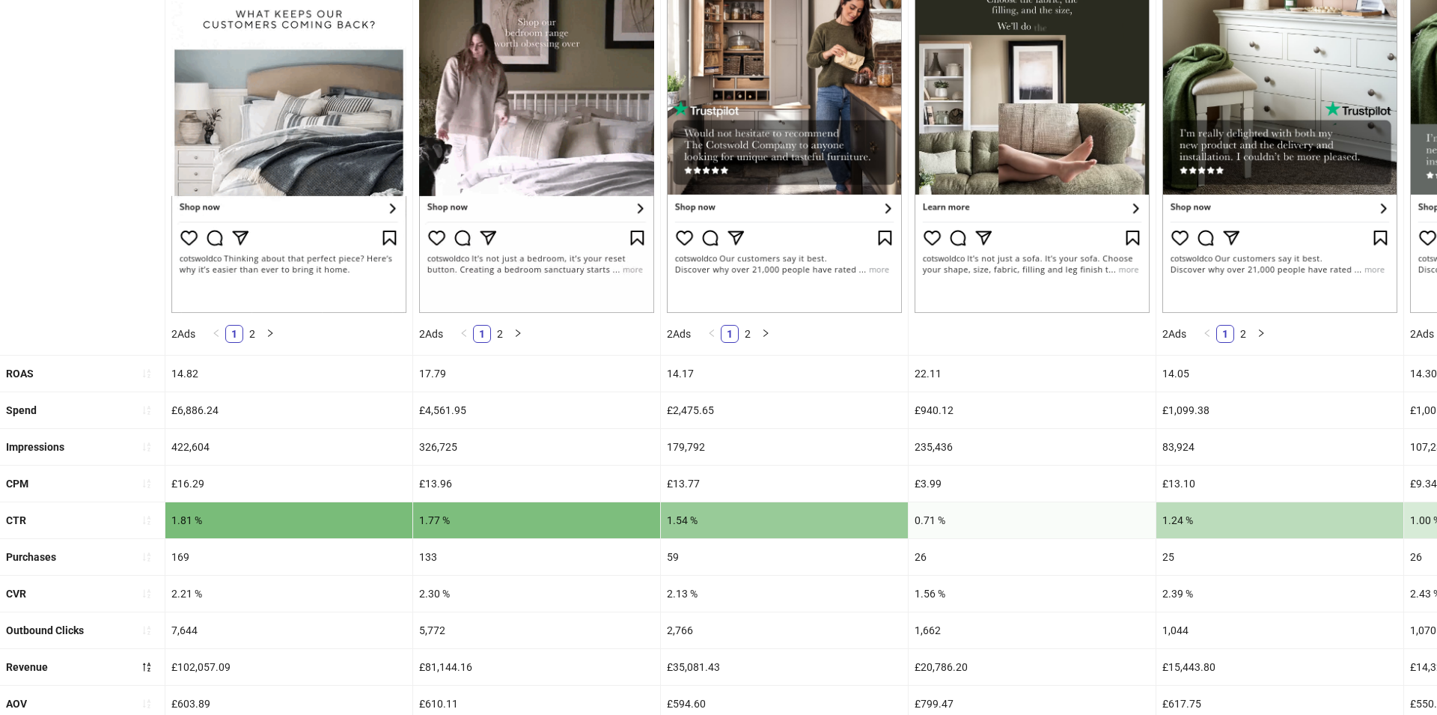
click at [450, 410] on div "£4,561.95" at bounding box center [536, 410] width 247 height 36
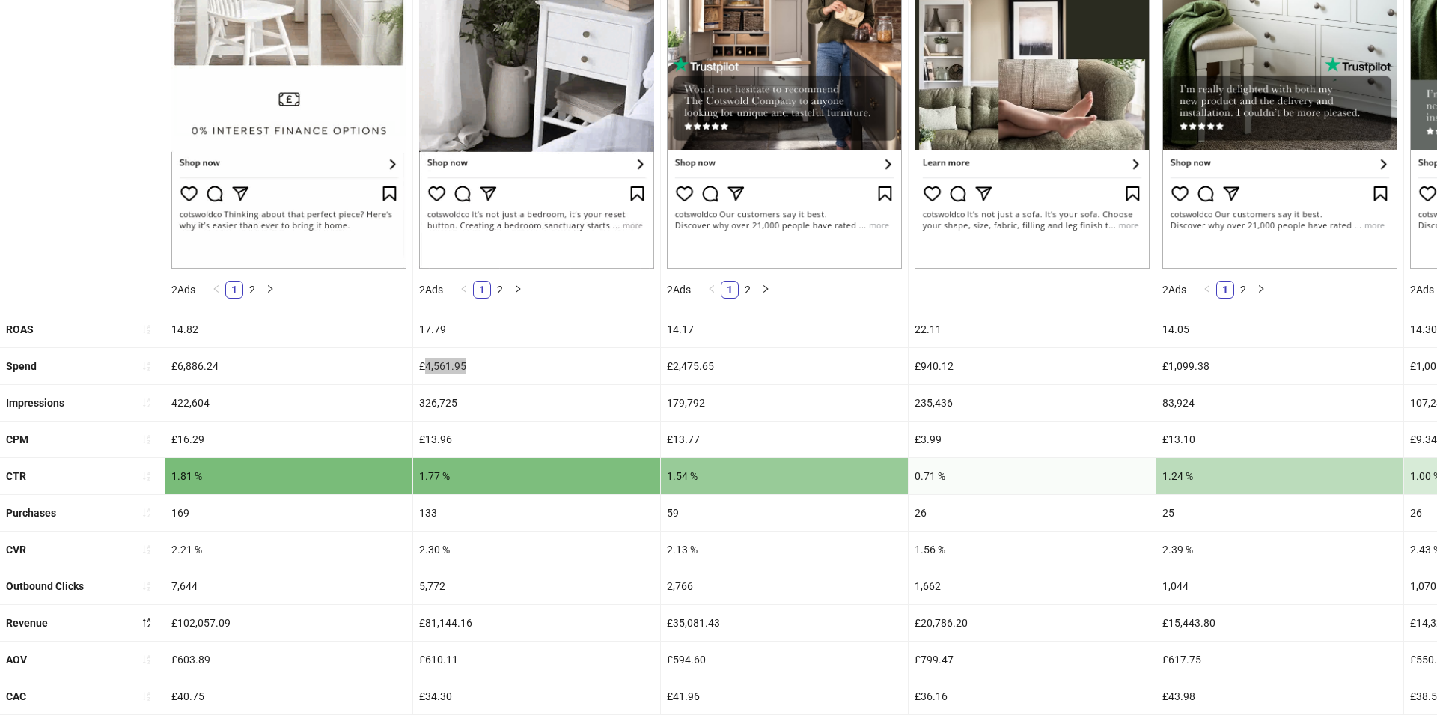
scroll to position [344, 0]
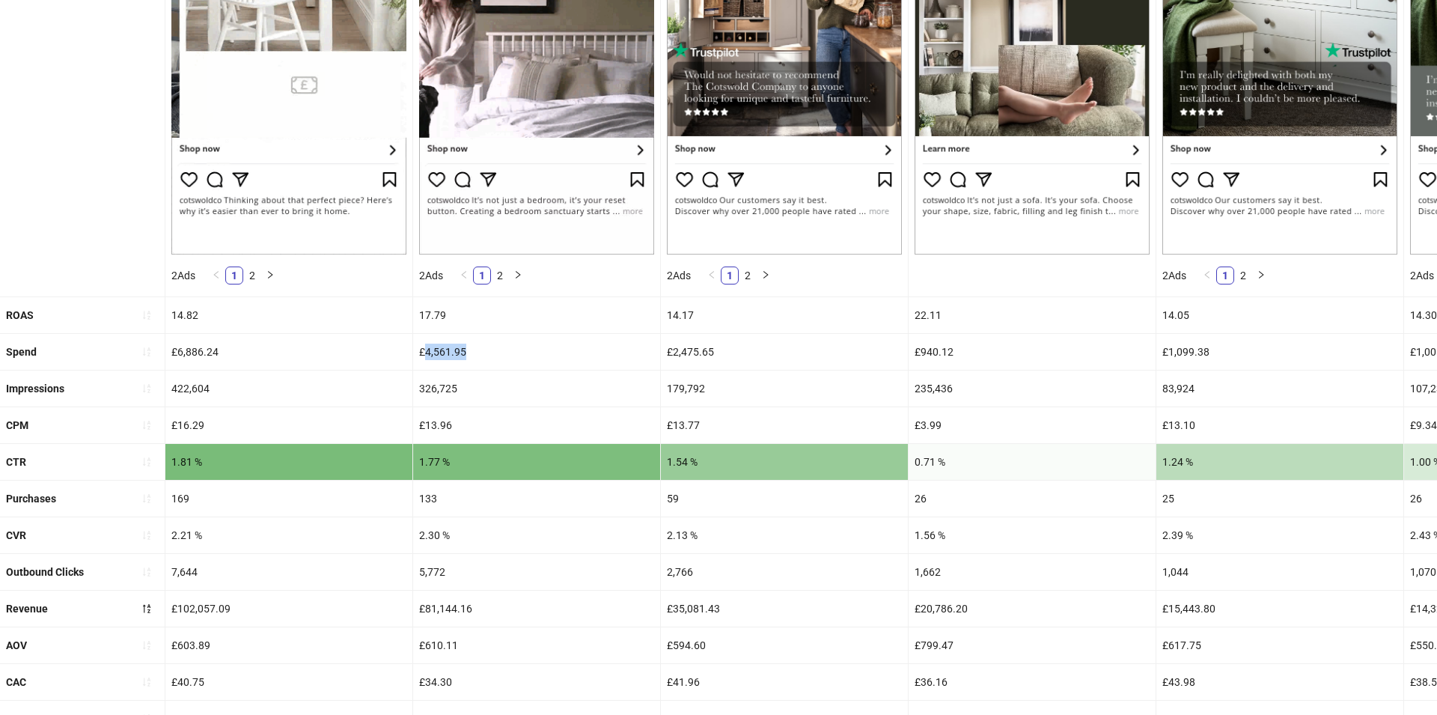
click at [421, 381] on div "326,725" at bounding box center [536, 388] width 247 height 36
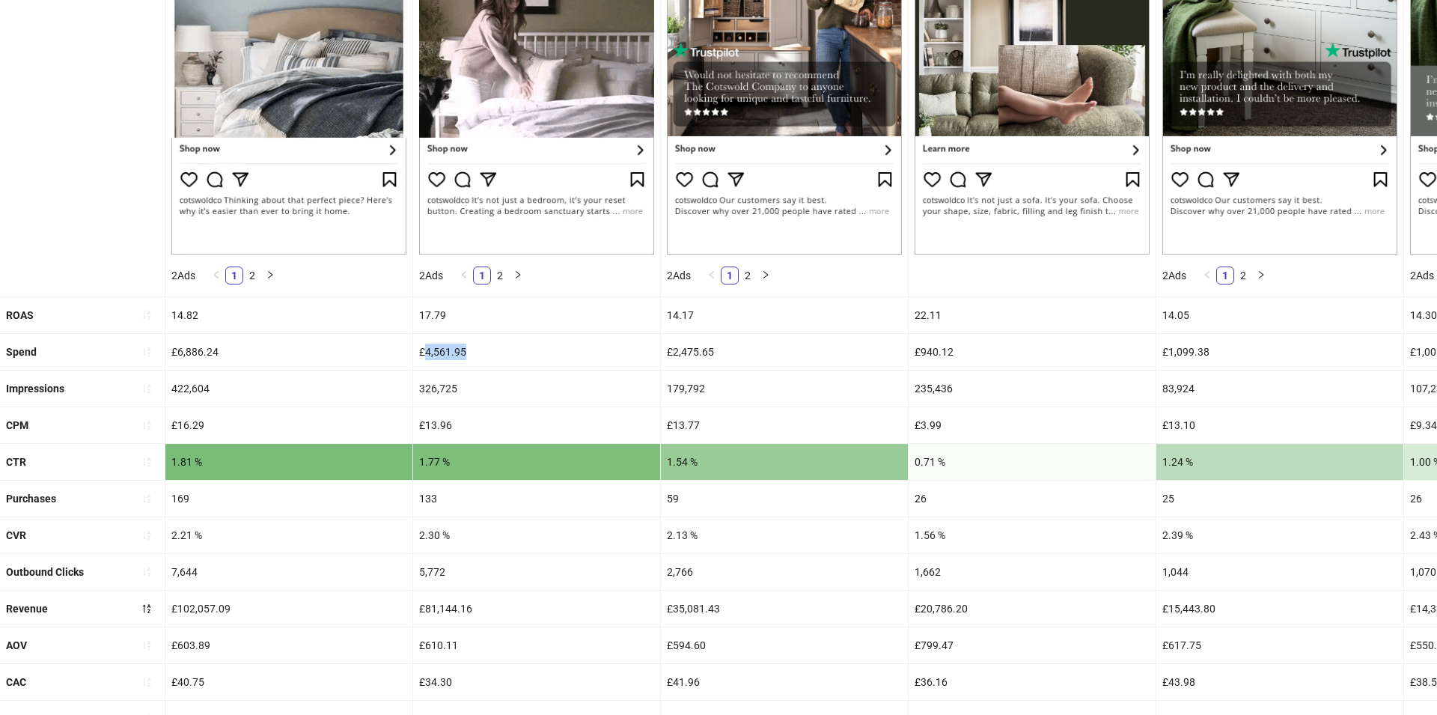
click at [421, 381] on div "326,725" at bounding box center [536, 388] width 247 height 36
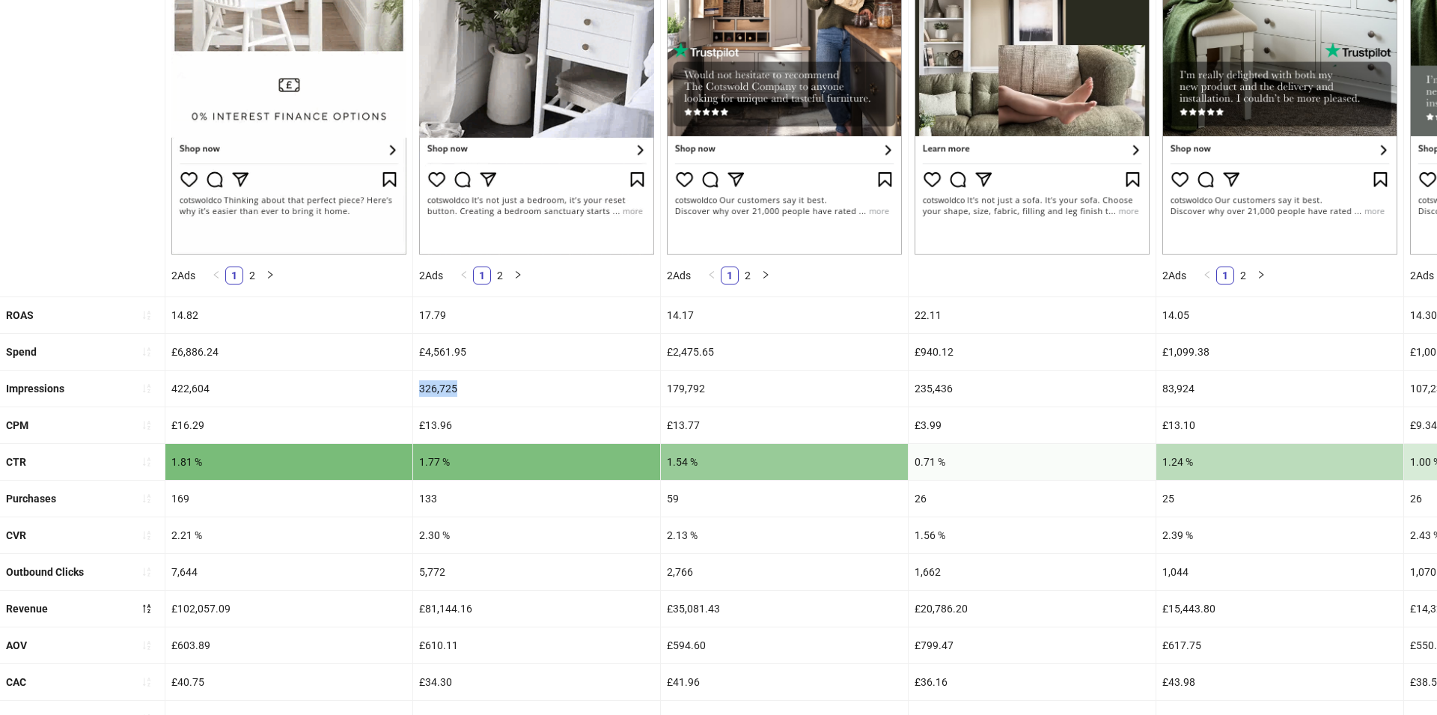
click at [421, 381] on div "326,725" at bounding box center [536, 388] width 247 height 36
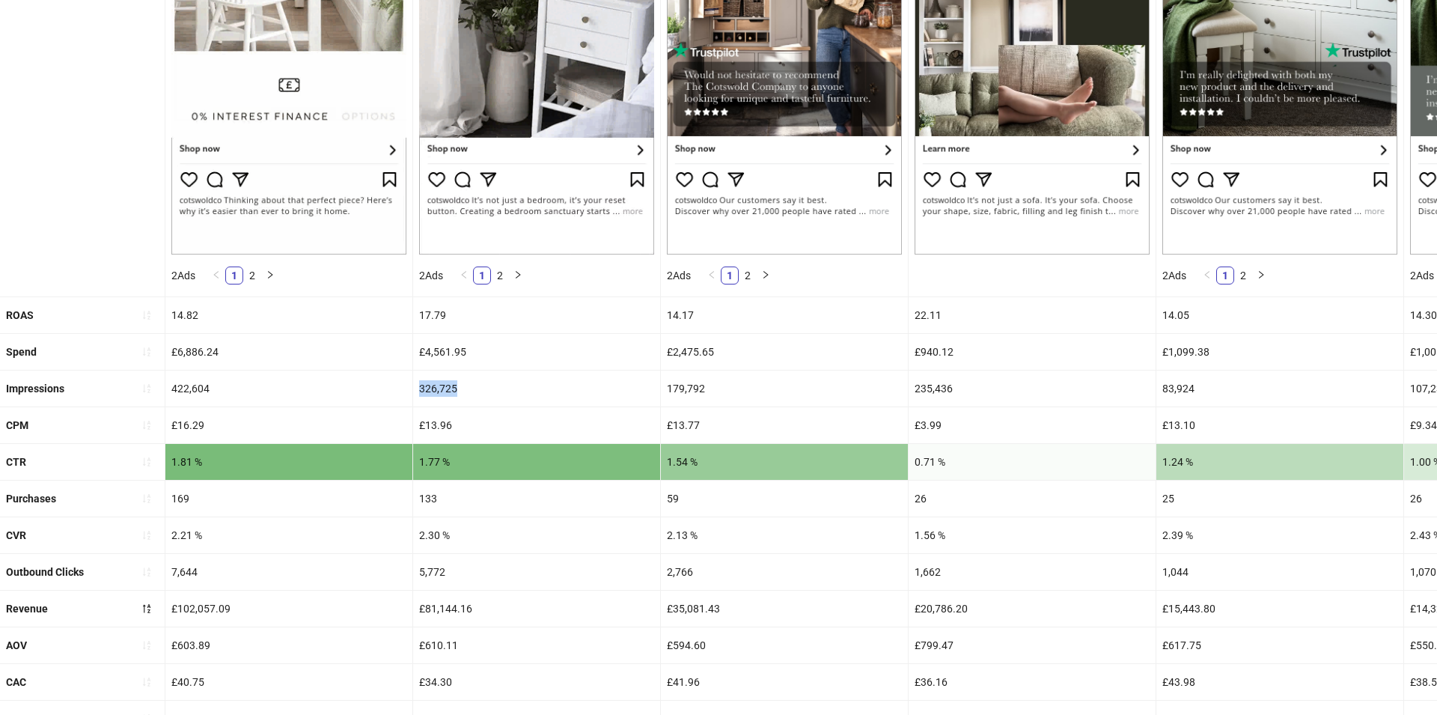
click at [429, 303] on div "17.79" at bounding box center [536, 315] width 247 height 36
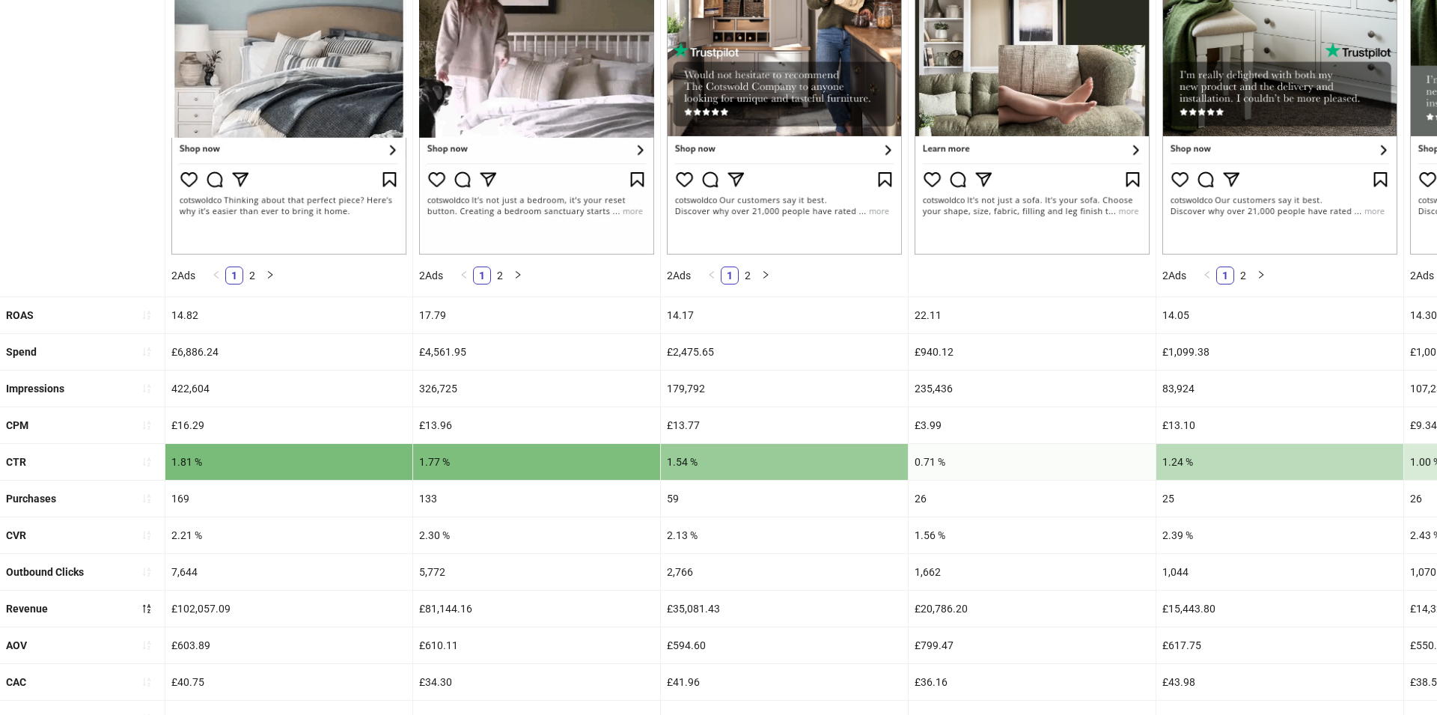
click at [430, 318] on div "17.79" at bounding box center [536, 315] width 247 height 36
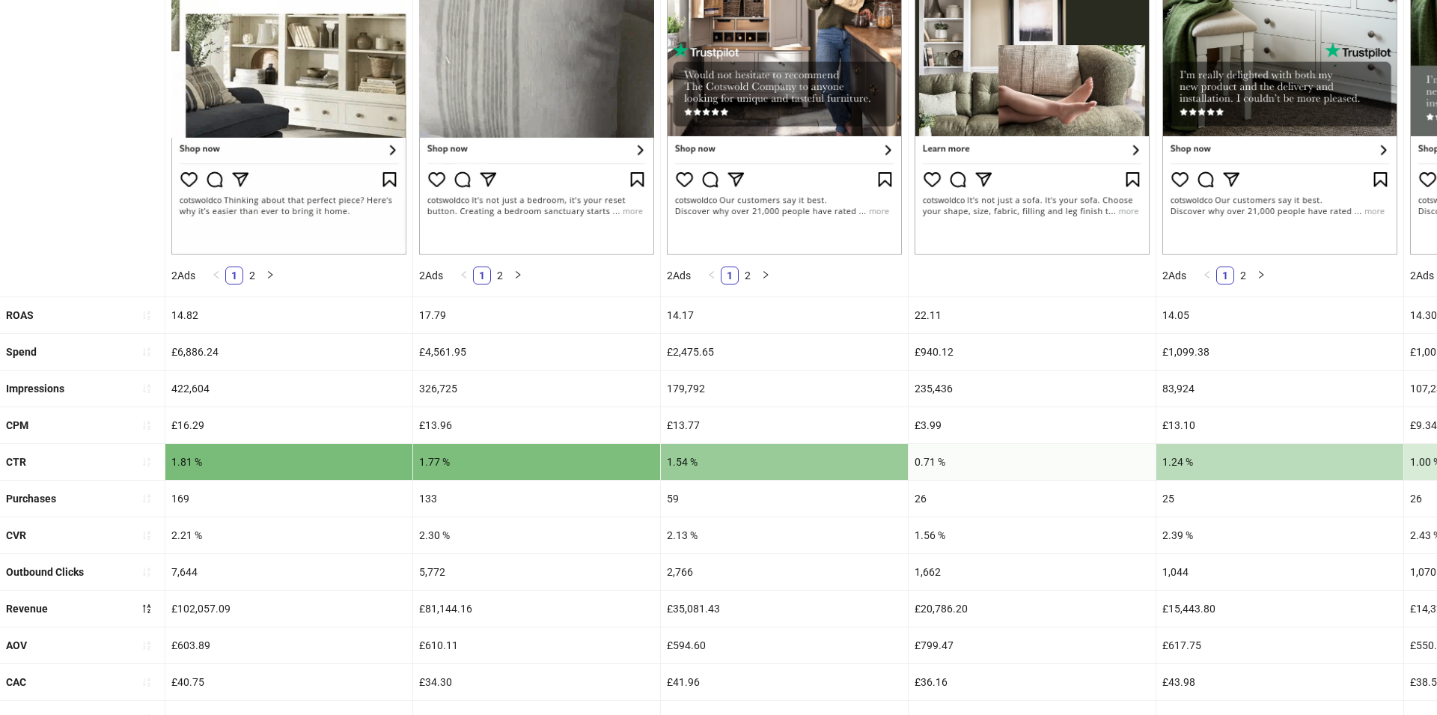
click at [430, 318] on div "17.79" at bounding box center [536, 315] width 247 height 36
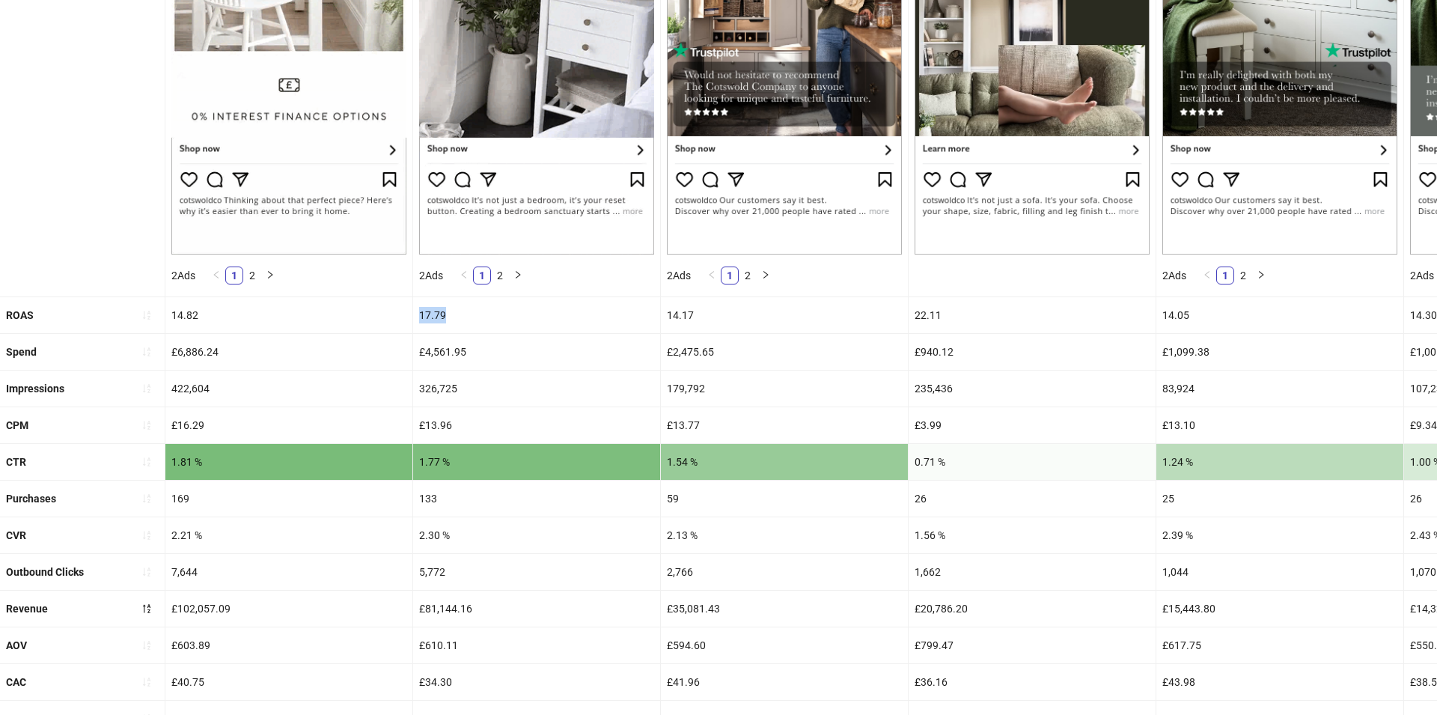
click at [430, 318] on div "17.79" at bounding box center [536, 315] width 247 height 36
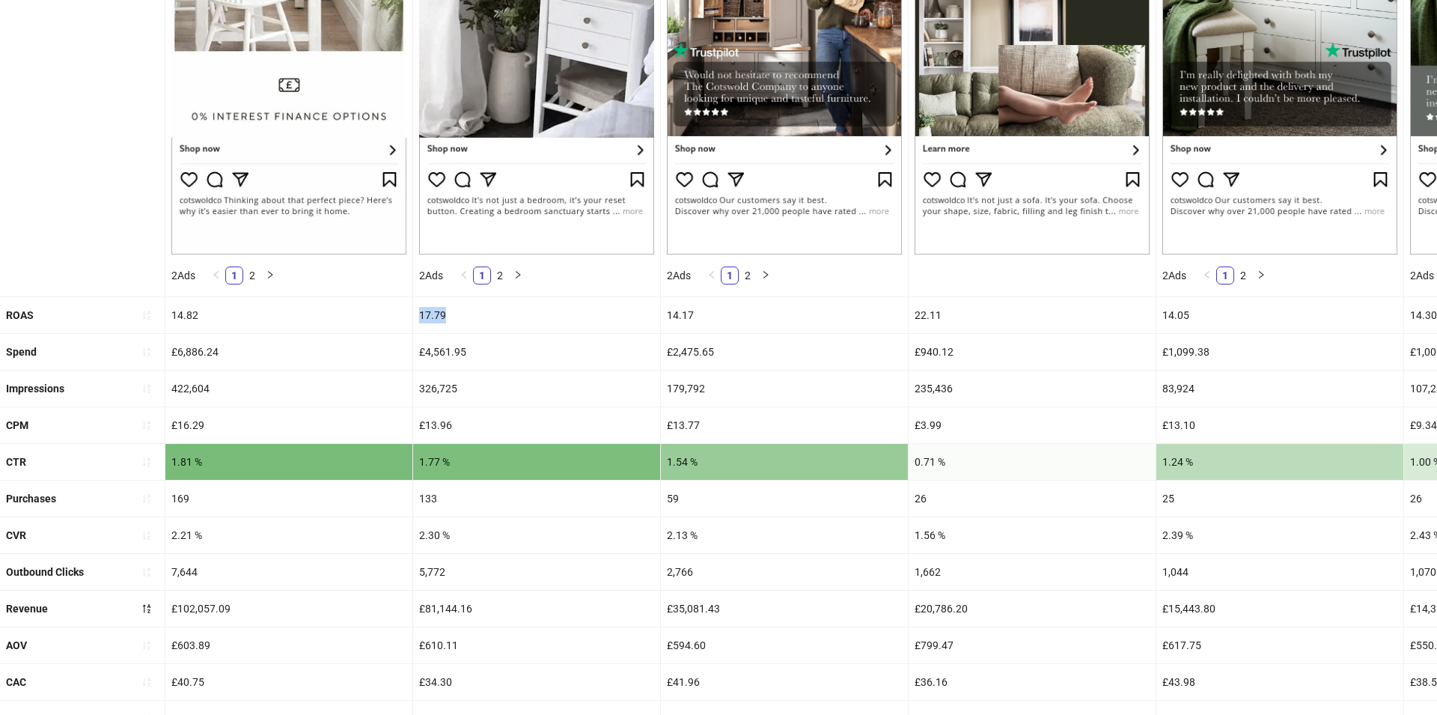
click at [421, 463] on div "1.77 %" at bounding box center [536, 462] width 247 height 36
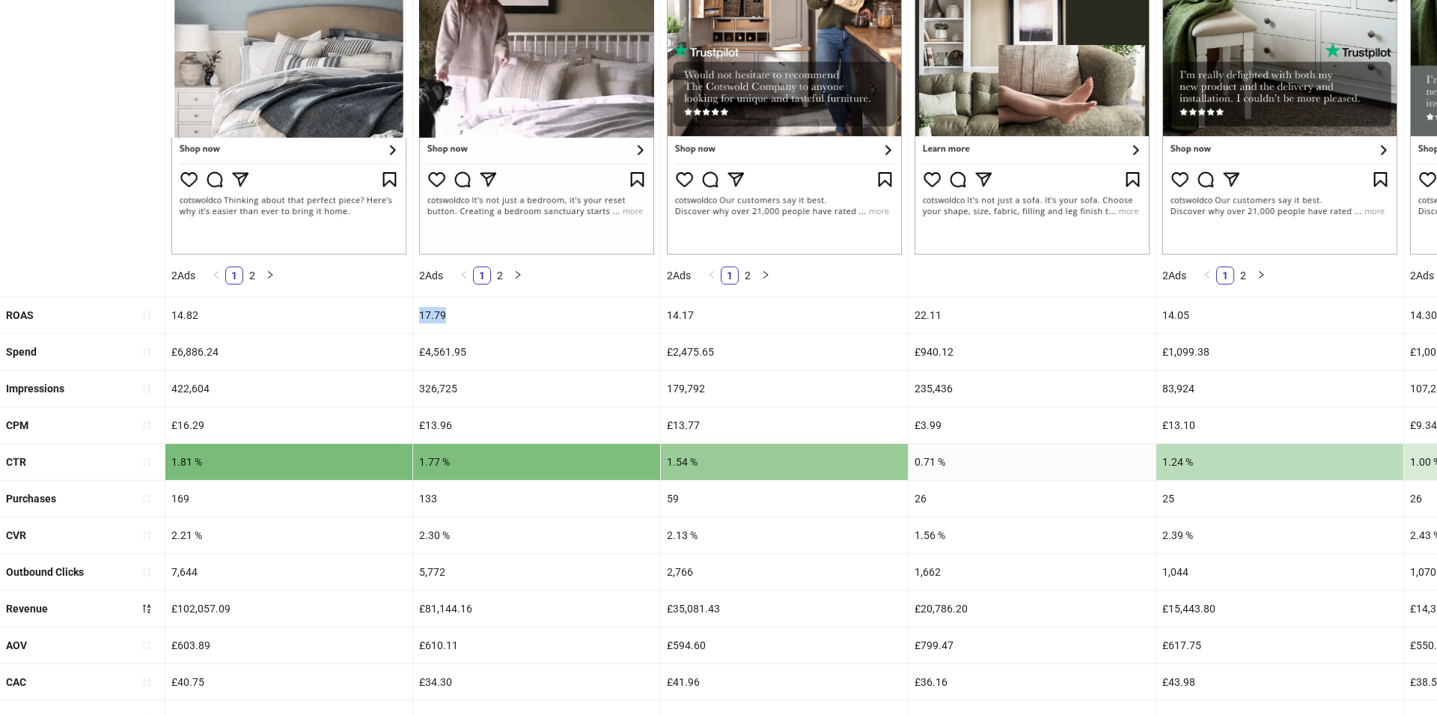
click at [421, 463] on div "1.77 %" at bounding box center [536, 462] width 247 height 36
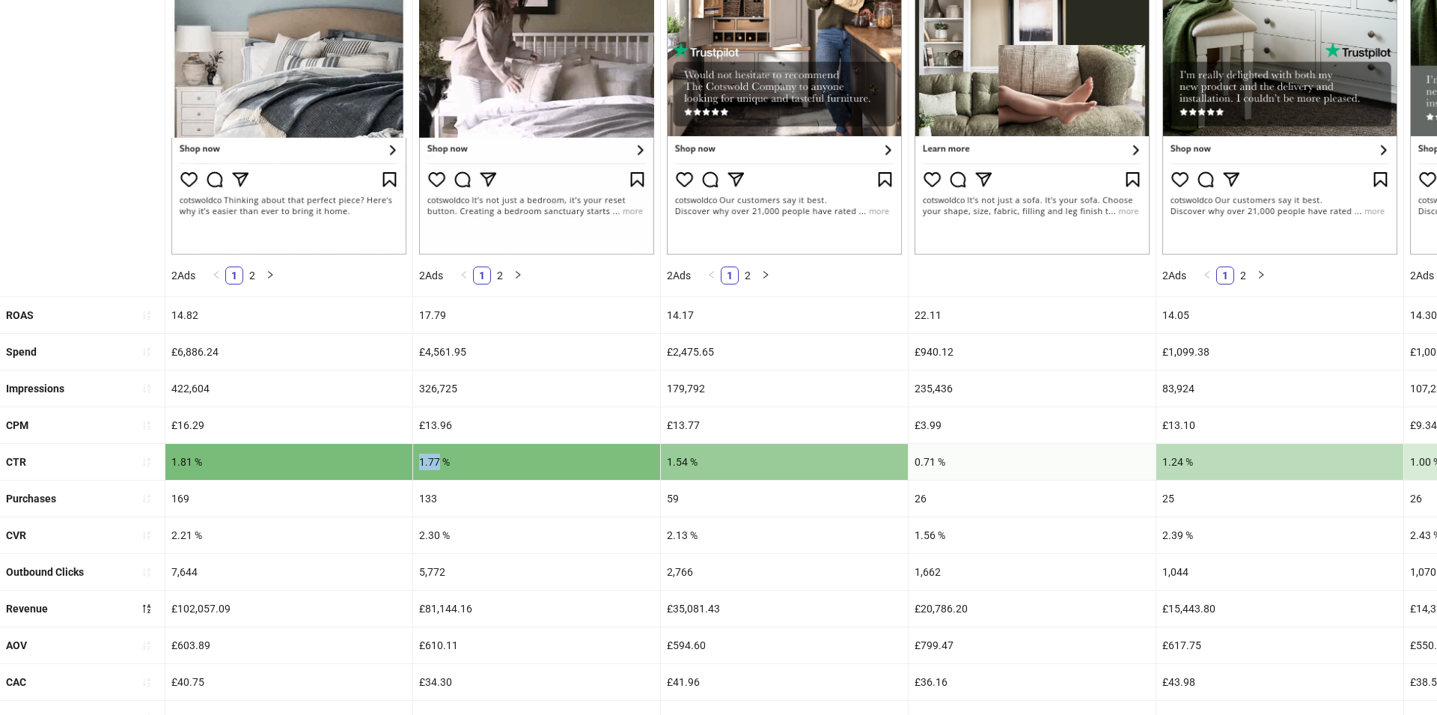
click at [421, 463] on div "1.77 %" at bounding box center [536, 462] width 247 height 36
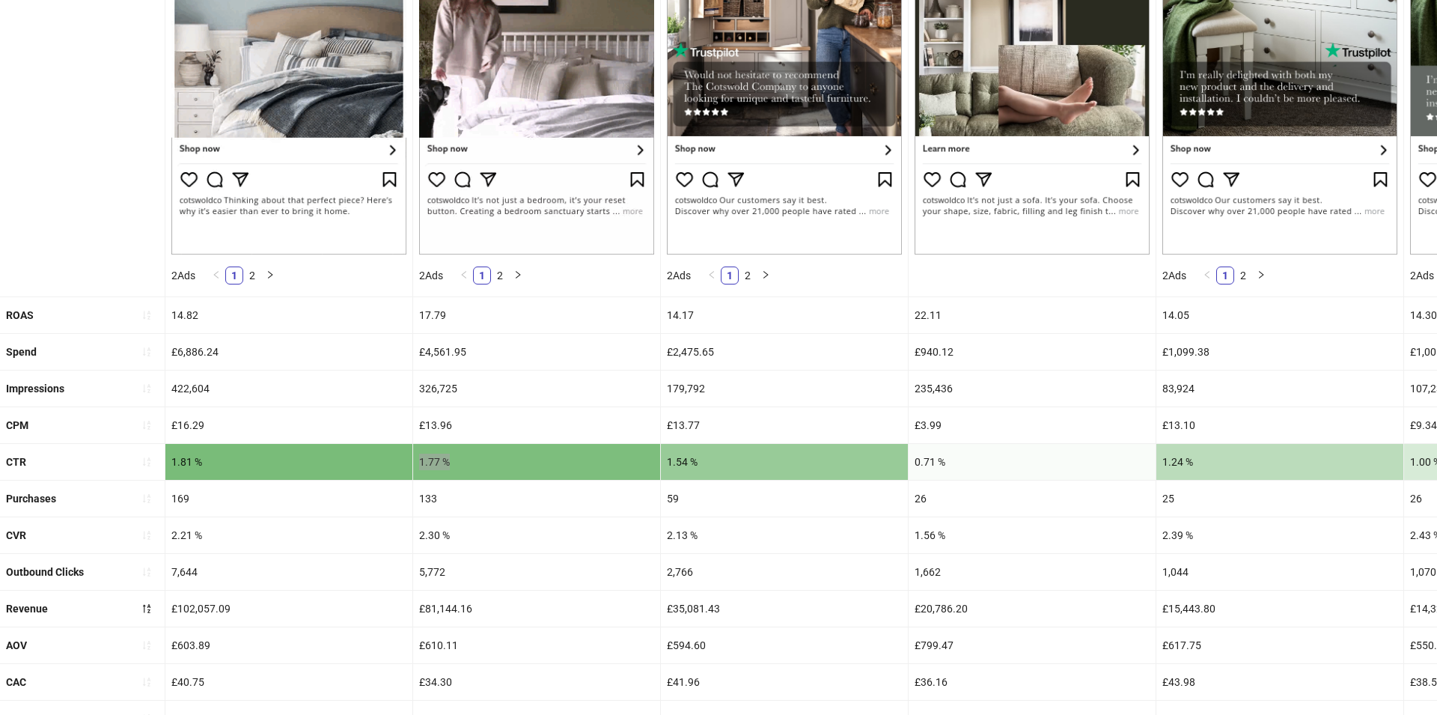
scroll to position [362, 0]
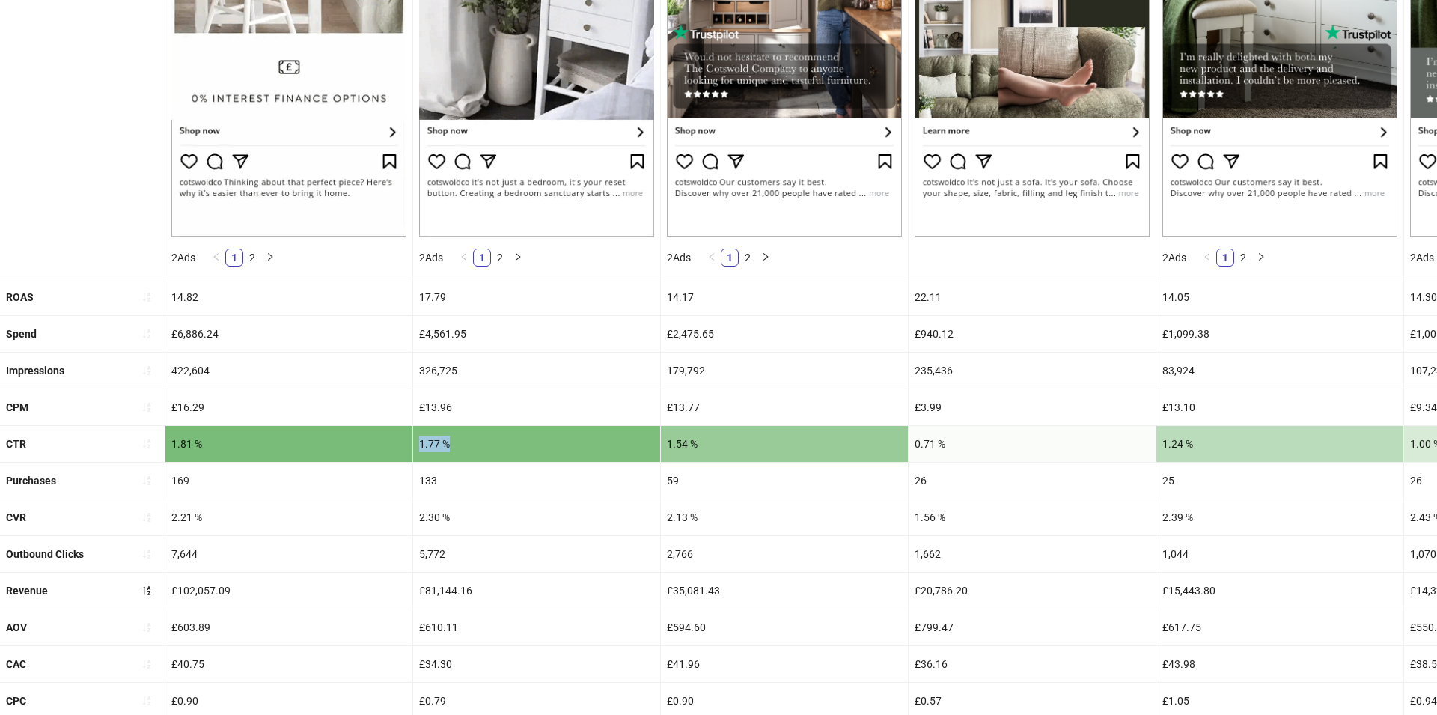
click at [435, 512] on div "2.30 %" at bounding box center [536, 517] width 247 height 36
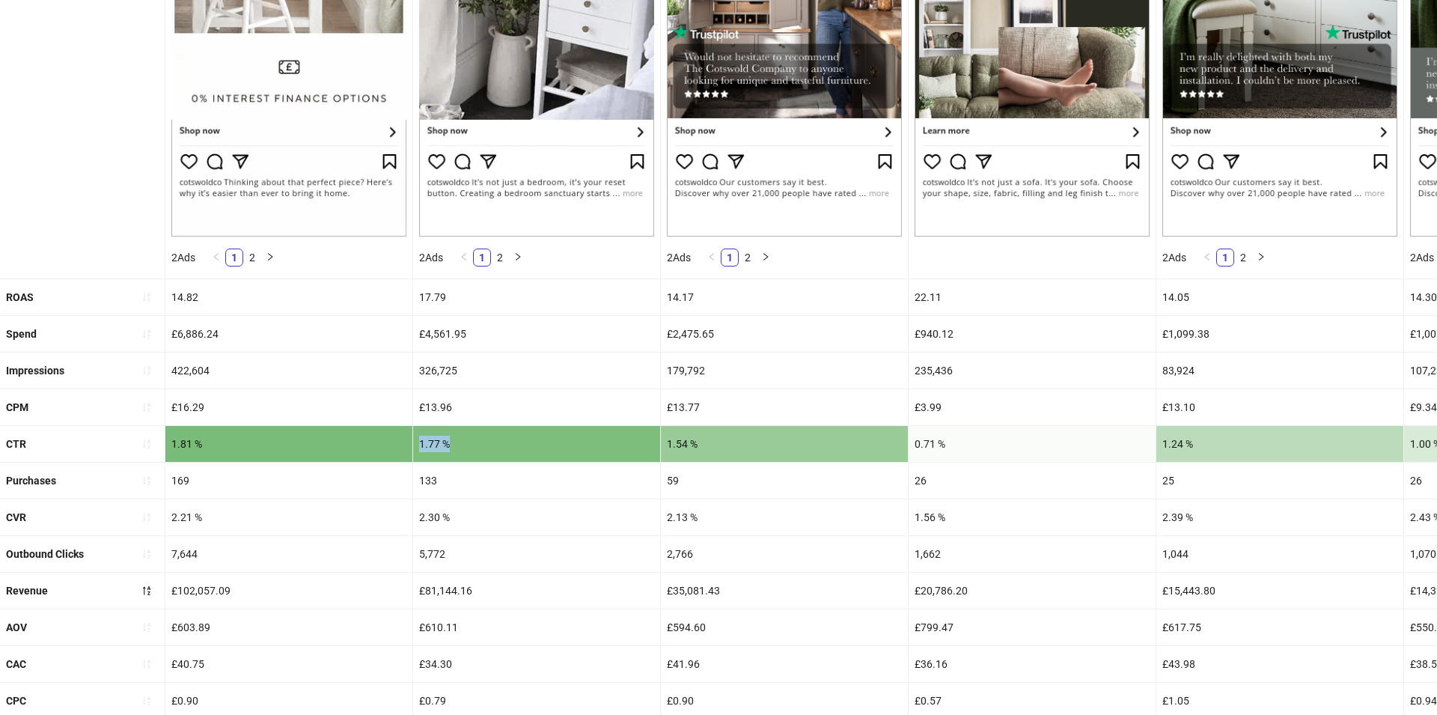
click at [435, 512] on div "2.30 %" at bounding box center [536, 517] width 247 height 36
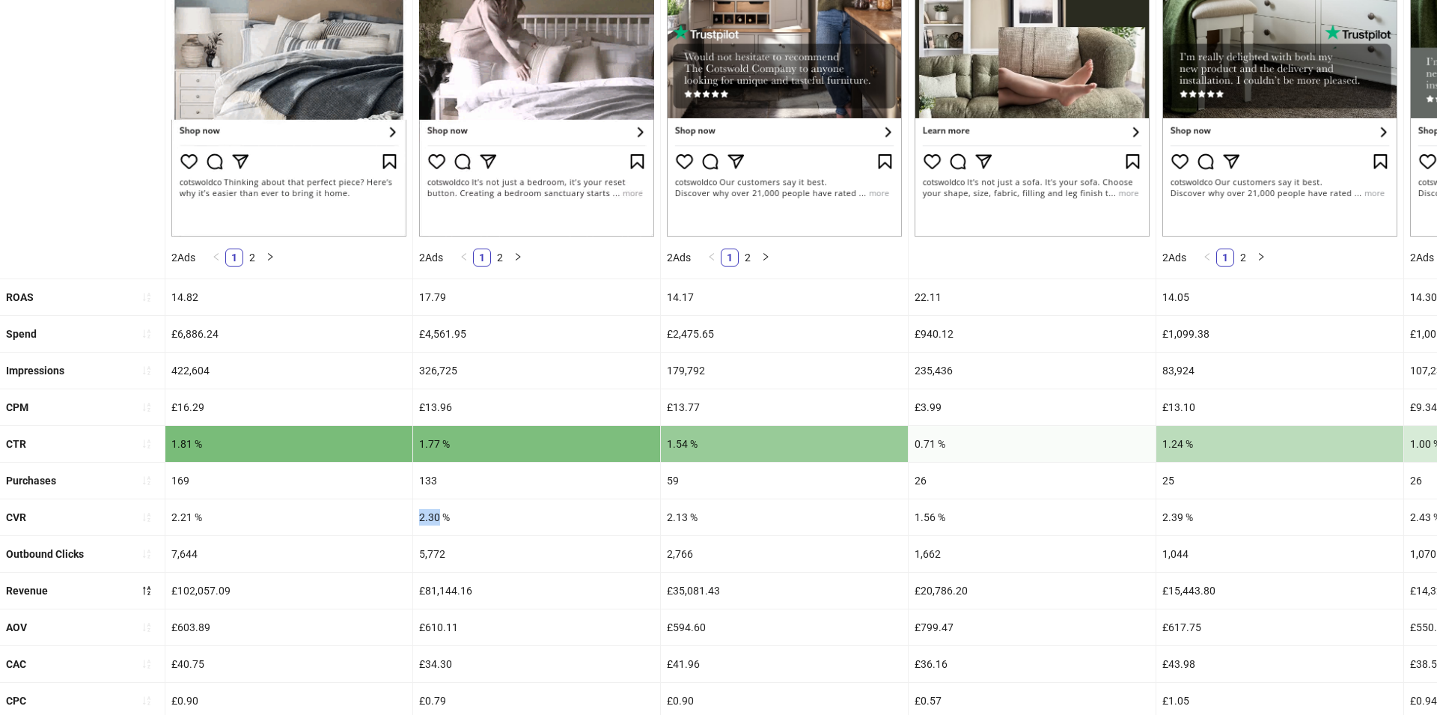
click at [435, 512] on div "2.30 %" at bounding box center [536, 517] width 247 height 36
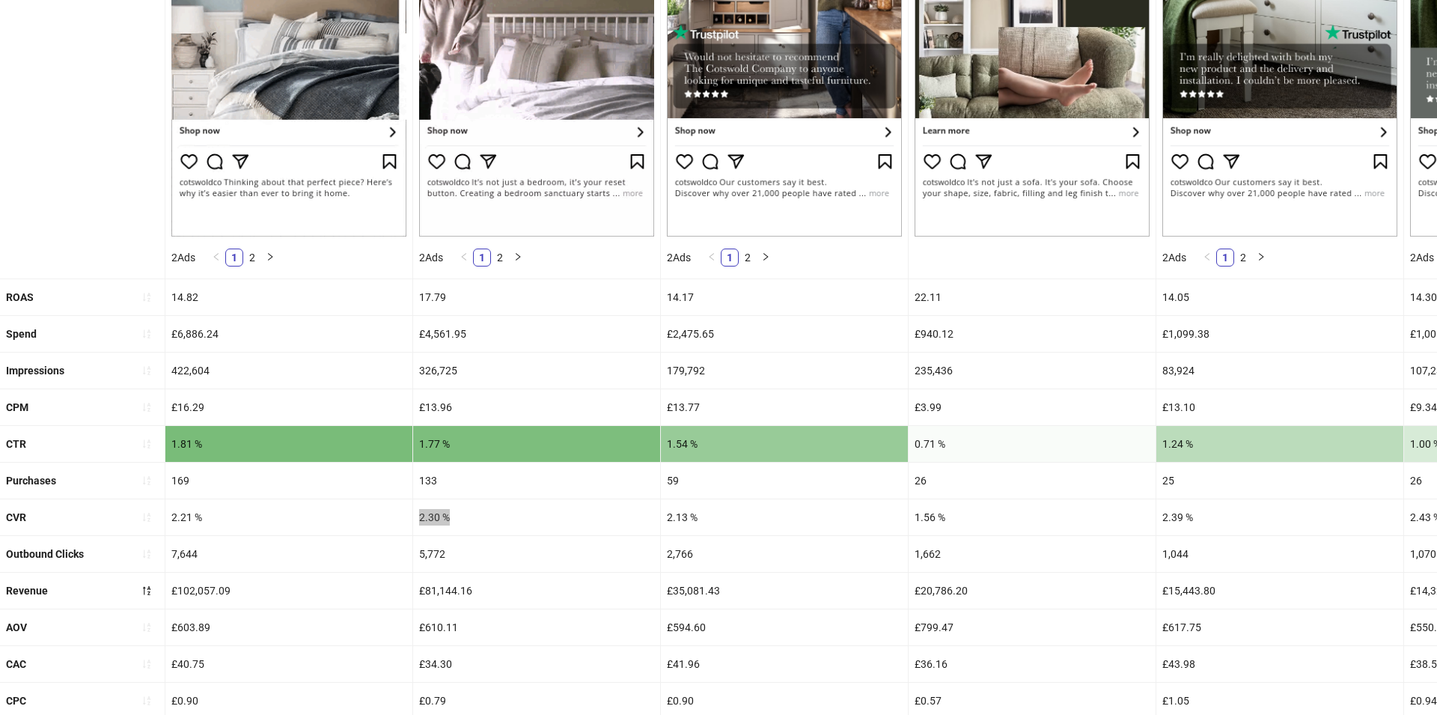
scroll to position [532, 0]
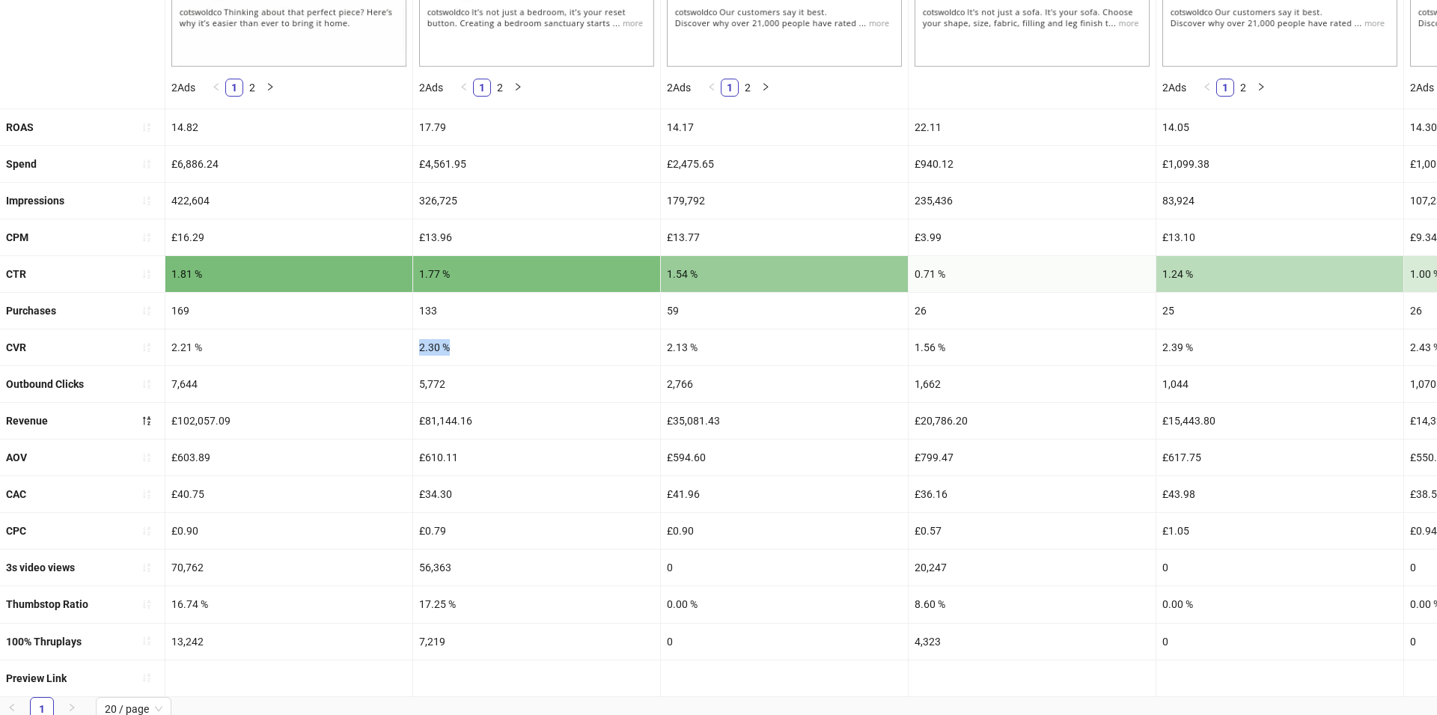
click at [435, 597] on div "17.25 %" at bounding box center [536, 604] width 247 height 36
click at [445, 412] on div "£81,144.16" at bounding box center [536, 421] width 247 height 36
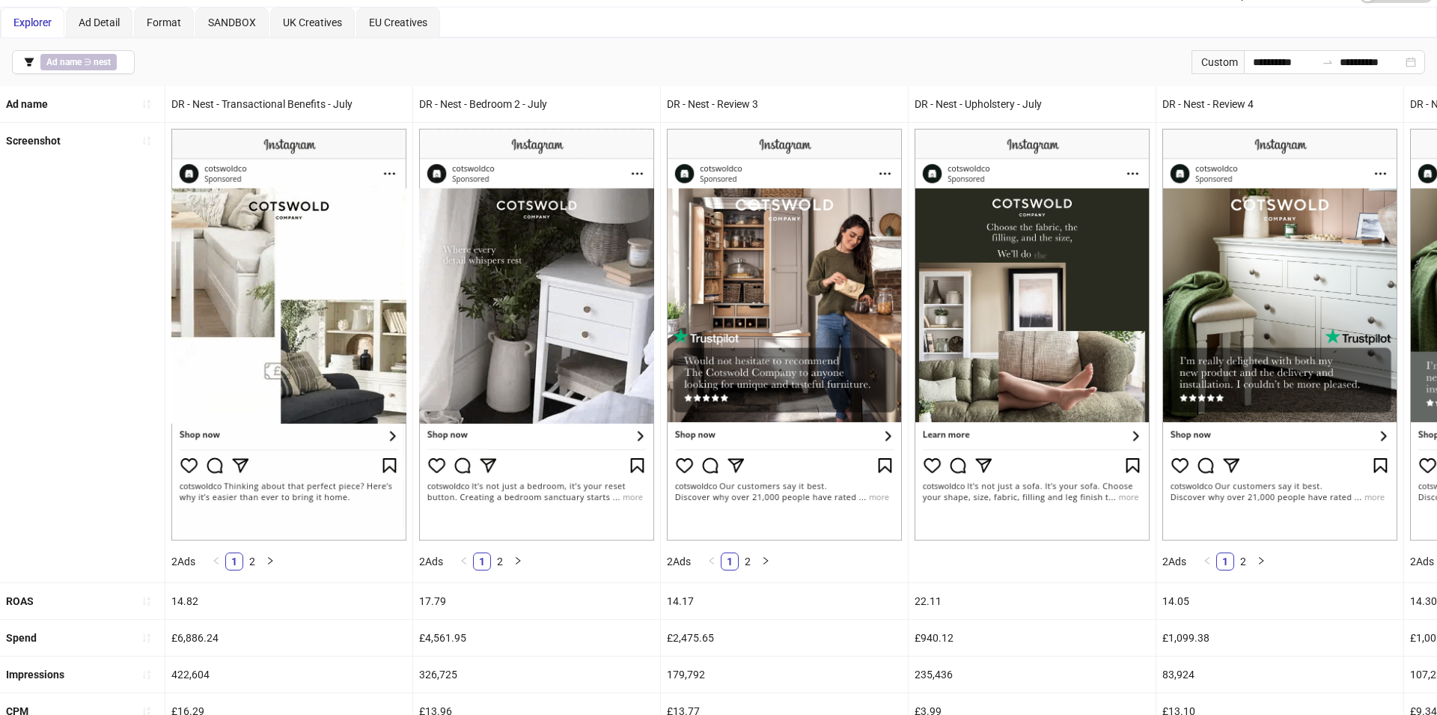
scroll to position [52, 0]
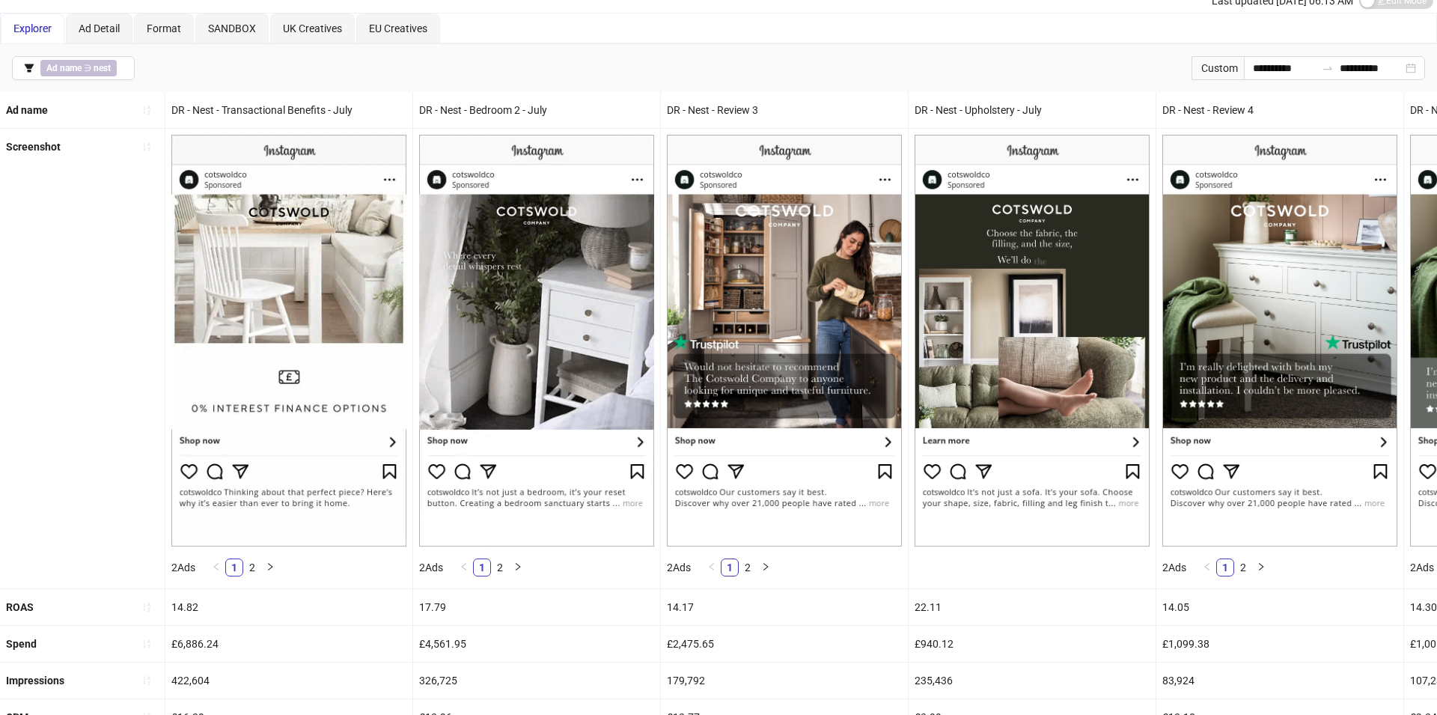
click at [703, 100] on div "DR - Nest - Review 3" at bounding box center [784, 110] width 247 height 36
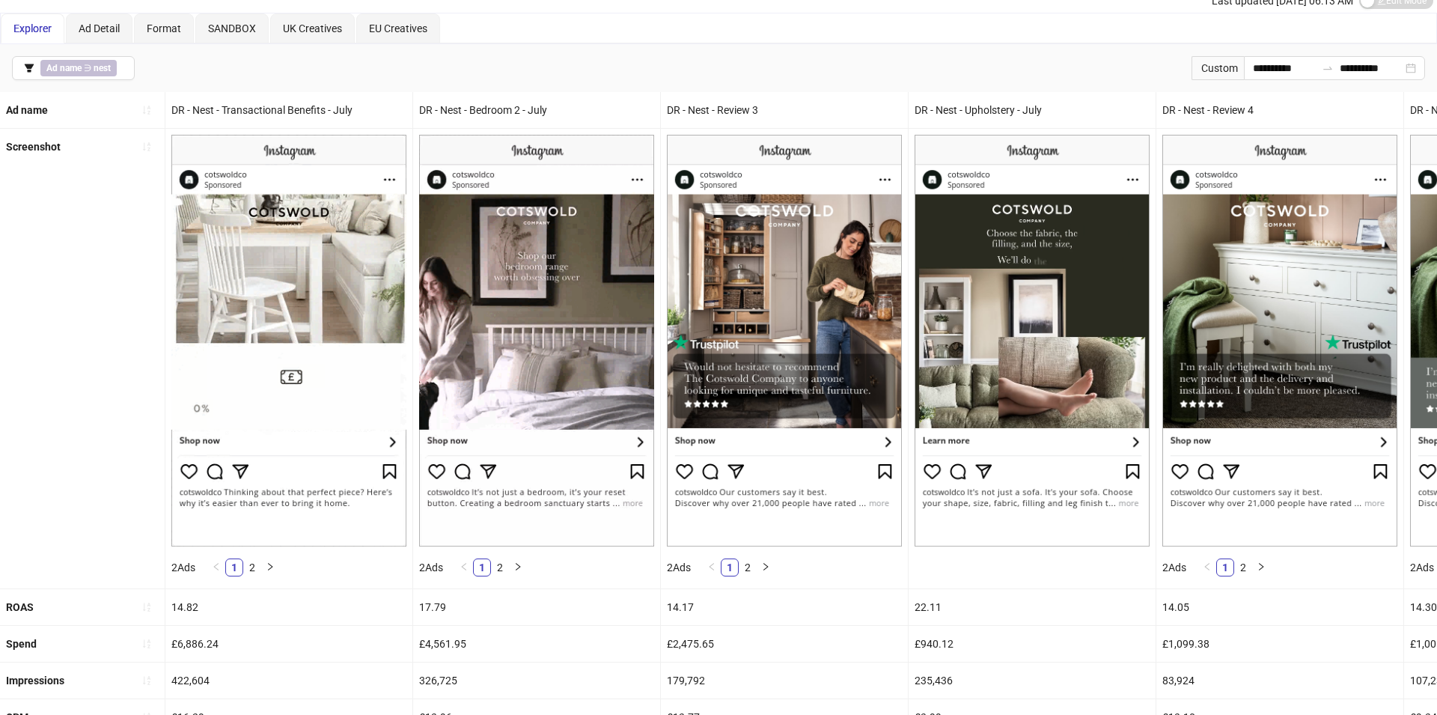
click at [703, 100] on div "DR - Nest - Review 3" at bounding box center [784, 110] width 247 height 36
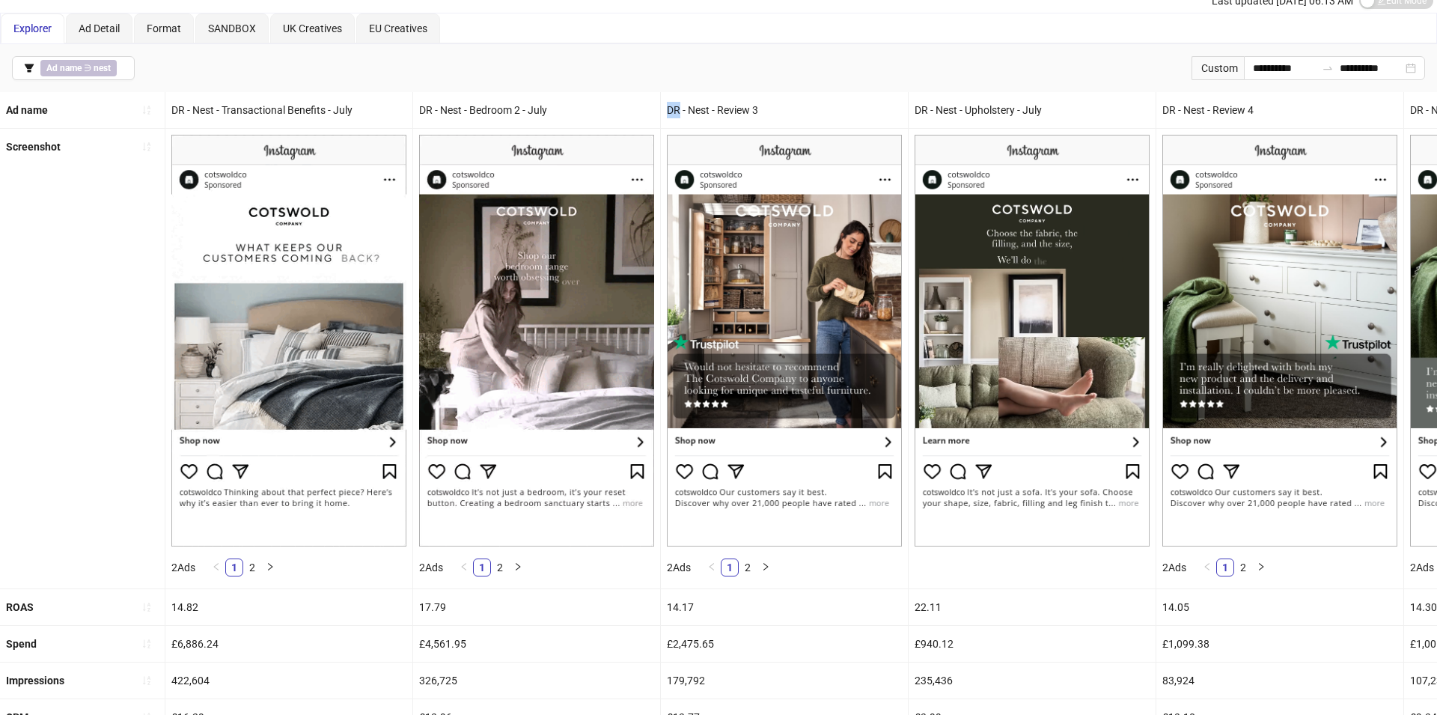
click at [703, 100] on div "DR - Nest - Review 3" at bounding box center [784, 110] width 247 height 36
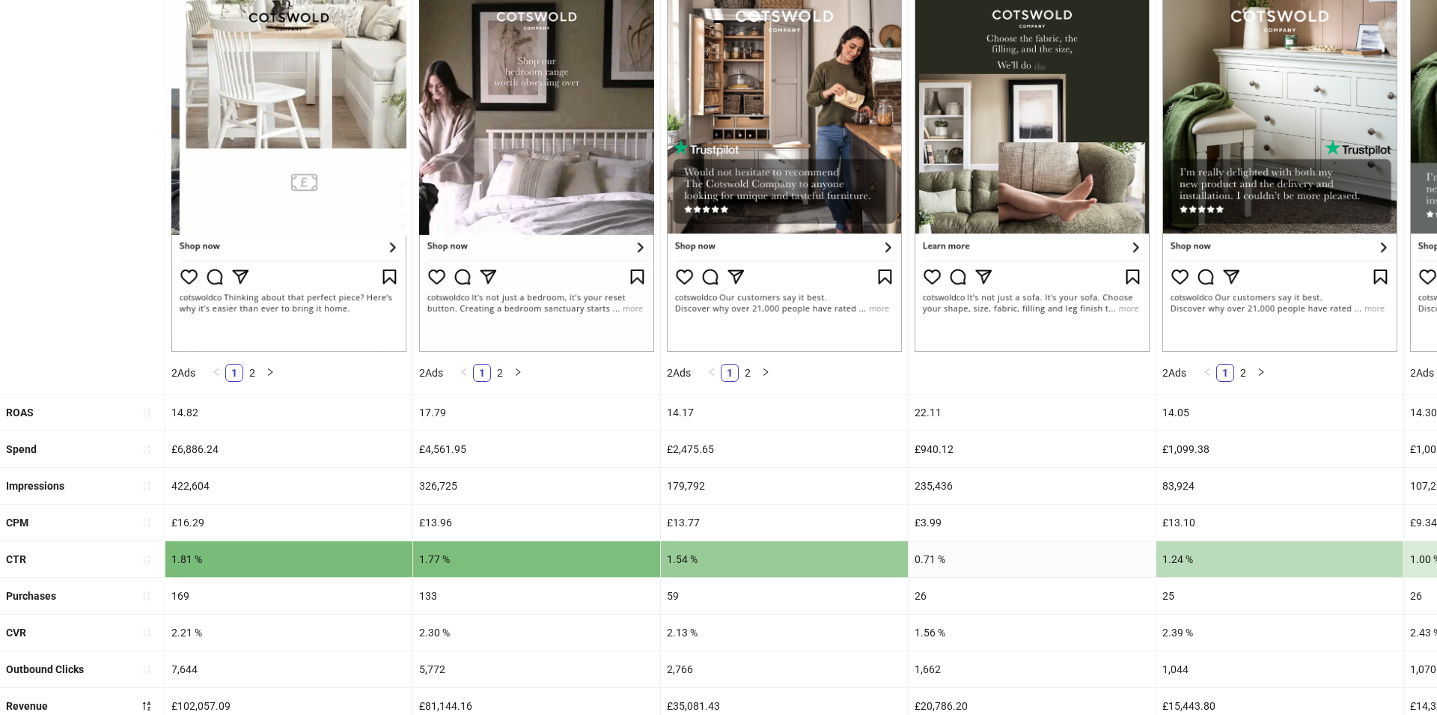
scroll to position [248, 0]
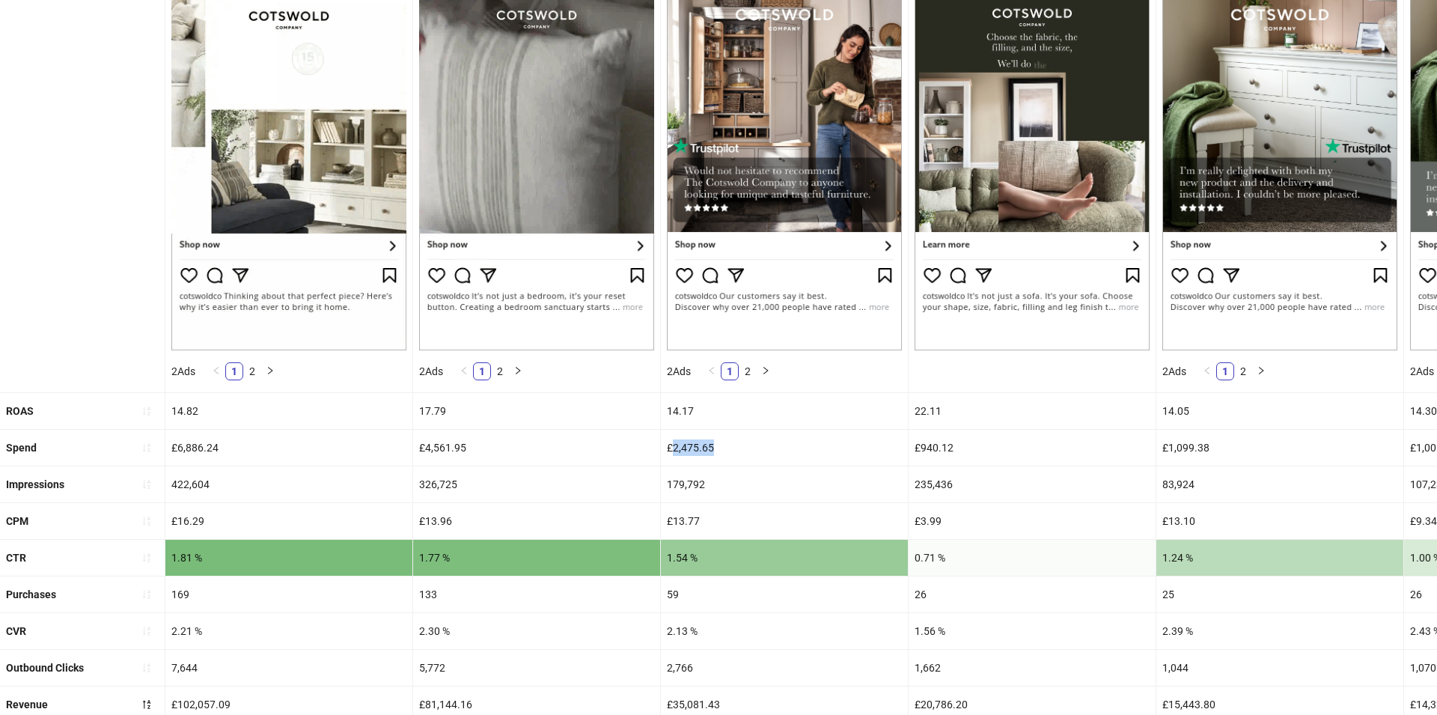
drag, startPoint x: 673, startPoint y: 448, endPoint x: 755, endPoint y: 448, distance: 81.6
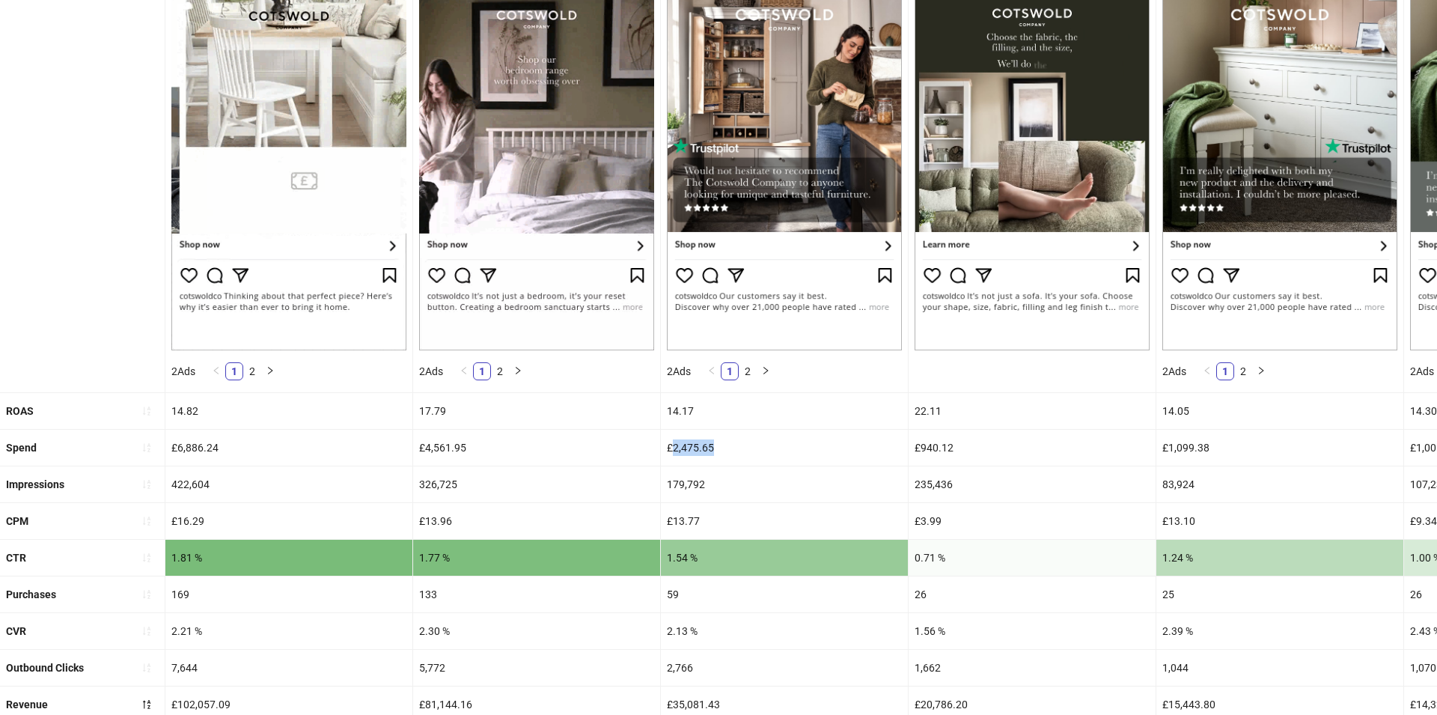
click at [755, 448] on div "£2,475.65" at bounding box center [784, 447] width 247 height 36
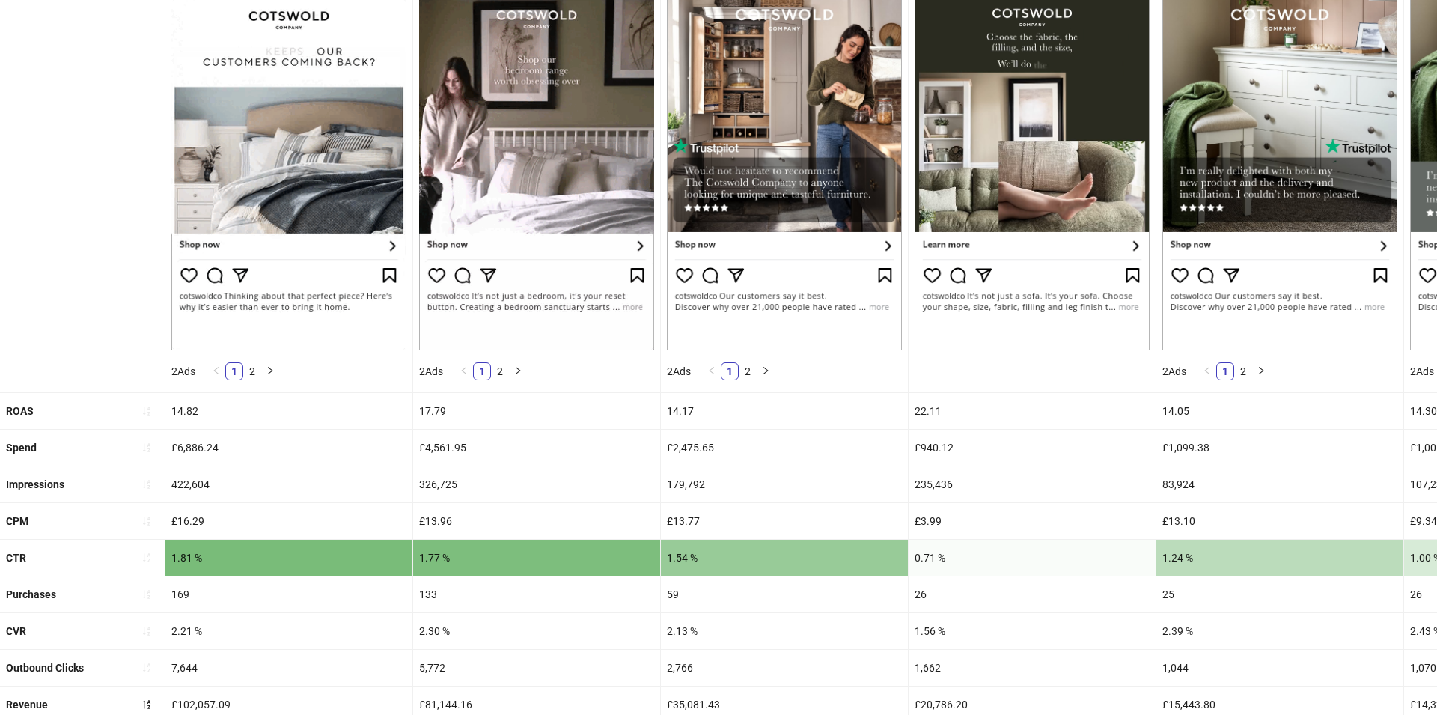
click at [679, 413] on div "14.17" at bounding box center [784, 411] width 247 height 36
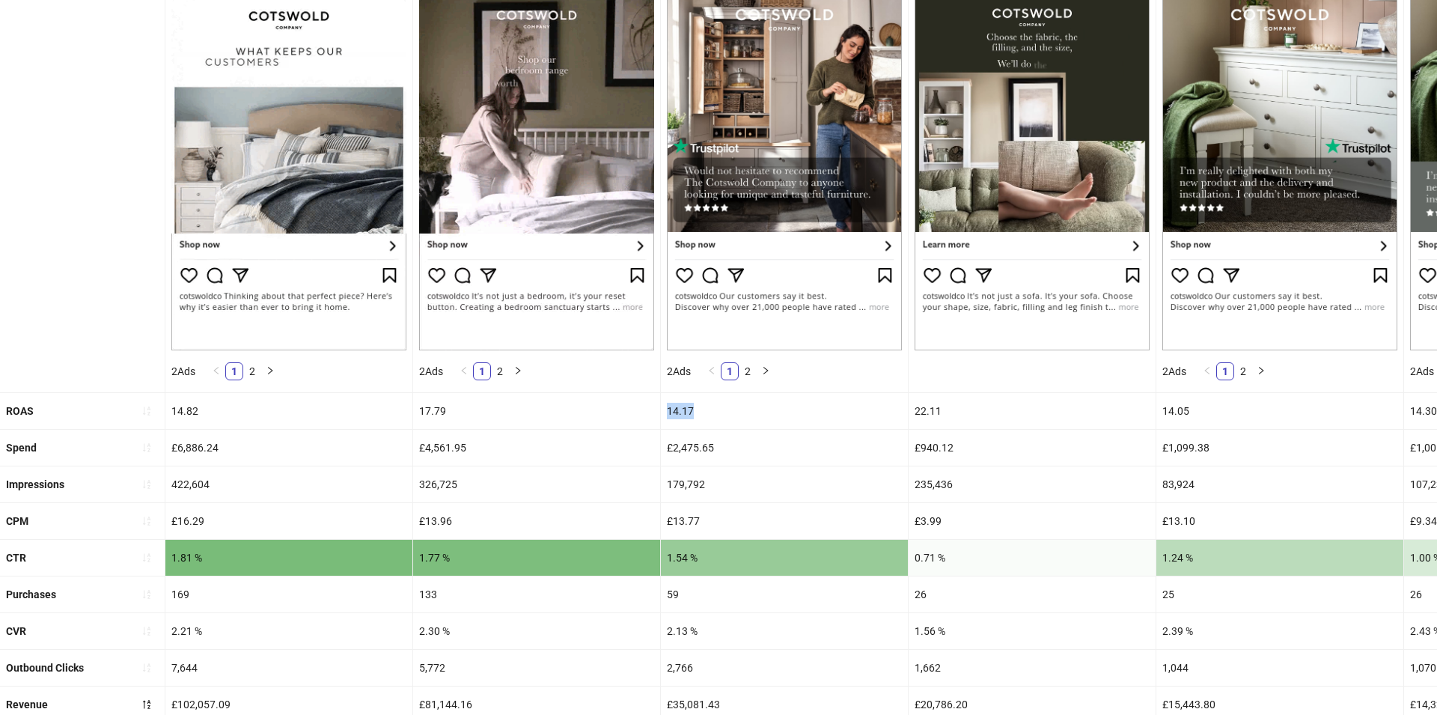
click at [679, 413] on div "14.17" at bounding box center [784, 411] width 247 height 36
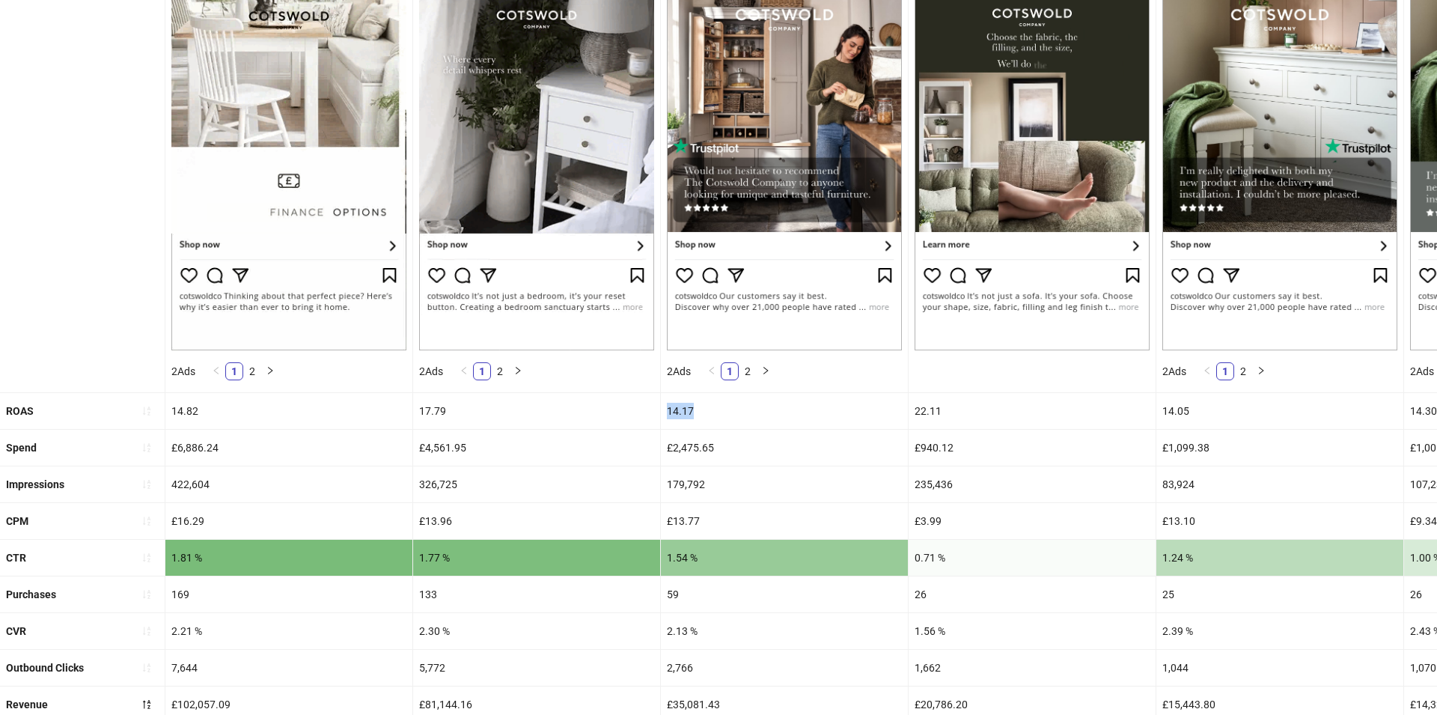
click at [679, 413] on div "14.17" at bounding box center [784, 411] width 247 height 36
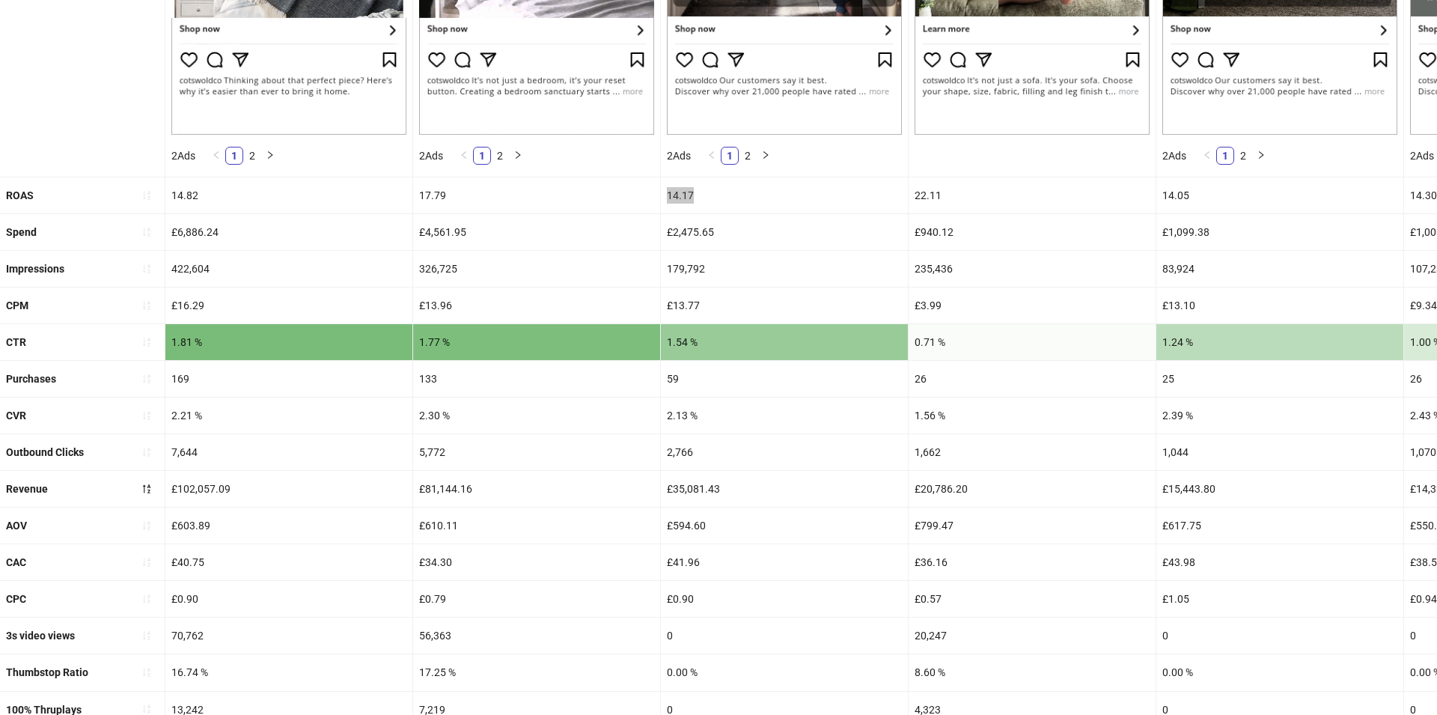
scroll to position [532, 0]
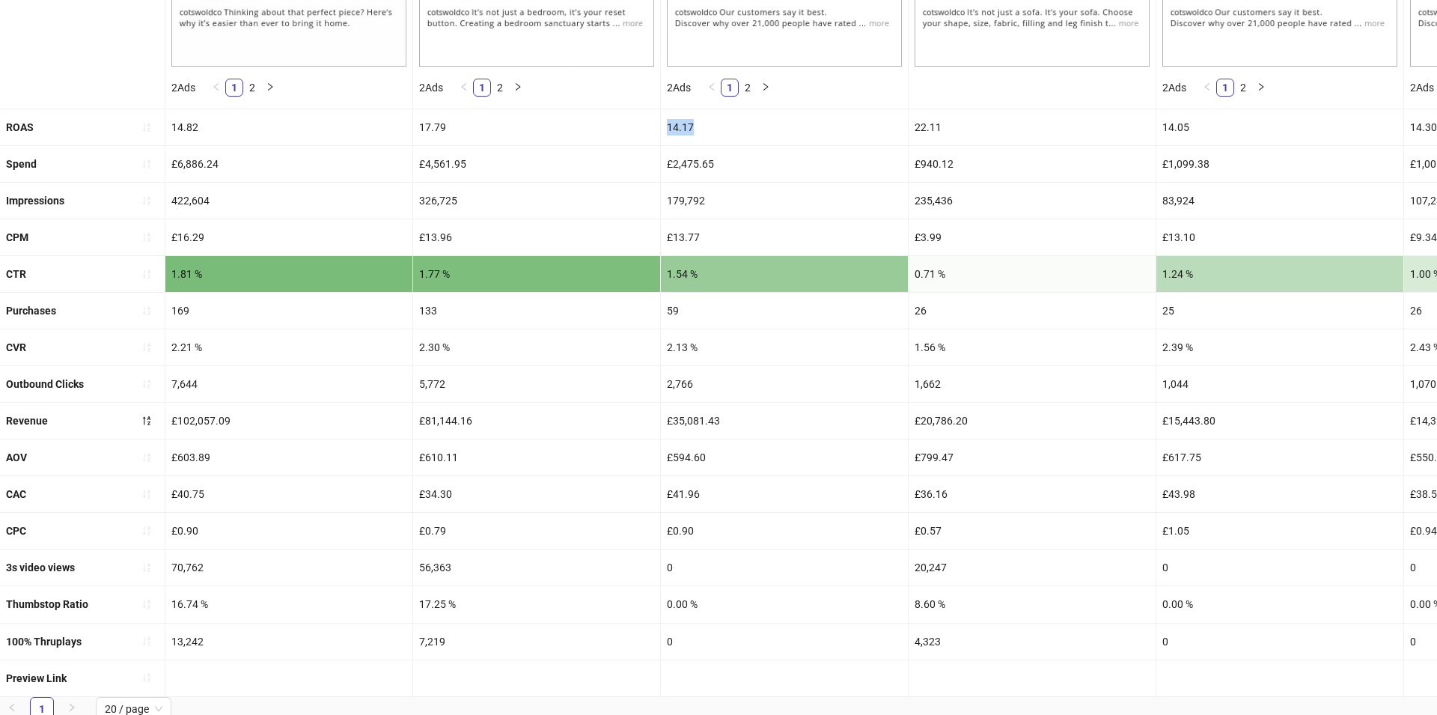
click at [676, 343] on div "2.13 %" at bounding box center [784, 347] width 247 height 36
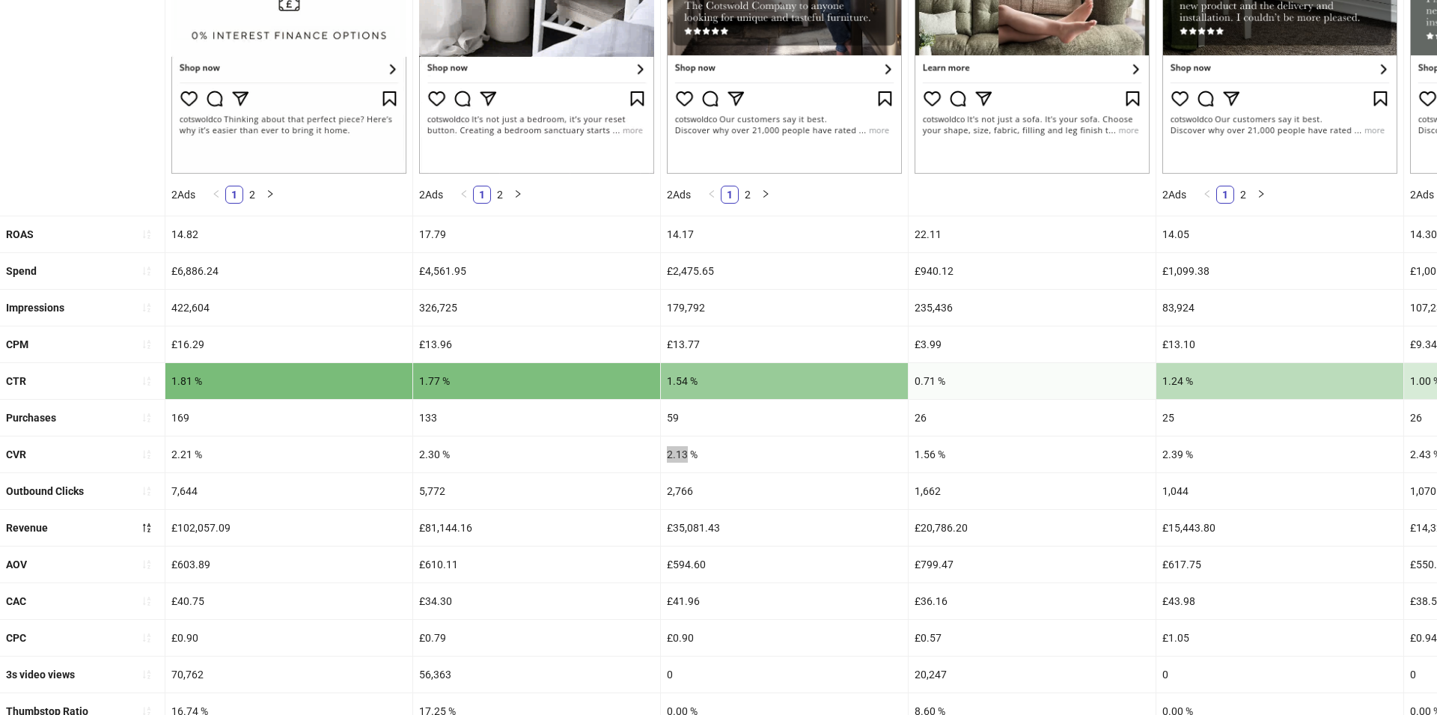
scroll to position [424, 0]
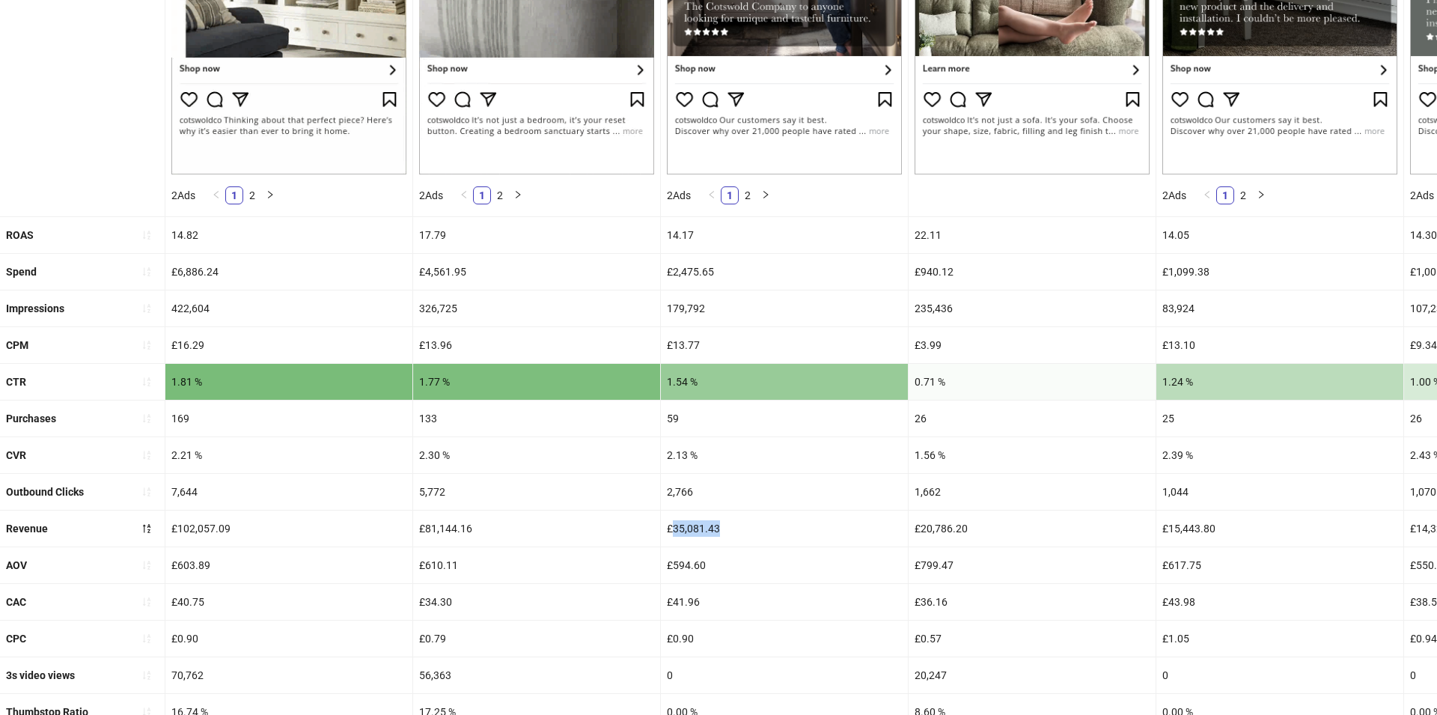
drag, startPoint x: 673, startPoint y: 526, endPoint x: 762, endPoint y: 526, distance: 89.0
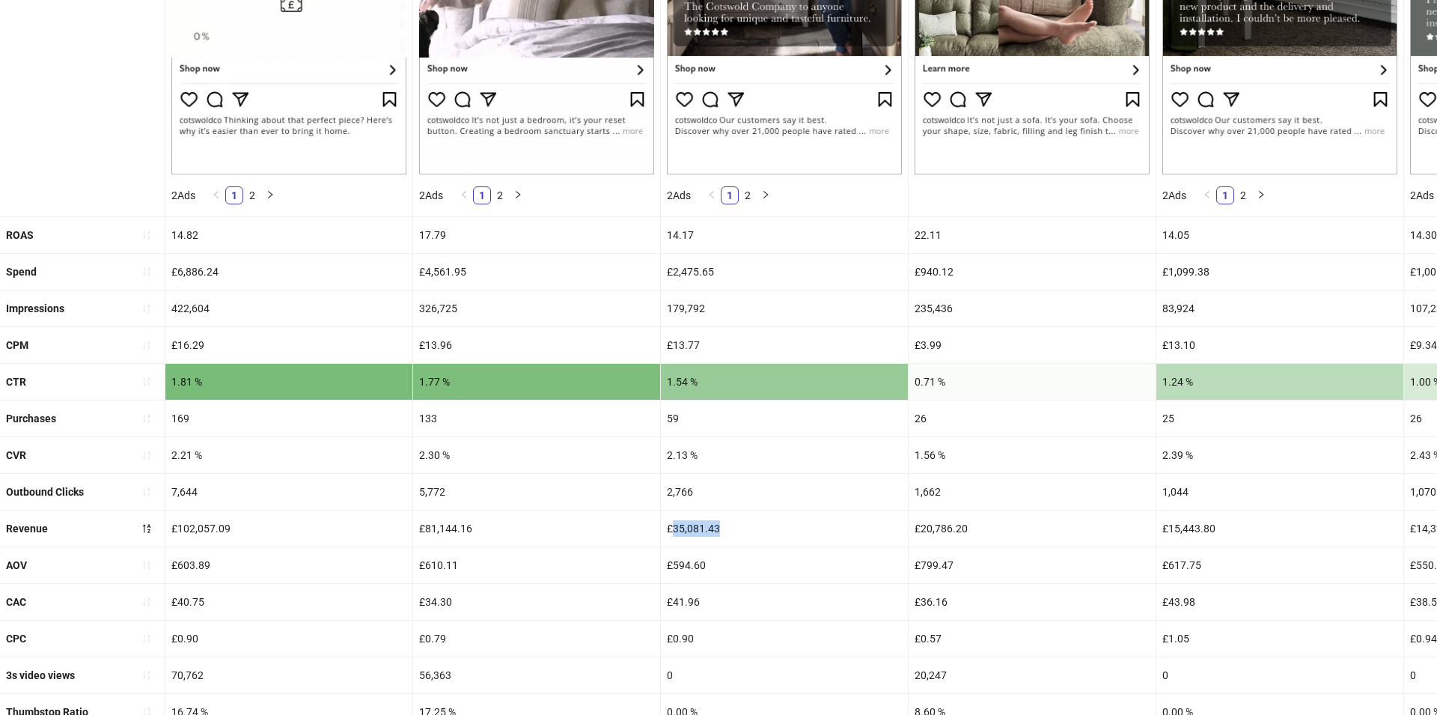
click at [762, 526] on div "£35,081.43" at bounding box center [784, 528] width 247 height 36
